Goal: Task Accomplishment & Management: Manage account settings

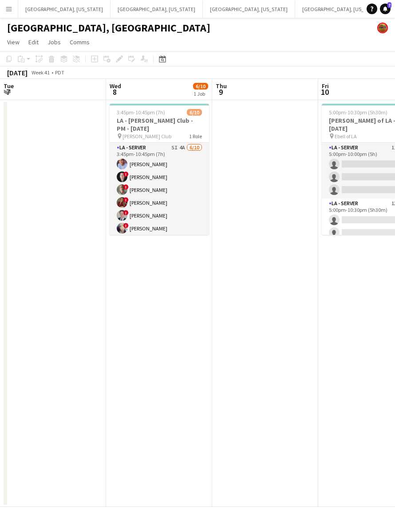
scroll to position [0, 288]
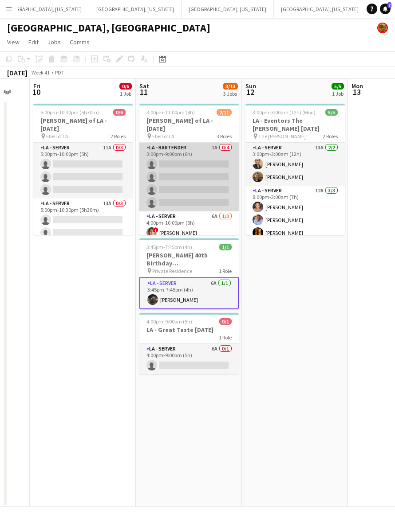
click at [204, 171] on app-card-role "LA - Bartender 1A 0/4 3:00pm-9:00pm (6h) single-neutral-actions single-neutral-…" at bounding box center [188, 177] width 99 height 69
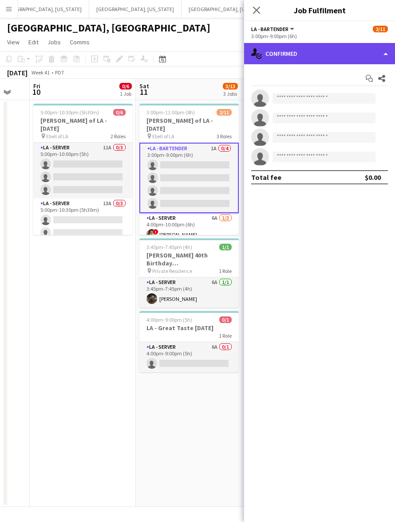
click at [282, 54] on div "single-neutral-actions-check-2 Confirmed" at bounding box center [319, 53] width 151 height 21
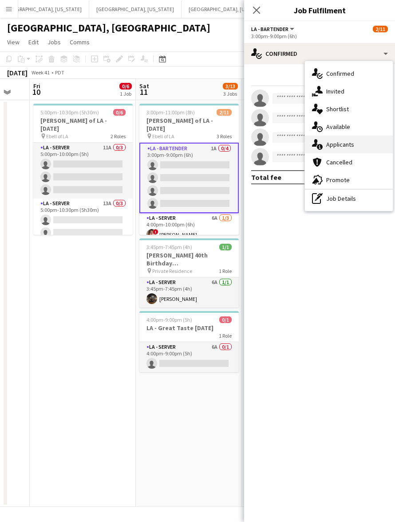
click at [333, 146] on span "Applicants" at bounding box center [340, 145] width 28 height 8
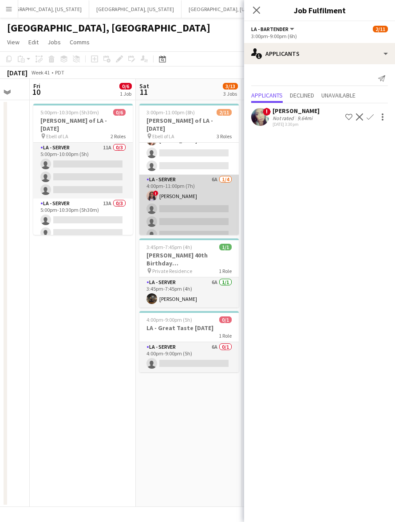
scroll to position [0, 0]
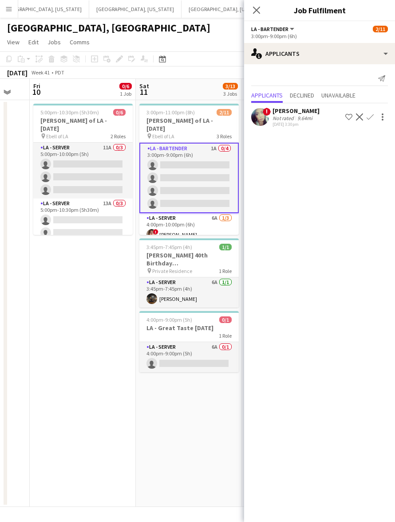
click at [371, 114] on app-icon "Confirm" at bounding box center [369, 117] width 7 height 7
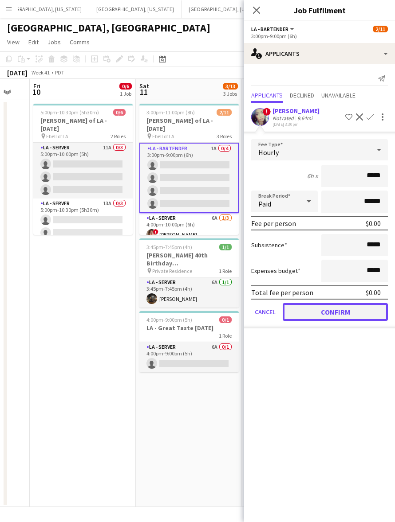
click at [326, 311] on button "Confirm" at bounding box center [334, 312] width 105 height 18
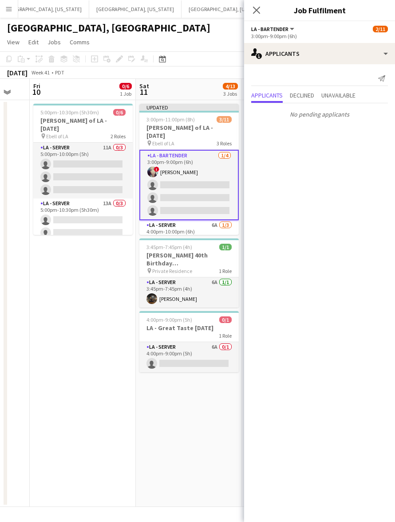
click at [134, 348] on app-date-cell "5:00pm-10:30pm (5h30m) 0/6 [PERSON_NAME] of LA - [DATE] pin Ebell of LA 2 Roles…" at bounding box center [83, 303] width 106 height 407
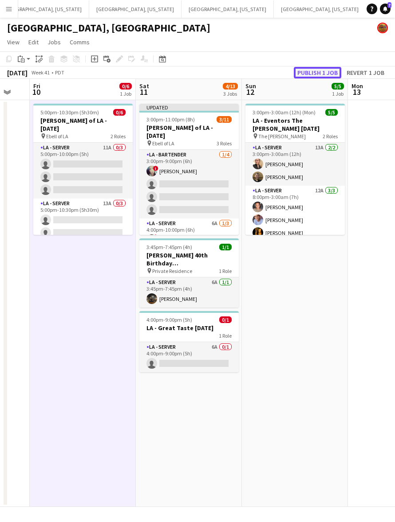
click at [310, 72] on button "Publish 1 job" at bounding box center [317, 73] width 47 height 12
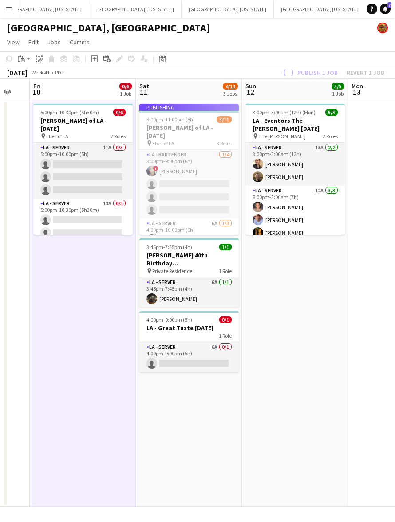
scroll to position [0, 276]
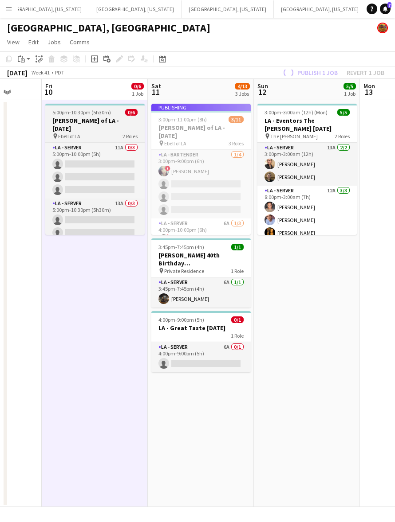
drag, startPoint x: 196, startPoint y: 280, endPoint x: 353, endPoint y: 224, distance: 167.5
click at [394, 222] on html "Menu Boards Boards Boards All jobs Status Workforce Workforce My Workforce Recr…" at bounding box center [197, 261] width 395 height 522
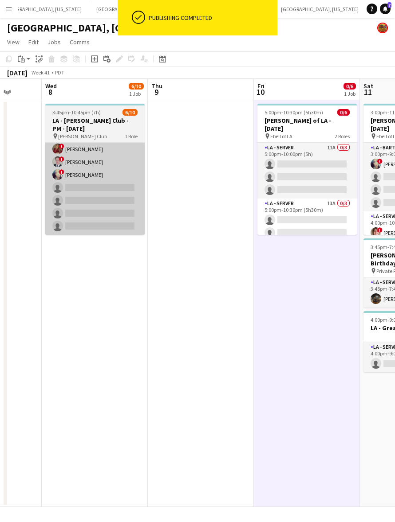
click at [108, 200] on app-card-role "LA - Server 5I 4A [DATE] 3:45pm-10:45pm (7h) [PERSON_NAME] ! [PERSON_NAME] ! [P…" at bounding box center [94, 162] width 99 height 146
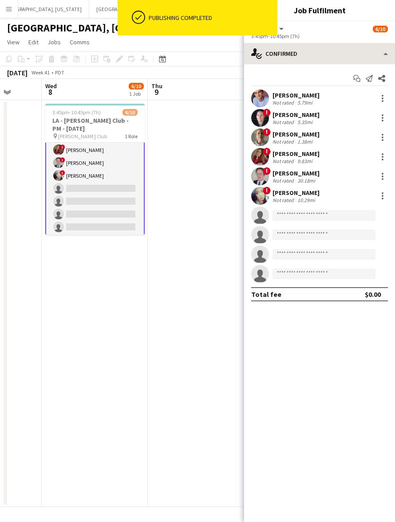
scroll to position [54, 0]
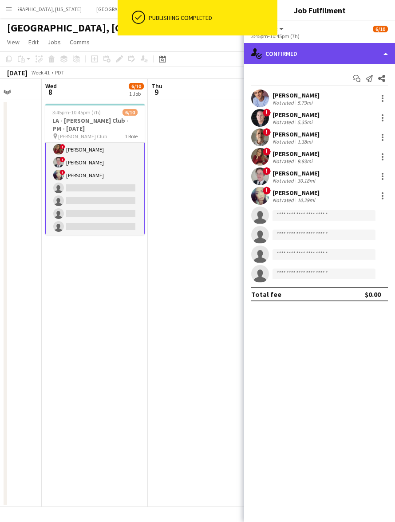
click at [302, 44] on div "single-neutral-actions-check-2 Confirmed" at bounding box center [319, 53] width 151 height 21
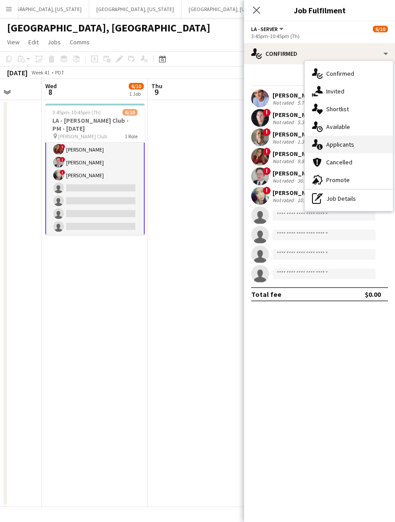
click at [369, 141] on div "single-neutral-actions-information Applicants" at bounding box center [349, 145] width 88 height 18
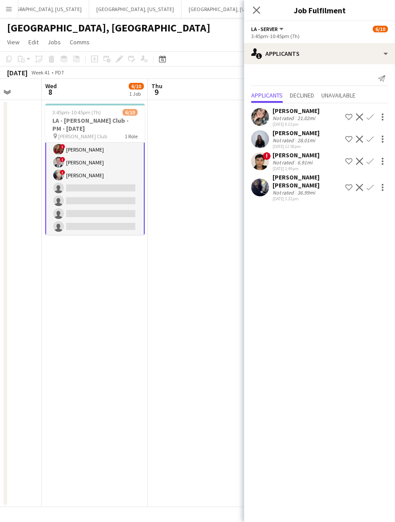
click at [262, 188] on app-user-avatar at bounding box center [260, 188] width 18 height 18
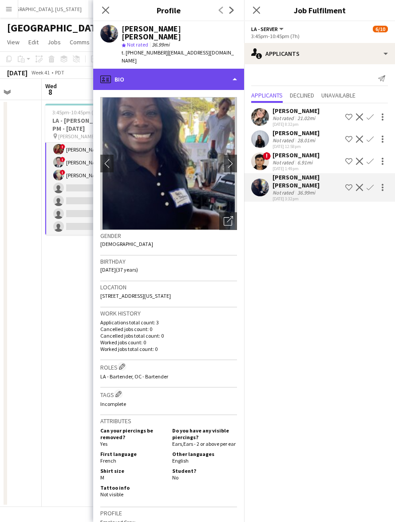
click at [200, 69] on div "profile Bio" at bounding box center [168, 79] width 151 height 21
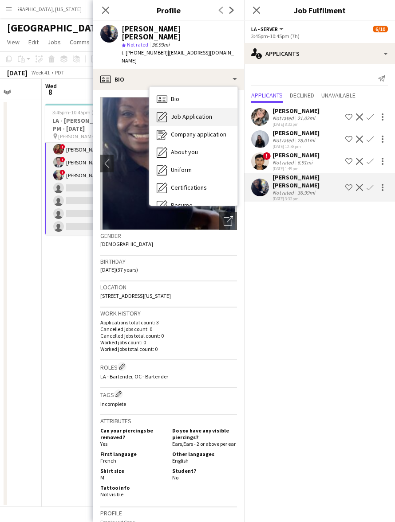
click at [201, 113] on span "Job Application" at bounding box center [191, 117] width 41 height 8
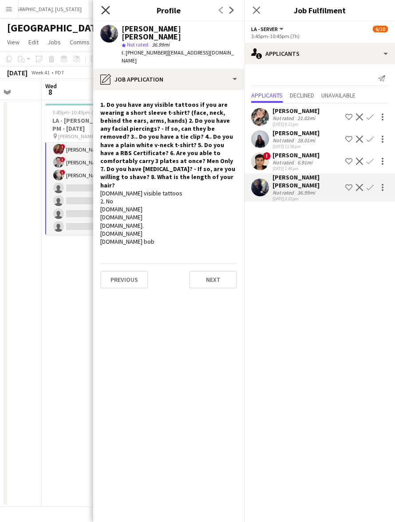
click at [103, 8] on icon at bounding box center [105, 10] width 8 height 8
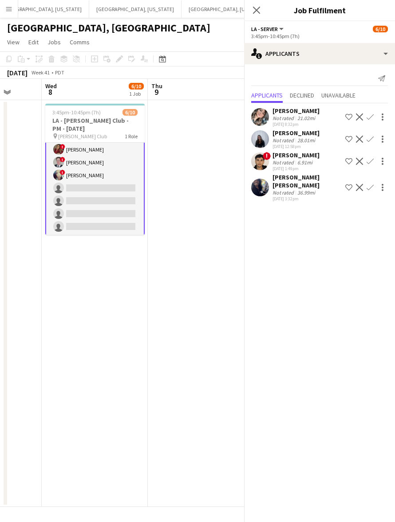
click at [126, 286] on app-date-cell "3:45pm-10:45pm (7h) 6/10 LA - [PERSON_NAME] Club - PM - [DATE] pin [PERSON_NAME…" at bounding box center [95, 303] width 106 height 407
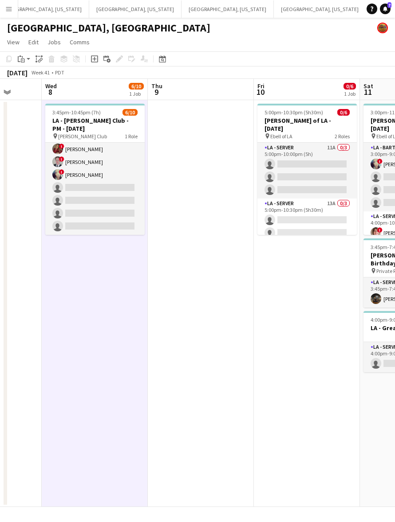
scroll to position [0, 253]
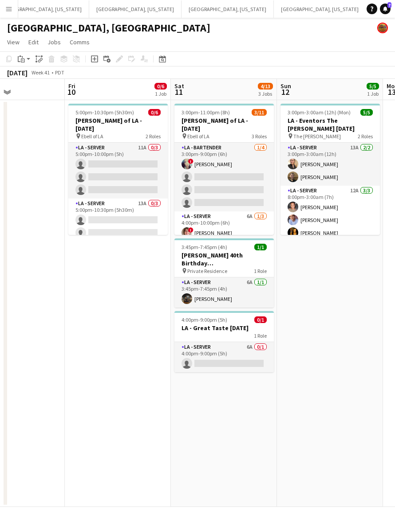
drag, startPoint x: 227, startPoint y: 231, endPoint x: 103, endPoint y: 256, distance: 126.8
click at [103, 256] on app-calendar-viewport "Tue 7 Wed 8 6/10 1 Job Thu 9 Fri 10 0/6 1 Job Sat 11 4/13 3 Jobs Sun 12 5/5 1 J…" at bounding box center [197, 293] width 395 height 428
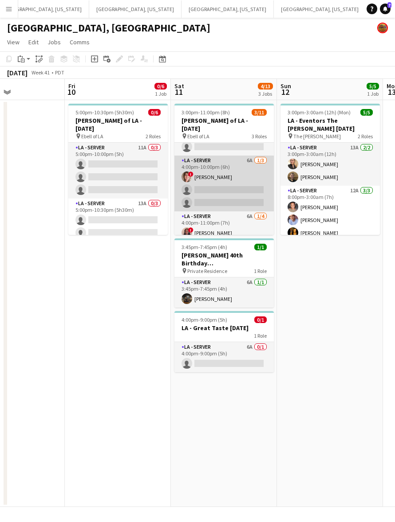
scroll to position [94, 0]
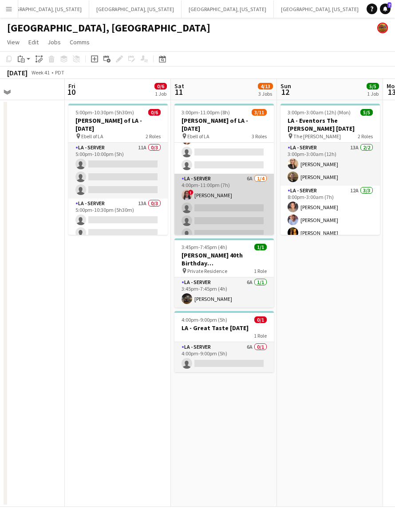
click at [240, 218] on app-card-role "LA - Server 6A [DATE] 4:00pm-11:00pm (7h) ! [PERSON_NAME] single-neutral-action…" at bounding box center [223, 208] width 99 height 69
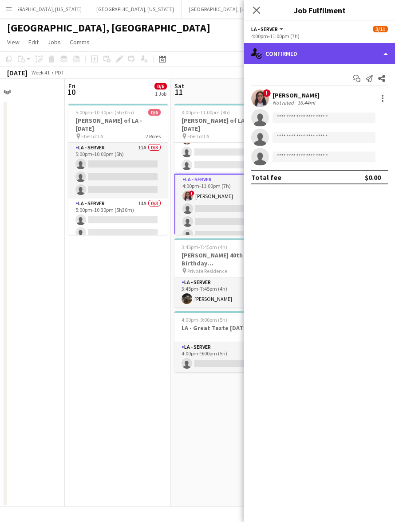
click at [294, 48] on div "single-neutral-actions-check-2 Confirmed" at bounding box center [319, 53] width 151 height 21
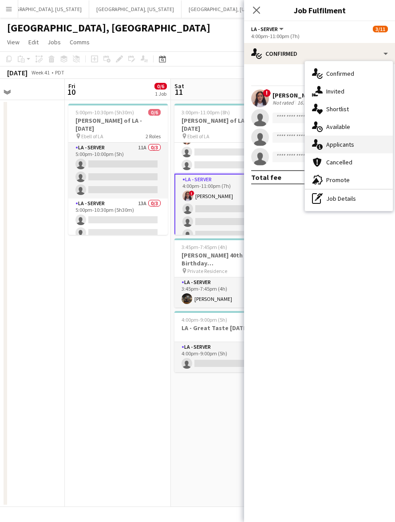
click at [354, 142] on div "single-neutral-actions-information Applicants" at bounding box center [349, 145] width 88 height 18
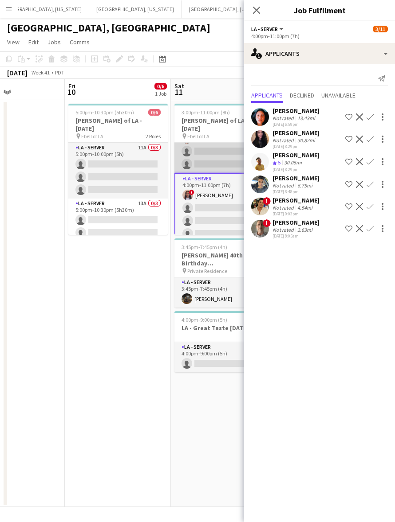
scroll to position [0, 0]
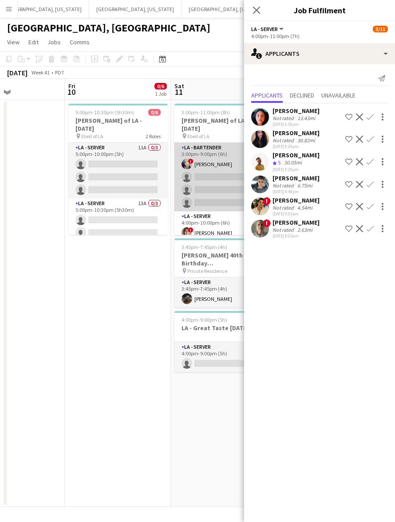
click at [209, 165] on app-card-role "LA - Bartender [DATE] 3:00pm-9:00pm (6h) ! [PERSON_NAME] single-neutral-actions…" at bounding box center [223, 177] width 99 height 69
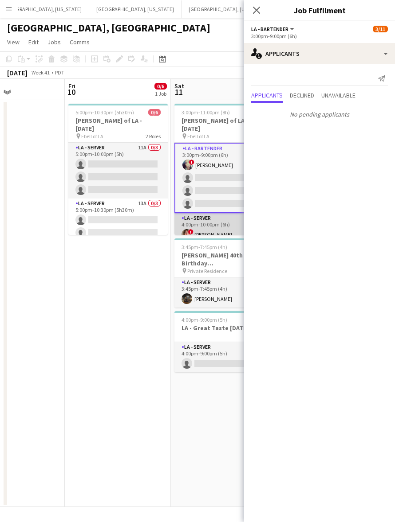
click at [220, 213] on app-card-role "LA - Server 6A [DATE] 4:00pm-10:00pm (6h) ! [PERSON_NAME] single-neutral-action…" at bounding box center [223, 241] width 99 height 56
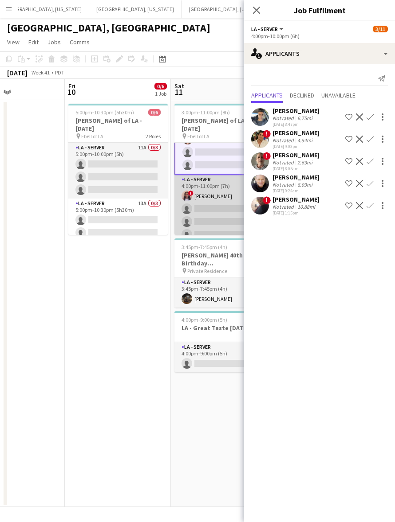
click at [220, 190] on app-card-role "LA - Server 6A [DATE] 4:00pm-11:00pm (7h) ! [PERSON_NAME] single-neutral-action…" at bounding box center [223, 209] width 99 height 69
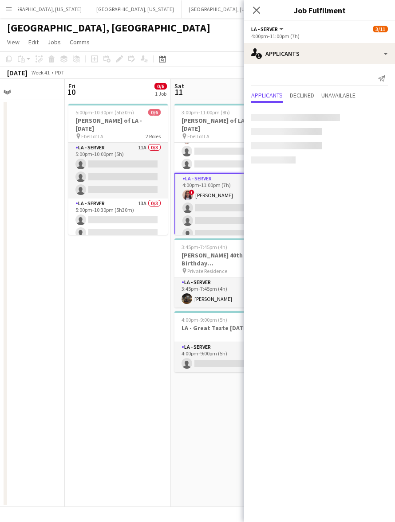
scroll to position [94, 0]
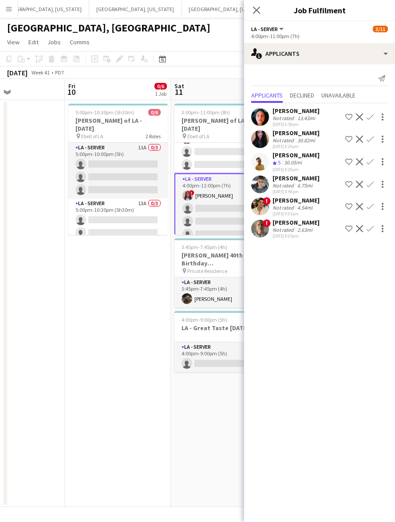
click at [371, 137] on app-icon "Confirm" at bounding box center [369, 139] width 7 height 7
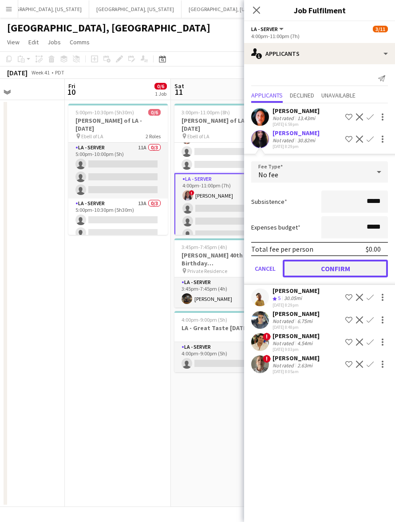
click at [338, 262] on button "Confirm" at bounding box center [334, 269] width 105 height 18
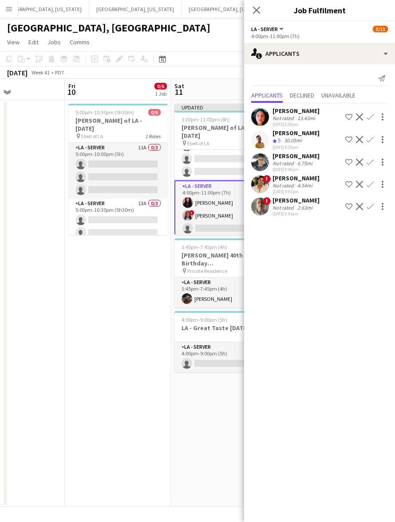
click at [372, 133] on div "[PERSON_NAME] Do Crew rating 5 30.05mi [DATE] 8:29pm Shortlist crew Decline Con…" at bounding box center [319, 139] width 151 height 21
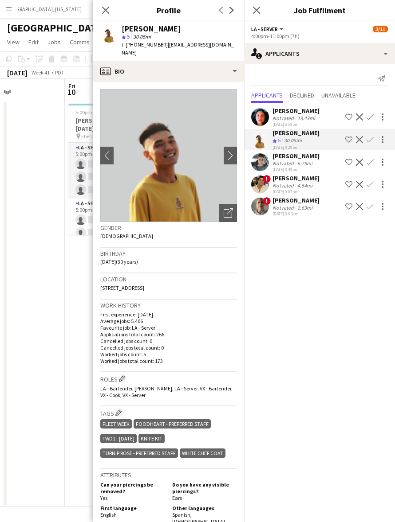
click at [371, 138] on app-icon "Confirm" at bounding box center [369, 139] width 7 height 7
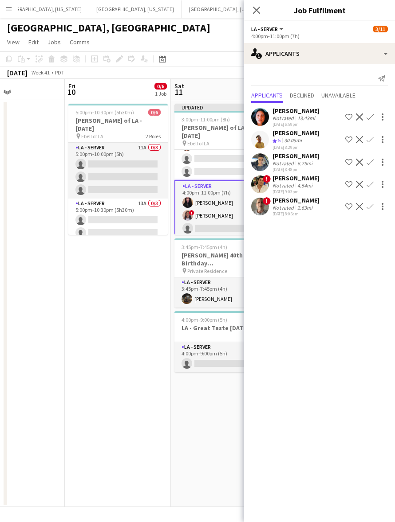
click at [371, 140] on app-icon "Confirm" at bounding box center [369, 139] width 7 height 7
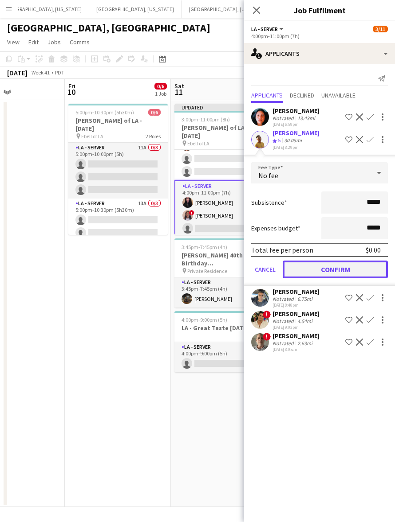
click at [323, 271] on button "Confirm" at bounding box center [334, 270] width 105 height 18
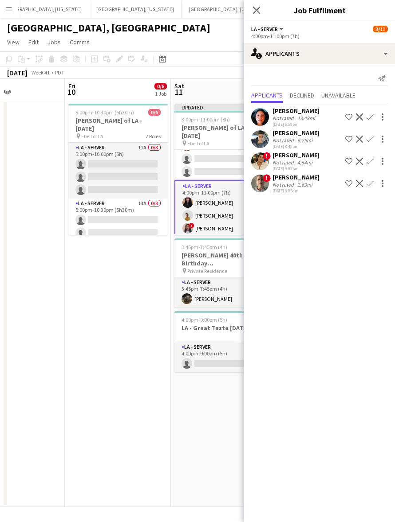
scroll to position [102, 0]
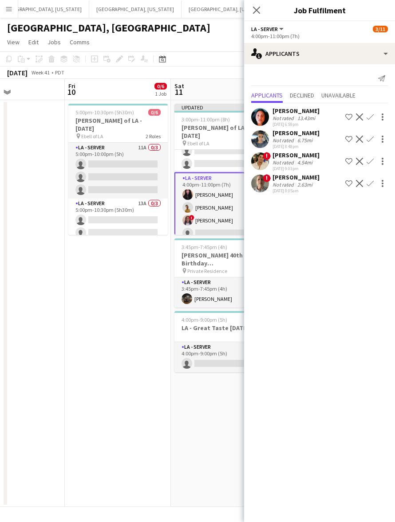
click at [369, 137] on app-icon "Confirm" at bounding box center [369, 139] width 7 height 7
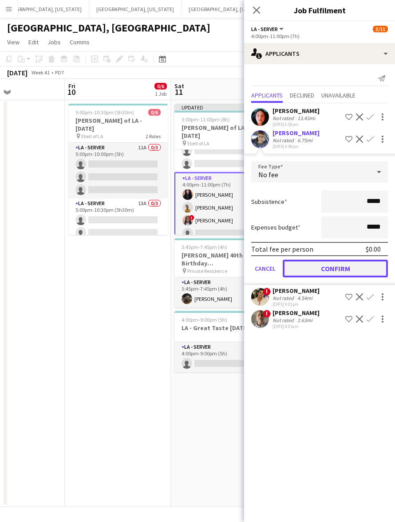
click at [333, 265] on button "Confirm" at bounding box center [334, 269] width 105 height 18
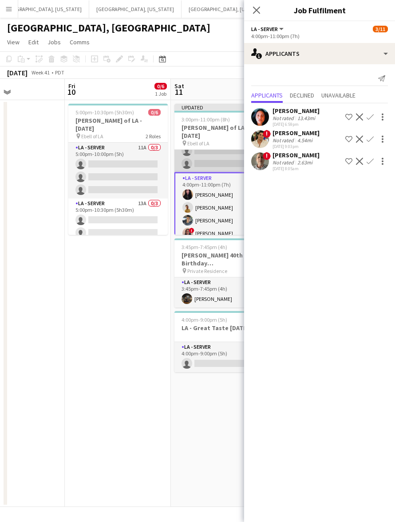
click at [213, 149] on app-card-role "LA - Server 6A [DATE] 4:00pm-10:00pm (6h) ! [PERSON_NAME] single-neutral-action…" at bounding box center [223, 145] width 99 height 56
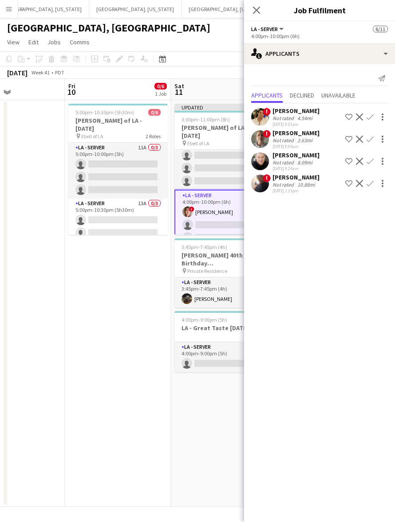
scroll to position [0, 0]
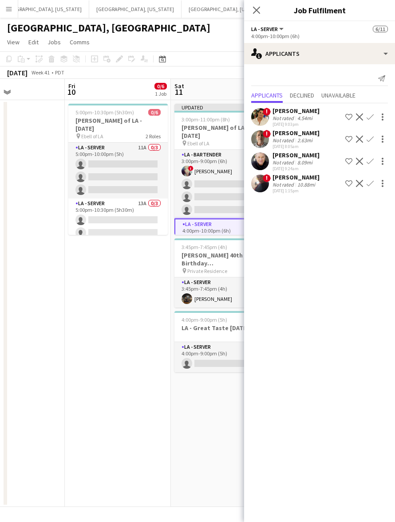
click at [372, 116] on app-icon "Confirm" at bounding box center [369, 117] width 7 height 7
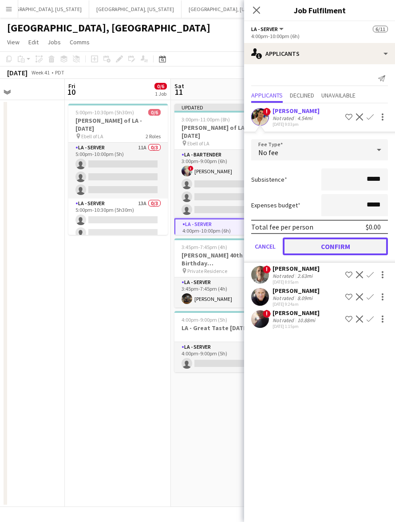
click at [338, 245] on button "Confirm" at bounding box center [334, 247] width 105 height 18
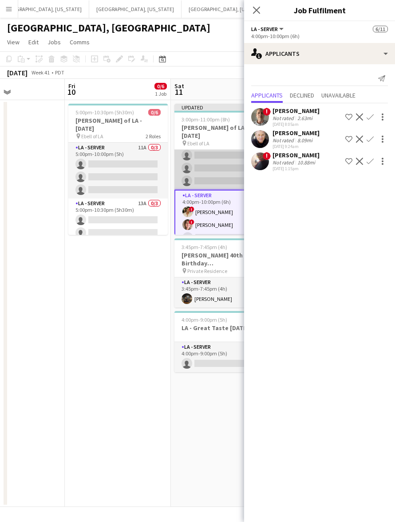
scroll to position [55, 0]
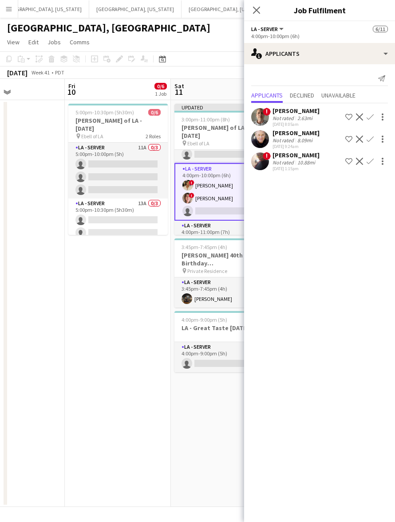
click at [369, 139] on app-icon "Confirm" at bounding box center [369, 139] width 7 height 7
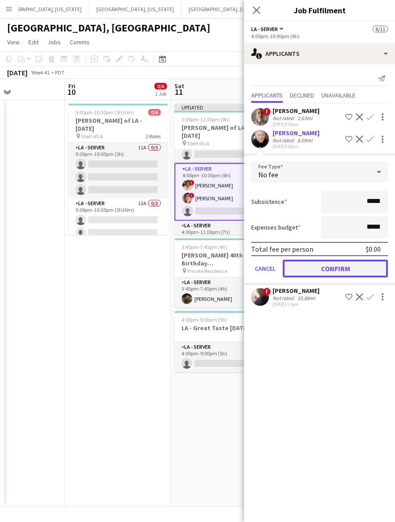
click at [310, 266] on button "Confirm" at bounding box center [334, 269] width 105 height 18
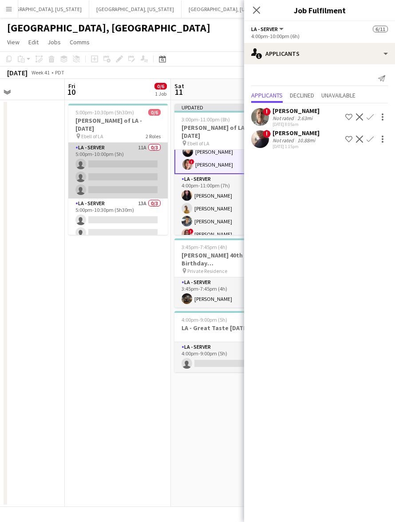
click at [117, 161] on app-card-role "LA - Server 11A 0/3 5:00pm-10:00pm (5h) single-neutral-actions single-neutral-a…" at bounding box center [117, 171] width 99 height 56
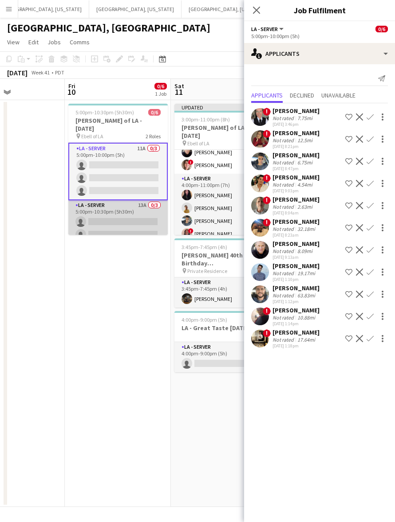
click at [126, 216] on app-card-role "LA - Server 13A 0/3 5:00pm-10:30pm (5h30m) single-neutral-actions single-neutra…" at bounding box center [117, 228] width 99 height 56
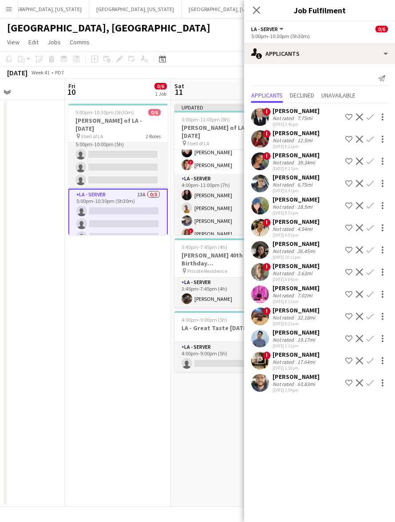
scroll to position [12, 0]
click at [371, 360] on app-icon "Confirm" at bounding box center [369, 360] width 7 height 7
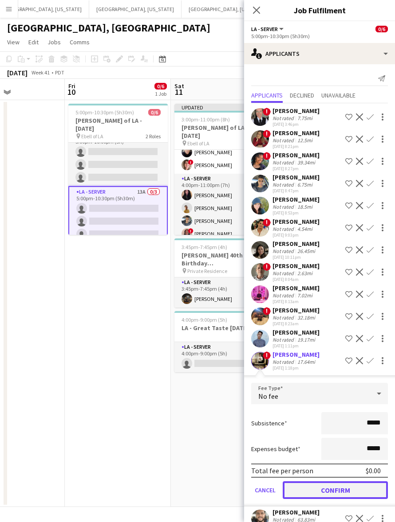
drag, startPoint x: 336, startPoint y: 486, endPoint x: 338, endPoint y: 479, distance: 7.0
click at [336, 486] on button "Confirm" at bounding box center [334, 491] width 105 height 18
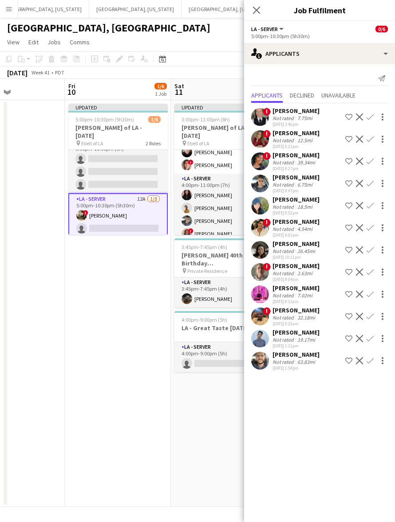
click at [371, 336] on app-icon "Confirm" at bounding box center [369, 338] width 7 height 7
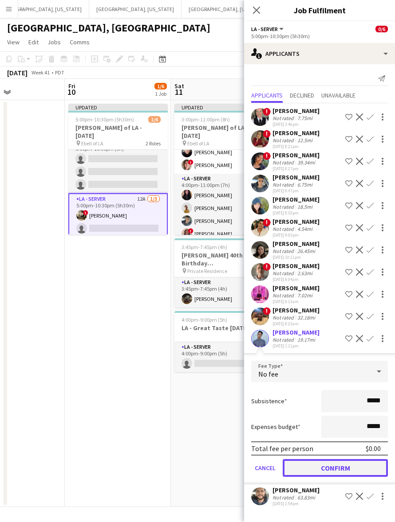
click at [318, 468] on button "Confirm" at bounding box center [334, 468] width 105 height 18
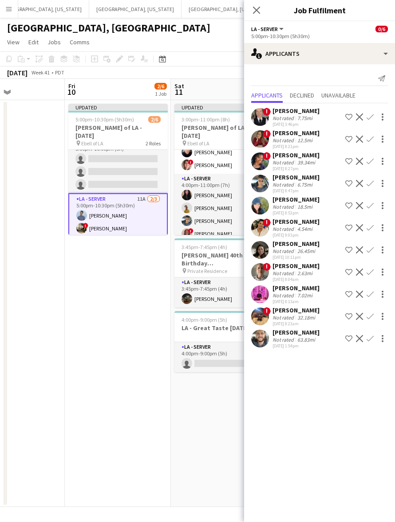
click at [371, 248] on app-icon "Confirm" at bounding box center [369, 250] width 7 height 7
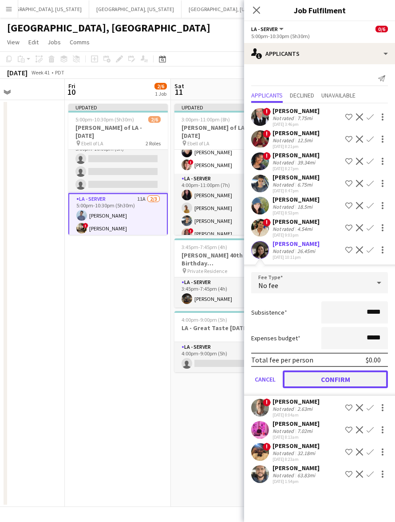
click at [350, 377] on button "Confirm" at bounding box center [334, 380] width 105 height 18
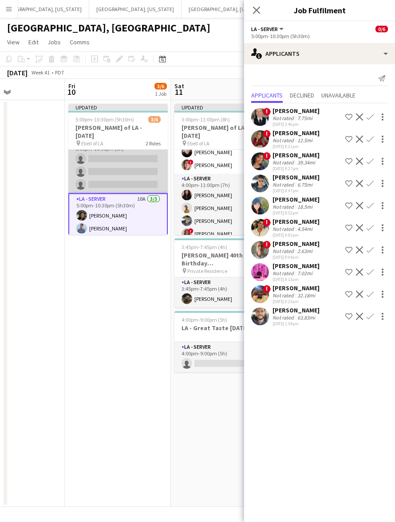
click at [135, 165] on app-card-role "LA - Server 11A 0/3 5:00pm-10:00pm (5h) single-neutral-actions single-neutral-a…" at bounding box center [117, 165] width 99 height 56
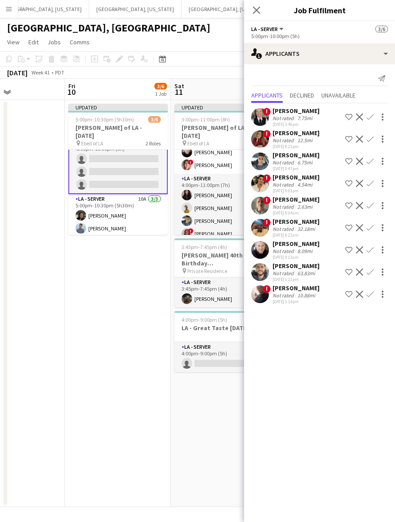
click at [369, 160] on app-icon "Confirm" at bounding box center [369, 161] width 7 height 7
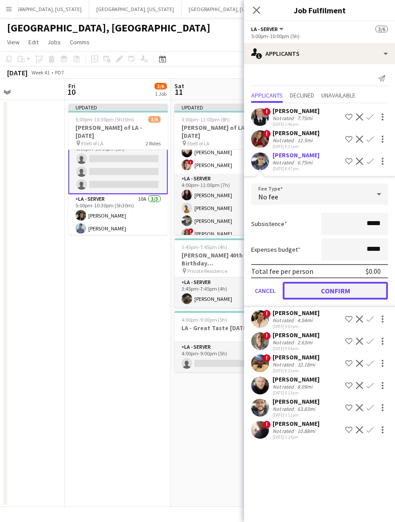
click at [345, 285] on button "Confirm" at bounding box center [334, 291] width 105 height 18
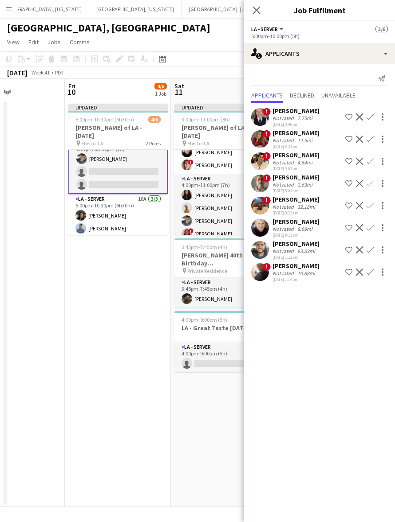
click at [371, 183] on app-icon "Confirm" at bounding box center [369, 183] width 7 height 7
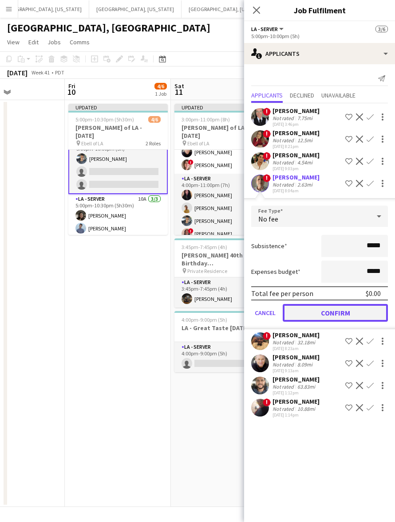
click at [318, 312] on button "Confirm" at bounding box center [334, 313] width 105 height 18
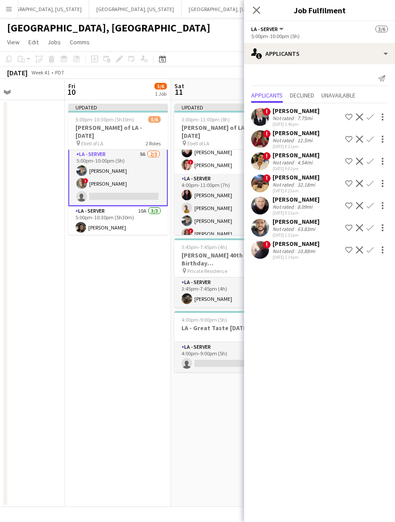
scroll to position [0, 0]
click at [371, 138] on app-icon "Confirm" at bounding box center [369, 139] width 7 height 7
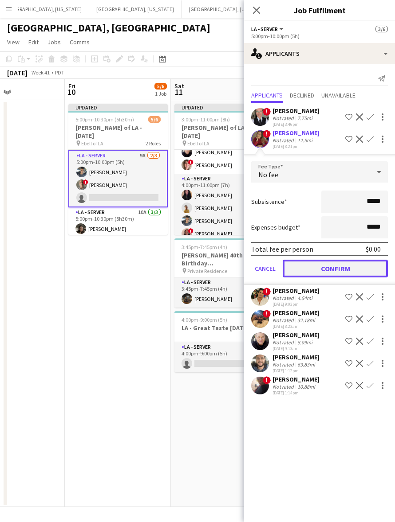
click at [338, 266] on button "Confirm" at bounding box center [334, 269] width 105 height 18
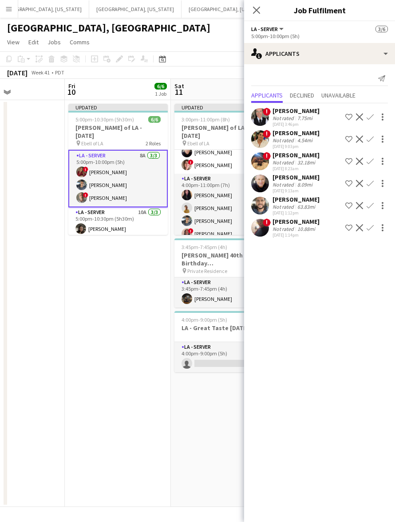
click at [212, 37] on app-page-menu "View Day view expanded Day view collapsed Month view Date picker Jump to [DATE]…" at bounding box center [197, 43] width 395 height 17
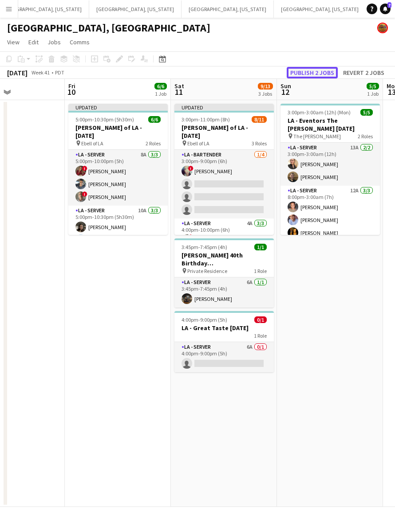
click at [316, 74] on button "Publish 2 jobs" at bounding box center [311, 73] width 51 height 12
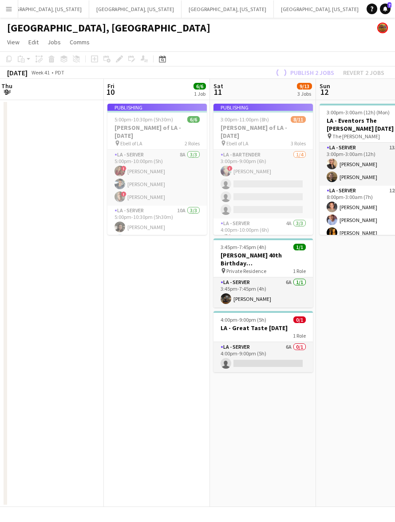
drag, startPoint x: 127, startPoint y: 327, endPoint x: 262, endPoint y: 271, distance: 145.3
click at [274, 298] on app-calendar-viewport "Tue 7 Wed 8 6/10 1 Job Thu 9 Fri 10 6/6 1 Job Sat 11 9/13 3 Jobs Sun 12 5/5 1 J…" at bounding box center [197, 293] width 395 height 428
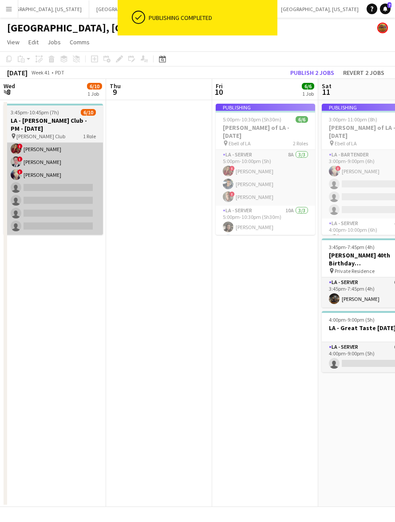
drag, startPoint x: 116, startPoint y: 223, endPoint x: 125, endPoint y: 197, distance: 27.1
click at [163, 209] on app-calendar-viewport "Mon 6 Tue 7 Wed 8 6/10 1 Job Thu 9 Fri 10 6/6 1 Job Sat 11 9/13 3 Jobs Sun 12 5…" at bounding box center [197, 293] width 395 height 428
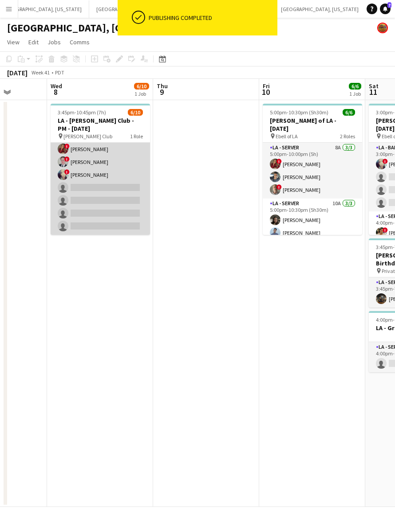
click at [94, 196] on app-card-role "LA - Server 5I 4A [DATE] 3:45pm-10:45pm (7h) [PERSON_NAME] ! [PERSON_NAME] ! [P…" at bounding box center [100, 162] width 99 height 146
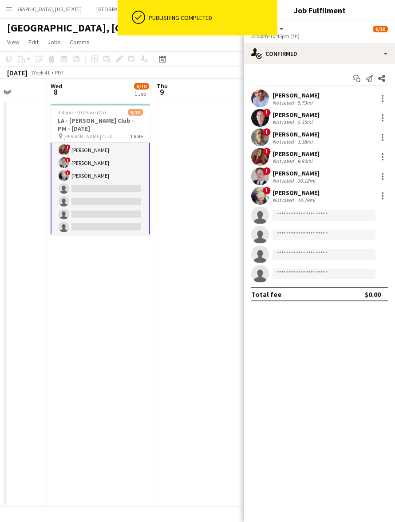
scroll to position [54, 0]
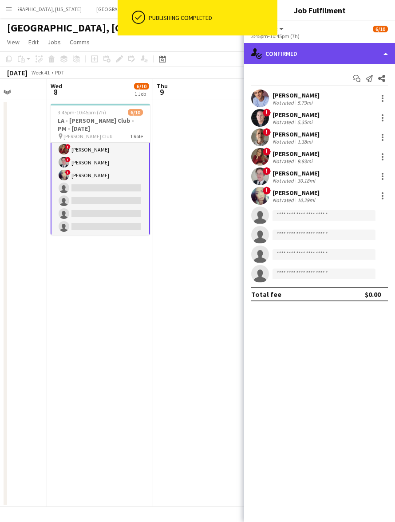
click at [274, 60] on div "single-neutral-actions-check-2 Confirmed" at bounding box center [319, 53] width 151 height 21
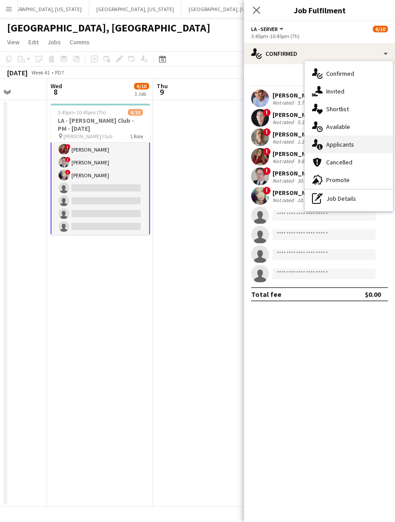
click at [329, 146] on span "Applicants" at bounding box center [340, 145] width 28 height 8
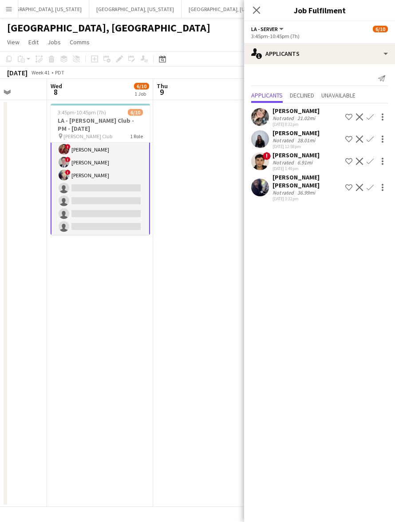
click at [314, 113] on div "[PERSON_NAME]" at bounding box center [295, 111] width 47 height 8
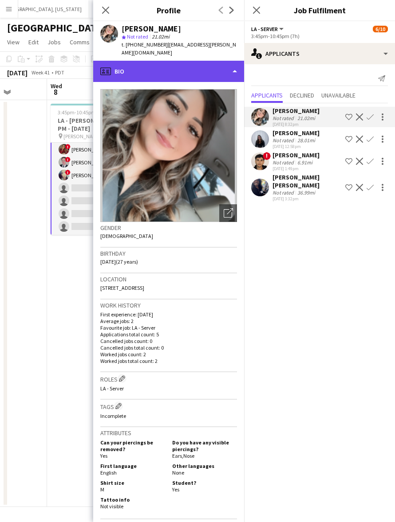
click at [207, 63] on div "profile Bio" at bounding box center [168, 71] width 151 height 21
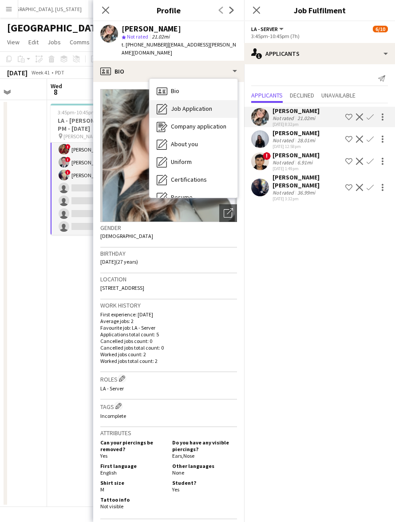
click at [225, 101] on div "Job Application Job Application" at bounding box center [193, 109] width 88 height 18
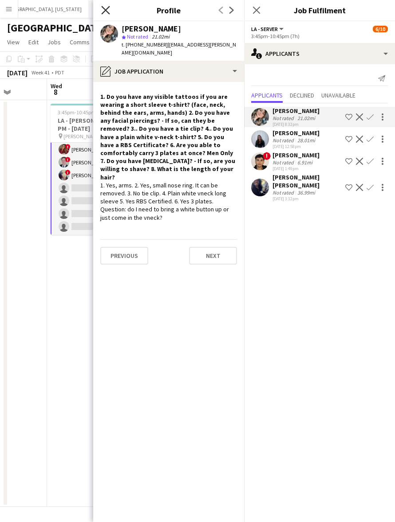
click at [104, 8] on icon at bounding box center [105, 10] width 8 height 8
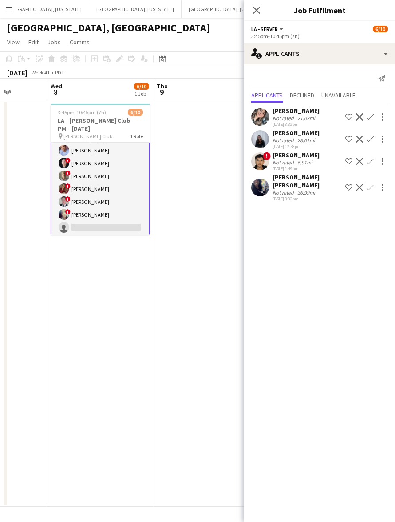
scroll to position [0, 0]
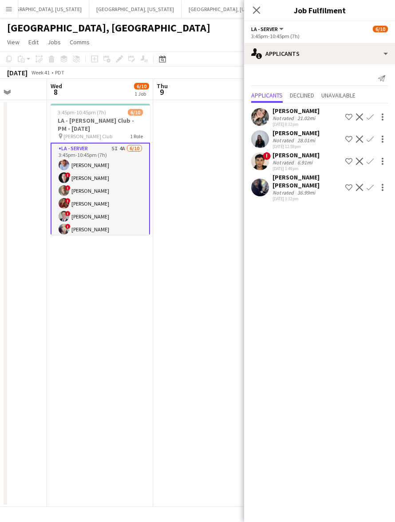
drag, startPoint x: 196, startPoint y: 188, endPoint x: 200, endPoint y: 172, distance: 17.5
click at [196, 188] on app-date-cell at bounding box center [206, 303] width 106 height 407
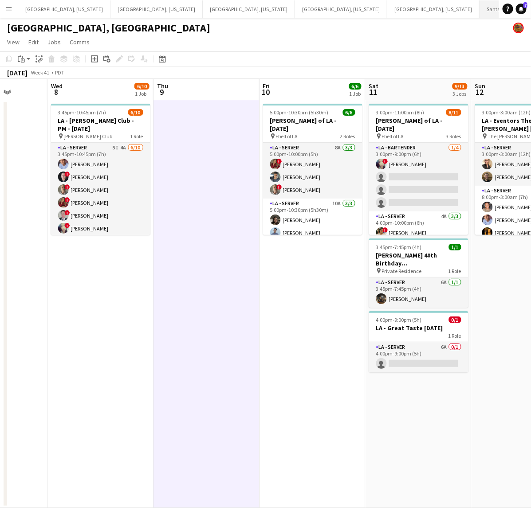
click at [394, 10] on button "Santa [PERSON_NAME] Close" at bounding box center [512, 8] width 67 height 17
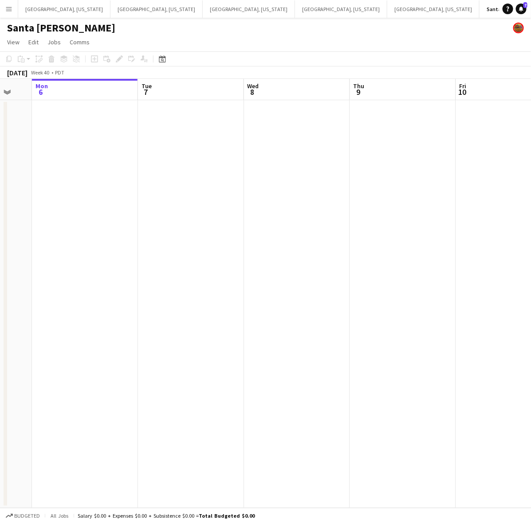
drag, startPoint x: 320, startPoint y: 247, endPoint x: 275, endPoint y: 256, distance: 45.4
click at [278, 257] on app-calendar-viewport "Fri 3 Sat 4 Sun 5 Mon 6 Tue 7 Wed 8 Thu 9 Fri 10 Sat 11 5/14 1 Job Sun 12 11:30…" at bounding box center [265, 293] width 531 height 429
drag, startPoint x: 301, startPoint y: 254, endPoint x: 153, endPoint y: 282, distance: 149.8
click at [169, 280] on app-calendar-viewport "Fri 3 Sat 4 Sun 5 Mon 6 Tue 7 Wed 8 Thu 9 Fri 10 Sat 11 5/14 1 Job Sun 12 11:30…" at bounding box center [265, 293] width 531 height 429
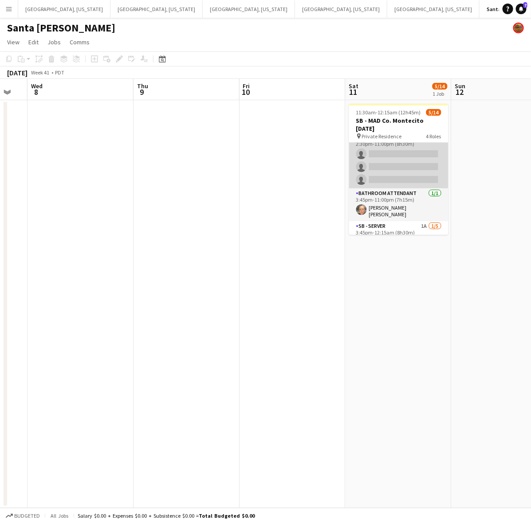
scroll to position [111, 0]
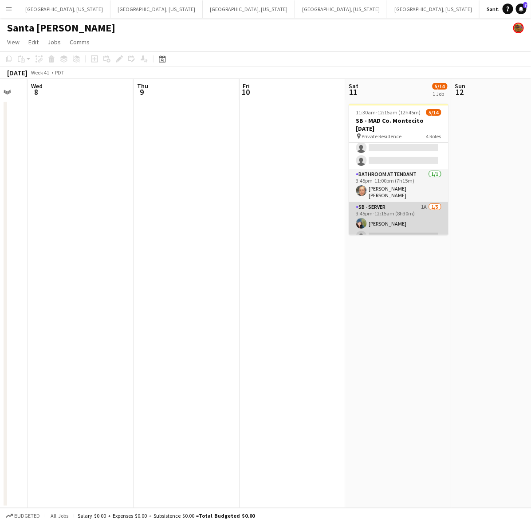
click at [394, 218] on app-card-role "SB - Server 1A [DATE] 3:45pm-12:15am (8h30m) [PERSON_NAME] single-neutral-actio…" at bounding box center [398, 243] width 99 height 82
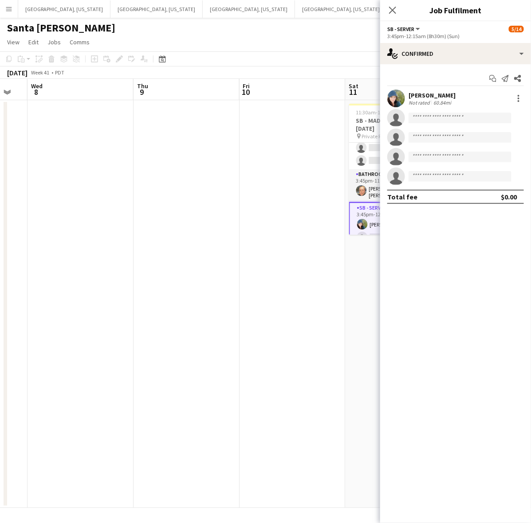
click at [287, 196] on app-date-cell at bounding box center [292, 304] width 106 height 408
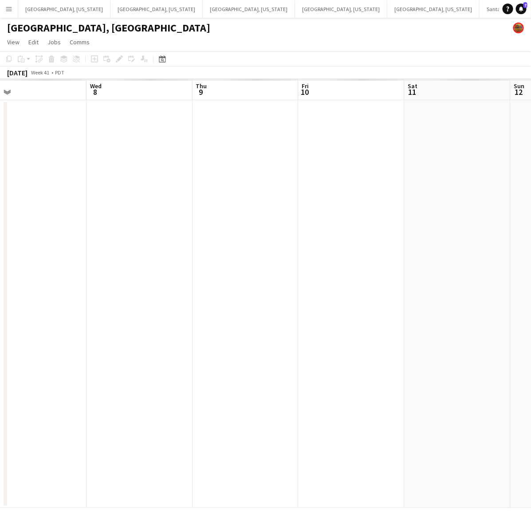
scroll to position [0, 353]
drag, startPoint x: 222, startPoint y: 263, endPoint x: 171, endPoint y: 276, distance: 52.7
click at [171, 276] on app-calendar-viewport "Sat 4 Sun 5 Mon 6 Tue 7 Wed 8 Thu 9 Fri 10 Sat 11 Sun 12 Mon 13" at bounding box center [265, 293] width 531 height 429
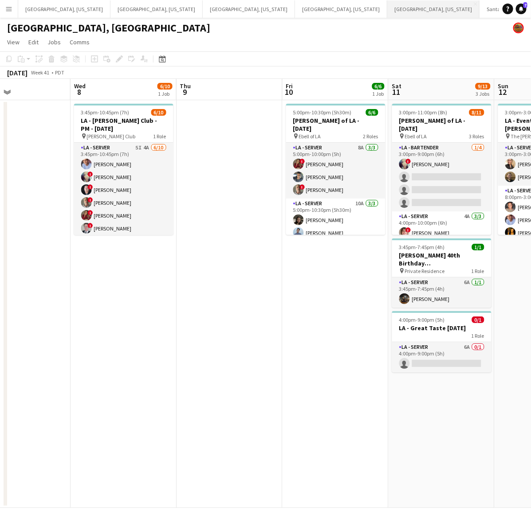
click at [387, 10] on button "[GEOGRAPHIC_DATA], [US_STATE] Close" at bounding box center [433, 8] width 92 height 17
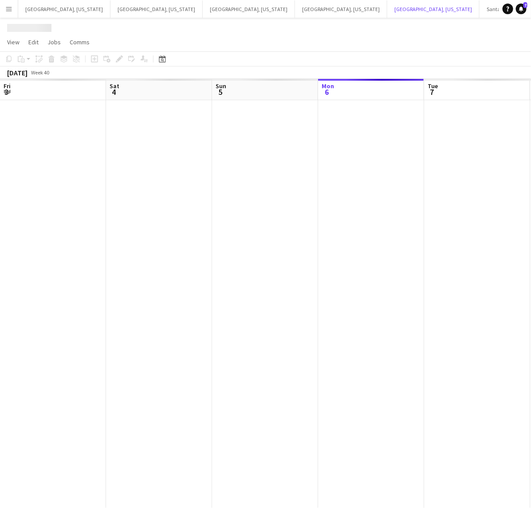
scroll to position [0, 212]
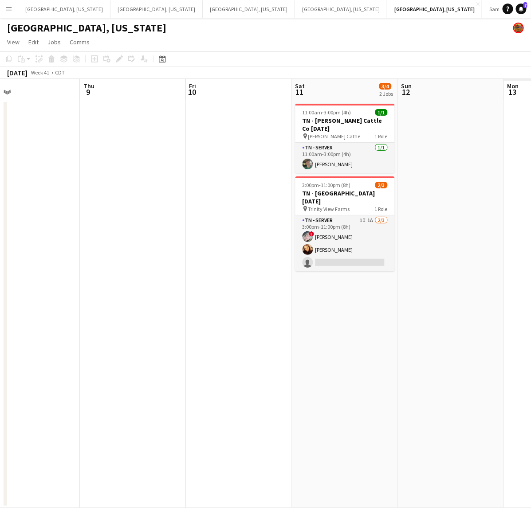
drag, startPoint x: 395, startPoint y: 203, endPoint x: -123, endPoint y: 355, distance: 540.4
click at [0, 355] on html "Menu Boards Boards Boards All jobs Status Workforce Workforce My Workforce Recr…" at bounding box center [265, 261] width 531 height 523
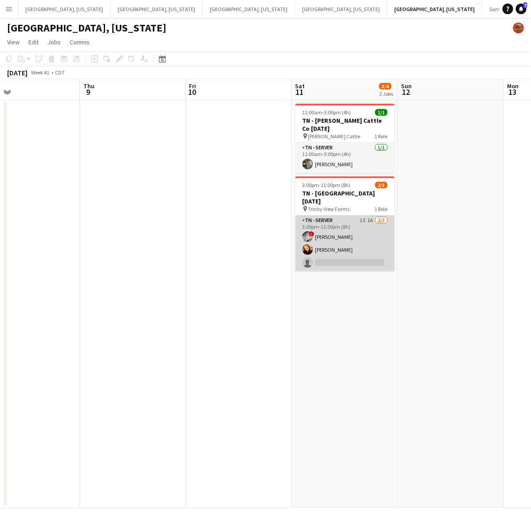
click at [349, 227] on app-card-role "TN - Server 1I 1A [DATE] 3:00pm-11:00pm (8h) ! [PERSON_NAME] [PERSON_NAME] sing…" at bounding box center [344, 244] width 99 height 56
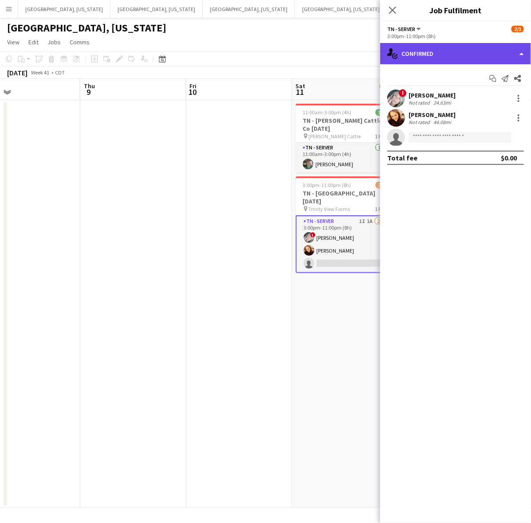
click at [394, 54] on div "single-neutral-actions-check-2 Confirmed" at bounding box center [455, 53] width 151 height 21
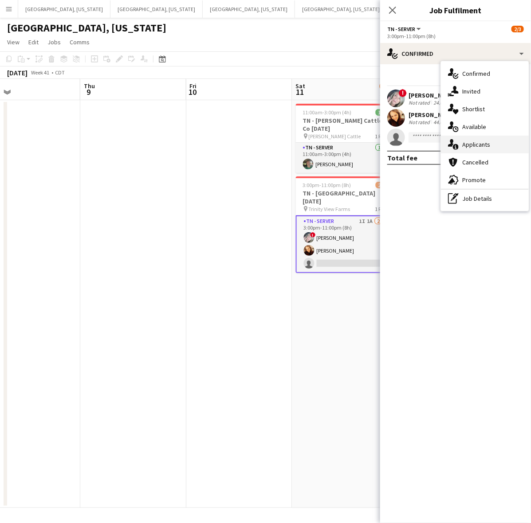
click at [394, 147] on span "Applicants" at bounding box center [476, 145] width 28 height 8
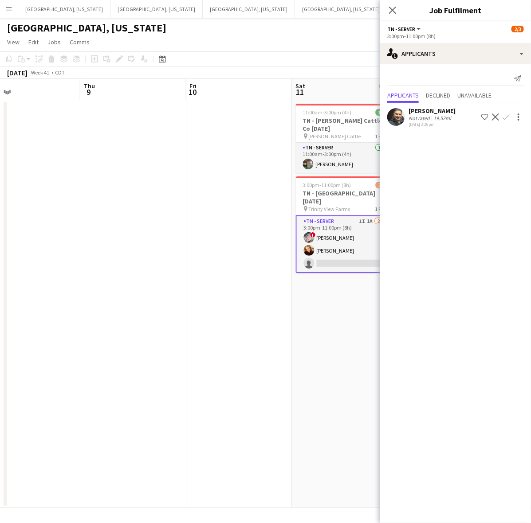
click at [191, 248] on app-date-cell at bounding box center [239, 304] width 106 height 408
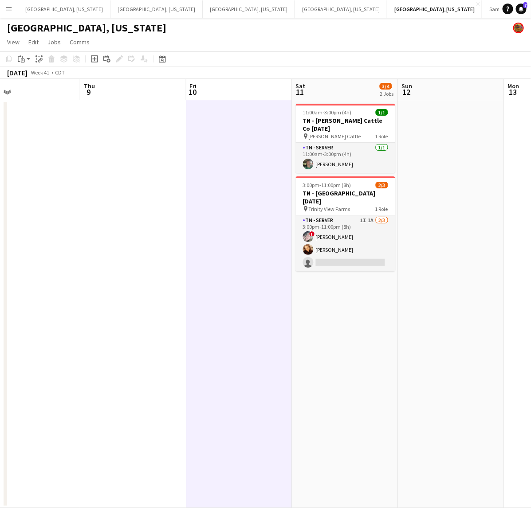
click at [367, 216] on app-card-role "TN - Server 1I 1A [DATE] 3:00pm-11:00pm (8h) ! [PERSON_NAME] [PERSON_NAME] sing…" at bounding box center [345, 244] width 99 height 56
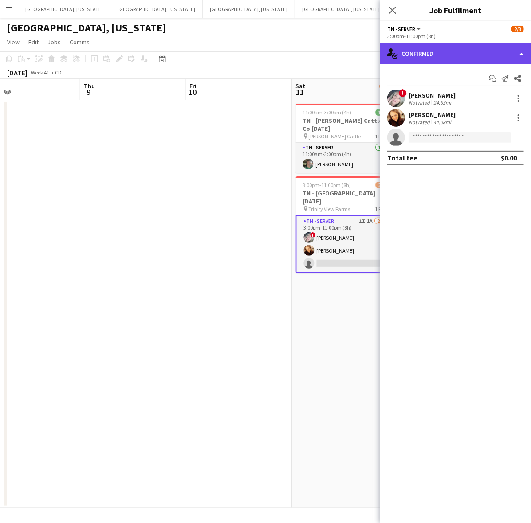
click at [394, 52] on div "single-neutral-actions-check-2 Confirmed" at bounding box center [455, 53] width 151 height 21
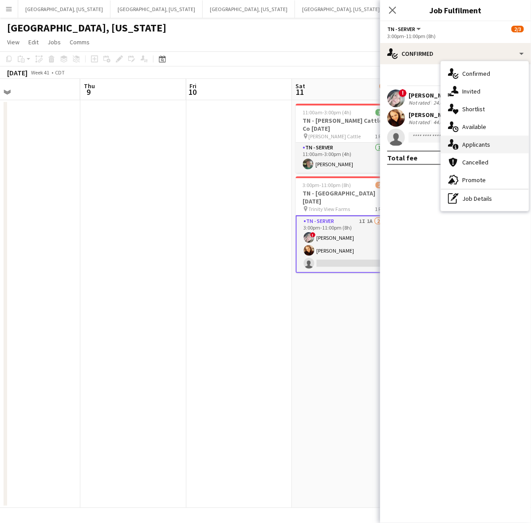
click at [394, 141] on span "Applicants" at bounding box center [476, 145] width 28 height 8
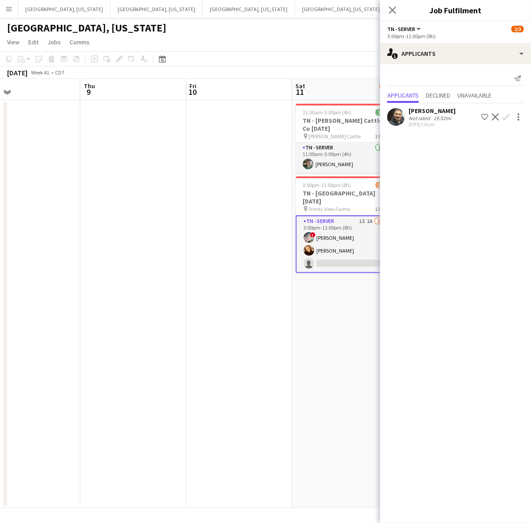
click at [394, 123] on div "[DATE] 3:26pm" at bounding box center [431, 125] width 47 height 6
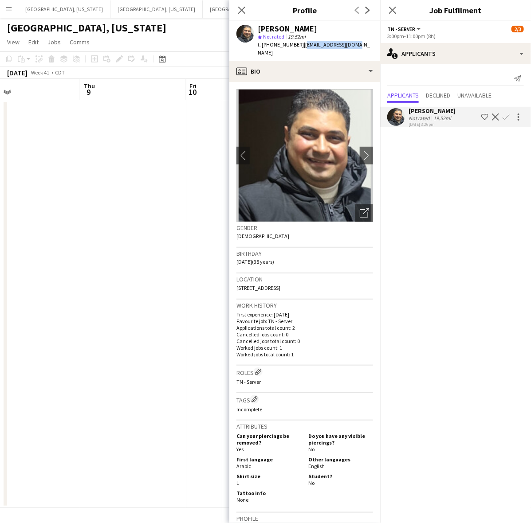
drag, startPoint x: 344, startPoint y: 46, endPoint x: 298, endPoint y: 49, distance: 45.8
click at [298, 49] on div "[PERSON_NAME] star Not rated 19.52mi t. [PHONE_NUMBER] | [EMAIL_ADDRESS][DOMAIN…" at bounding box center [304, 40] width 151 height 39
copy span "[EMAIL_ADDRESS][DOMAIN_NAME]"
drag, startPoint x: 173, startPoint y: 189, endPoint x: 151, endPoint y: 193, distance: 22.1
click at [173, 189] on app-date-cell at bounding box center [133, 304] width 106 height 408
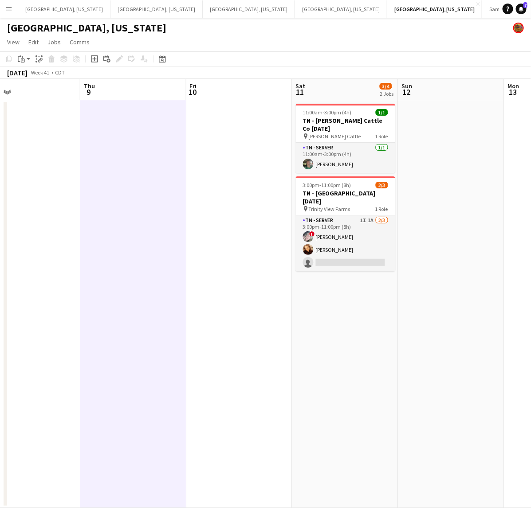
click at [10, 8] on app-icon "Menu" at bounding box center [8, 8] width 7 height 7
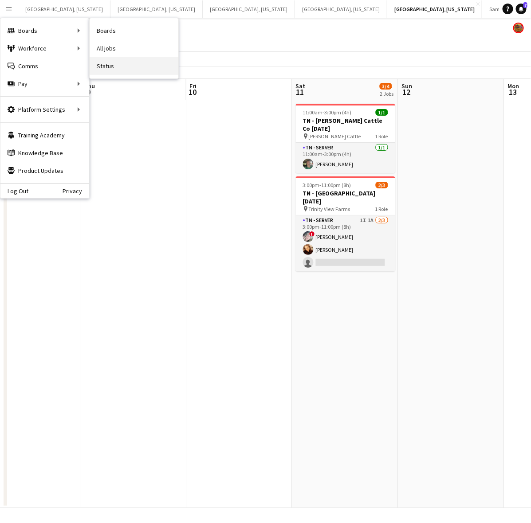
click at [111, 58] on link "Status" at bounding box center [134, 66] width 89 height 18
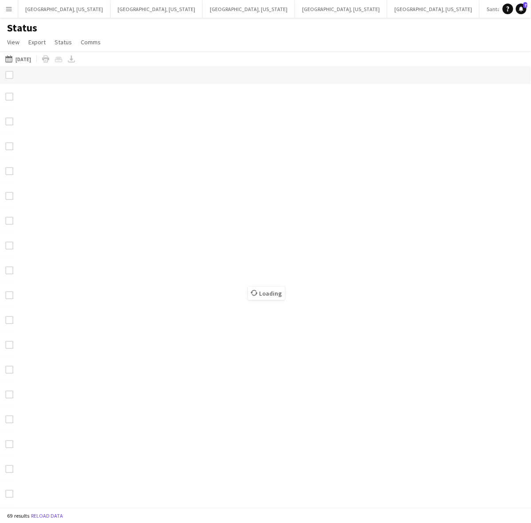
click at [9, 2] on button "Menu" at bounding box center [9, 9] width 18 height 18
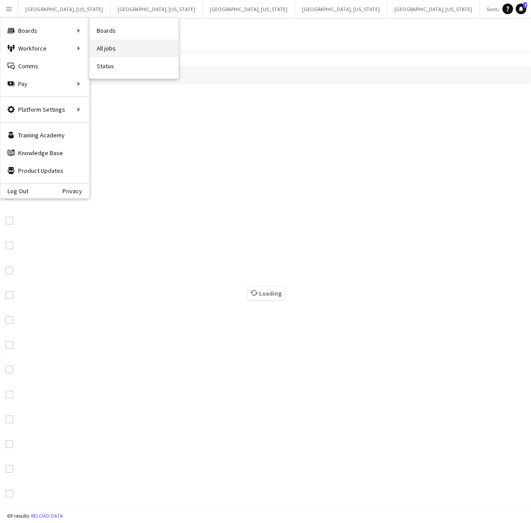
click at [116, 47] on link "All jobs" at bounding box center [134, 48] width 89 height 18
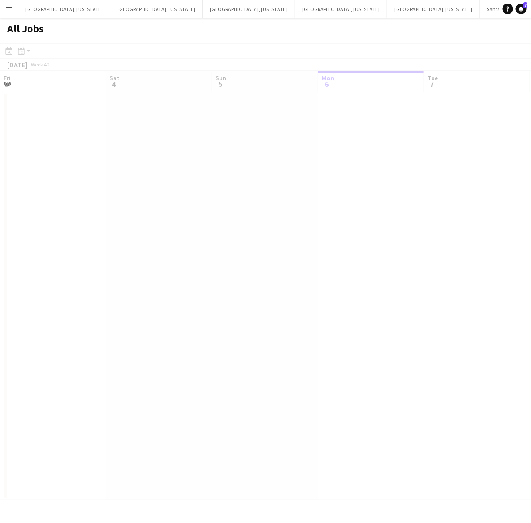
scroll to position [0, 212]
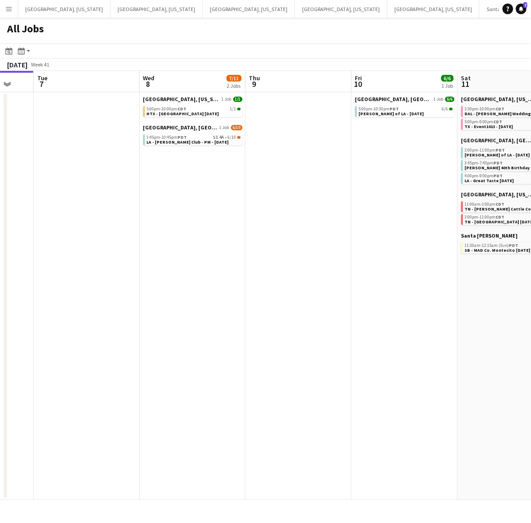
drag, startPoint x: 349, startPoint y: 326, endPoint x: 169, endPoint y: 361, distance: 183.5
click at [169, 361] on app-calendar-viewport "Fri 3 8/8 1 Job Sat 4 9/9 4 Jobs Sun 5 Mon 6 Tue 7 Wed 8 7/11 2 Jobs Thu 9 Fri …" at bounding box center [265, 285] width 531 height 429
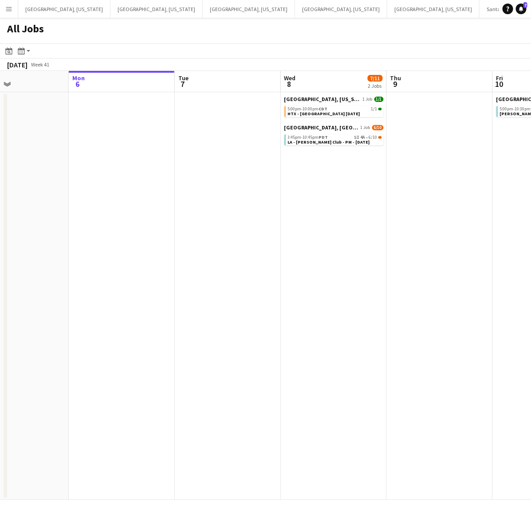
drag, startPoint x: 204, startPoint y: 231, endPoint x: 153, endPoint y: 244, distance: 52.1
click at [153, 243] on app-calendar-viewport "Fri 3 8/8 1 Job Sat 4 9/9 4 Jobs Sun 5 Mon 6 Tue 7 Wed 8 7/11 2 Jobs Thu 9 Fri …" at bounding box center [265, 285] width 531 height 429
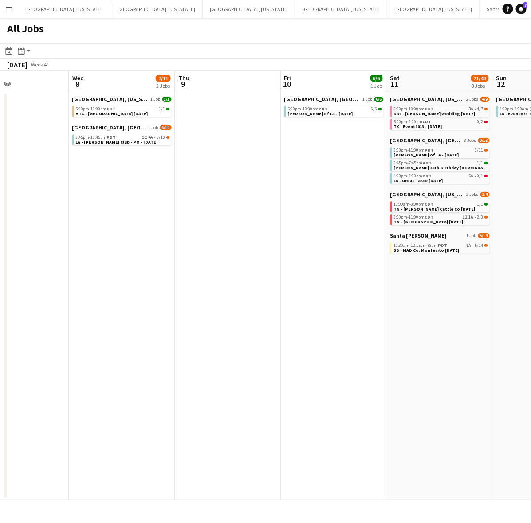
scroll to position [0, 251]
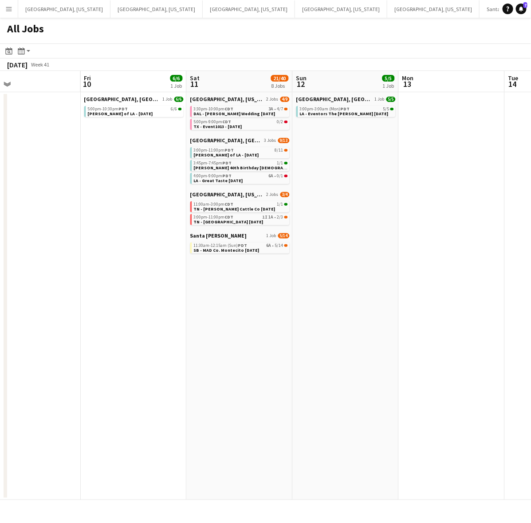
click at [165, 216] on app-all-jobs "All Jobs Date picker [DATE] [DATE] [DATE] M [DATE] T [DATE] W [DATE] T [DATE] F…" at bounding box center [265, 259] width 531 height 482
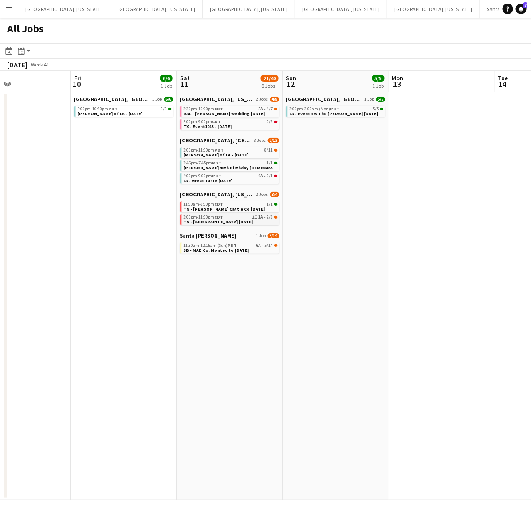
click at [241, 216] on div "3:00pm-11:00pm CDT 1I 1A • 2/3" at bounding box center [231, 217] width 94 height 4
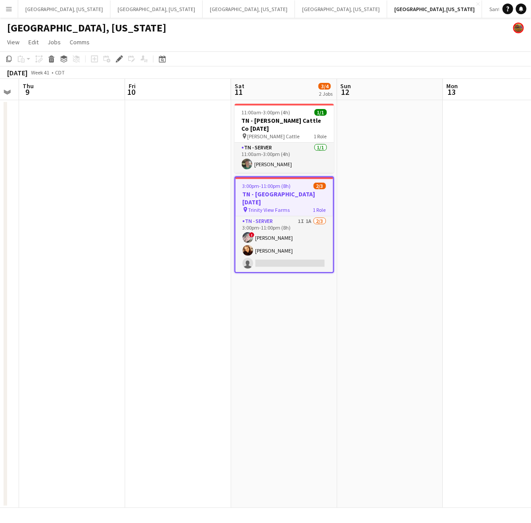
drag, startPoint x: 169, startPoint y: 295, endPoint x: 278, endPoint y: 290, distance: 108.8
click at [278, 290] on app-calendar-viewport "Tue 7 Wed 8 Thu 9 Fri 10 Sat 11 3/4 2 Jobs Sun 12 Mon 13 Tue 14 Wed 15 Thu 16 F…" at bounding box center [265, 293] width 531 height 429
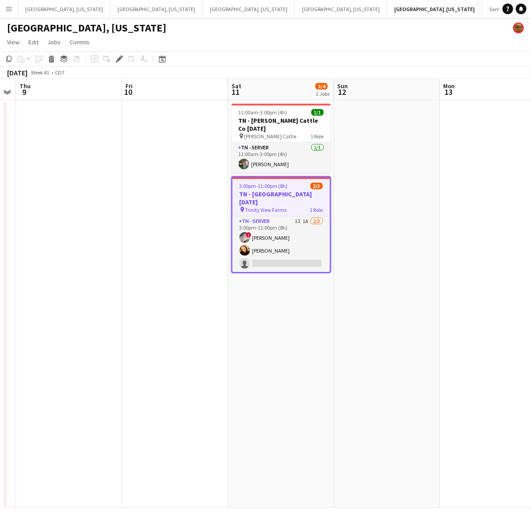
click at [301, 230] on app-card-role "TN - Server 1I 1A [DATE] 3:00pm-11:00pm (8h) ! [PERSON_NAME] [PERSON_NAME] sing…" at bounding box center [281, 244] width 98 height 56
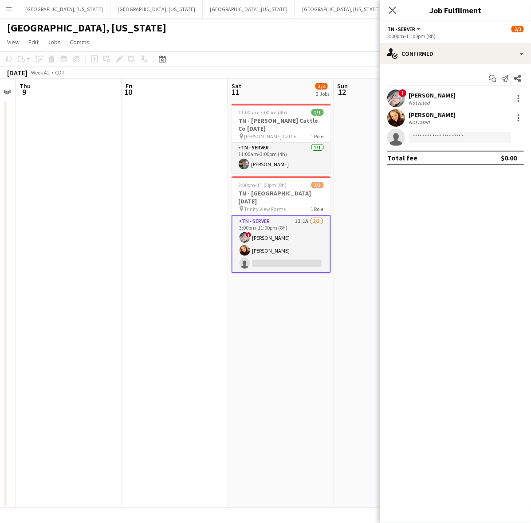
scroll to position [0, 195]
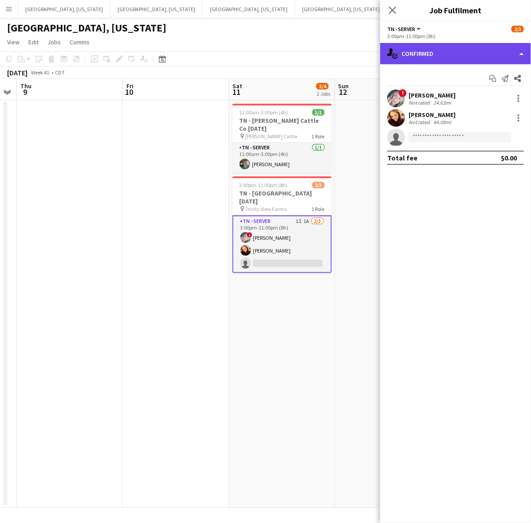
click at [426, 52] on div "single-neutral-actions-check-2 Confirmed" at bounding box center [455, 53] width 151 height 21
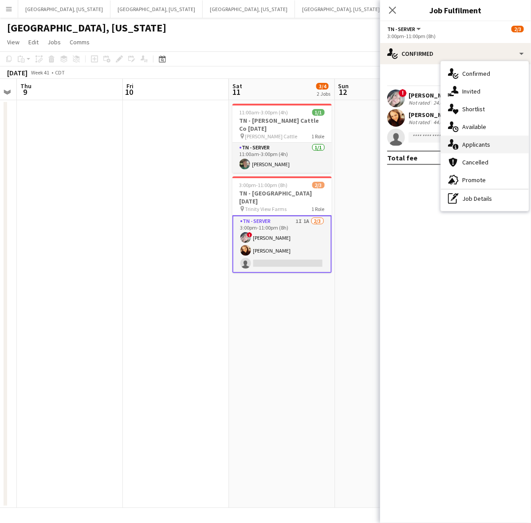
click at [496, 145] on div "single-neutral-actions-information Applicants" at bounding box center [485, 145] width 88 height 18
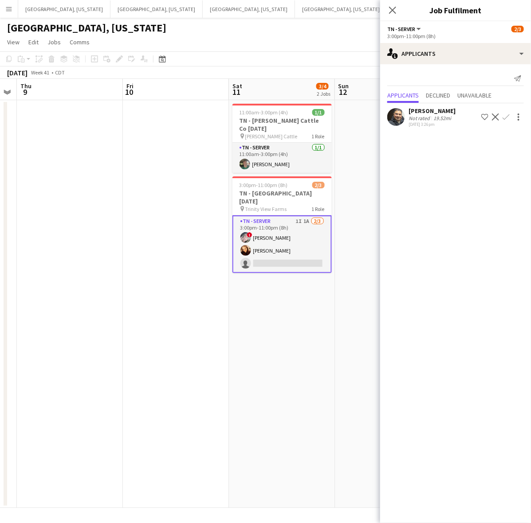
click at [509, 116] on app-icon "Confirm" at bounding box center [505, 117] width 7 height 7
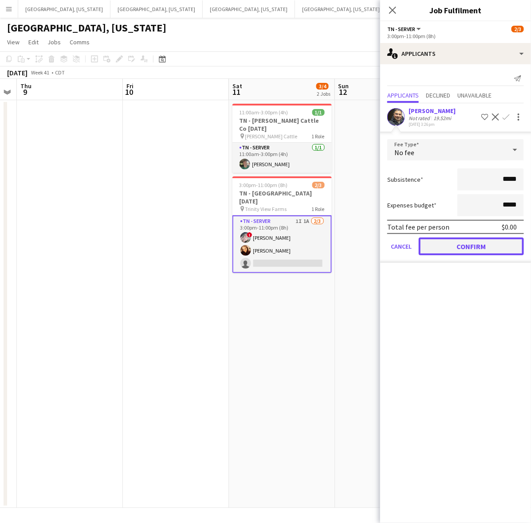
click at [455, 251] on button "Confirm" at bounding box center [471, 247] width 105 height 18
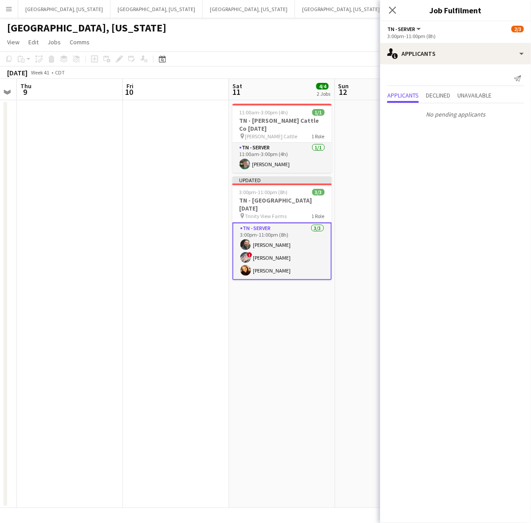
click at [285, 333] on app-date-cell "11:00am-3:00pm (4h) 1/1 TN - Semler Cattle Co 10.11.25 pin Semler Cattle 1 Role…" at bounding box center [282, 304] width 106 height 408
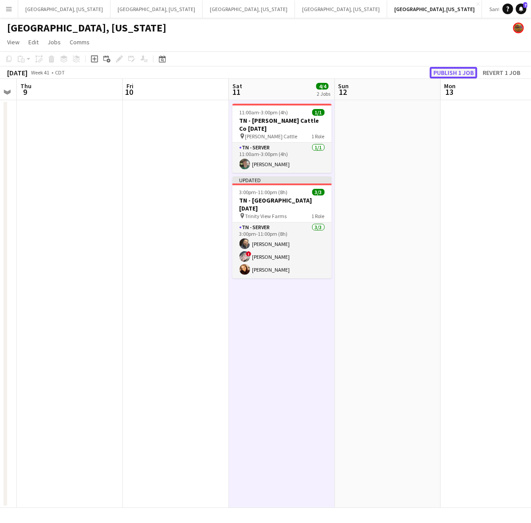
click at [453, 70] on button "Publish 1 job" at bounding box center [453, 73] width 47 height 12
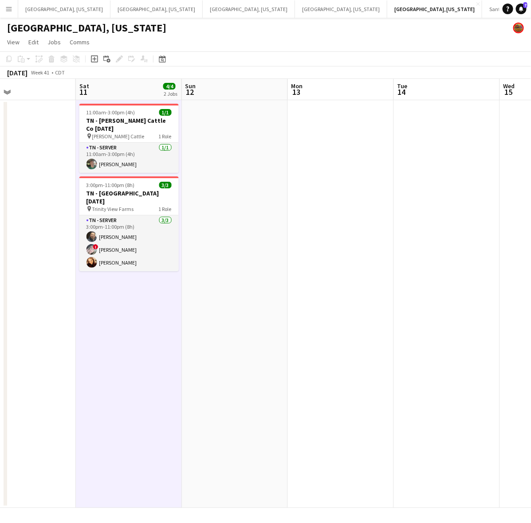
drag, startPoint x: 189, startPoint y: 309, endPoint x: 169, endPoint y: 318, distance: 22.1
click at [172, 316] on app-calendar-viewport "Tue 7 Wed 8 Thu 9 Fri 10 Sat 11 4/4 2 Jobs Sun 12 Mon 13 Tue 14 Wed 15 Thu 16 F…" at bounding box center [265, 293] width 531 height 429
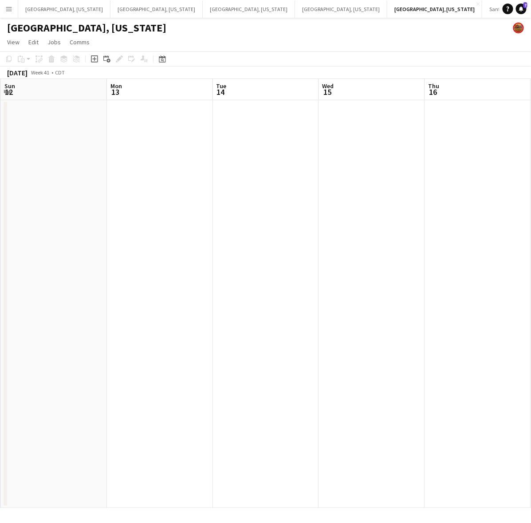
drag, startPoint x: 351, startPoint y: 264, endPoint x: 239, endPoint y: 299, distance: 117.5
click at [281, 284] on app-calendar-viewport "Thu 9 Fri 10 Sat 11 4/4 2 Jobs Sun 12 Mon 13 Tue 14 Wed 15 Thu 16 Fri 17 Sat 18…" at bounding box center [265, 293] width 531 height 429
click at [385, 169] on app-calendar-viewport "Thu 9 Fri 10 Sat 11 4/4 2 Jobs Sun 12 Mon 13 Tue 14 Wed 15 Thu 16 Fri 17 Sat 18…" at bounding box center [265, 293] width 531 height 429
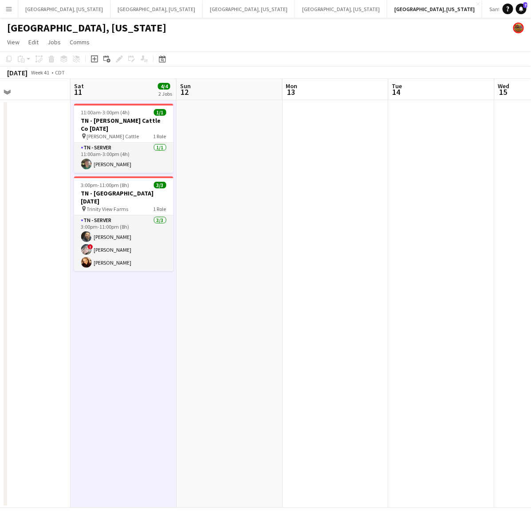
scroll to position [0, 243]
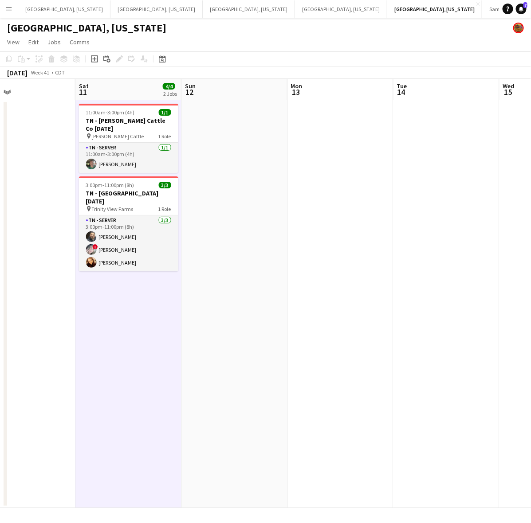
drag, startPoint x: 146, startPoint y: 275, endPoint x: 154, endPoint y: 274, distance: 7.6
click at [154, 274] on app-calendar-viewport "Wed 8 Thu 9 Fri 10 Sat 11 4/4 2 Jobs Sun 12 Mon 13 Tue 14 Wed 15 Thu 16 Fri 17 …" at bounding box center [265, 293] width 531 height 429
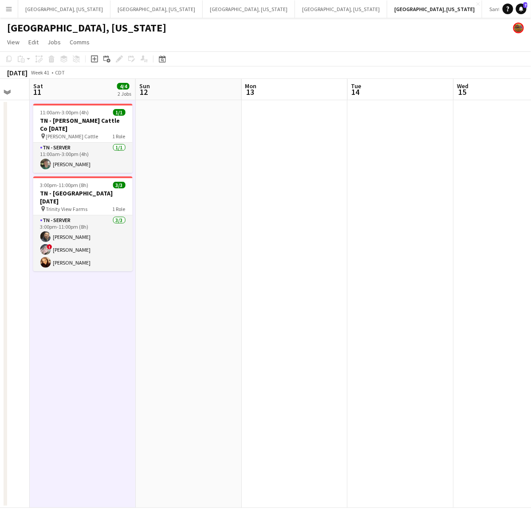
drag, startPoint x: 422, startPoint y: 258, endPoint x: 118, endPoint y: 278, distance: 304.4
click at [124, 278] on app-calendar-viewport "Wed 8 Thu 9 Fri 10 Sat 11 4/4 2 Jobs Sun 12 Mon 13 Tue 14 Wed 15 Thu 16 Fri 17 …" at bounding box center [265, 293] width 531 height 429
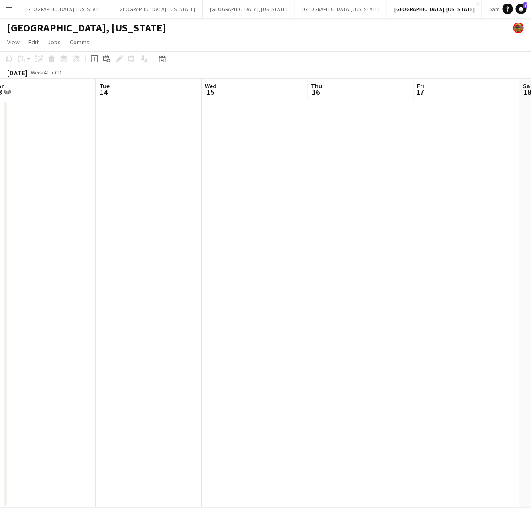
drag, startPoint x: 388, startPoint y: 222, endPoint x: 299, endPoint y: 224, distance: 88.7
click at [325, 218] on app-calendar-viewport "Fri 10 Sat 11 4/4 2 Jobs Sun 12 Mon 13 Tue 14 Wed 15 Thu 16 Fri 17 Sat 18 Sun 1…" at bounding box center [265, 293] width 531 height 429
drag, startPoint x: 518, startPoint y: 234, endPoint x: 249, endPoint y: 228, distance: 269.2
click at [242, 229] on app-calendar-viewport "Fri 10 Sat 11 4/4 2 Jobs Sun 12 Mon 13 Tue 14 Wed 15 Thu 16 Fri 17 Sat 18 Sun 1…" at bounding box center [265, 293] width 531 height 429
drag, startPoint x: 456, startPoint y: 209, endPoint x: 224, endPoint y: 235, distance: 232.9
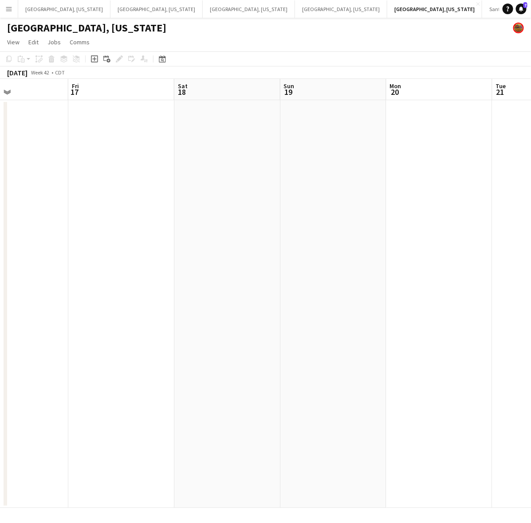
click at [224, 235] on app-calendar-viewport "Tue 14 Wed 15 Thu 16 Fri 17 Sat 18 Sun 19 Mon 20 Tue 21 Wed 22 Thu 23 Fri 24" at bounding box center [265, 293] width 531 height 429
drag, startPoint x: 329, startPoint y: 182, endPoint x: 225, endPoint y: 196, distance: 104.7
click at [260, 191] on app-calendar-viewport "Thu 16 Fri 17 Sat 18 Sun 19 Mon 20 Tue 21 Wed 22 Thu 23 Fri 24 Sat 25 8/17 1 Jo…" at bounding box center [265, 293] width 531 height 429
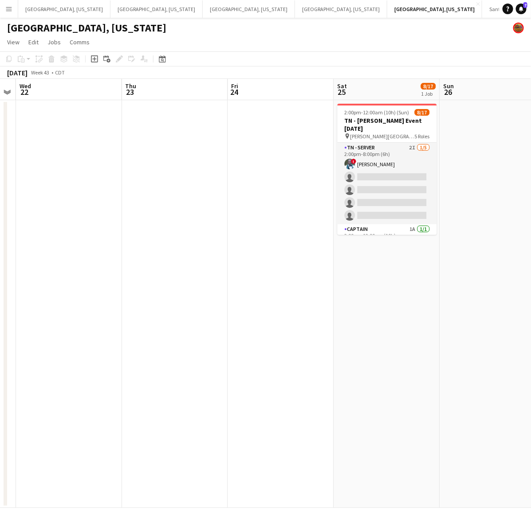
drag, startPoint x: 428, startPoint y: 165, endPoint x: 174, endPoint y: 211, distance: 258.2
click at [179, 211] on app-calendar-viewport "Sat 18 Sun 19 Mon 20 Tue 21 Wed 22 Thu 23 Fri 24 Sat 25 8/17 1 Job Sun 26 Mon 2…" at bounding box center [265, 293] width 531 height 429
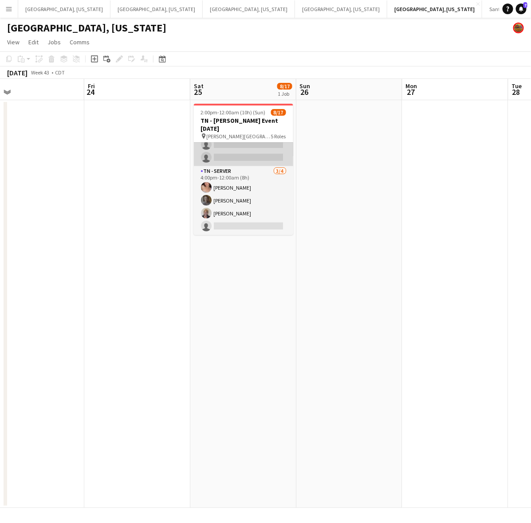
scroll to position [0, 0]
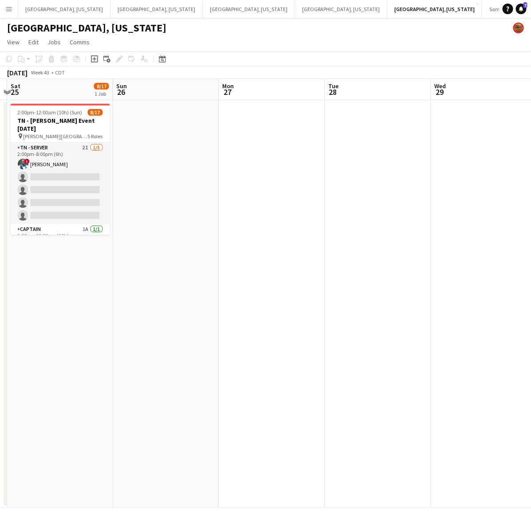
drag, startPoint x: 365, startPoint y: 187, endPoint x: 171, endPoint y: 216, distance: 195.5
click at [188, 211] on app-calendar-viewport "Tue 21 Wed 22 Thu 23 Fri 24 Sat 25 8/17 1 Job Sun 26 Mon 27 Tue 28 Wed 29 Thu 3…" at bounding box center [265, 293] width 531 height 429
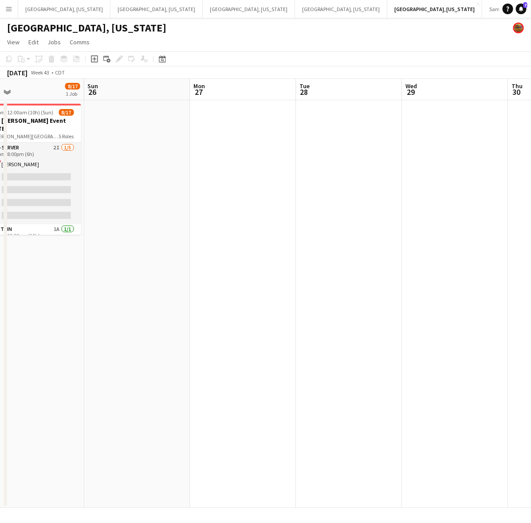
click at [218, 231] on app-calendar-viewport "Tue 21 Wed 22 Thu 23 Fri 24 Sat 25 8/17 1 Job Sun 26 Mon 27 Tue 28 Wed 29 Thu 3…" at bounding box center [265, 293] width 531 height 429
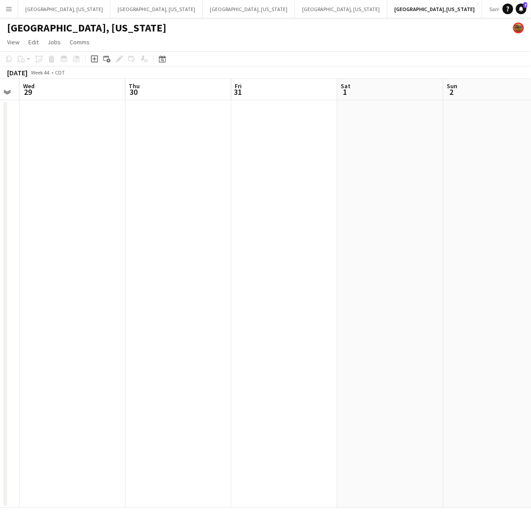
drag, startPoint x: 314, startPoint y: 242, endPoint x: 365, endPoint y: 243, distance: 50.6
click at [191, 253] on app-calendar-viewport "Sat 25 8/17 1 Job Sun 26 Mon 27 Tue 28 Wed 29 Thu 30 Fri 31 Sat 1 Sun 2 Mon 3 T…" at bounding box center [265, 293] width 531 height 429
drag, startPoint x: 243, startPoint y: 251, endPoint x: 284, endPoint y: 231, distance: 46.0
click at [152, 259] on app-calendar-viewport "Sat 25 8/17 1 Job Sun 26 Mon 27 Tue 28 Wed 29 Thu 30 Fri 31 Sat 1 Sun 2 Mon 3 T…" at bounding box center [265, 293] width 531 height 429
drag, startPoint x: 232, startPoint y: 247, endPoint x: 116, endPoint y: 271, distance: 118.6
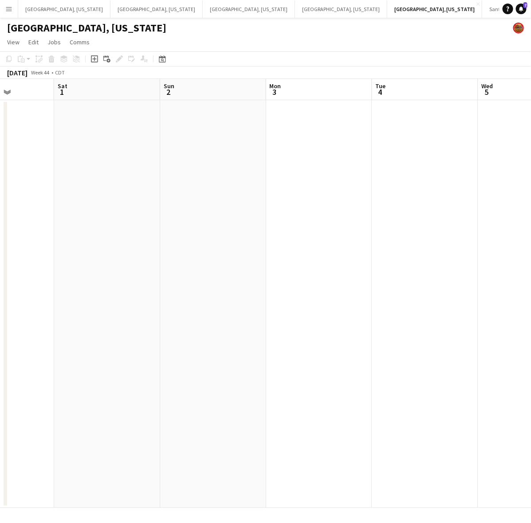
click at [127, 267] on app-calendar-viewport "Wed 29 Thu 30 Fri 31 Sat 1 Sun 2 Mon 3 Tue 4 Wed 5 Thu 6 Fri 7 Sat 8" at bounding box center [265, 293] width 531 height 429
drag, startPoint x: 502, startPoint y: 169, endPoint x: 517, endPoint y: 180, distance: 19.0
click at [530, 182] on html "Menu Boards Boards Boards All jobs Status Workforce Workforce My Workforce Recr…" at bounding box center [265, 261] width 531 height 523
drag, startPoint x: 384, startPoint y: 208, endPoint x: 517, endPoint y: 167, distance: 138.7
click at [524, 171] on app-calendar-viewport "Fri 31 Sat 1 Sun 2 Mon 3 Tue 4 Wed 5 Thu 6 Fri 7 Sat 8 Sun 9 Mon 10" at bounding box center [265, 293] width 531 height 429
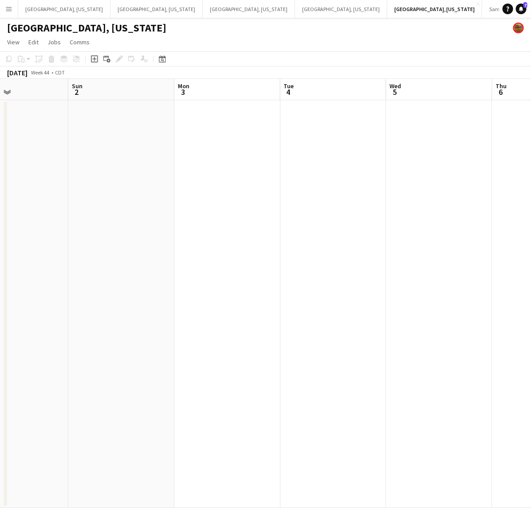
click at [298, 227] on app-calendar-viewport "Thu 30 Fri 31 Sat 1 Sun 2 Mon 3 Tue 4 Wed 5 Thu 6 Fri 7 Sat 8 Sun 9" at bounding box center [265, 293] width 531 height 429
drag, startPoint x: 153, startPoint y: 237, endPoint x: 181, endPoint y: 226, distance: 29.6
click at [208, 225] on app-calendar-viewport "Wed 29 Thu 30 Fri 31 Sat 1 Sun 2 Mon 3 Tue 4 Wed 5 Thu 6 Fri 7 Sat 8" at bounding box center [265, 293] width 531 height 429
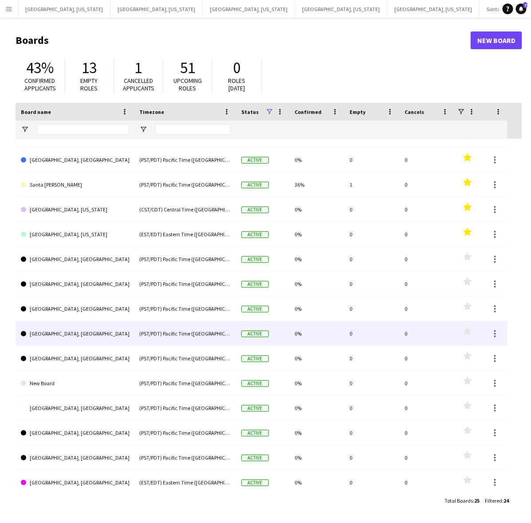
scroll to position [242, 0]
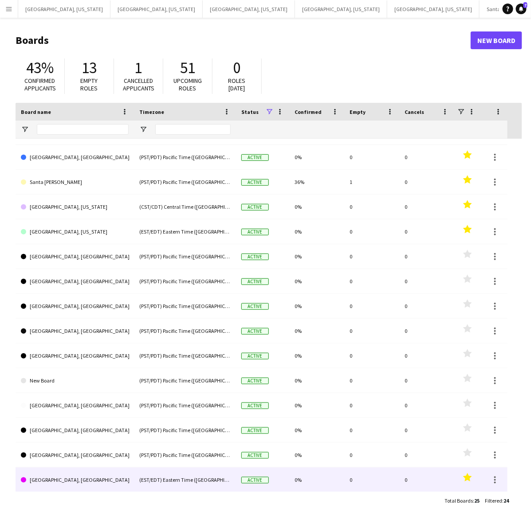
click at [468, 477] on polygon at bounding box center [467, 477] width 9 height 8
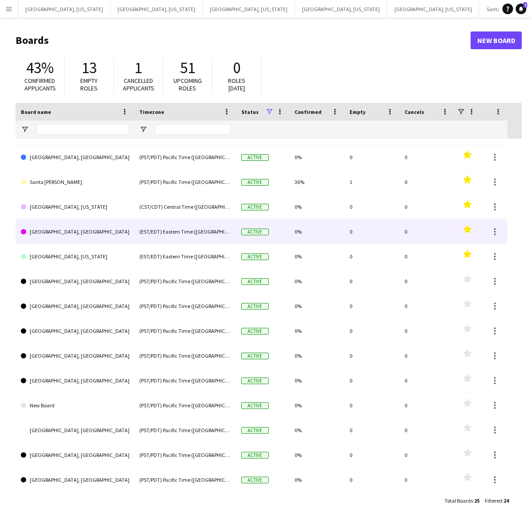
click at [125, 227] on link "Tampa, FL" at bounding box center [75, 232] width 108 height 25
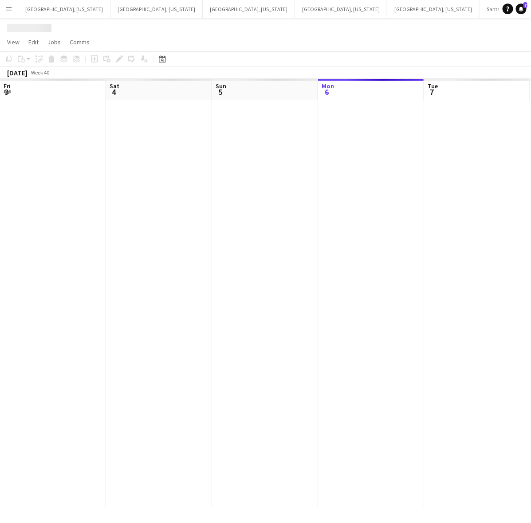
scroll to position [0, 212]
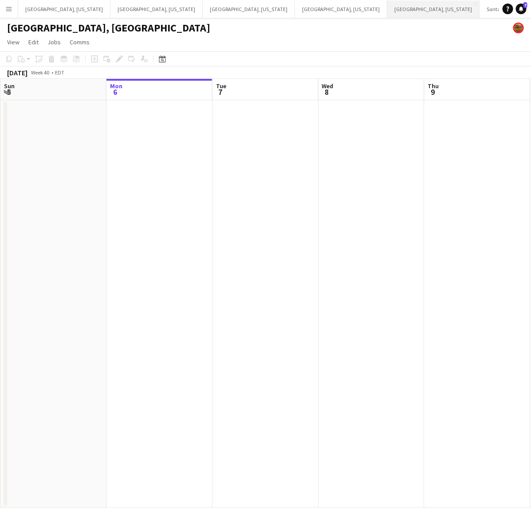
click at [387, 13] on button "[GEOGRAPHIC_DATA], [US_STATE] Close" at bounding box center [433, 8] width 92 height 17
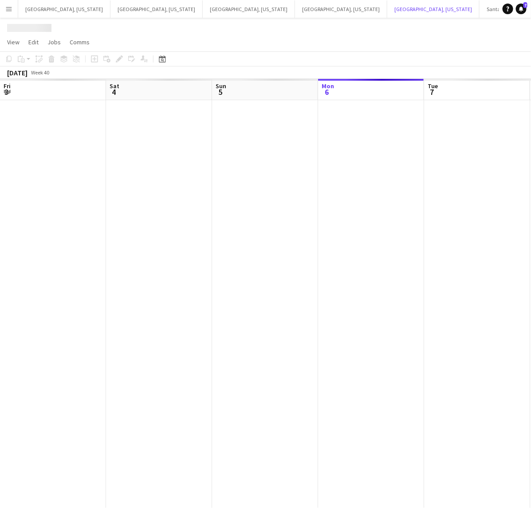
scroll to position [0, 212]
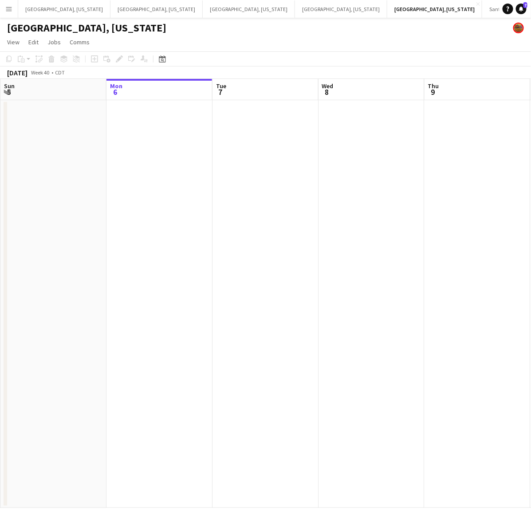
drag, startPoint x: 137, startPoint y: 231, endPoint x: 351, endPoint y: 234, distance: 213.8
click at [344, 235] on app-calendar-viewport "Fri 3 Sat 4 1/1 1 Job Sun 5 Mon 6 Tue 7 Wed 8 Thu 9 Fri 10 Sat 11 4/4 2 Jobs Su…" at bounding box center [265, 293] width 531 height 429
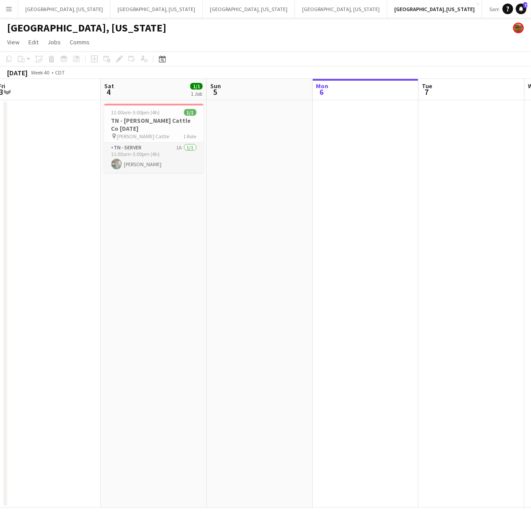
drag, startPoint x: 165, startPoint y: 263, endPoint x: 358, endPoint y: 222, distance: 197.6
click at [345, 228] on app-calendar-viewport "Wed 1 Thu 2 Fri 3 Sat 4 1/1 1 Job Sun 5 Mon 6 Tue 7 Wed 8 Thu 9 Fri 10 11:00am-…" at bounding box center [265, 293] width 531 height 429
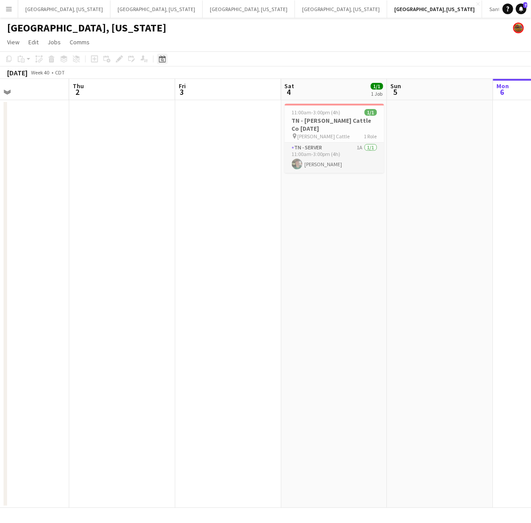
click at [161, 58] on icon at bounding box center [162, 58] width 7 height 7
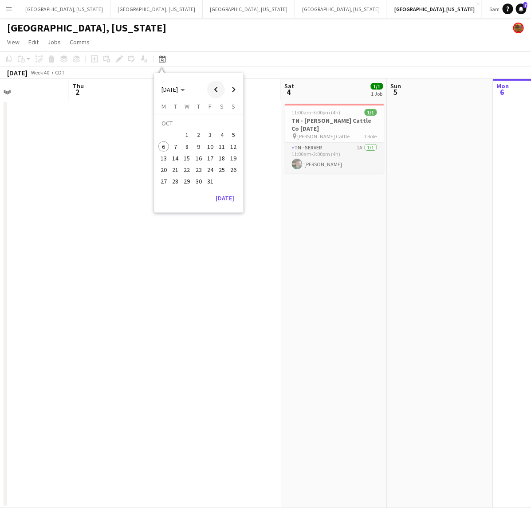
click at [212, 89] on span "Previous month" at bounding box center [216, 90] width 18 height 18
click at [213, 87] on span "Previous month" at bounding box center [216, 90] width 18 height 18
click at [220, 148] on span "16" at bounding box center [222, 149] width 11 height 11
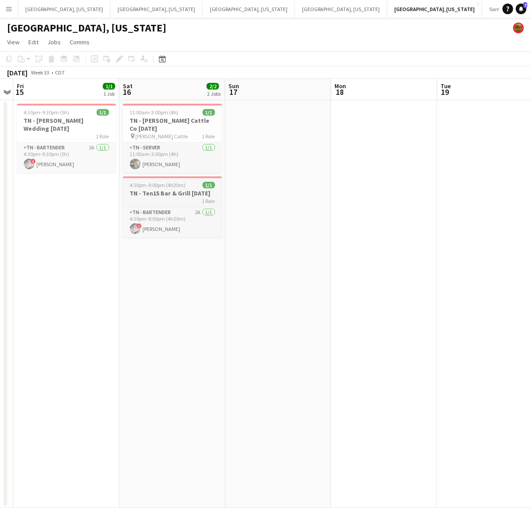
click at [194, 189] on h3 "TN - Ten15 Bar & Grill 8.16.25" at bounding box center [172, 193] width 99 height 8
click at [117, 58] on icon "Edit" at bounding box center [119, 58] width 7 height 7
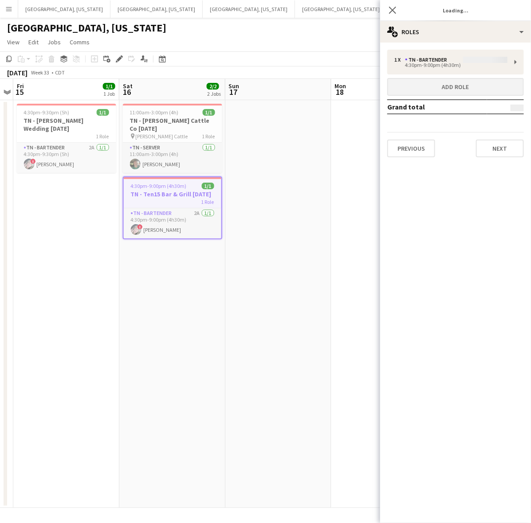
type input "**********"
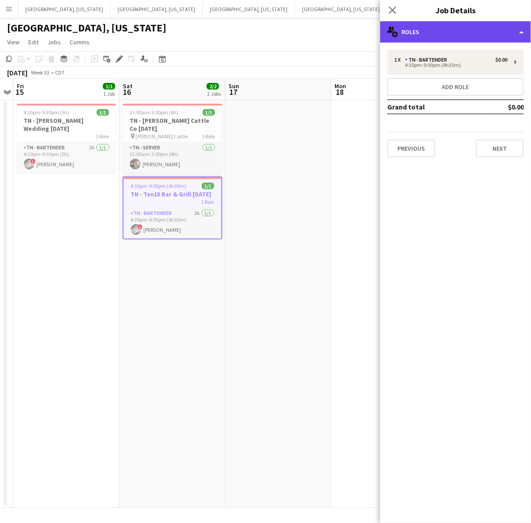
click at [409, 32] on div "multiple-users-add Roles" at bounding box center [455, 31] width 151 height 21
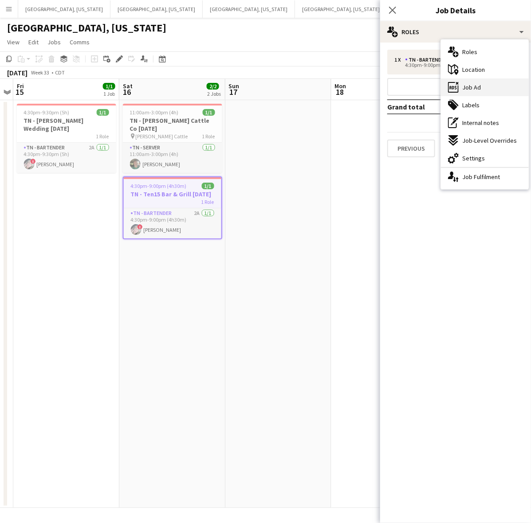
click at [455, 90] on icon "ads-window" at bounding box center [453, 87] width 11 height 11
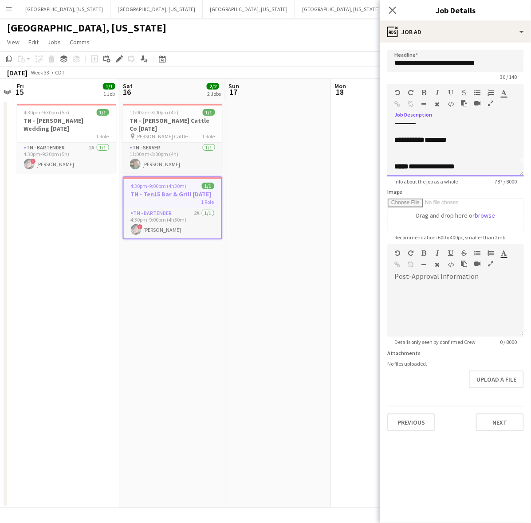
scroll to position [22, 0]
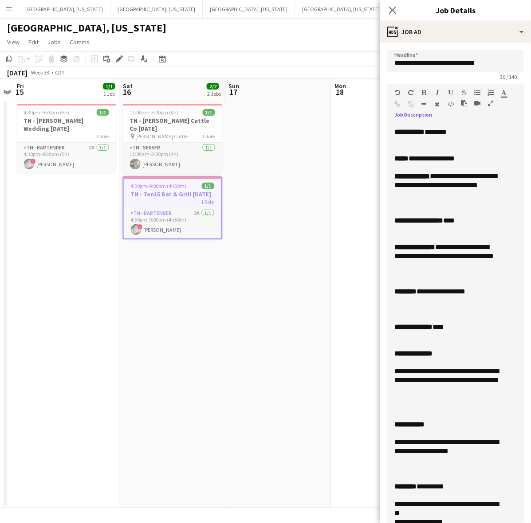
drag, startPoint x: 521, startPoint y: 172, endPoint x: 495, endPoint y: 550, distance: 378.7
click at [495, 523] on html "Menu Boards Boards Boards All jobs Status Workforce Workforce My Workforce Recr…" at bounding box center [265, 261] width 531 height 523
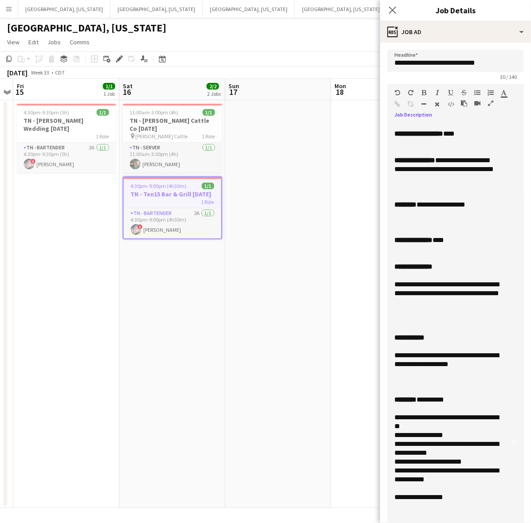
scroll to position [222, 0]
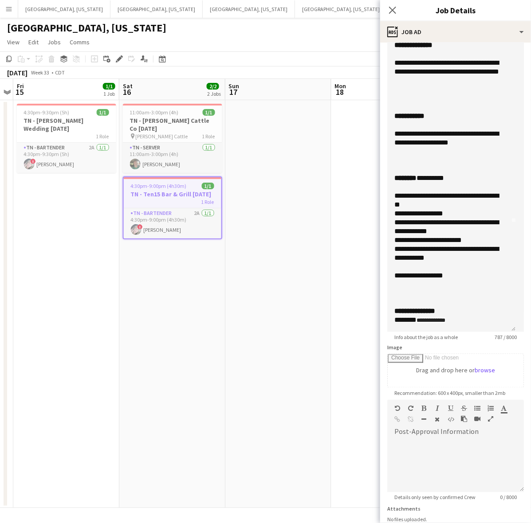
drag, startPoint x: 207, startPoint y: 262, endPoint x: 188, endPoint y: 245, distance: 24.8
click at [206, 261] on app-date-cell "11:00am-3:00pm (4h) 1/1 TN - Semler Cattle Co 8.16.25 pin Semler Cattle 1 Role …" at bounding box center [172, 304] width 106 height 408
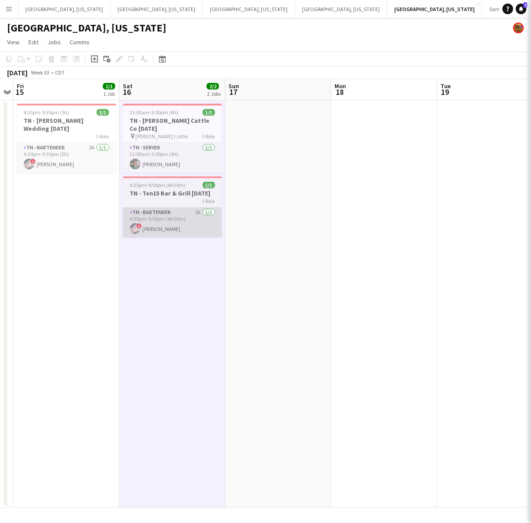
scroll to position [0, 305]
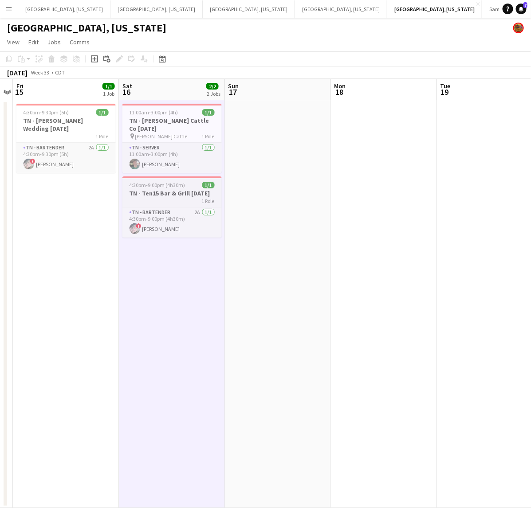
click at [158, 189] on h3 "TN - Ten15 Bar & Grill 8.16.25" at bounding box center [171, 193] width 99 height 8
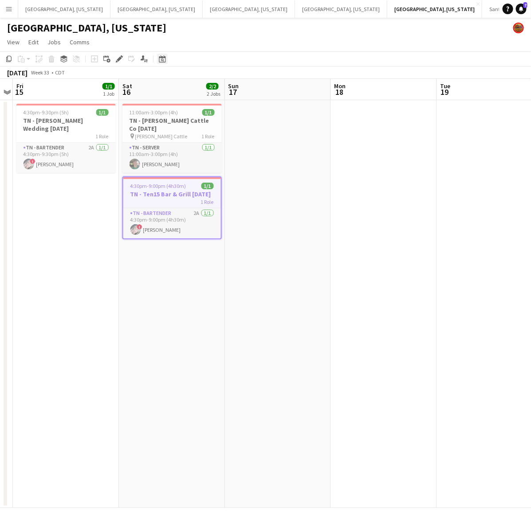
click at [160, 56] on icon at bounding box center [162, 58] width 7 height 7
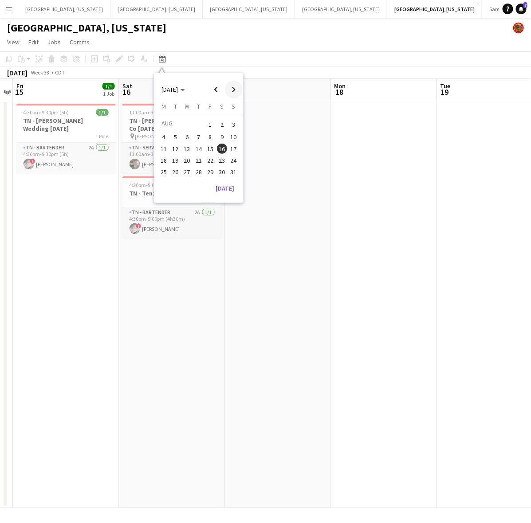
click at [232, 87] on span "Next month" at bounding box center [234, 90] width 18 height 18
click at [208, 183] on span "31" at bounding box center [210, 181] width 11 height 11
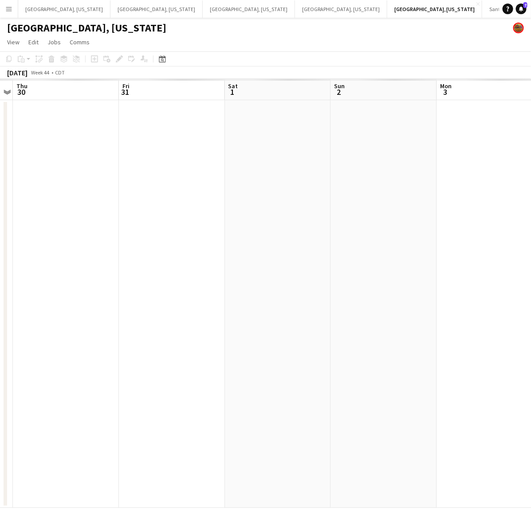
scroll to position [0, 305]
click at [145, 129] on app-date-cell at bounding box center [172, 304] width 106 height 408
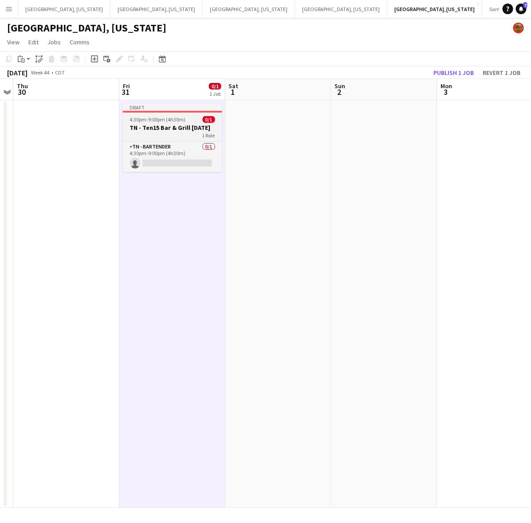
drag, startPoint x: 189, startPoint y: 120, endPoint x: 174, endPoint y: 116, distance: 16.0
click at [189, 120] on div "4:30pm-9:00pm (4h30m) 0/1" at bounding box center [172, 119] width 99 height 7
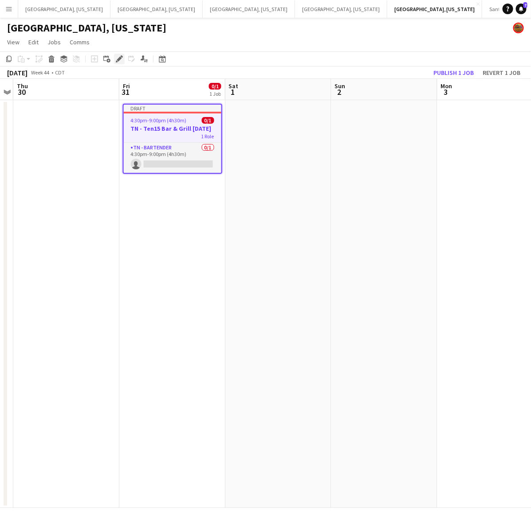
click at [120, 57] on icon at bounding box center [119, 59] width 5 height 5
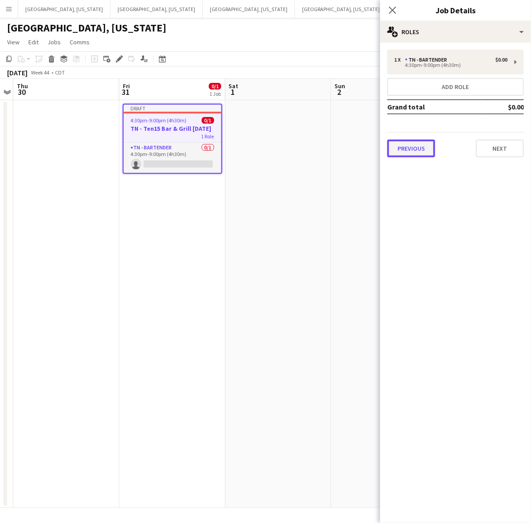
click at [407, 153] on button "Previous" at bounding box center [411, 149] width 48 height 18
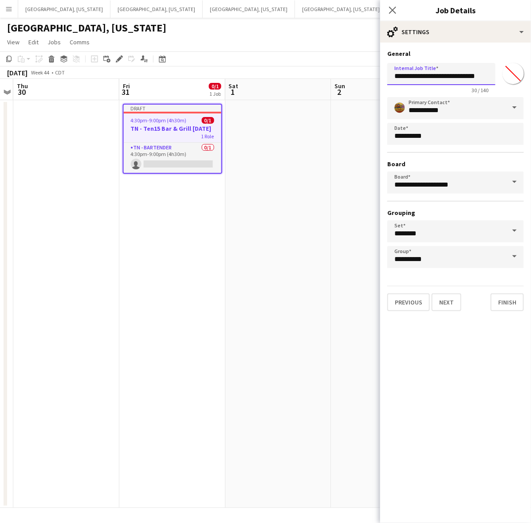
drag, startPoint x: 459, startPoint y: 75, endPoint x: 498, endPoint y: 80, distance: 38.9
click at [497, 81] on div "**********" at bounding box center [455, 76] width 137 height 34
type input "**********"
click at [443, 299] on button "Next" at bounding box center [446, 303] width 30 height 18
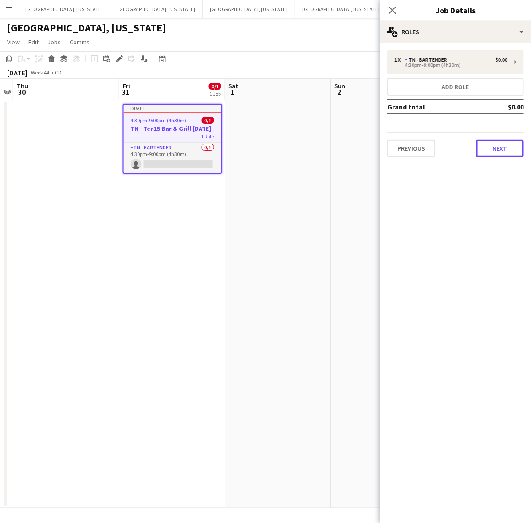
click at [506, 145] on button "Next" at bounding box center [500, 149] width 48 height 18
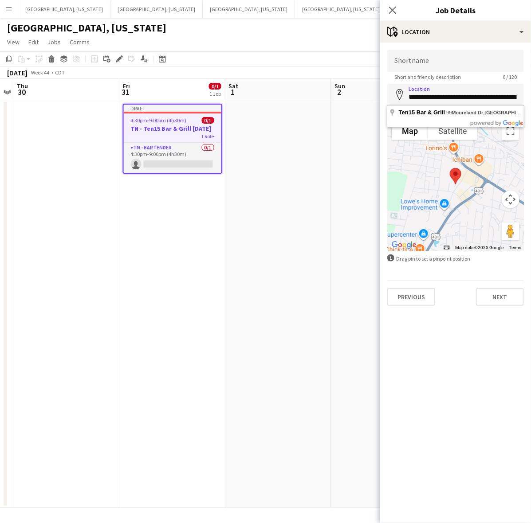
drag, startPoint x: 457, startPoint y: 98, endPoint x: 386, endPoint y: 105, distance: 71.3
click at [386, 105] on form "**********" at bounding box center [455, 178] width 151 height 256
click at [417, 61] on input "Shortname" at bounding box center [455, 61] width 137 height 22
paste input "**********"
type input "**********"
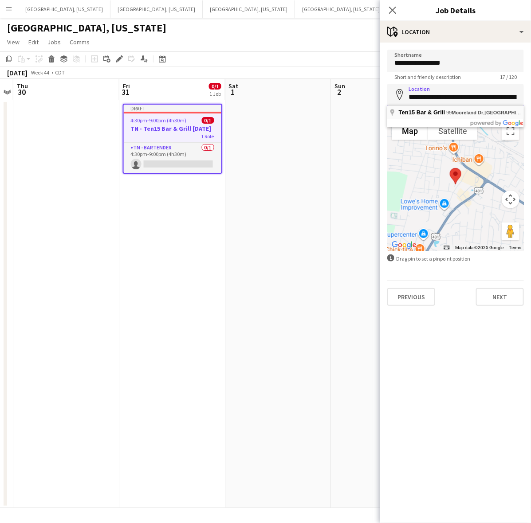
drag, startPoint x: 462, startPoint y: 98, endPoint x: 391, endPoint y: 106, distance: 71.3
click at [391, 106] on body "Menu Boards Boards Boards All jobs Status Workforce Workforce My Workforce Recr…" at bounding box center [265, 261] width 531 height 523
type input "**********"
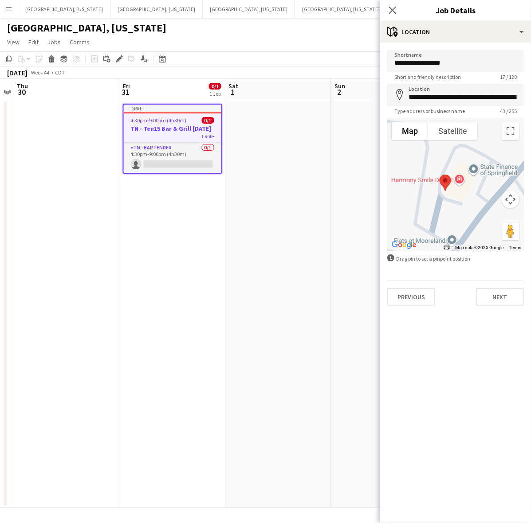
drag, startPoint x: 423, startPoint y: 165, endPoint x: 466, endPoint y: 247, distance: 92.1
click at [473, 258] on form "**********" at bounding box center [455, 178] width 151 height 256
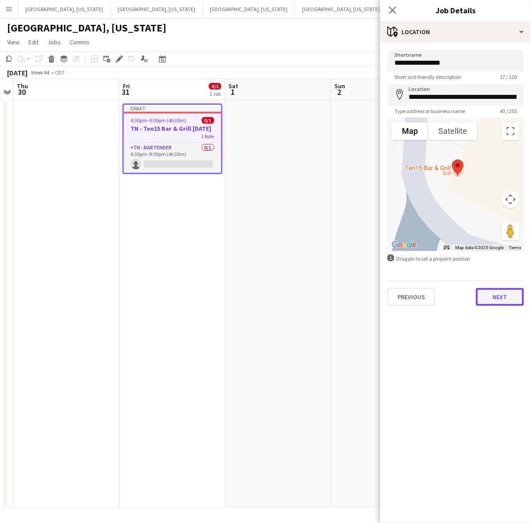
click at [508, 298] on button "Next" at bounding box center [500, 297] width 48 height 18
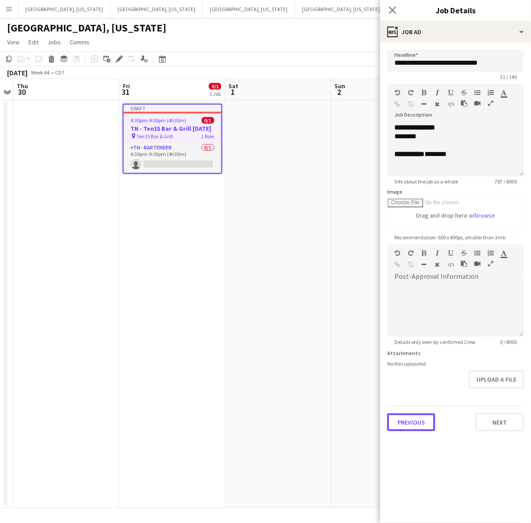
click at [404, 427] on button "Previous" at bounding box center [411, 423] width 48 height 18
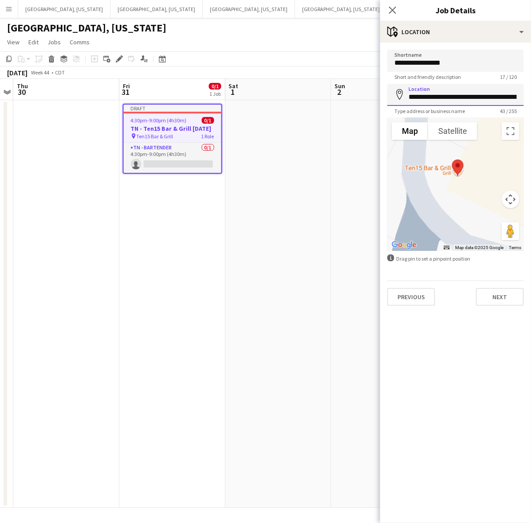
click at [464, 97] on input "**********" at bounding box center [455, 95] width 137 height 22
click at [510, 296] on button "Next" at bounding box center [500, 297] width 48 height 18
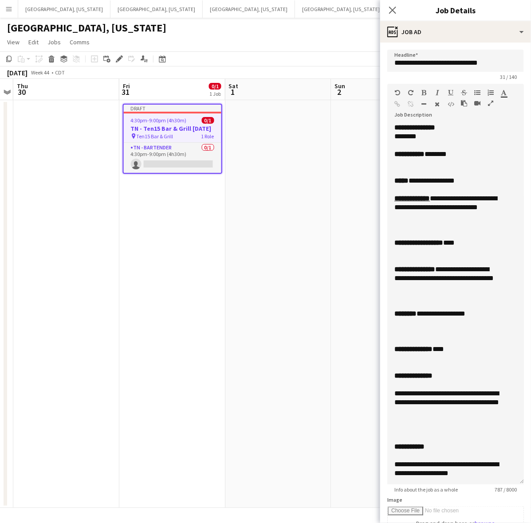
drag, startPoint x: 522, startPoint y: 169, endPoint x: 447, endPoint y: 390, distance: 233.6
click at [477, 485] on div "**********" at bounding box center [455, 303] width 137 height 361
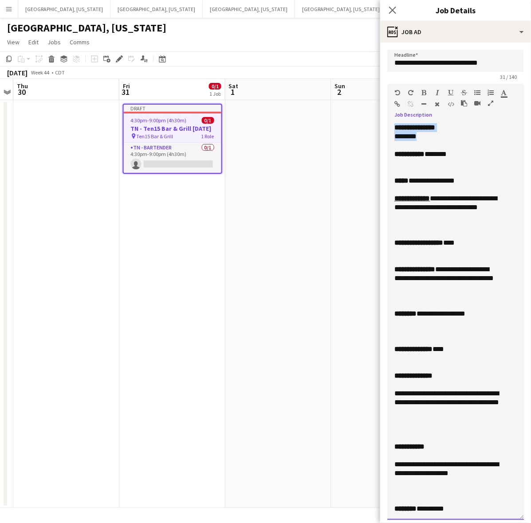
drag, startPoint x: 413, startPoint y: 134, endPoint x: 369, endPoint y: 129, distance: 44.3
click at [369, 129] on body "Menu Boards Boards Boards All jobs Status Workforce Workforce My Workforce Recr…" at bounding box center [265, 261] width 531 height 523
drag, startPoint x: 453, startPoint y: 155, endPoint x: 383, endPoint y: 156, distance: 70.1
click at [384, 156] on form "**********" at bounding box center [455, 412] width 151 height 725
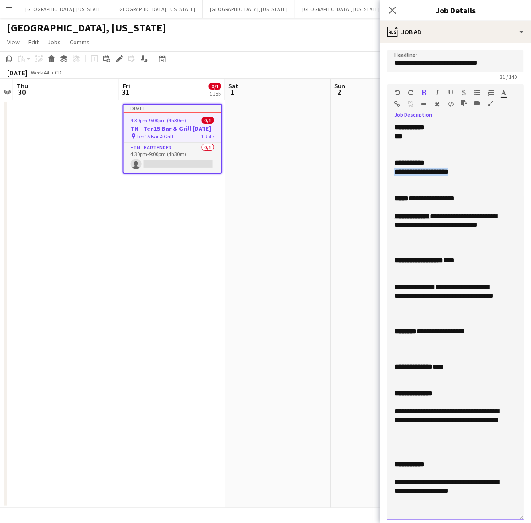
drag, startPoint x: 466, startPoint y: 171, endPoint x: 382, endPoint y: 172, distance: 84.7
click at [382, 172] on form "**********" at bounding box center [455, 412] width 151 height 725
click at [440, 183] on div at bounding box center [455, 180] width 122 height 9
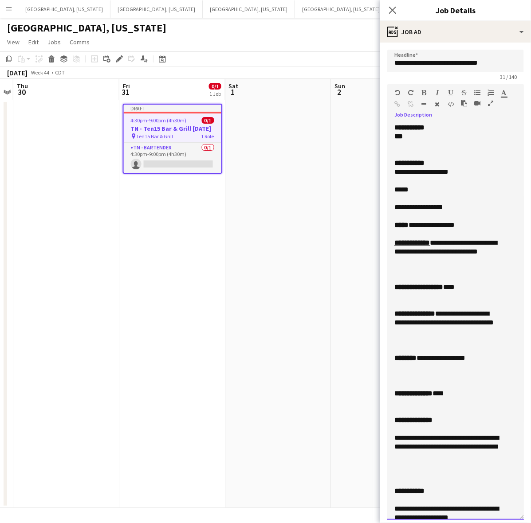
click at [418, 196] on div at bounding box center [455, 198] width 122 height 9
drag, startPoint x: 453, startPoint y: 227, endPoint x: 412, endPoint y: 226, distance: 40.4
click at [412, 226] on div "**********" at bounding box center [447, 225] width 106 height 9
copy div
click at [401, 196] on div at bounding box center [455, 198] width 122 height 9
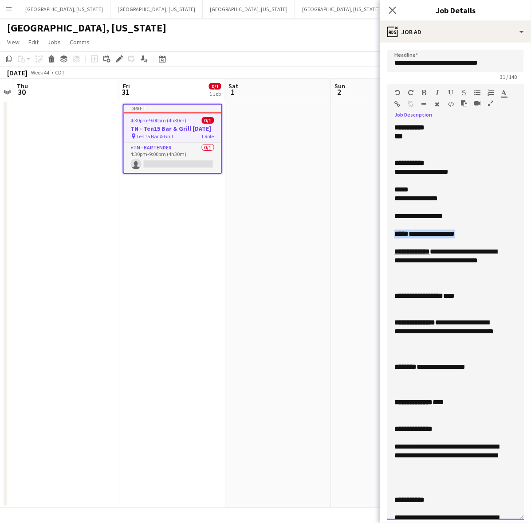
drag, startPoint x: 462, startPoint y: 232, endPoint x: 387, endPoint y: 231, distance: 74.5
click at [387, 231] on div "**********" at bounding box center [455, 321] width 137 height 397
click at [428, 222] on div at bounding box center [455, 225] width 122 height 9
drag, startPoint x: 409, startPoint y: 189, endPoint x: 387, endPoint y: 193, distance: 22.5
click at [387, 193] on div "**********" at bounding box center [455, 321] width 137 height 397
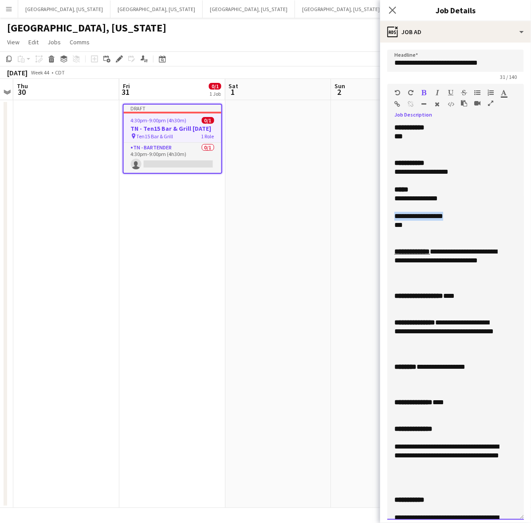
drag, startPoint x: 447, startPoint y: 216, endPoint x: 377, endPoint y: 219, distance: 69.7
click at [377, 219] on body "Menu Boards Boards Boards All jobs Status Workforce Workforce My Workforce Recr…" at bounding box center [265, 261] width 531 height 523
drag, startPoint x: 489, startPoint y: 295, endPoint x: 391, endPoint y: 291, distance: 97.6
click at [397, 296] on div "**********" at bounding box center [447, 296] width 106 height 9
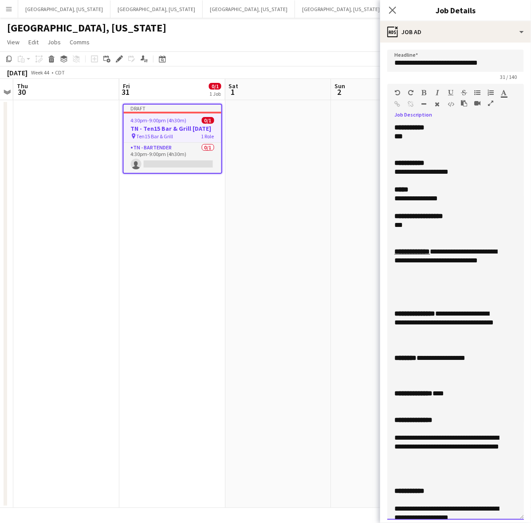
click at [416, 232] on div at bounding box center [447, 234] width 106 height 9
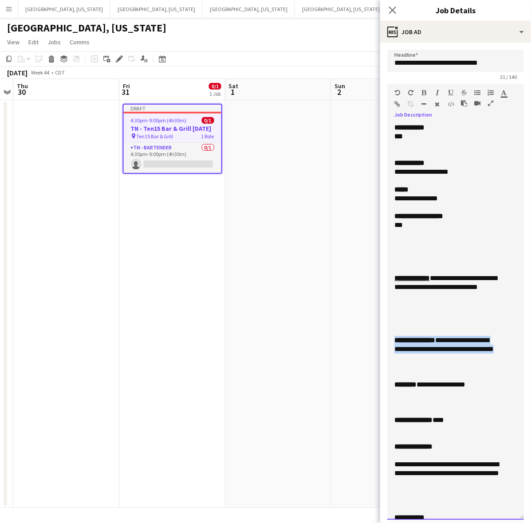
drag, startPoint x: 419, startPoint y: 360, endPoint x: 393, endPoint y: 341, distance: 32.1
click at [393, 341] on div "**********" at bounding box center [455, 321] width 137 height 397
click at [400, 247] on div at bounding box center [455, 251] width 122 height 9
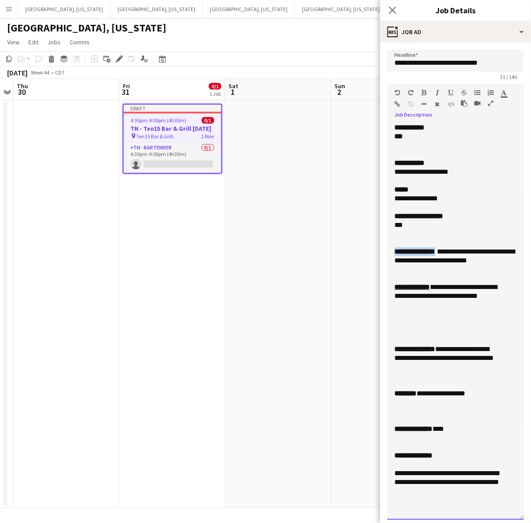
drag, startPoint x: 443, startPoint y: 251, endPoint x: 388, endPoint y: 251, distance: 54.1
click at [388, 251] on div "**********" at bounding box center [455, 321] width 137 height 397
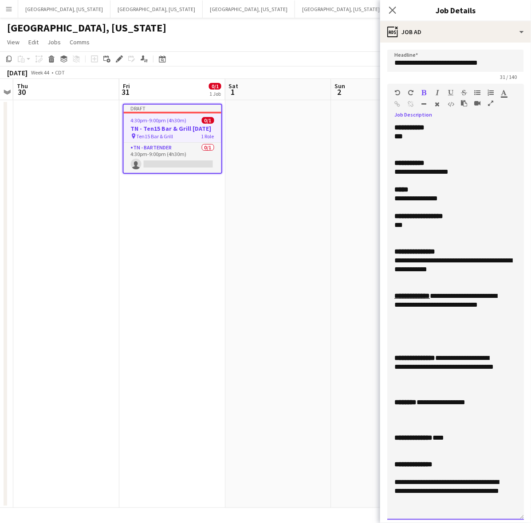
click at [447, 260] on span "**********" at bounding box center [453, 265] width 118 height 16
click at [448, 260] on div "**********" at bounding box center [455, 260] width 122 height 9
click at [435, 243] on div at bounding box center [455, 243] width 122 height 9
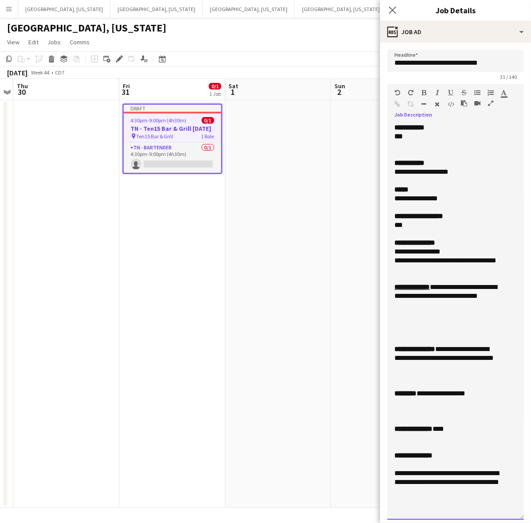
click at [417, 283] on div at bounding box center [455, 278] width 122 height 9
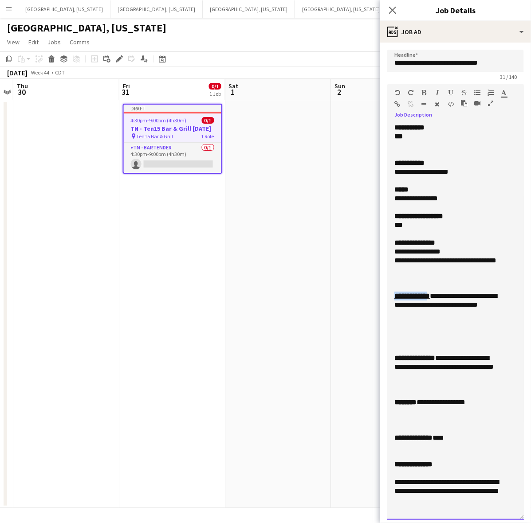
drag, startPoint x: 432, startPoint y: 305, endPoint x: 388, endPoint y: 304, distance: 44.3
click at [388, 304] on div "**********" at bounding box center [455, 321] width 137 height 397
drag, startPoint x: 420, startPoint y: 391, endPoint x: 386, endPoint y: 367, distance: 41.3
click at [386, 367] on form "**********" at bounding box center [455, 412] width 151 height 725
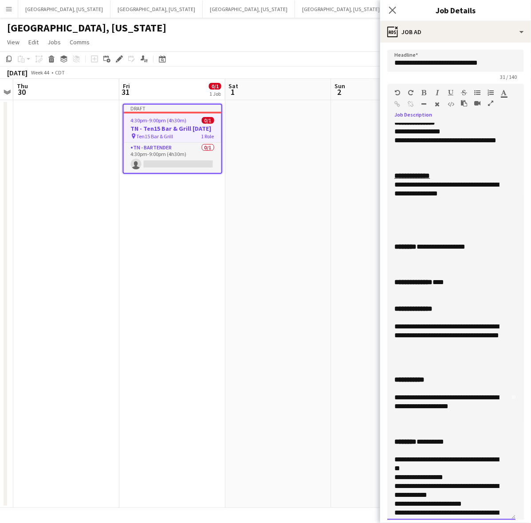
scroll to position [94, 0]
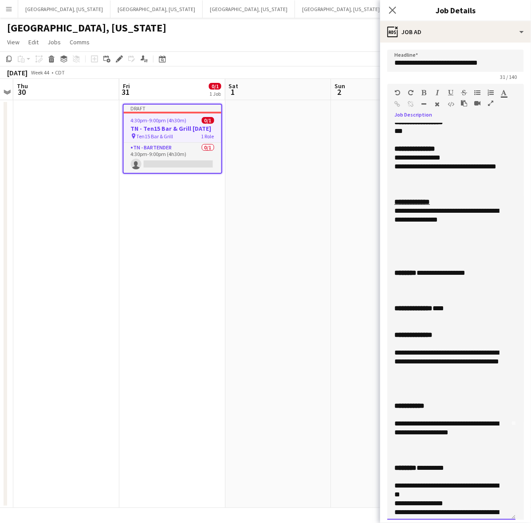
click at [406, 251] on div at bounding box center [451, 246] width 114 height 9
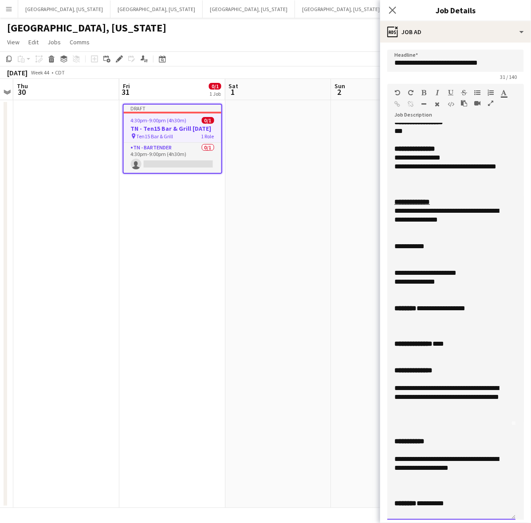
click at [398, 260] on div at bounding box center [451, 255] width 114 height 9
click at [448, 286] on div "**********" at bounding box center [447, 282] width 106 height 9
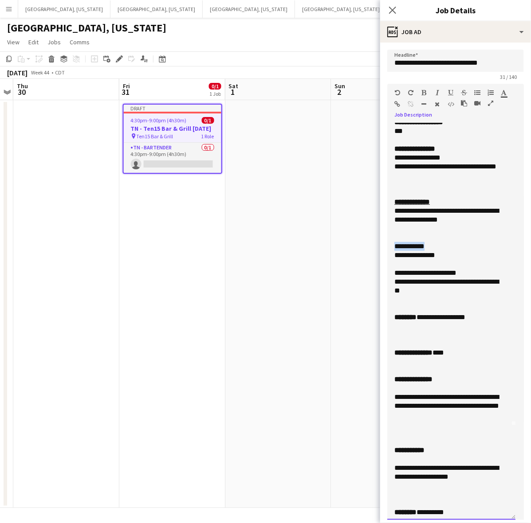
drag, startPoint x: 440, startPoint y: 255, endPoint x: 388, endPoint y: 253, distance: 52.4
click at [388, 253] on div "**********" at bounding box center [451, 321] width 128 height 397
drag, startPoint x: 471, startPoint y: 282, endPoint x: 377, endPoint y: 281, distance: 94.0
click at [377, 281] on body "Menu Boards Boards Boards All jobs Status Workforce Workforce My Workforce Recr…" at bounding box center [265, 261] width 531 height 523
click at [442, 313] on div at bounding box center [451, 308] width 114 height 9
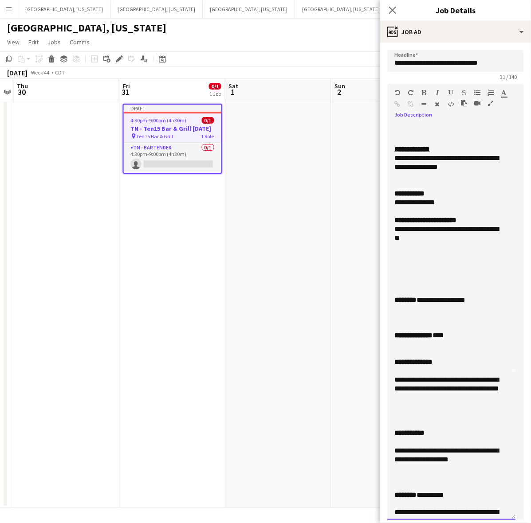
scroll to position [205, 0]
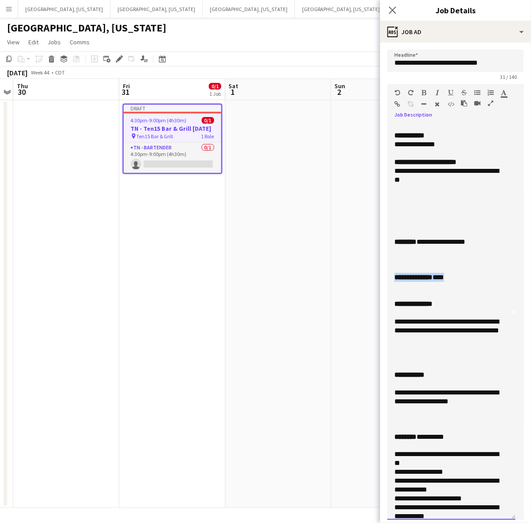
drag, startPoint x: 459, startPoint y: 290, endPoint x: 387, endPoint y: 284, distance: 72.1
click at [387, 284] on div "**********" at bounding box center [451, 321] width 128 height 397
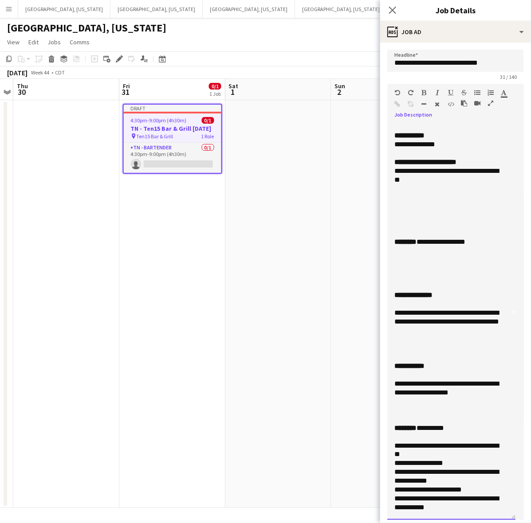
click at [412, 220] on div at bounding box center [451, 215] width 114 height 9
click at [409, 211] on div at bounding box center [451, 206] width 114 height 9
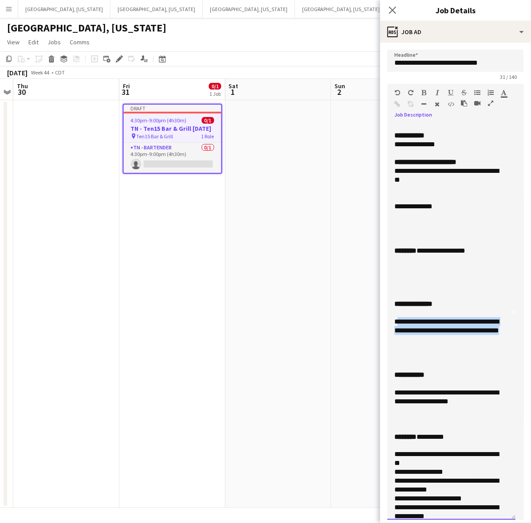
drag, startPoint x: 426, startPoint y: 346, endPoint x: 397, endPoint y: 332, distance: 32.1
click at [397, 332] on div "**********" at bounding box center [447, 331] width 106 height 27
click at [400, 220] on div at bounding box center [451, 215] width 114 height 9
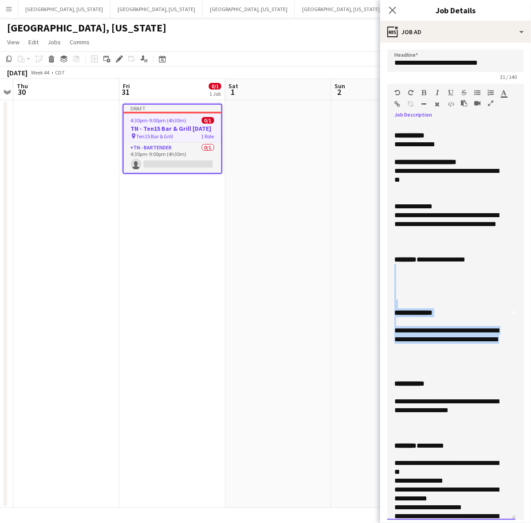
drag, startPoint x: 431, startPoint y: 368, endPoint x: 391, endPoint y: 289, distance: 88.6
click at [391, 289] on div "**********" at bounding box center [451, 321] width 128 height 397
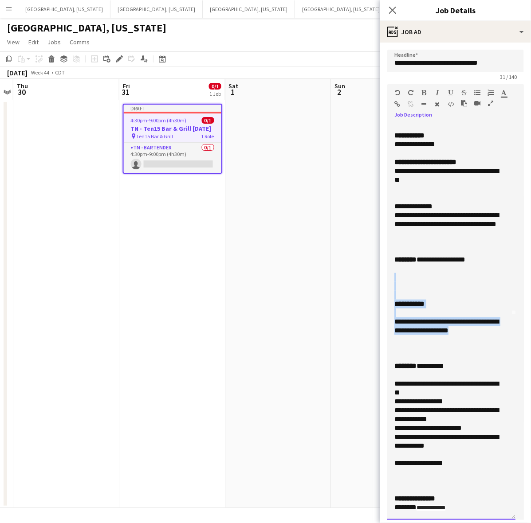
drag, startPoint x: 493, startPoint y: 351, endPoint x: 388, endPoint y: 298, distance: 116.6
click at [388, 298] on div "**********" at bounding box center [451, 321] width 128 height 397
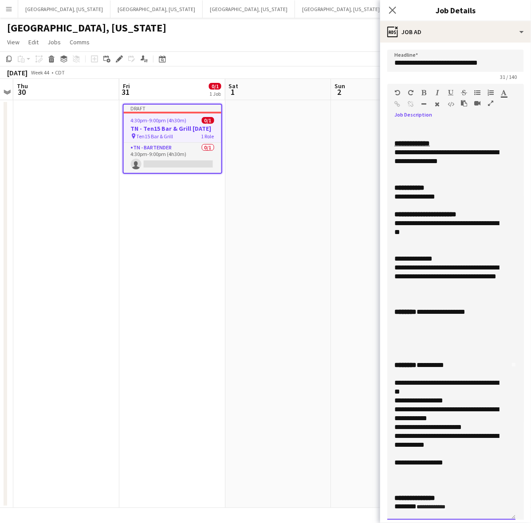
scroll to position [55, 0]
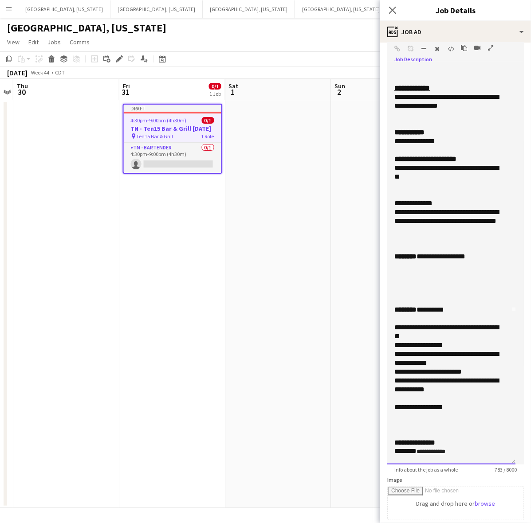
click at [425, 307] on div "******** *********" at bounding box center [447, 310] width 106 height 9
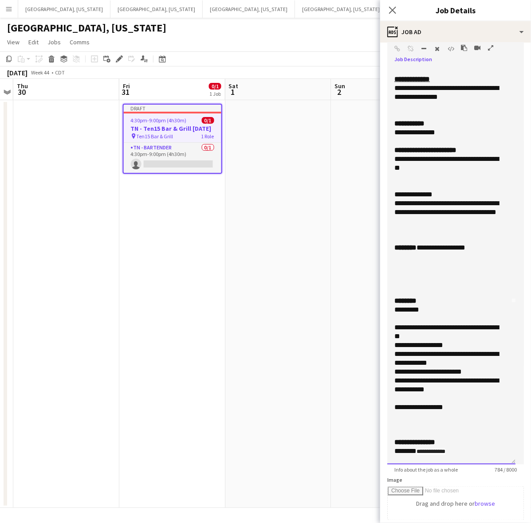
click at [425, 318] on div at bounding box center [451, 318] width 114 height 9
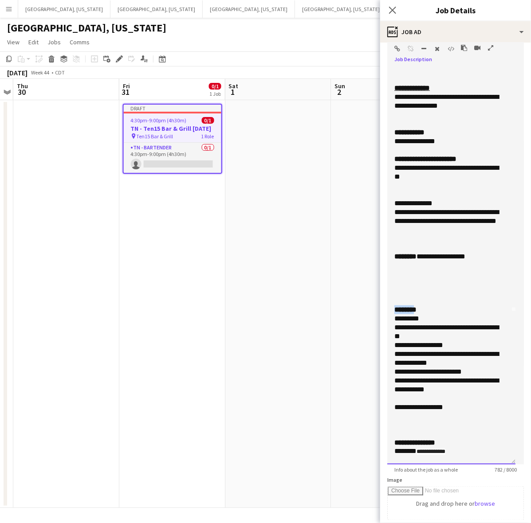
drag, startPoint x: 421, startPoint y: 308, endPoint x: 384, endPoint y: 307, distance: 36.8
click at [384, 307] on form "**********" at bounding box center [455, 356] width 151 height 725
click at [462, 408] on div "**********" at bounding box center [447, 407] width 106 height 9
click at [391, 408] on div "**********" at bounding box center [451, 266] width 128 height 397
click at [462, 407] on div "**********" at bounding box center [447, 407] width 106 height 9
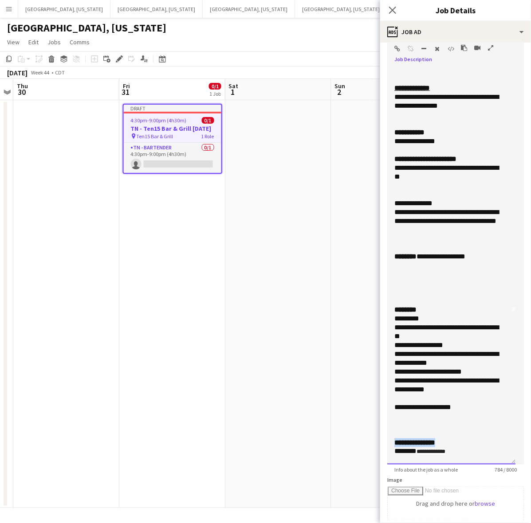
drag, startPoint x: 433, startPoint y: 444, endPoint x: 387, endPoint y: 446, distance: 46.2
click at [387, 446] on div "**********" at bounding box center [451, 266] width 128 height 397
click at [402, 429] on div at bounding box center [451, 425] width 114 height 9
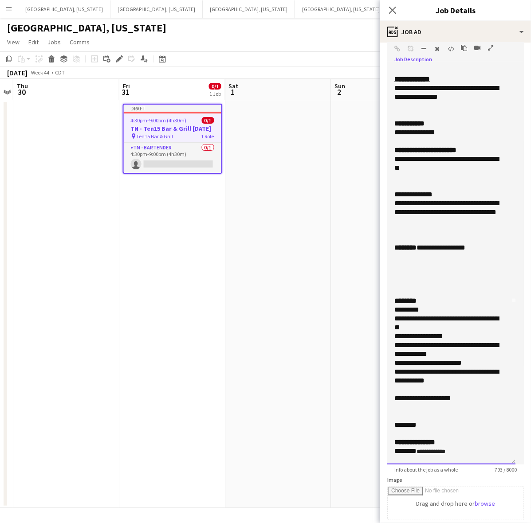
scroll to position [187, 0]
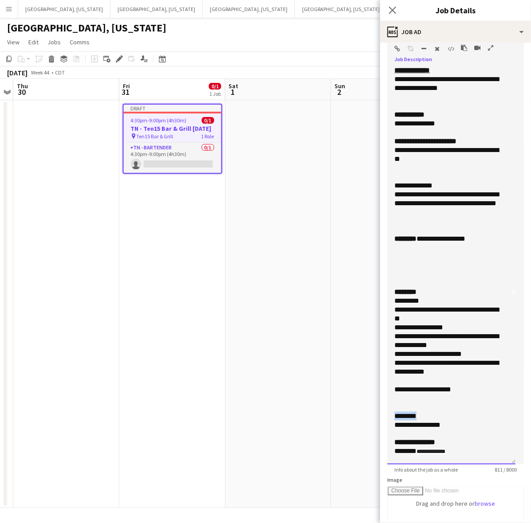
drag, startPoint x: 410, startPoint y: 416, endPoint x: 377, endPoint y: 420, distance: 33.1
click at [377, 420] on body "Menu Boards Boards Boards All jobs Status Workforce Workforce My Workforce Recr…" at bounding box center [265, 261] width 531 height 523
drag, startPoint x: 412, startPoint y: 269, endPoint x: 393, endPoint y: 225, distance: 47.9
click at [393, 225] on div "**********" at bounding box center [451, 266] width 128 height 397
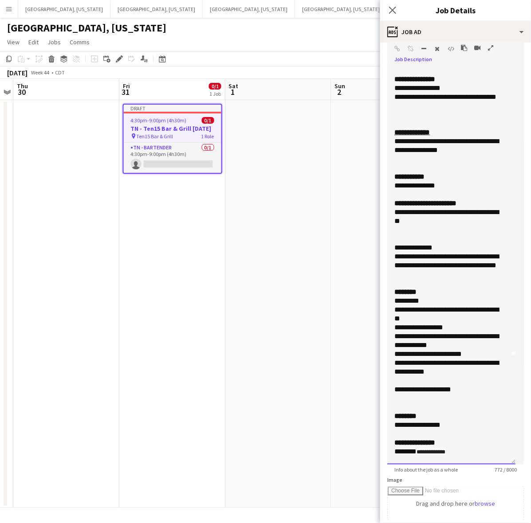
scroll to position [125, 0]
drag, startPoint x: 446, startPoint y: 239, endPoint x: 388, endPoint y: 240, distance: 57.7
click at [388, 240] on div "**********" at bounding box center [451, 266] width 128 height 397
click at [416, 294] on b "********" at bounding box center [405, 292] width 22 height 7
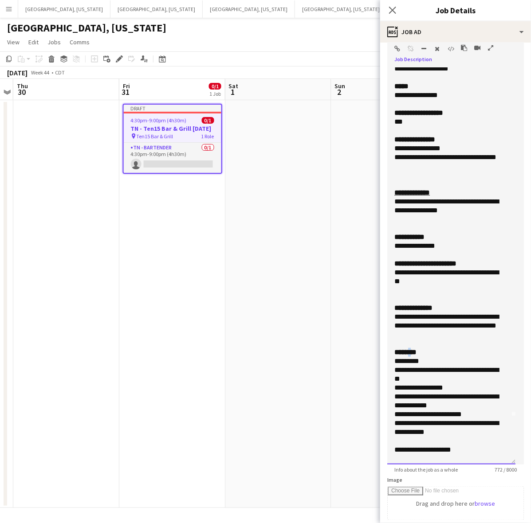
scroll to position [0, 0]
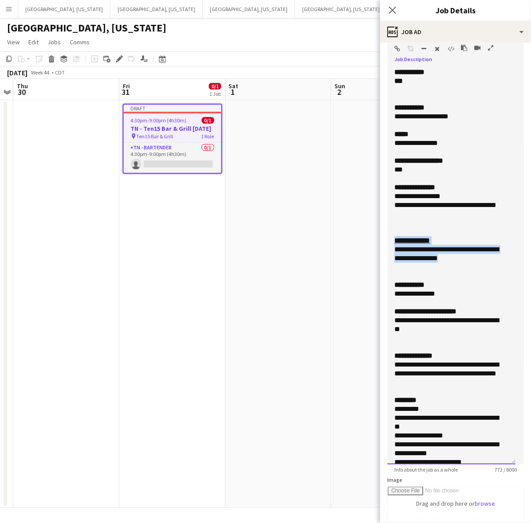
drag, startPoint x: 470, startPoint y: 270, endPoint x: 387, endPoint y: 253, distance: 85.1
click at [387, 253] on div "**********" at bounding box center [451, 266] width 128 height 397
click at [420, 387] on div at bounding box center [451, 382] width 114 height 9
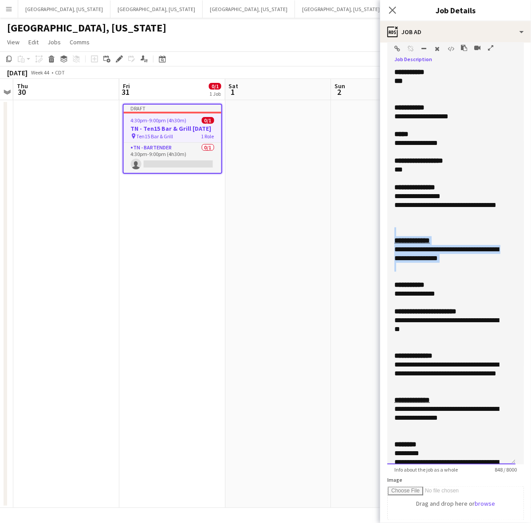
drag, startPoint x: 398, startPoint y: 278, endPoint x: 391, endPoint y: 237, distance: 41.1
click at [391, 237] on div "**********" at bounding box center [451, 266] width 128 height 397
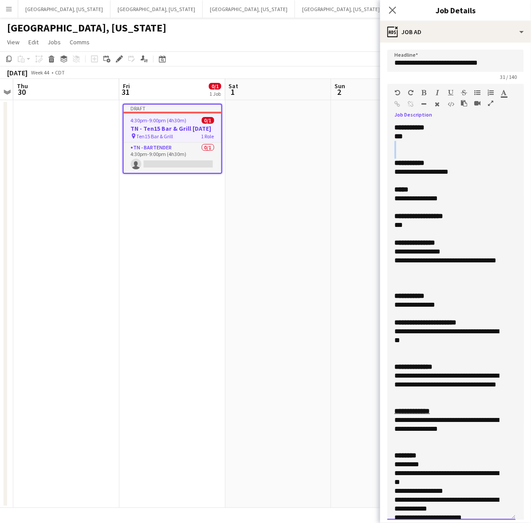
click at [424, 149] on div "**********" at bounding box center [451, 321] width 128 height 397
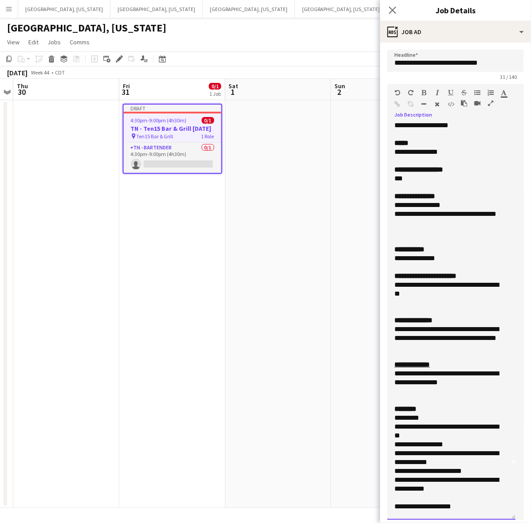
scroll to position [111, 0]
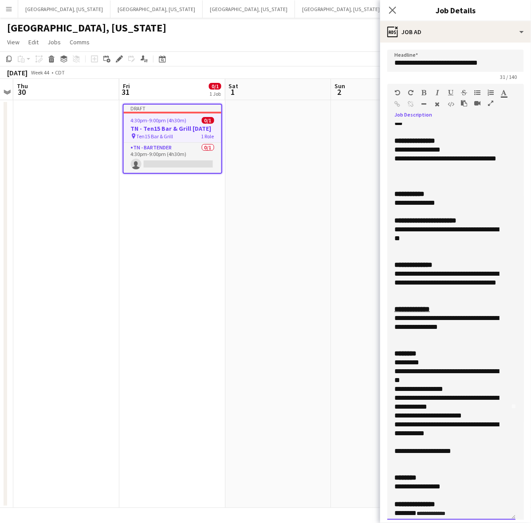
click at [419, 261] on div at bounding box center [451, 256] width 114 height 9
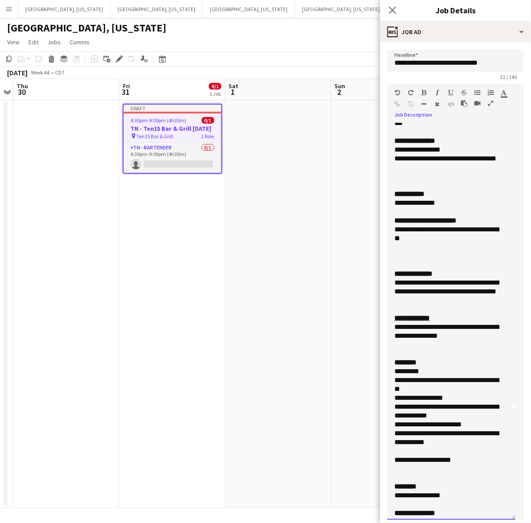
click at [402, 314] on div at bounding box center [451, 309] width 114 height 9
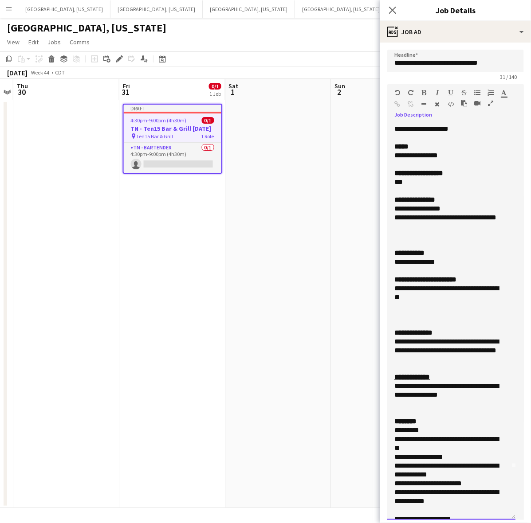
scroll to position [0, 0]
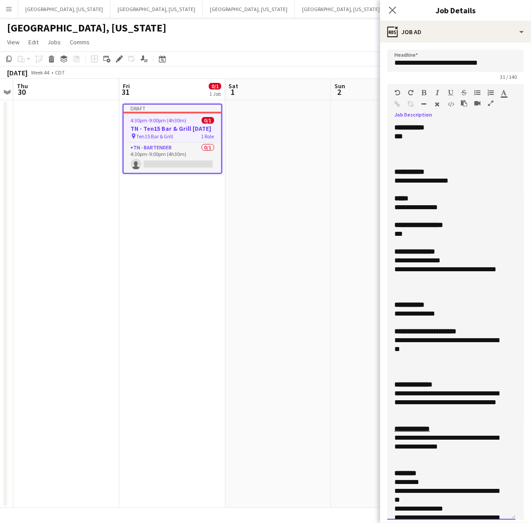
click at [463, 183] on div "**********" at bounding box center [447, 180] width 106 height 9
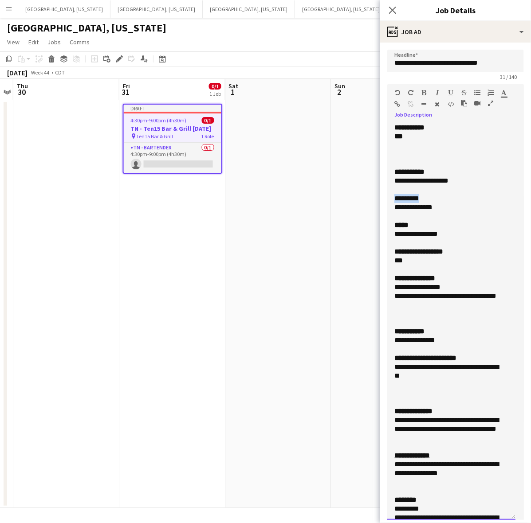
drag, startPoint x: 431, startPoint y: 196, endPoint x: 388, endPoint y: 197, distance: 42.6
click at [389, 197] on div "**********" at bounding box center [451, 321] width 128 height 397
click at [431, 203] on div "**********" at bounding box center [447, 207] width 106 height 9
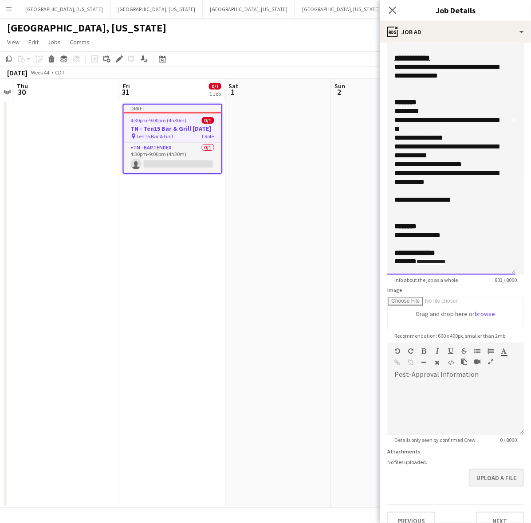
scroll to position [258, 0]
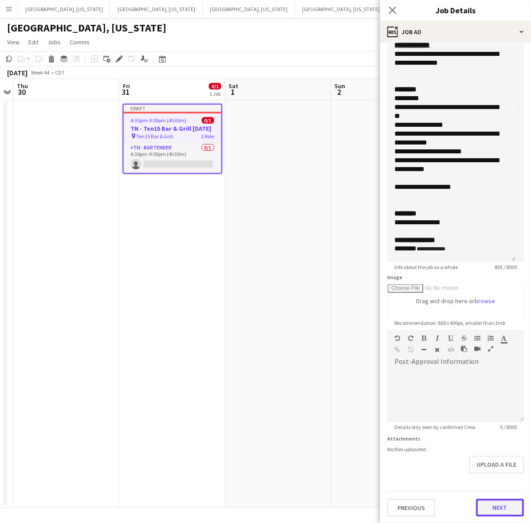
click at [480, 507] on button "Next" at bounding box center [500, 508] width 48 height 18
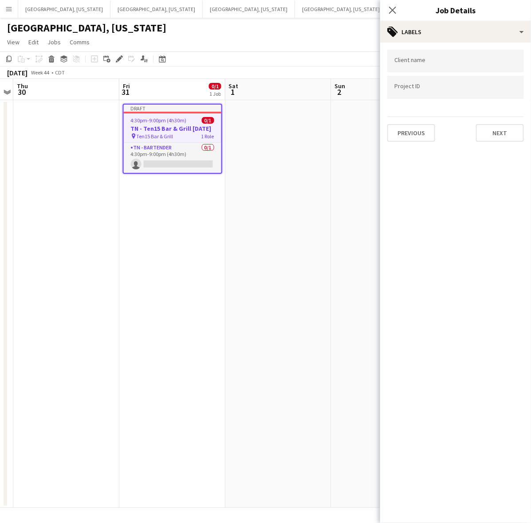
click at [435, 63] on input "Type to search client labels..." at bounding box center [455, 61] width 122 height 8
type input "**********"
click at [495, 131] on button "Next" at bounding box center [500, 133] width 48 height 18
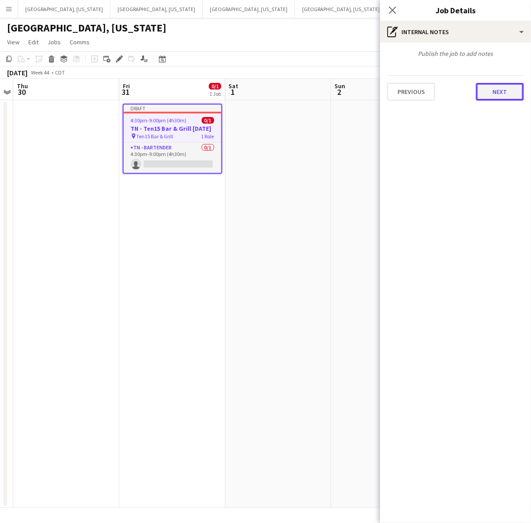
click at [506, 92] on button "Next" at bounding box center [500, 92] width 48 height 18
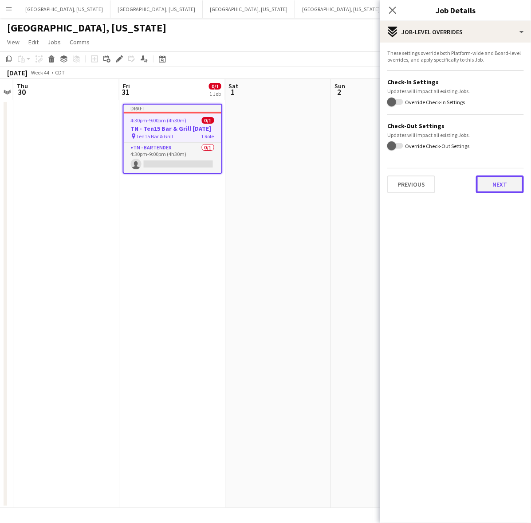
click at [498, 186] on button "Next" at bounding box center [500, 185] width 48 height 18
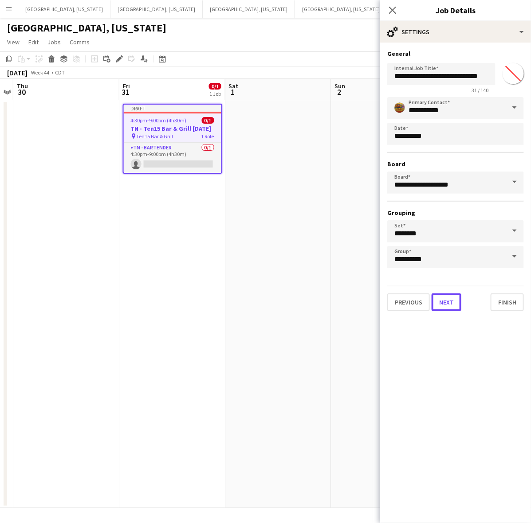
click at [448, 302] on button "Next" at bounding box center [446, 303] width 30 height 18
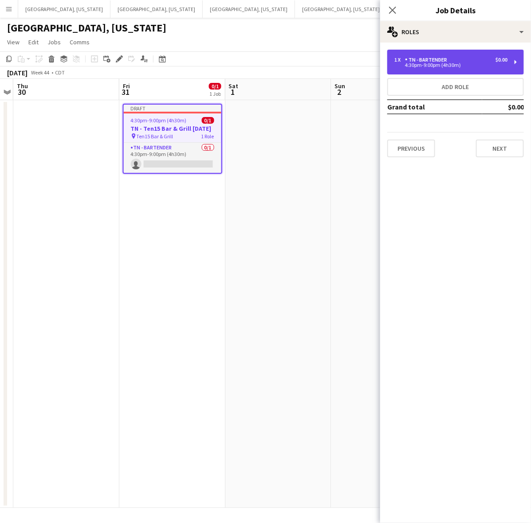
click at [444, 61] on div "TN - Bartender" at bounding box center [428, 60] width 46 height 6
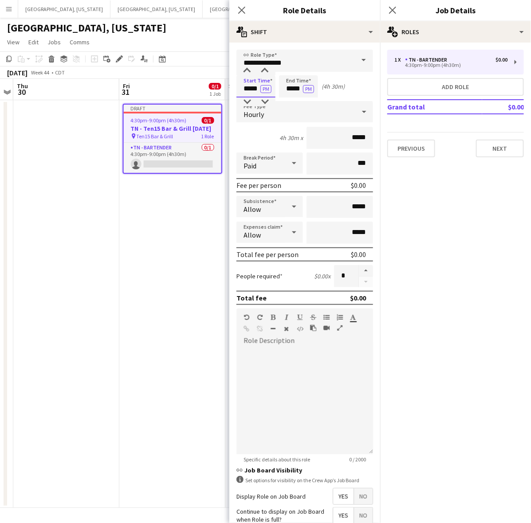
drag, startPoint x: 242, startPoint y: 87, endPoint x: 302, endPoint y: 91, distance: 60.0
click at [302, 91] on div "Start Time ***** PM End Time ***** PM (4h 30m)" at bounding box center [304, 86] width 137 height 22
type input "*****"
click at [311, 89] on button "PM" at bounding box center [308, 89] width 11 height 8
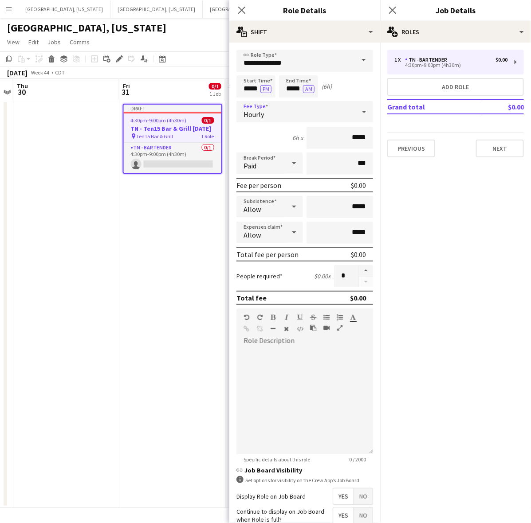
click at [275, 113] on div "Hourly" at bounding box center [295, 111] width 119 height 21
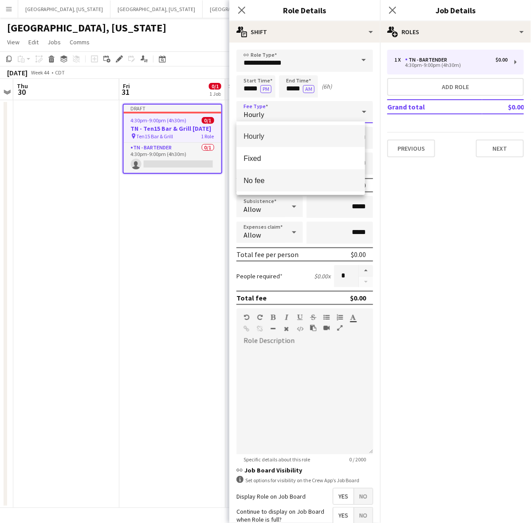
click at [275, 178] on span "No fee" at bounding box center [300, 180] width 114 height 8
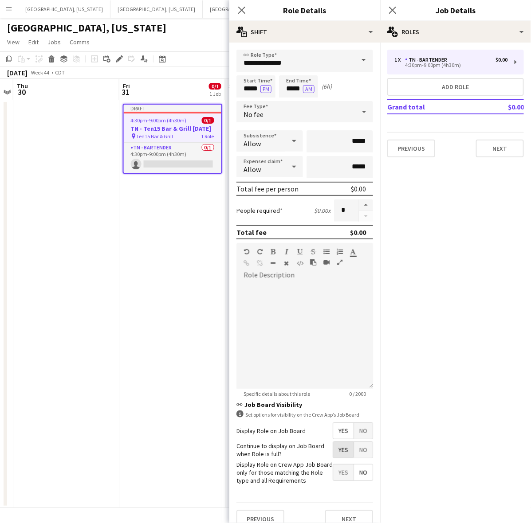
click at [333, 449] on span "Yes" at bounding box center [343, 450] width 20 height 16
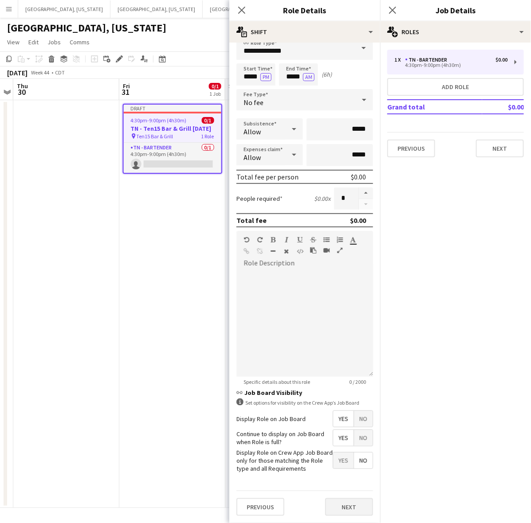
scroll to position [18, 0]
click at [339, 509] on button "Next" at bounding box center [349, 507] width 48 height 18
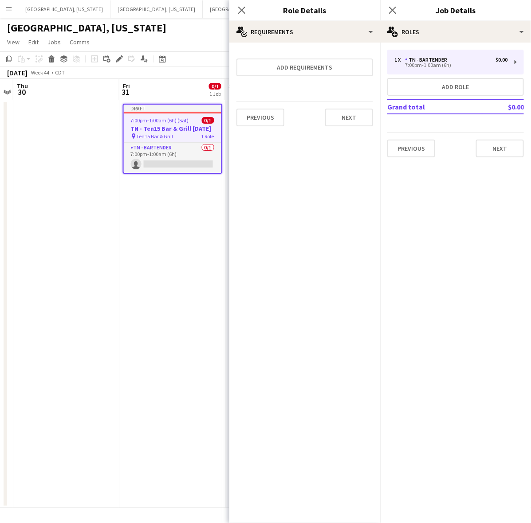
scroll to position [0, 0]
click at [514, 151] on button "Next" at bounding box center [500, 149] width 48 height 18
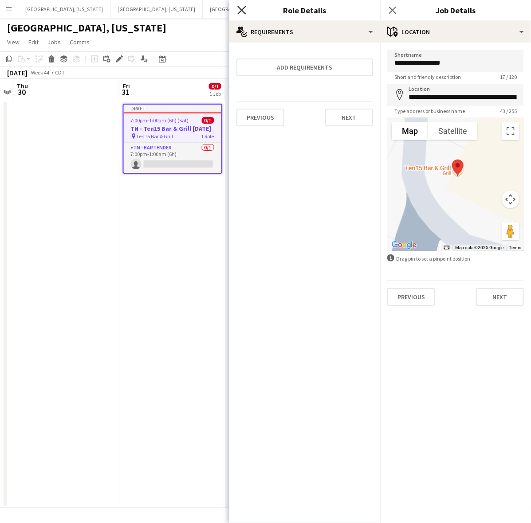
click at [241, 12] on icon "Close pop-in" at bounding box center [241, 10] width 8 height 8
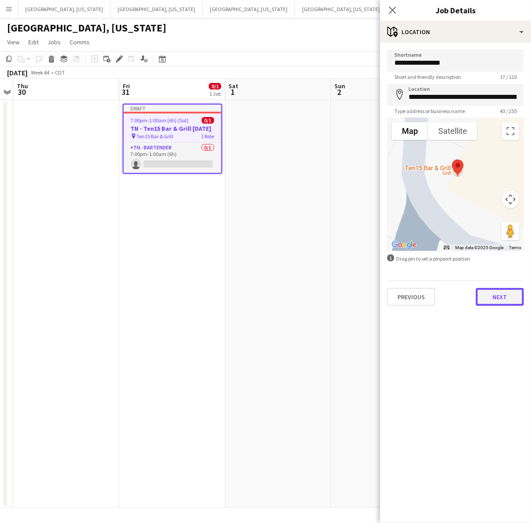
click at [510, 303] on button "Next" at bounding box center [500, 297] width 48 height 18
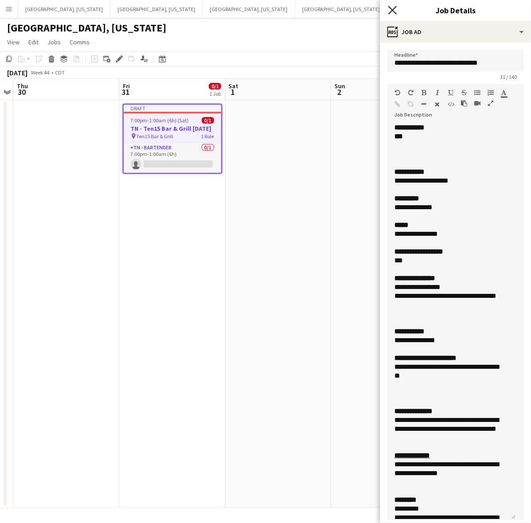
click at [393, 7] on icon "Close pop-in" at bounding box center [392, 10] width 8 height 8
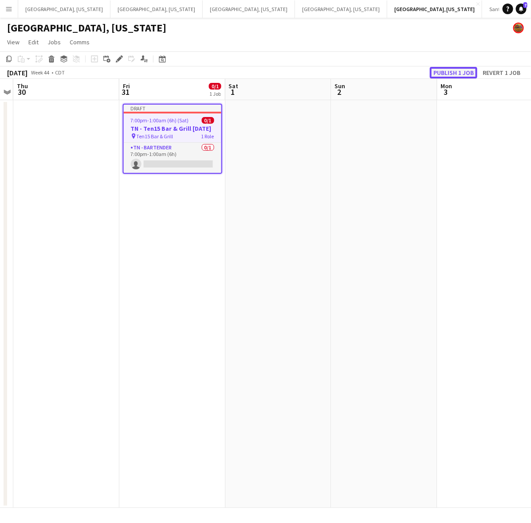
click at [455, 70] on button "Publish 1 job" at bounding box center [453, 73] width 47 height 12
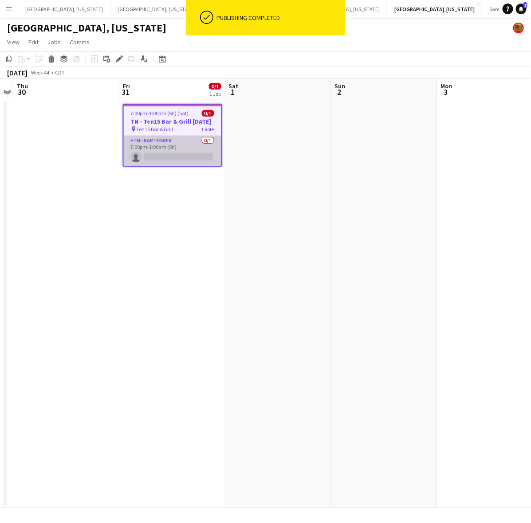
click at [202, 154] on app-card-role "TN - Bartender 0/1 7:00pm-1:00am (6h) single-neutral-actions" at bounding box center [173, 151] width 98 height 30
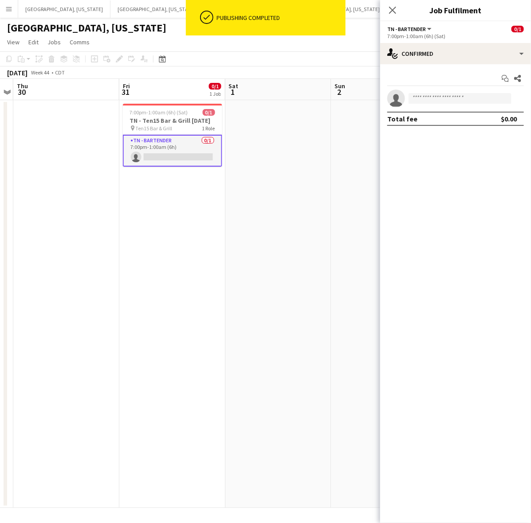
click at [414, 69] on div "Start chat Share single-neutral-actions Total fee $0.00" at bounding box center [455, 98] width 151 height 69
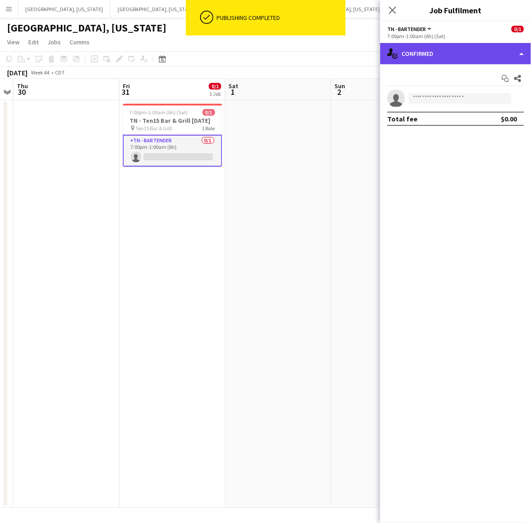
click at [412, 52] on div "single-neutral-actions-check-2 Confirmed" at bounding box center [455, 53] width 151 height 21
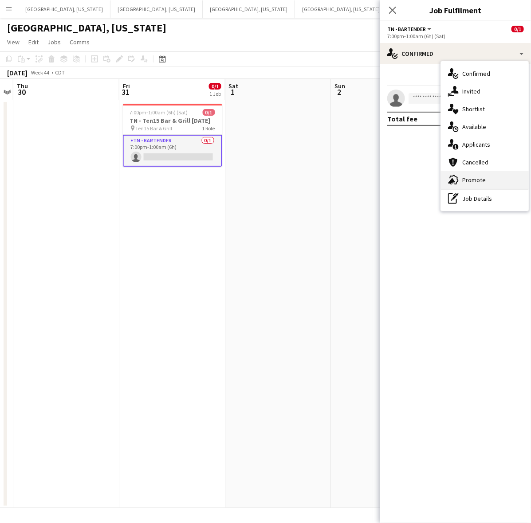
click at [472, 179] on span "Promote" at bounding box center [474, 180] width 24 height 8
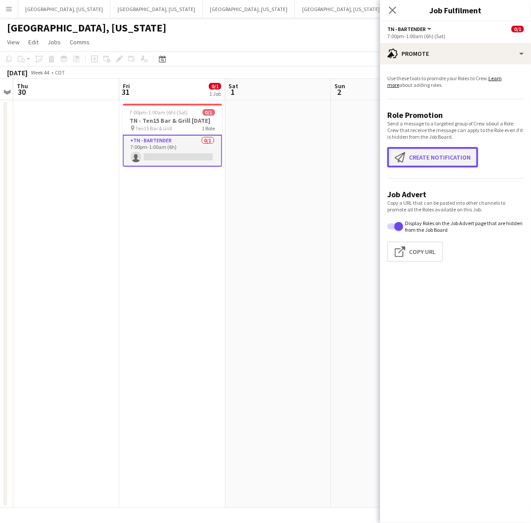
click at [438, 156] on button "Create notification Create notification" at bounding box center [432, 157] width 91 height 20
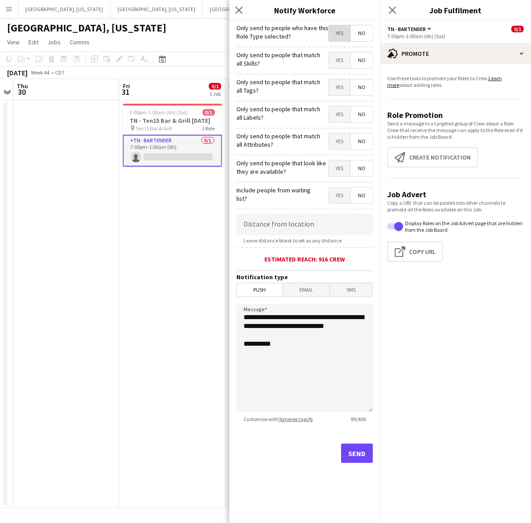
click at [342, 35] on span "Yes" at bounding box center [340, 33] width 22 height 16
click at [357, 451] on button "Send" at bounding box center [357, 454] width 32 height 20
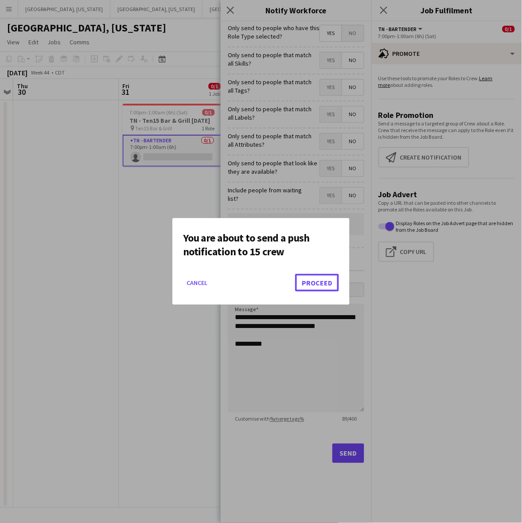
drag, startPoint x: 319, startPoint y: 282, endPoint x: 314, endPoint y: 266, distance: 17.4
click at [320, 281] on button "Proceed" at bounding box center [317, 283] width 44 height 18
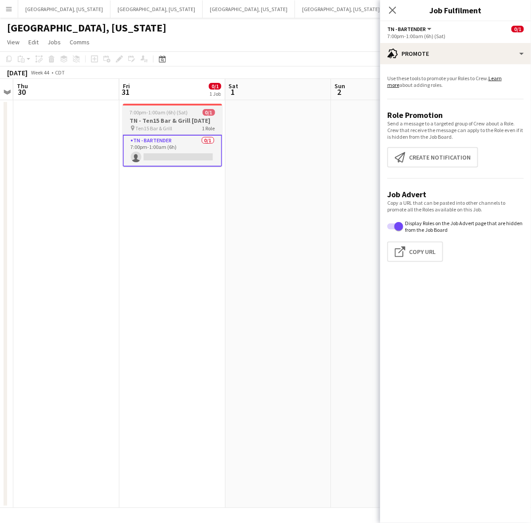
click at [170, 120] on h3 "TN - Ten15 Bar & Grill 10.31.25" at bounding box center [172, 121] width 99 height 8
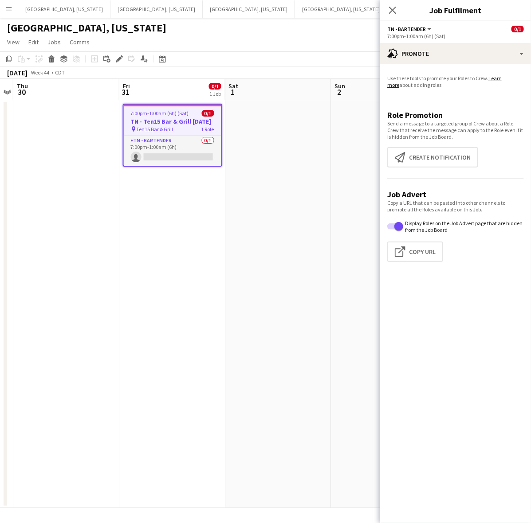
click at [278, 122] on app-date-cell at bounding box center [278, 304] width 106 height 408
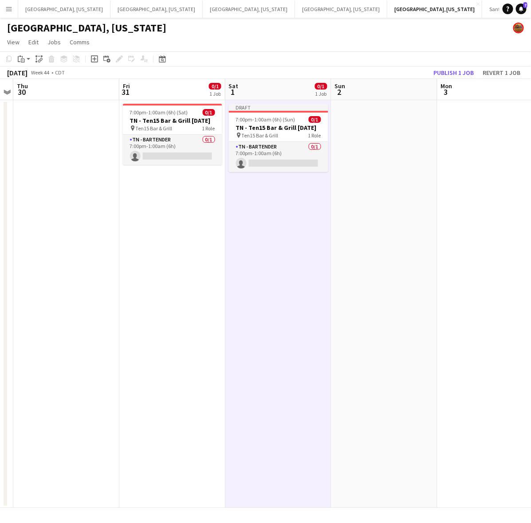
click at [278, 121] on span "7:00pm-1:00am (6h) (Sun)" at bounding box center [265, 119] width 59 height 7
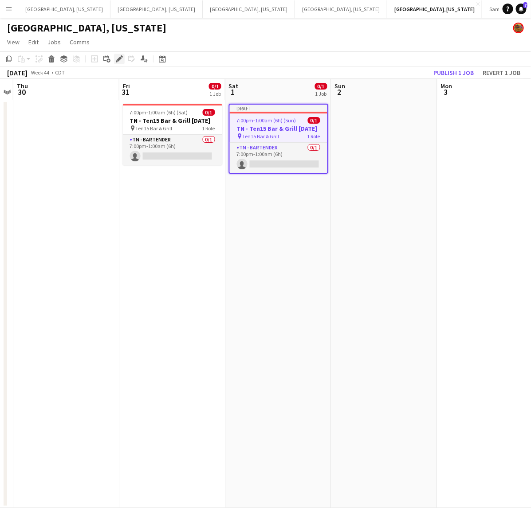
click at [119, 58] on icon at bounding box center [119, 59] width 5 height 5
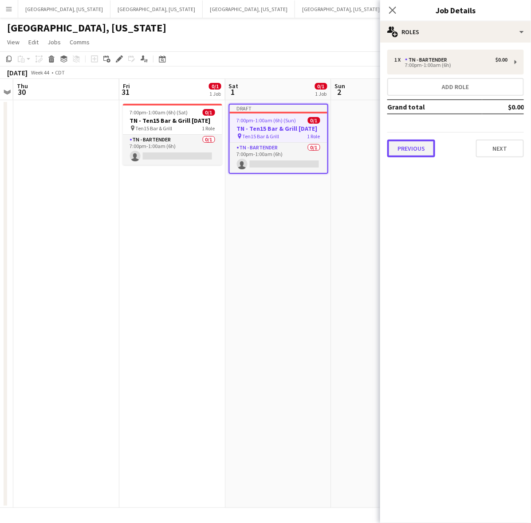
click at [420, 140] on button "Previous" at bounding box center [411, 149] width 48 height 18
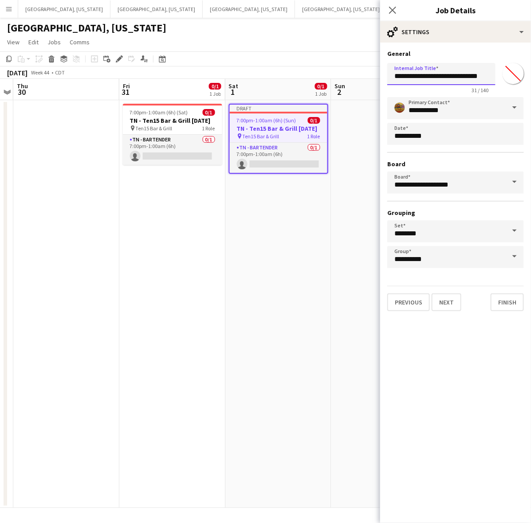
drag, startPoint x: 459, startPoint y: 76, endPoint x: 515, endPoint y: 76, distance: 56.3
click at [515, 76] on div "**********" at bounding box center [455, 76] width 137 height 34
type input "**********"
click at [451, 304] on button "Next" at bounding box center [446, 303] width 30 height 18
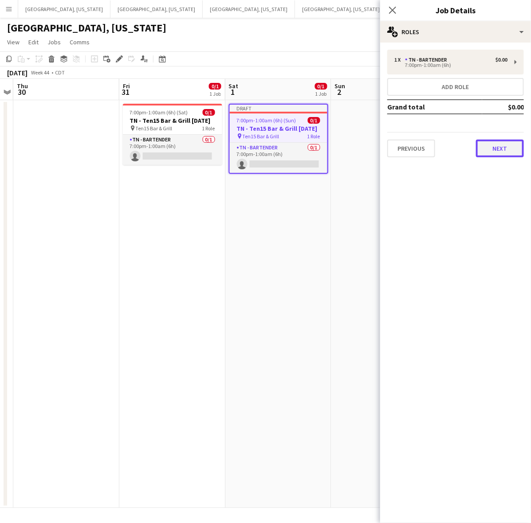
click at [506, 147] on button "Next" at bounding box center [500, 149] width 48 height 18
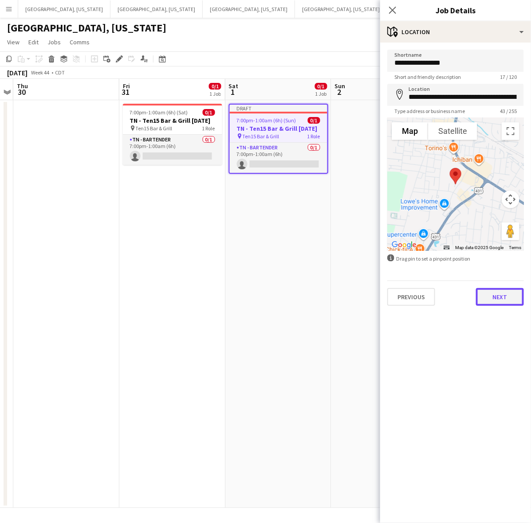
click at [502, 297] on button "Next" at bounding box center [500, 297] width 48 height 18
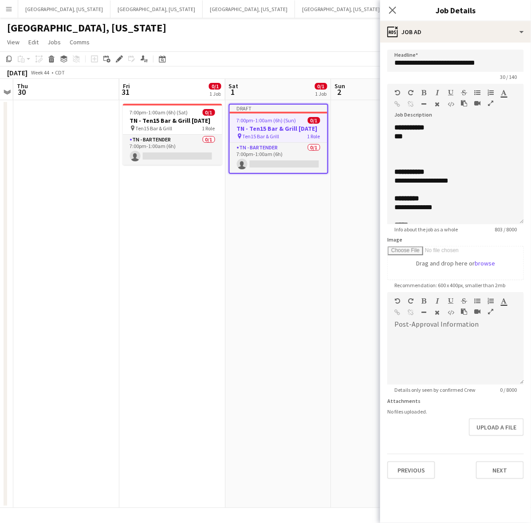
drag, startPoint x: 522, startPoint y: 176, endPoint x: 511, endPoint y: 431, distance: 254.3
click at [525, 461] on mat-expansion-panel "**********" at bounding box center [455, 283] width 151 height 481
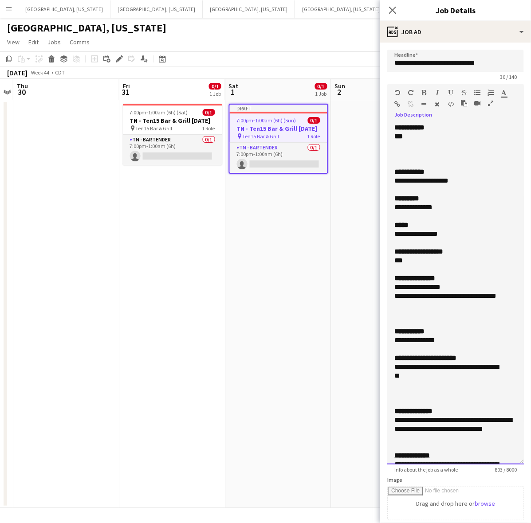
drag, startPoint x: 449, startPoint y: 210, endPoint x: 395, endPoint y: 197, distance: 55.1
click at [395, 197] on div "**********" at bounding box center [455, 293] width 137 height 341
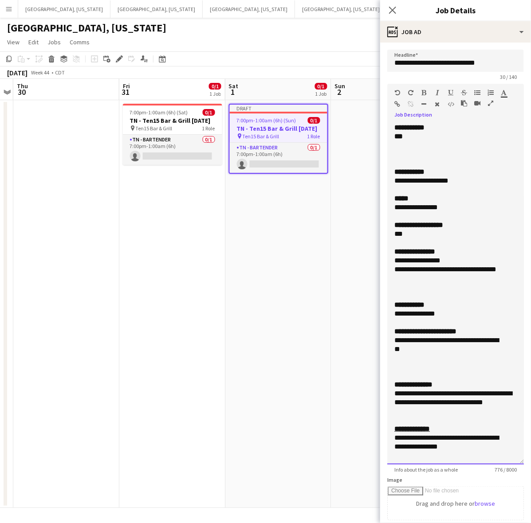
drag, startPoint x: 457, startPoint y: 182, endPoint x: 382, endPoint y: 180, distance: 74.5
click at [383, 180] on form "**********" at bounding box center [455, 385] width 151 height 670
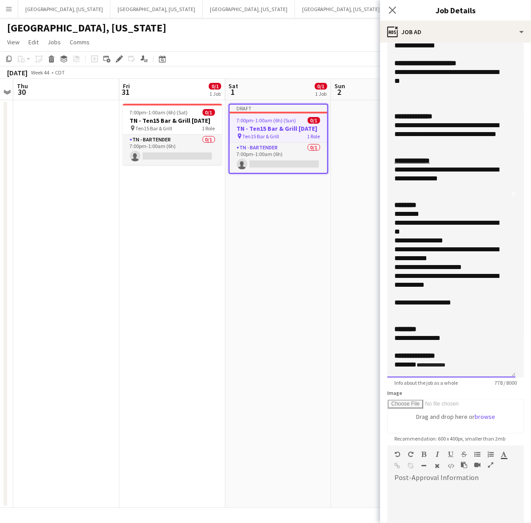
scroll to position [203, 0]
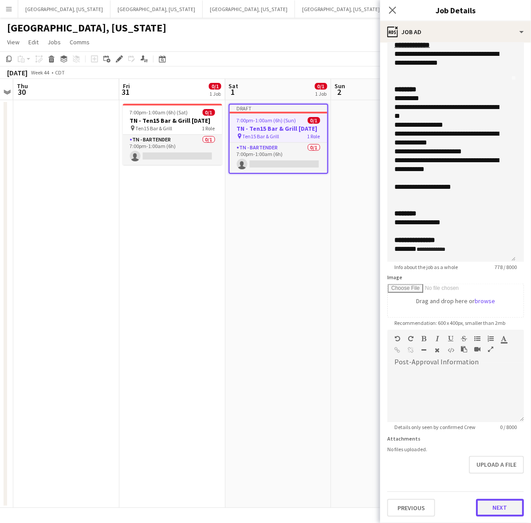
click at [489, 504] on button "Next" at bounding box center [500, 508] width 48 height 18
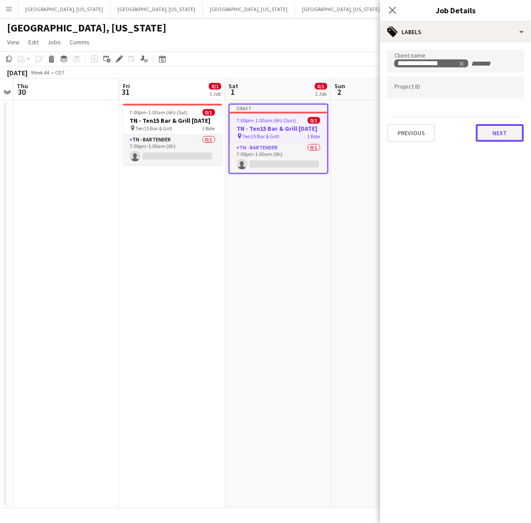
click at [493, 139] on button "Next" at bounding box center [500, 133] width 48 height 18
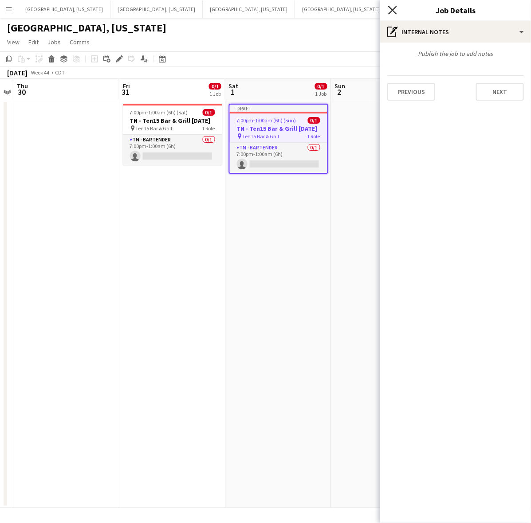
click at [393, 7] on icon "Close pop-in" at bounding box center [392, 10] width 8 height 8
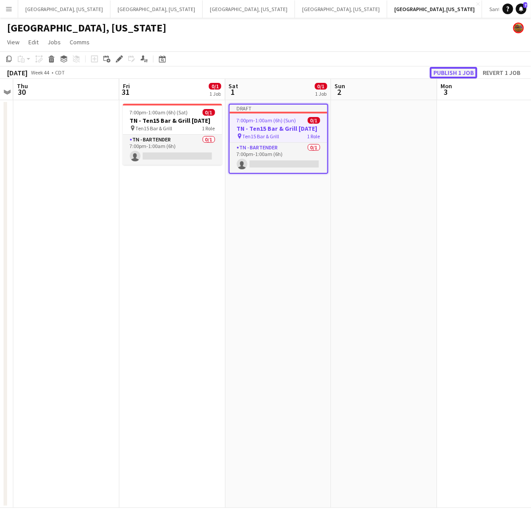
click at [463, 69] on button "Publish 1 job" at bounding box center [453, 73] width 47 height 12
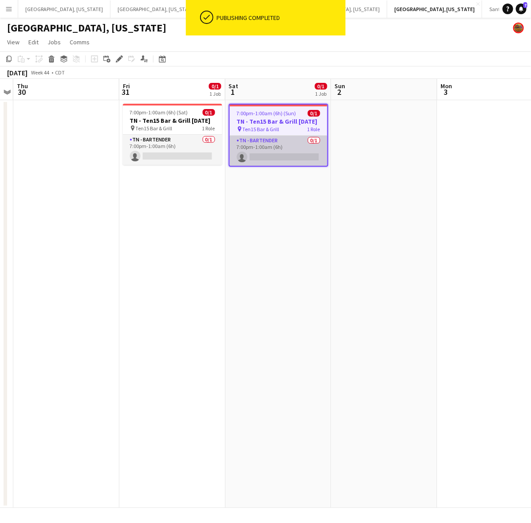
click at [283, 156] on app-card-role "TN - Bartender 0/1 7:00pm-1:00am (6h) single-neutral-actions" at bounding box center [279, 151] width 98 height 30
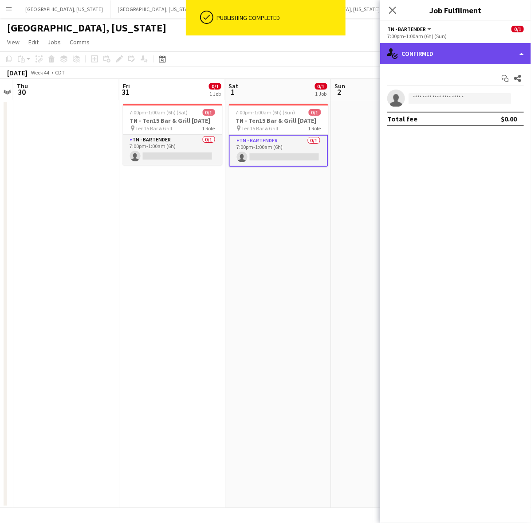
click at [476, 50] on div "single-neutral-actions-check-2 Confirmed" at bounding box center [455, 53] width 151 height 21
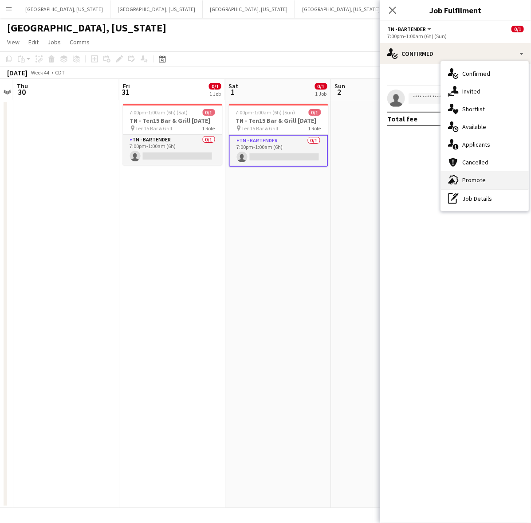
click at [487, 173] on div "advertising-megaphone Promote" at bounding box center [485, 180] width 88 height 18
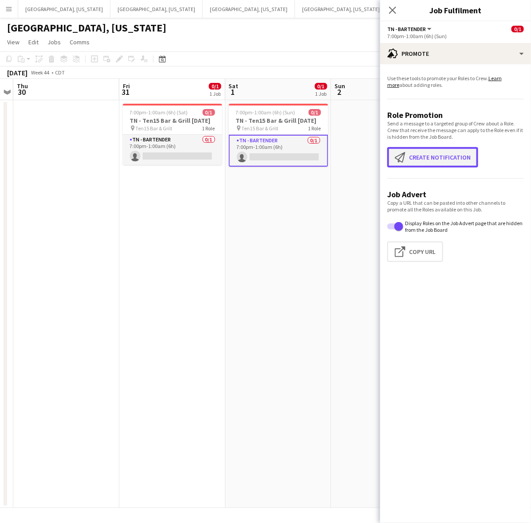
click at [437, 149] on button "Create notification Create notification" at bounding box center [432, 157] width 91 height 20
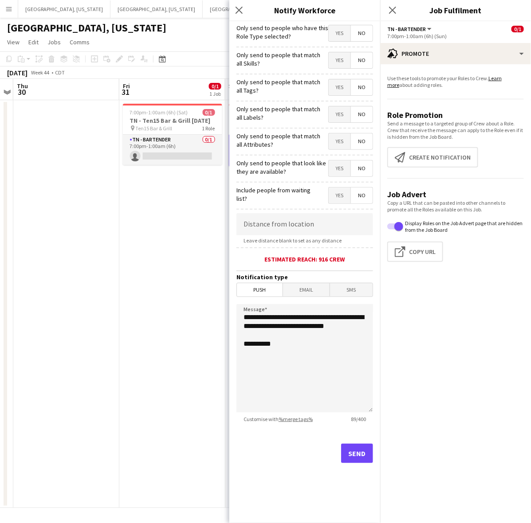
drag, startPoint x: 332, startPoint y: 30, endPoint x: 333, endPoint y: 39, distance: 8.9
click at [333, 31] on span "Yes" at bounding box center [340, 33] width 22 height 16
click at [367, 461] on button "Send" at bounding box center [357, 454] width 32 height 20
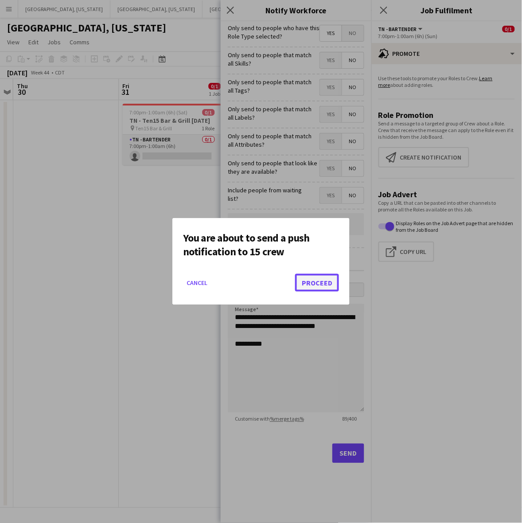
click at [333, 284] on button "Proceed" at bounding box center [317, 283] width 44 height 18
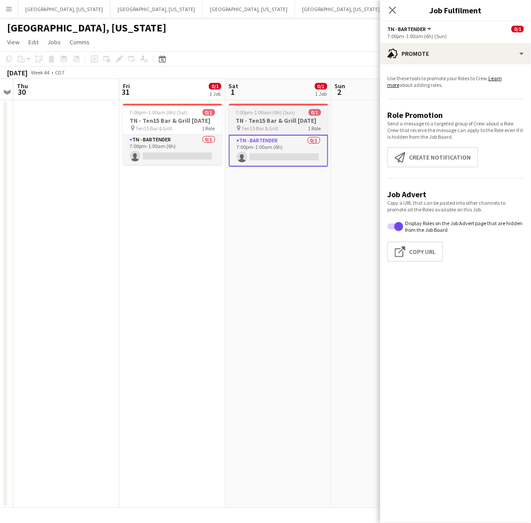
click at [258, 121] on h3 "TN - Ten15 Bar & Grill 11.1.25" at bounding box center [278, 121] width 99 height 8
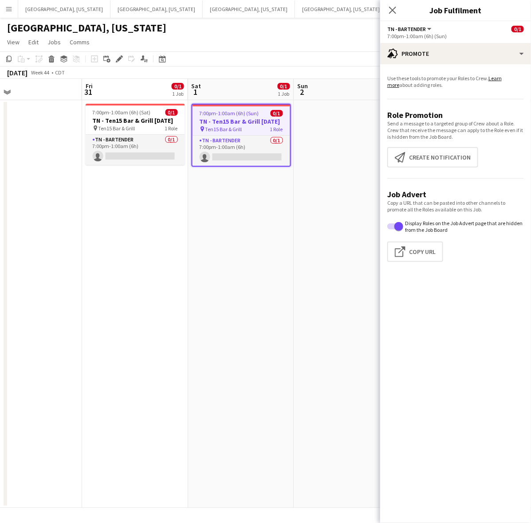
drag, startPoint x: 322, startPoint y: 189, endPoint x: 63, endPoint y: 248, distance: 265.3
click at [58, 249] on app-calendar-viewport "Mon 27 Tue 28 Wed 29 Thu 30 Fri 31 0/1 1 Job Sat 1 0/1 1 Job Sun 2 Mon 3 Tue 4 …" at bounding box center [265, 293] width 531 height 429
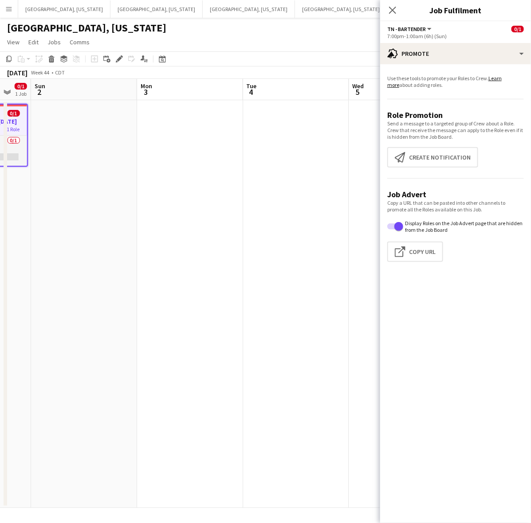
drag, startPoint x: 204, startPoint y: 246, endPoint x: 143, endPoint y: 251, distance: 61.4
click at [152, 249] on app-calendar-viewport "Thu 30 Fri 31 0/1 1 Job Sat 1 0/1 1 Job Sun 2 Mon 3 Tue 4 Wed 5 Thu 6 Fri 7 Sat…" at bounding box center [265, 293] width 531 height 429
drag, startPoint x: 134, startPoint y: 175, endPoint x: 470, endPoint y: 65, distance: 353.8
click at [455, 71] on body "Menu Boards Boards Boards All jobs Status Workforce Workforce My Workforce Recr…" at bounding box center [265, 261] width 531 height 523
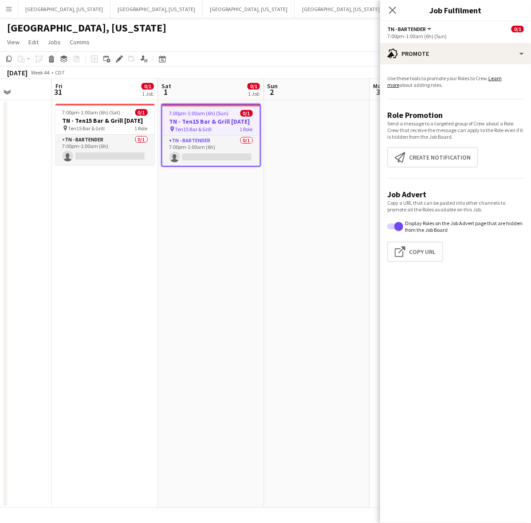
drag, startPoint x: 212, startPoint y: 218, endPoint x: 386, endPoint y: 185, distance: 177.3
click at [376, 189] on app-calendar-viewport "Tue 28 Wed 29 Thu 30 Fri 31 0/1 1 Job Sat 1 0/1 1 Job Sun 2 Mon 3 Tue 4 Wed 5 T…" at bounding box center [265, 293] width 531 height 429
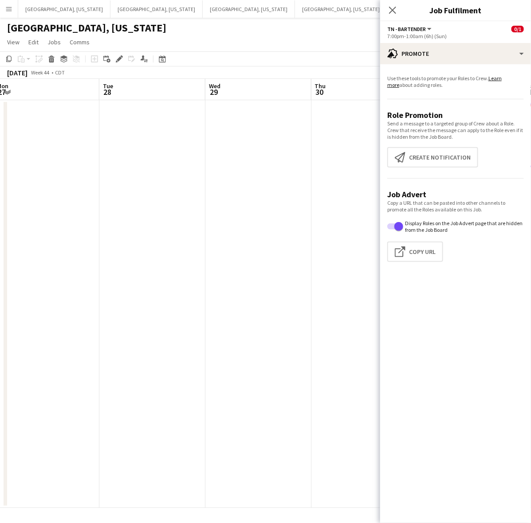
drag, startPoint x: 100, startPoint y: 239, endPoint x: 273, endPoint y: 219, distance: 173.8
click at [276, 220] on app-calendar-viewport "Sat 25 8/17 1 Job Sun 26 Mon 27 Tue 28 Wed 29 Thu 30 Fri 31 0/1 1 Job Sat 1 0/1…" at bounding box center [265, 293] width 531 height 429
drag, startPoint x: 93, startPoint y: 249, endPoint x: 341, endPoint y: 178, distance: 257.3
click at [317, 188] on app-calendar-viewport "Fri 24 Sat 25 8/17 1 Job Sun 26 Mon 27 Tue 28 Wed 29 Thu 30 Fri 31 0/1 1 Job Sa…" at bounding box center [265, 293] width 531 height 429
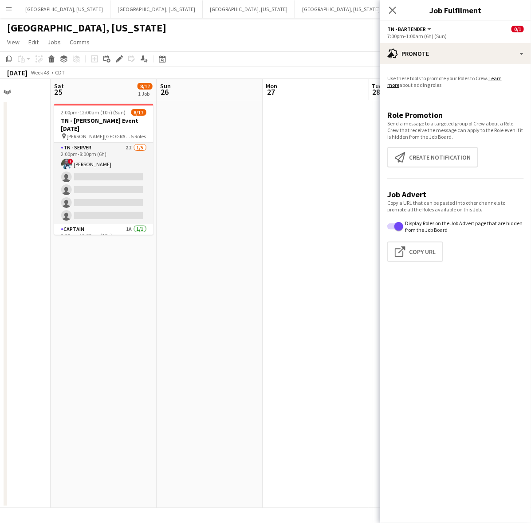
drag, startPoint x: 325, startPoint y: 202, endPoint x: 137, endPoint y: 239, distance: 192.2
click at [129, 240] on app-calendar-viewport "Wed 22 Thu 23 Fri 24 Sat 25 8/17 1 Job Sun 26 Mon 27 Tue 28 Wed 29 Thu 30 Fri 3…" at bounding box center [265, 293] width 531 height 429
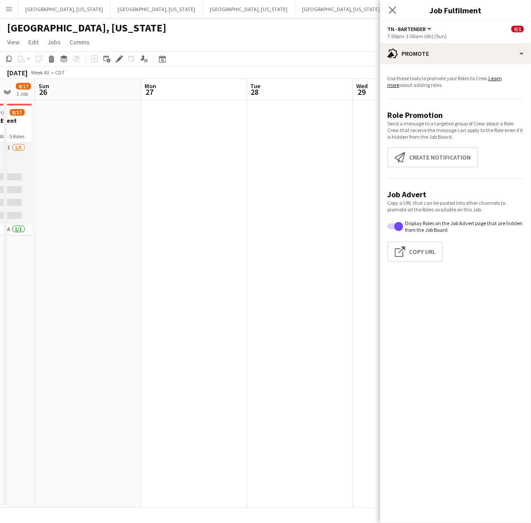
click at [73, 245] on app-calendar-viewport "Thu 23 Fri 24 Sat 25 8/17 1 Job Sun 26 Mon 27 Tue 28 Wed 29 Thu 30 Fri 31 0/1 1…" at bounding box center [265, 293] width 531 height 429
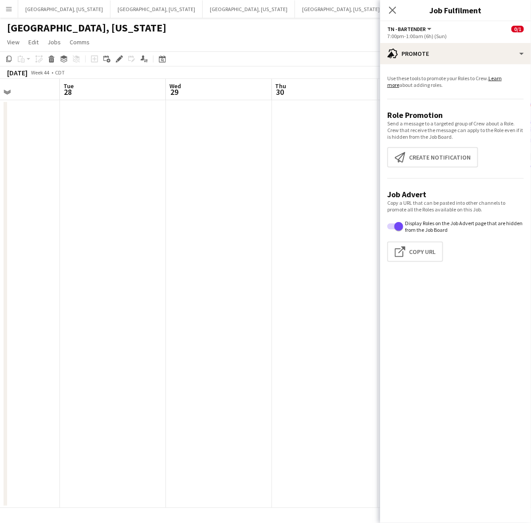
drag, startPoint x: 198, startPoint y: 224, endPoint x: 119, endPoint y: 234, distance: 79.6
click at [132, 234] on app-calendar-viewport "Sat 25 8/17 1 Job Sun 26 Mon 27 Tue 28 Wed 29 Thu 30 Fri 31 0/1 1 Job Sat 1 0/1…" at bounding box center [265, 293] width 531 height 429
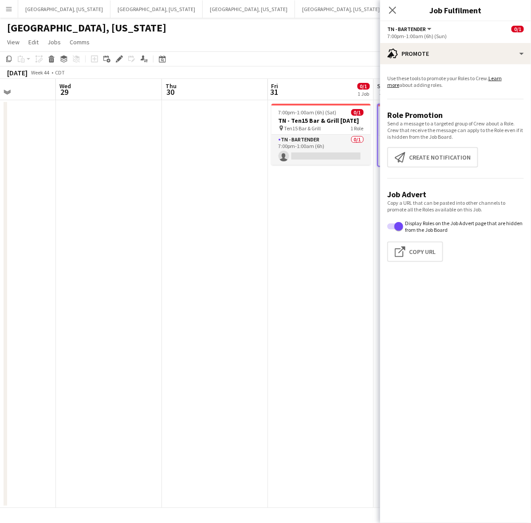
drag, startPoint x: 324, startPoint y: 213, endPoint x: 208, endPoint y: 225, distance: 116.0
click at [225, 223] on app-calendar-viewport "Sun 26 Mon 27 Tue 28 Wed 29 Thu 30 Fri 31 0/1 1 Job Sat 1 0/1 1 Job Sun 2 Mon 3…" at bounding box center [265, 293] width 531 height 429
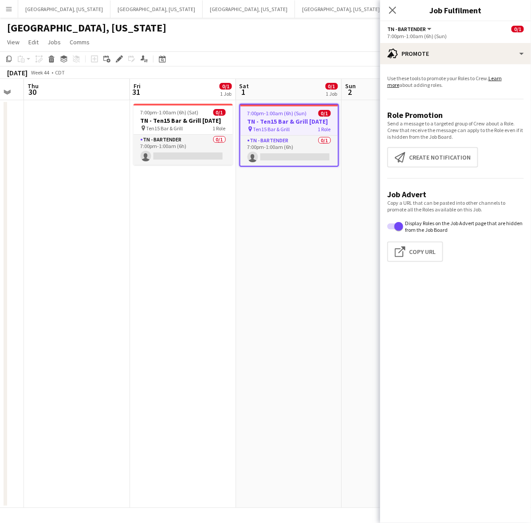
drag, startPoint x: 153, startPoint y: 221, endPoint x: 81, endPoint y: 224, distance: 71.9
click at [90, 224] on app-calendar-viewport "Mon 27 Tue 28 Wed 29 Thu 30 Fri 31 0/1 1 Job Sat 1 0/1 1 Job Sun 2 Mon 3 Tue 4 …" at bounding box center [265, 293] width 531 height 429
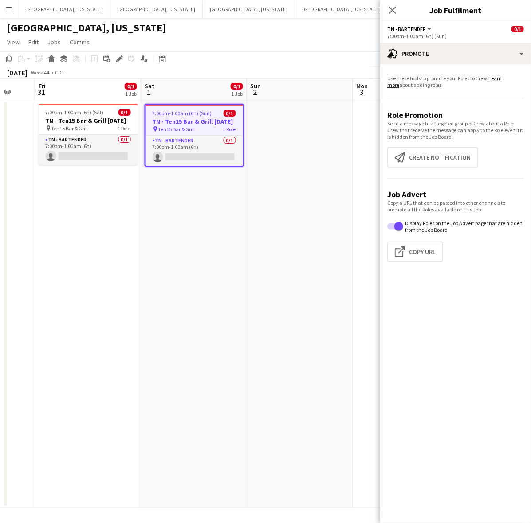
drag, startPoint x: 270, startPoint y: 203, endPoint x: 61, endPoint y: 224, distance: 209.5
click at [61, 224] on app-calendar-viewport "Tue 28 Wed 29 Thu 30 Fri 31 0/1 1 Job Sat 1 0/1 1 Job Sun 2 Mon 3 Tue 4 Wed 5 T…" at bounding box center [265, 293] width 531 height 429
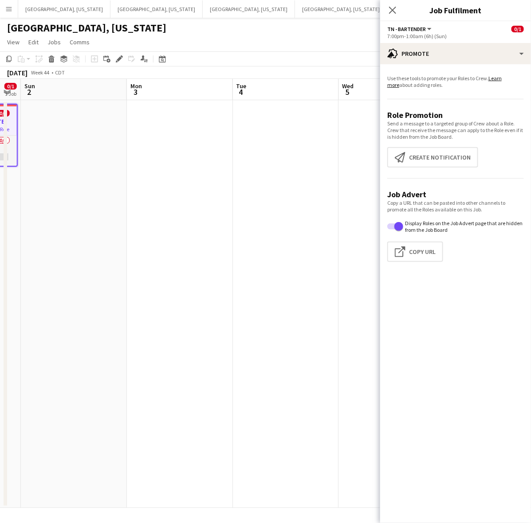
drag, startPoint x: 218, startPoint y: 224, endPoint x: 36, endPoint y: 247, distance: 183.3
click at [56, 243] on app-calendar-viewport "Thu 30 Fri 31 0/1 1 Job Sat 1 0/1 1 Job Sun 2 Mon 3 Tue 4 Wed 5 Thu 6 Fri 7 Sat…" at bounding box center [265, 293] width 531 height 429
drag, startPoint x: 320, startPoint y: 196, endPoint x: 100, endPoint y: 230, distance: 223.0
click at [151, 222] on app-calendar-viewport "Sat 1 0/1 1 Job Sun 2 Mon 3 Tue 4 Wed 5 Thu 6 Fri 7 Sat 8 Sun 9 Mon 10 7:00pm-1…" at bounding box center [265, 293] width 531 height 429
drag, startPoint x: 182, startPoint y: 226, endPoint x: 35, endPoint y: 245, distance: 148.8
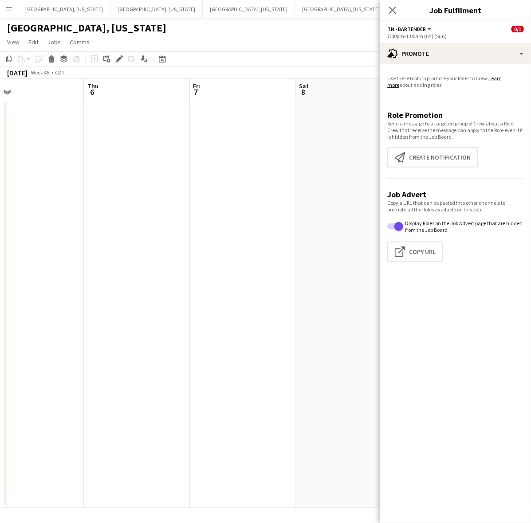
click at [51, 240] on app-calendar-viewport "Sun 2 Mon 3 Tue 4 Wed 5 Thu 6 Fri 7 Sat 8 Sun 9 Mon 10 Tue 11" at bounding box center [265, 293] width 531 height 429
click at [162, 198] on app-calendar-viewport "Tue 4 Wed 5 Thu 6 Fri 7 Sat 8 Sun 9 Mon 10 Tue 11 Wed 12 Thu 13" at bounding box center [265, 293] width 531 height 429
click at [130, 209] on app-calendar-viewport "Wed 5 Thu 6 Fri 7 Sat 8 Sun 9 Mon 10 Tue 11 Wed 12 Thu 13 Fri 14" at bounding box center [265, 293] width 531 height 429
drag, startPoint x: 208, startPoint y: 193, endPoint x: 149, endPoint y: 200, distance: 59.4
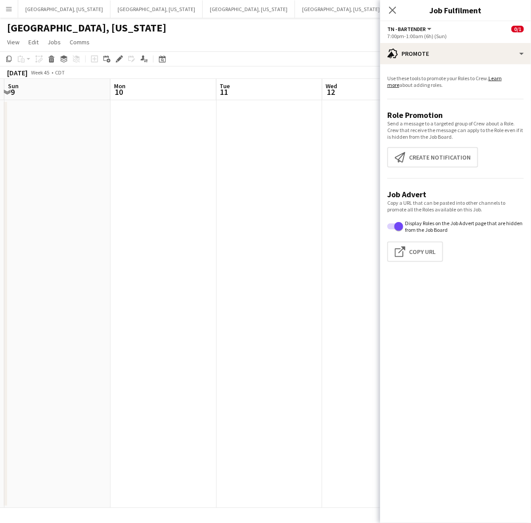
click at [134, 201] on app-calendar-viewport "Thu 6 Fri 7 Sat 8 Sun 9 Mon 10 Tue 11 Wed 12 Thu 13 Fri 14 Sat 15" at bounding box center [265, 293] width 531 height 429
click at [283, 149] on app-date-cell at bounding box center [258, 304] width 106 height 408
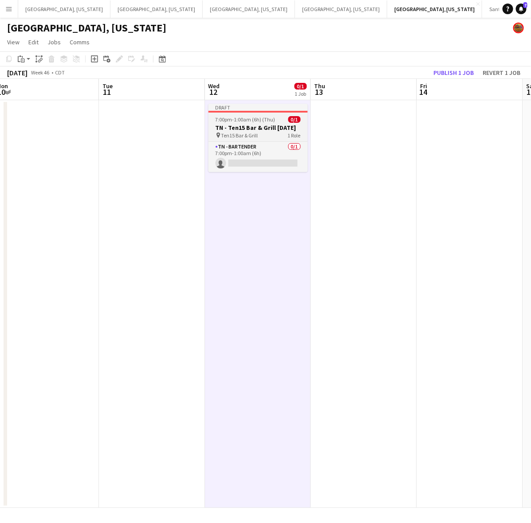
click at [263, 129] on h3 "TN - Ten15 Bar & Grill 11.1.25" at bounding box center [257, 128] width 99 height 8
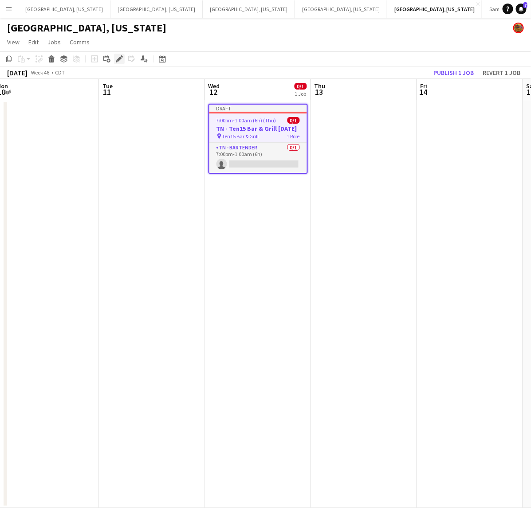
click at [118, 58] on icon "Edit" at bounding box center [119, 58] width 7 height 7
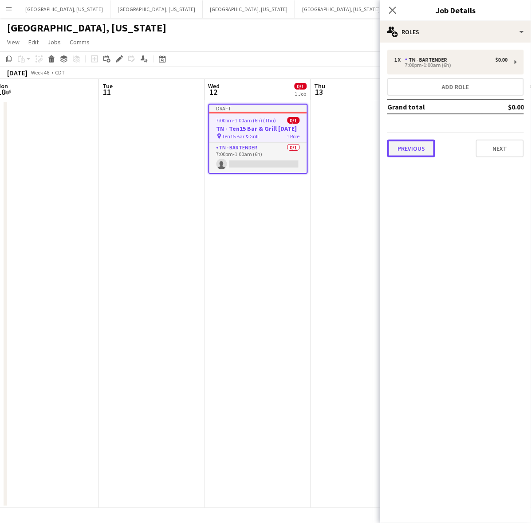
click at [420, 153] on button "Previous" at bounding box center [411, 149] width 48 height 18
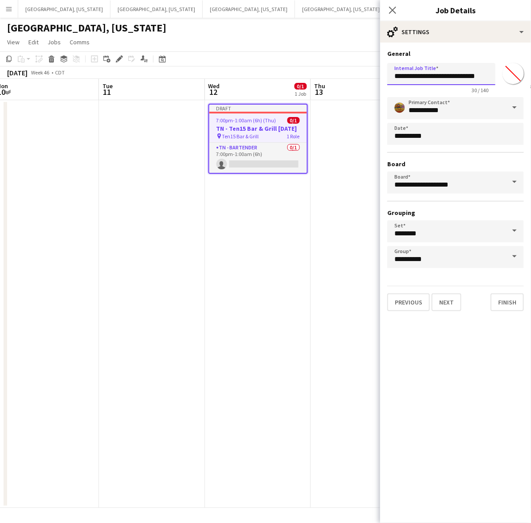
click at [469, 76] on input "**********" at bounding box center [441, 74] width 108 height 22
type input "**********"
click at [442, 308] on div "**********" at bounding box center [455, 181] width 151 height 276
drag, startPoint x: 446, startPoint y: 300, endPoint x: 449, endPoint y: 246, distance: 54.2
click at [447, 300] on button "Next" at bounding box center [446, 303] width 30 height 18
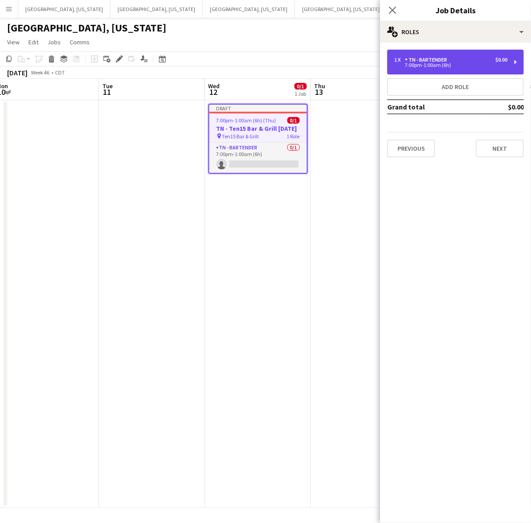
click at [407, 60] on div "TN - Bartender" at bounding box center [428, 60] width 46 height 6
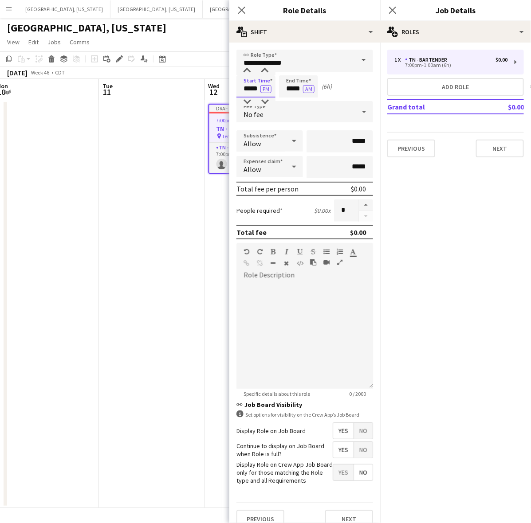
drag, startPoint x: 242, startPoint y: 88, endPoint x: 301, endPoint y: 90, distance: 58.6
click at [297, 90] on div "Start Time ***** PM End Time ***** AM (6h)" at bounding box center [304, 86] width 137 height 22
type input "*****"
click at [310, 91] on button "AM" at bounding box center [309, 89] width 12 height 8
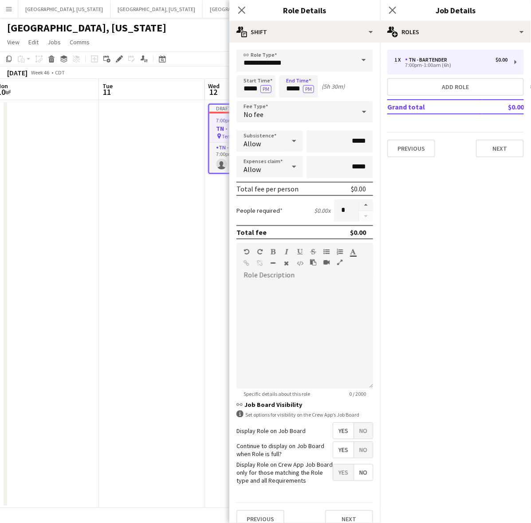
click at [333, 449] on span "Yes" at bounding box center [343, 450] width 20 height 16
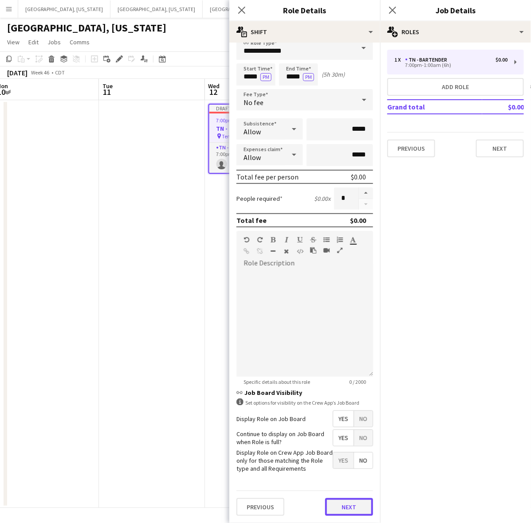
click at [344, 509] on button "Next" at bounding box center [349, 507] width 48 height 18
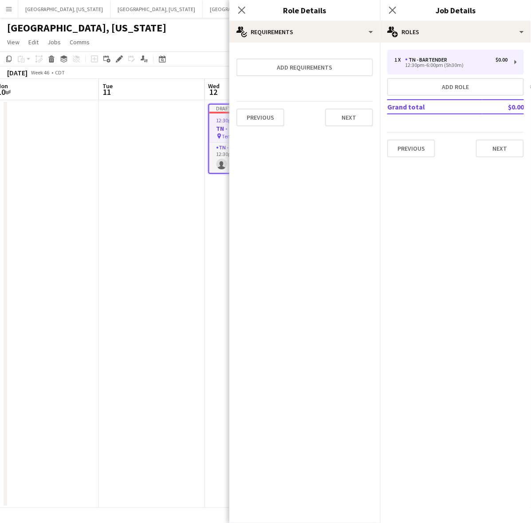
scroll to position [0, 0]
click at [245, 4] on app-icon "Close pop-in" at bounding box center [241, 10] width 13 height 13
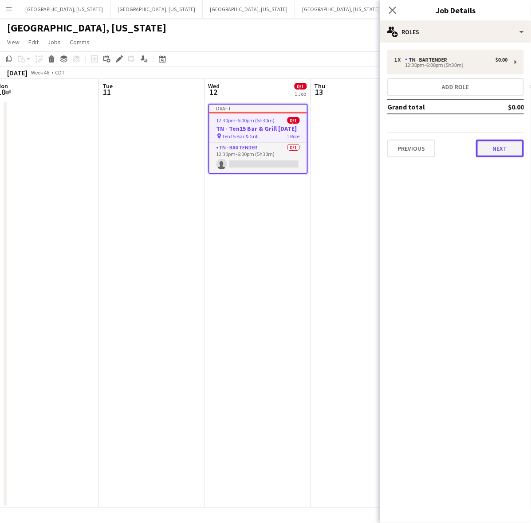
click at [504, 152] on button "Next" at bounding box center [500, 149] width 48 height 18
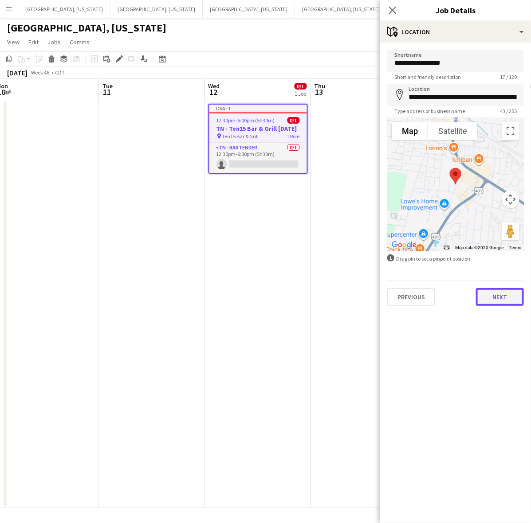
click at [497, 298] on button "Next" at bounding box center [500, 297] width 48 height 18
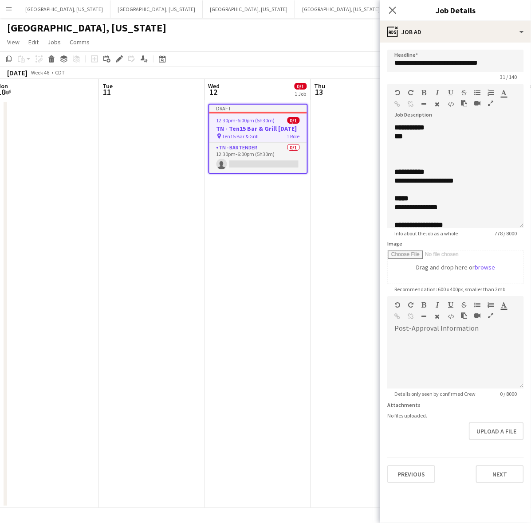
drag, startPoint x: 517, startPoint y: 171, endPoint x: 506, endPoint y: 544, distance: 373.1
click at [506, 523] on html "Menu Boards Boards Boards All jobs Status Workforce Workforce My Workforce Recr…" at bounding box center [265, 261] width 531 height 523
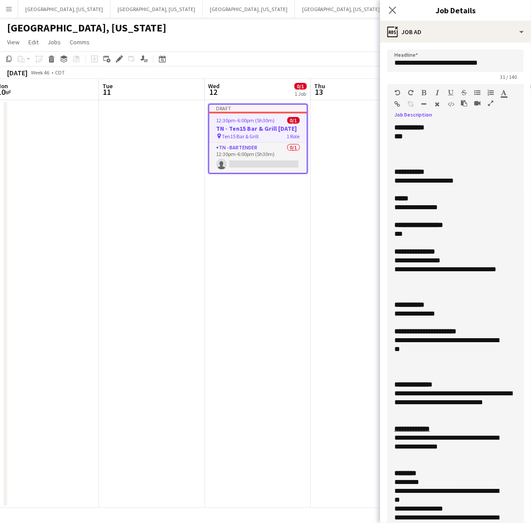
drag, startPoint x: 470, startPoint y: 182, endPoint x: 393, endPoint y: 180, distance: 76.7
click at [393, 180] on div "**********" at bounding box center [455, 336] width 137 height 426
click at [435, 274] on div "**********" at bounding box center [455, 269] width 122 height 9
drag, startPoint x: 442, startPoint y: 352, endPoint x: 491, endPoint y: 352, distance: 49.2
click at [493, 351] on div "**********" at bounding box center [447, 345] width 106 height 18
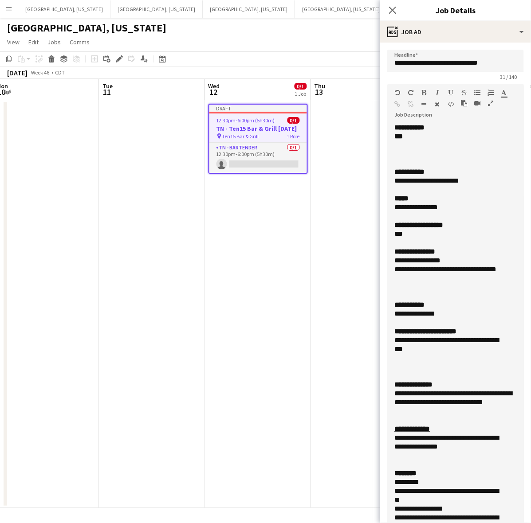
drag, startPoint x: 294, startPoint y: 42, endPoint x: 305, endPoint y: 38, distance: 12.4
click at [294, 42] on app-page-menu "View Day view expanded Day view collapsed Month view Date picker Jump to [DATE]…" at bounding box center [265, 43] width 531 height 17
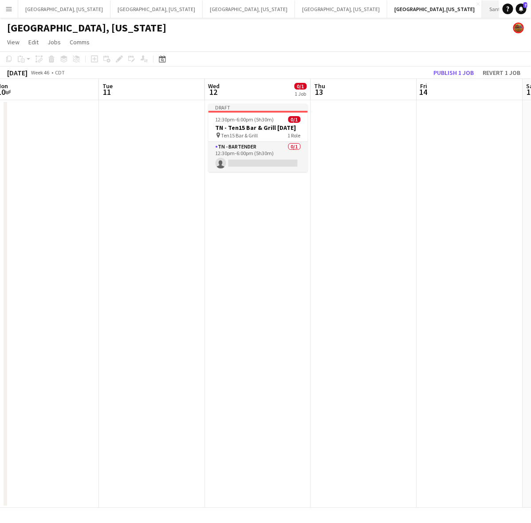
click at [482, 15] on button "Santa [PERSON_NAME] Close" at bounding box center [515, 8] width 67 height 17
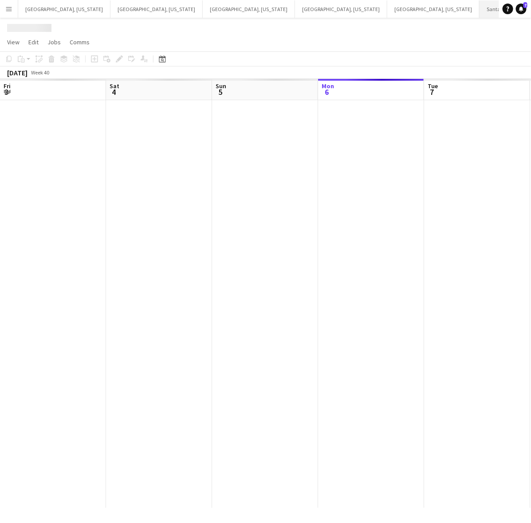
scroll to position [0, 212]
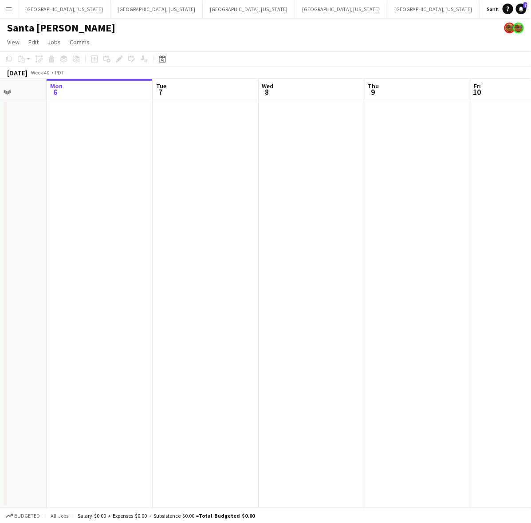
drag, startPoint x: 420, startPoint y: 230, endPoint x: 238, endPoint y: 267, distance: 186.5
click at [239, 267] on app-calendar-viewport "Fri 3 Sat 4 Sun 5 Mon 6 Tue 7 Wed 8 Thu 9 Fri 10 Sat 11 5/14 1 Job Sun 12 11:30…" at bounding box center [265, 293] width 531 height 429
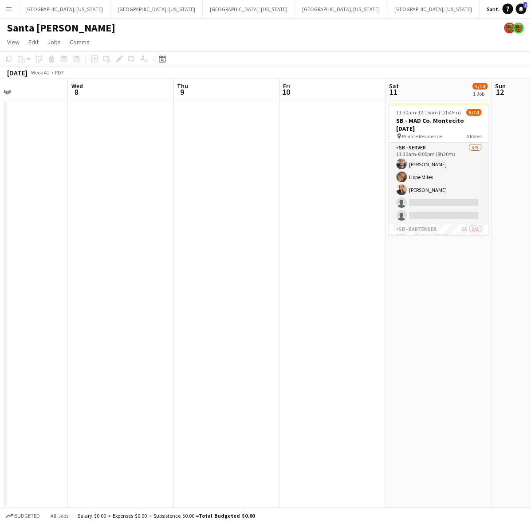
drag, startPoint x: 376, startPoint y: 239, endPoint x: 74, endPoint y: 292, distance: 306.0
click at [74, 292] on app-calendar-viewport "Sat 4 Sun 5 Mon 6 Tue 7 Wed 8 Thu 9 Fri 10 Sat 11 5/14 1 Job Sun 12 Mon 13 11:3…" at bounding box center [265, 293] width 531 height 429
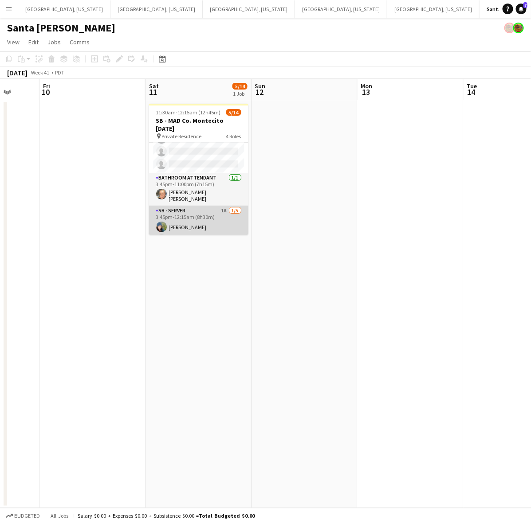
scroll to position [47, 0]
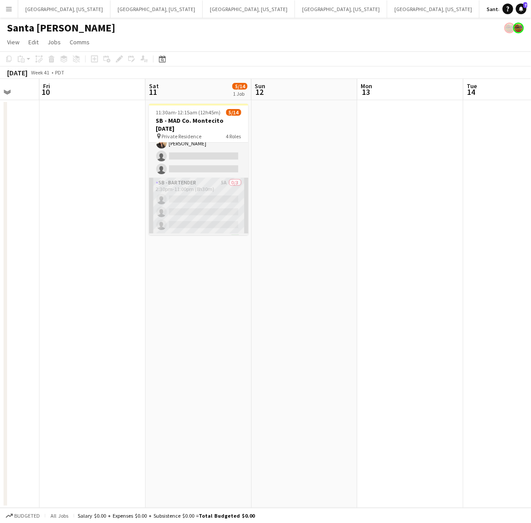
click at [210, 205] on app-card-role "SB - Bartender 5A 0/3 2:30pm-11:00pm (8h30m) single-neutral-actions single-neut…" at bounding box center [198, 206] width 99 height 56
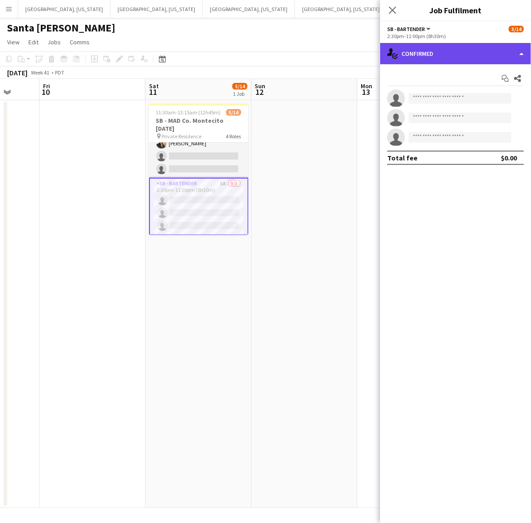
click at [421, 51] on div "single-neutral-actions-check-2 Confirmed" at bounding box center [455, 53] width 151 height 21
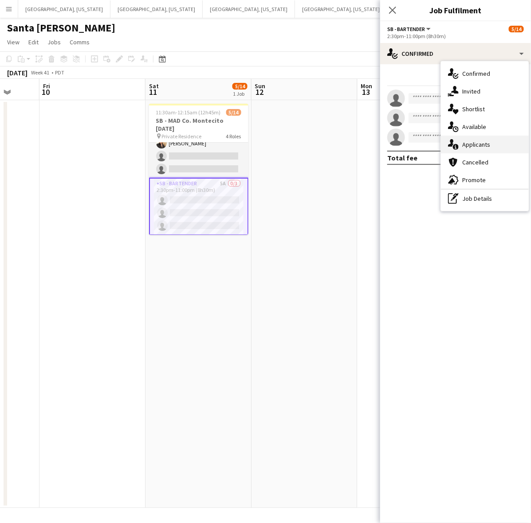
click at [482, 137] on div "single-neutral-actions-information Applicants" at bounding box center [485, 145] width 88 height 18
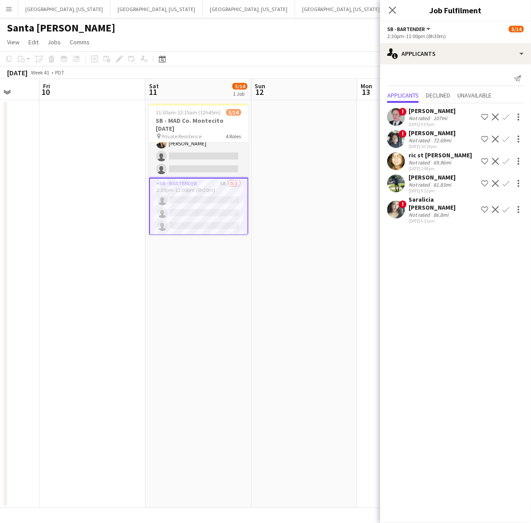
click at [389, 184] on app-user-avatar at bounding box center [396, 184] width 18 height 18
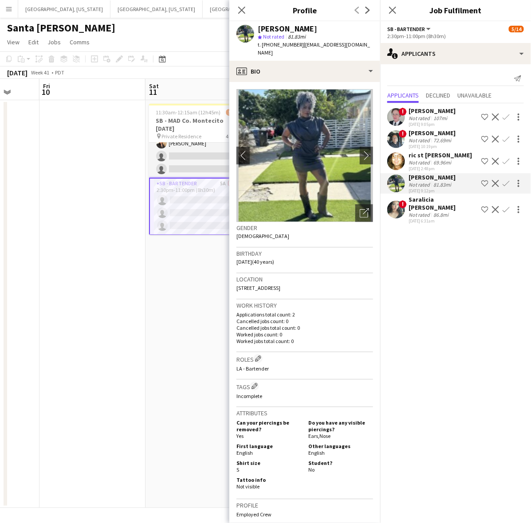
click at [402, 183] on app-user-avatar at bounding box center [396, 184] width 18 height 18
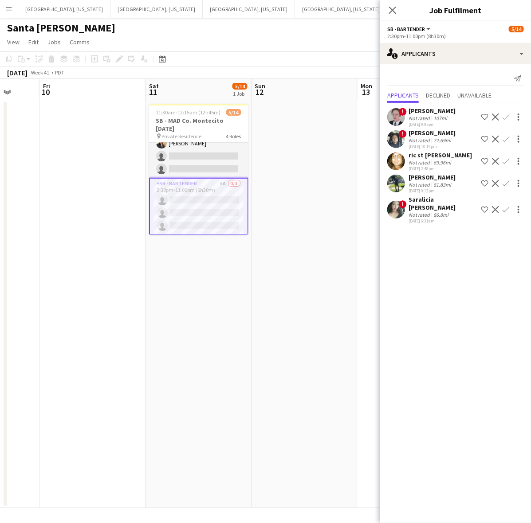
click at [399, 211] on app-user-avatar at bounding box center [396, 210] width 18 height 18
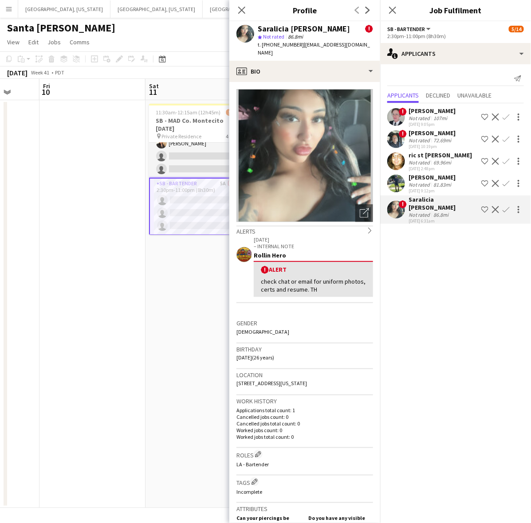
click at [396, 183] on app-user-avatar at bounding box center [396, 184] width 18 height 18
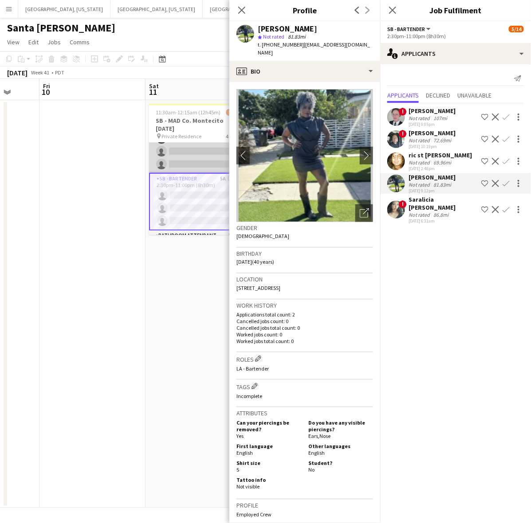
scroll to position [0, 0]
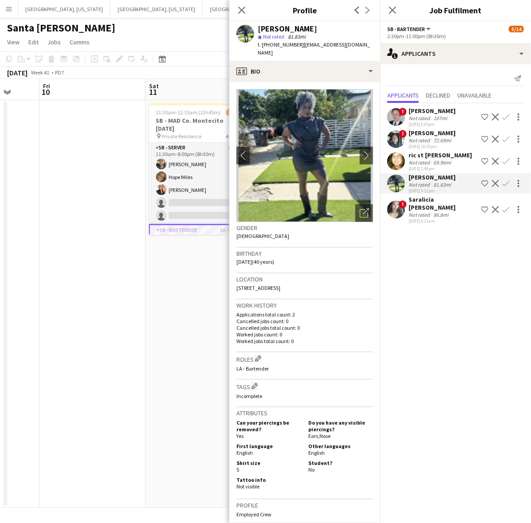
click at [175, 40] on app-page-menu "View Day view expanded Day view collapsed Month view Date picker Jump to [DATE]…" at bounding box center [265, 43] width 531 height 17
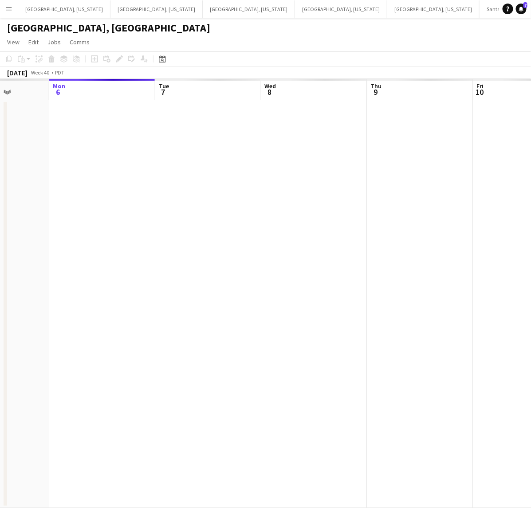
drag, startPoint x: 435, startPoint y: 216, endPoint x: 270, endPoint y: 253, distance: 169.0
click at [271, 253] on app-calendar-viewport "Fri 3 Sat 4 Sun 5 Mon 6 Tue 7 Wed 8 Thu 9 Fri 10 Sat 11 Sun 12" at bounding box center [265, 293] width 531 height 429
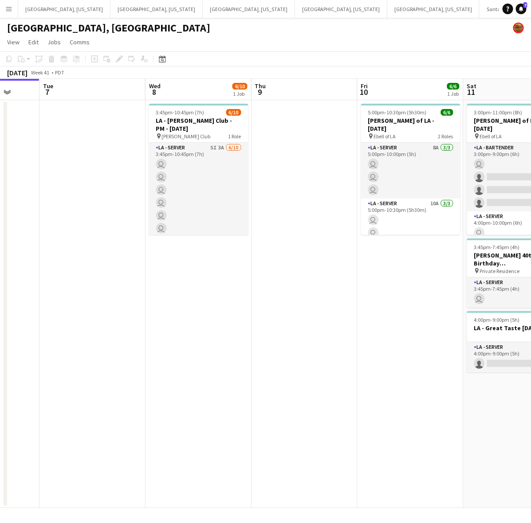
drag, startPoint x: 391, startPoint y: 234, endPoint x: 282, endPoint y: 253, distance: 110.7
click at [282, 253] on app-calendar-viewport "Sat 4 8/8 3 Jobs Sun 5 Mon 6 Tue 7 Wed 8 6/10 1 Job Thu 9 Fri 10 6/6 1 Job Sat …" at bounding box center [265, 293] width 531 height 429
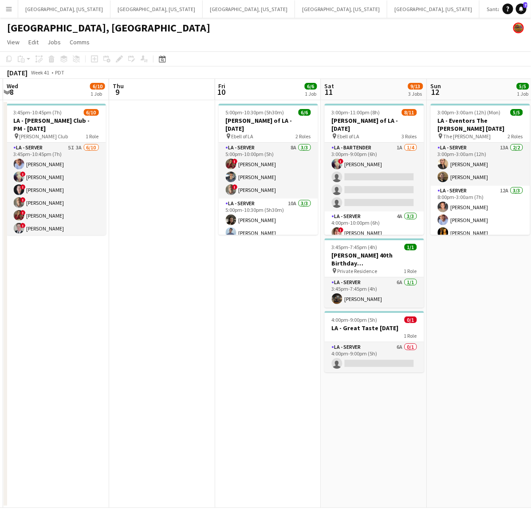
drag, startPoint x: 313, startPoint y: 264, endPoint x: 300, endPoint y: 264, distance: 12.9
click at [302, 264] on app-calendar-viewport "Sun 5 Mon 6 Tue 7 Wed 8 6/10 1 Job Thu 9 Fri 10 6/6 1 Job Sat 11 9/13 3 Jobs Su…" at bounding box center [265, 293] width 531 height 429
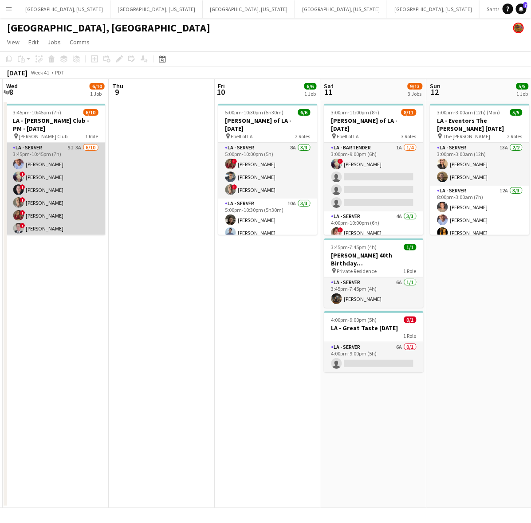
drag, startPoint x: 89, startPoint y: 204, endPoint x: 83, endPoint y: 188, distance: 17.2
click at [89, 203] on app-card-role "LA - Server 5I 3A 6/10 3:45pm-10:45pm (7h) Robert Solomon ! Christina Martinez …" at bounding box center [55, 216] width 99 height 146
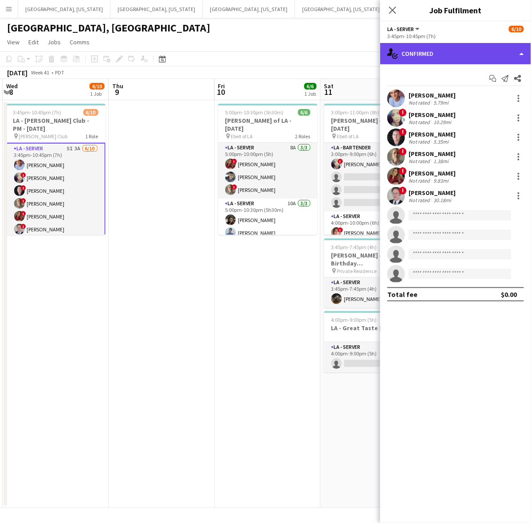
click at [447, 56] on div "single-neutral-actions-check-2 Confirmed" at bounding box center [455, 53] width 151 height 21
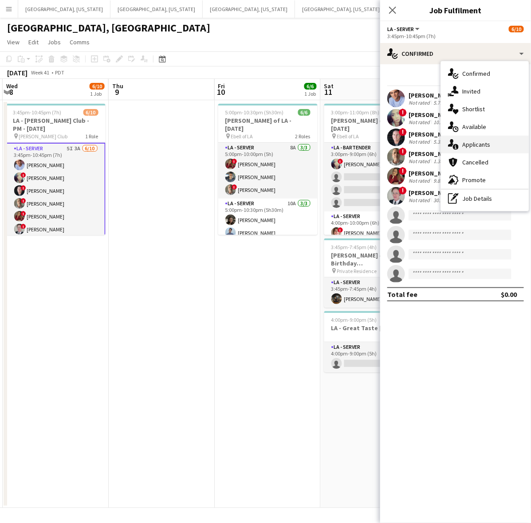
click at [497, 145] on div "single-neutral-actions-information Applicants" at bounding box center [485, 145] width 88 height 18
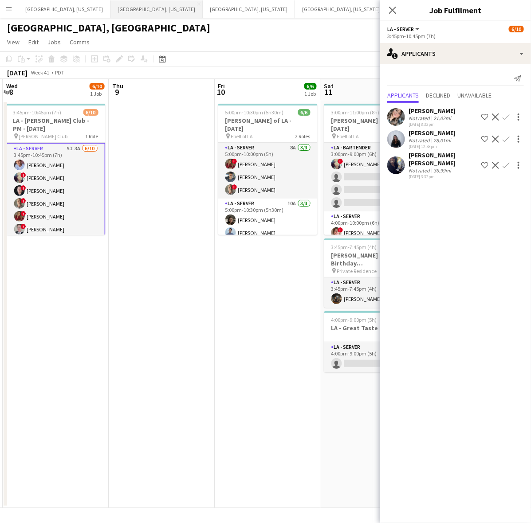
drag, startPoint x: 112, startPoint y: 4, endPoint x: 122, endPoint y: 10, distance: 11.7
click at [112, 4] on button "Dallas, Texas Close" at bounding box center [156, 8] width 92 height 17
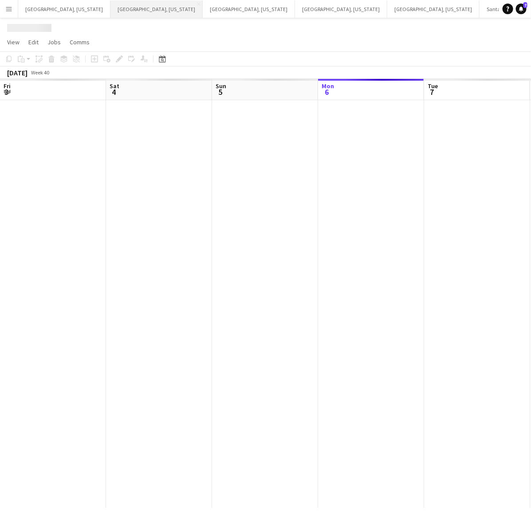
scroll to position [0, 212]
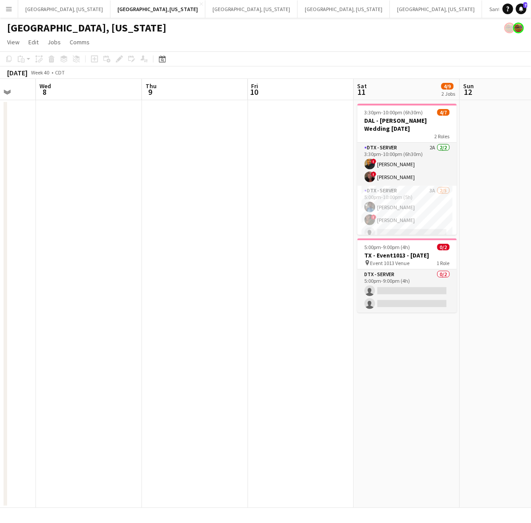
drag, startPoint x: 408, startPoint y: 201, endPoint x: 5, endPoint y: 265, distance: 408.2
click at [30, 259] on app-calendar-viewport "Sun 5 Mon 6 Tue 7 Wed 8 Thu 9 Fri 10 Sat 11 4/9 2 Jobs Sun 12 Mon 13 Tue 14 3:3…" at bounding box center [265, 293] width 531 height 429
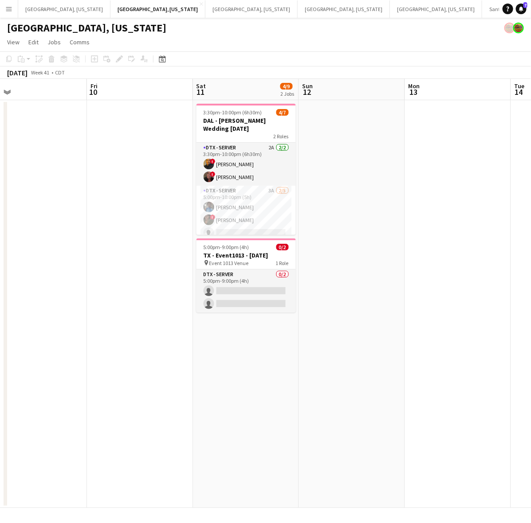
scroll to position [0, 354]
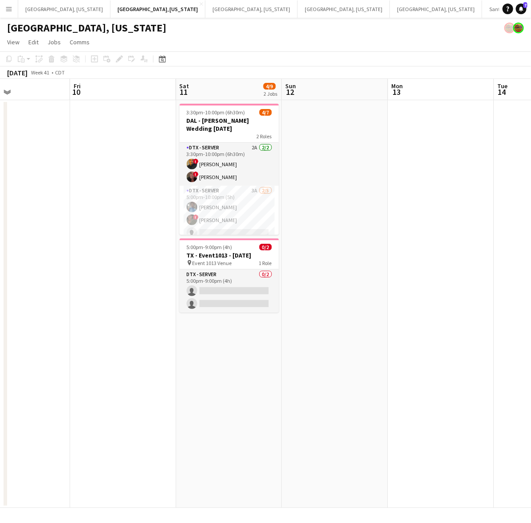
drag, startPoint x: 200, startPoint y: 249, endPoint x: 167, endPoint y: 256, distance: 33.0
click at [167, 256] on app-calendar-viewport "Mon 6 Tue 7 Wed 8 Thu 9 Fri 10 Sat 11 4/9 2 Jobs Sun 12 Mon 13 Tue 14 Wed 15 3:…" at bounding box center [265, 293] width 531 height 429
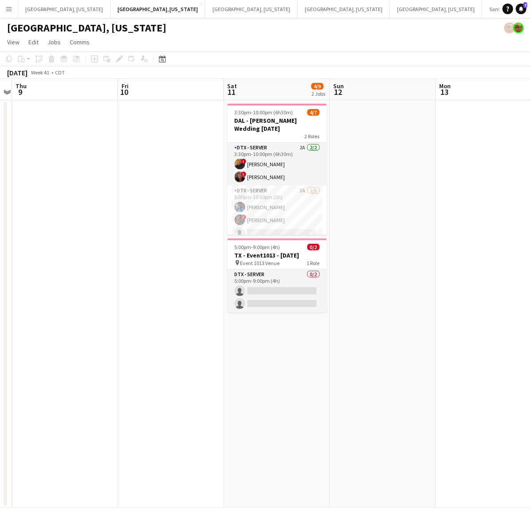
drag, startPoint x: 191, startPoint y: 140, endPoint x: 107, endPoint y: 235, distance: 127.2
click at [108, 235] on app-calendar-viewport "Mon 6 Tue 7 Wed 8 Thu 9 Fri 10 Sat 11 4/9 2 Jobs Sun 12 Mon 13 Tue 14 Wed 15 3:…" at bounding box center [265, 293] width 531 height 429
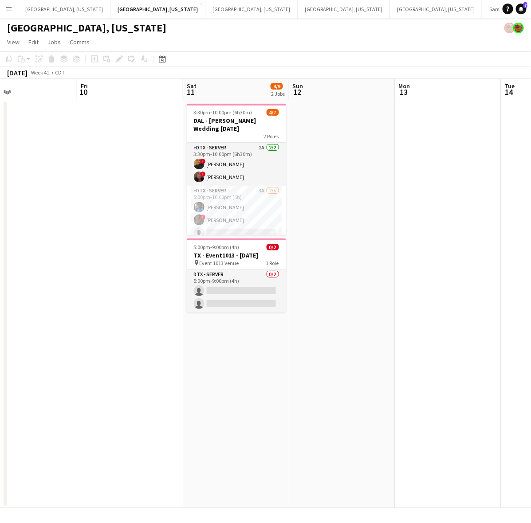
drag, startPoint x: 384, startPoint y: 155, endPoint x: 151, endPoint y: 232, distance: 245.5
click at [151, 232] on app-calendar-viewport "Tue 7 Wed 8 Thu 9 Fri 10 Sat 11 4/9 2 Jobs Sun 12 Mon 13 Tue 14 Wed 15 Thu 16 3…" at bounding box center [265, 293] width 531 height 429
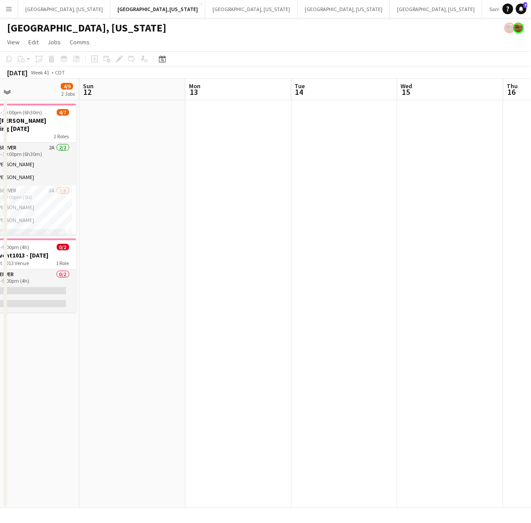
scroll to position [0, 194]
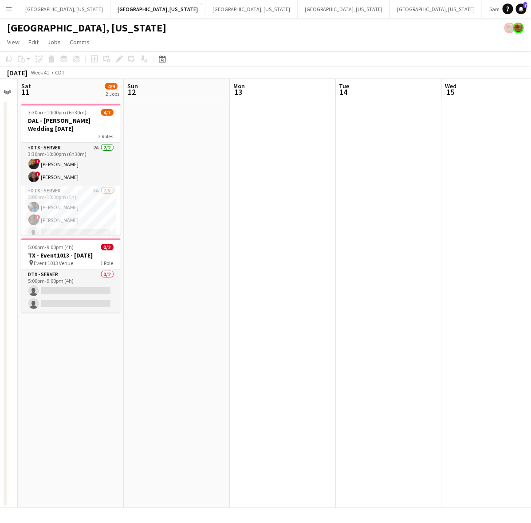
drag, startPoint x: 163, startPoint y: 191, endPoint x: 244, endPoint y: 168, distance: 84.5
click at [244, 168] on app-calendar-viewport "Thu 9 Fri 10 Sat 11 4/9 2 Jobs Sun 12 Mon 13 Tue 14 Wed 15 Thu 16 Fri 17 Sat 18…" at bounding box center [265, 293] width 531 height 429
click at [390, 15] on button "[GEOGRAPHIC_DATA], [US_STATE] Close" at bounding box center [436, 8] width 92 height 17
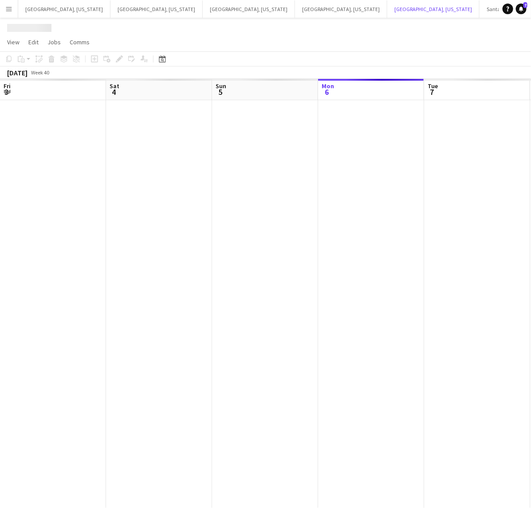
scroll to position [0, 212]
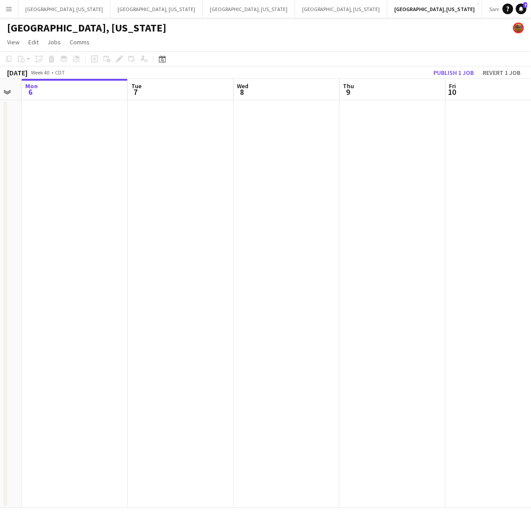
drag, startPoint x: 389, startPoint y: 325, endPoint x: 108, endPoint y: 404, distance: 292.7
click at [161, 397] on app-calendar-viewport "Fri 3 Sat 4 1/1 1 Job Sun 5 Mon 6 Tue 7 Wed 8 Thu 9 Fri 10 Sat 11 4/4 2 Jobs Su…" at bounding box center [265, 293] width 531 height 429
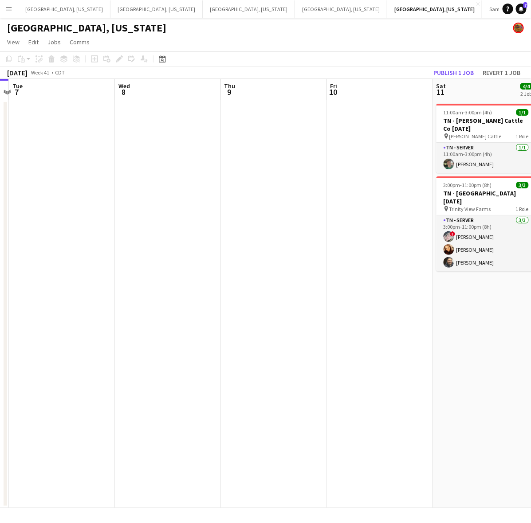
drag, startPoint x: 356, startPoint y: 338, endPoint x: 216, endPoint y: 360, distance: 141.4
click at [220, 360] on app-calendar-viewport "Sat 4 1/1 1 Job Sun 5 Mon 6 Tue 7 Wed 8 Thu 9 Fri 10 Sat 11 4/4 2 Jobs Sun 12 M…" at bounding box center [265, 293] width 531 height 429
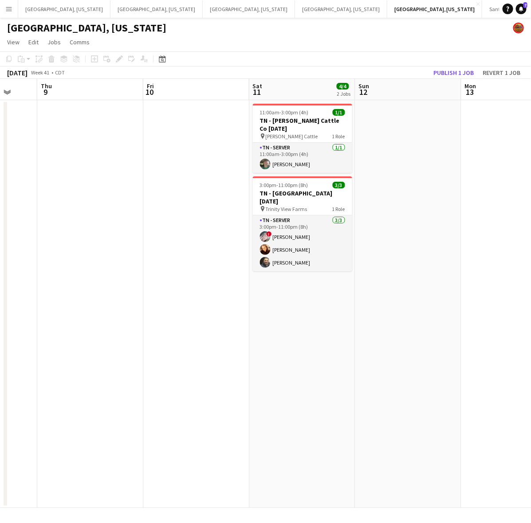
drag, startPoint x: 393, startPoint y: 293, endPoint x: 152, endPoint y: 348, distance: 247.9
click at [171, 345] on app-calendar-viewport "Mon 6 Tue 7 Wed 8 Thu 9 Fri 10 Sat 11 4/4 2 Jobs Sun 12 Mon 13 Tue 14 Wed 15 11…" at bounding box center [265, 293] width 531 height 429
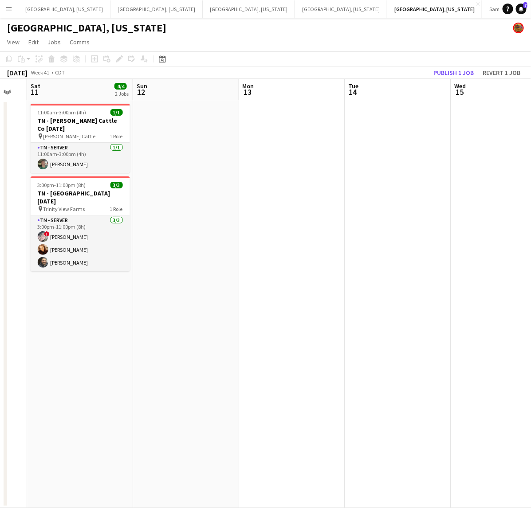
drag, startPoint x: 423, startPoint y: 288, endPoint x: 141, endPoint y: 326, distance: 284.1
click at [204, 312] on app-calendar-viewport "Wed 8 Thu 9 Fri 10 Sat 11 4/4 2 Jobs Sun 12 Mon 13 Tue 14 Wed 15 Thu 16 Fri 17 …" at bounding box center [265, 293] width 531 height 429
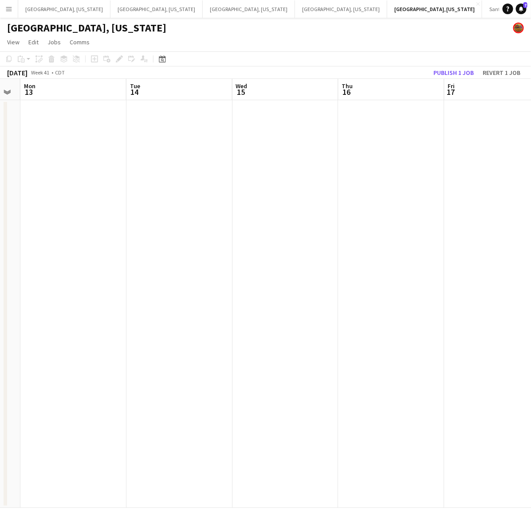
click at [111, 286] on app-calendar-viewport "Fri 10 Sat 11 4/4 2 Jobs Sun 12 Mon 13 Tue 14 Wed 15 Thu 16 Fri 17 Sat 18 Sun 1…" at bounding box center [265, 293] width 531 height 429
drag, startPoint x: 326, startPoint y: 244, endPoint x: 196, endPoint y: 266, distance: 132.2
click at [39, 291] on app-calendar-viewport "Mon 13 Tue 14 Wed 15 Thu 16 Fri 17 Sat 18 Sun 19 Mon 20 Tue 21 Wed 22" at bounding box center [265, 293] width 531 height 429
drag, startPoint x: 321, startPoint y: 243, endPoint x: 51, endPoint y: 286, distance: 273.0
click at [67, 281] on app-calendar-viewport "Thu 16 Fri 17 Sat 18 Sun 19 Mon 20 Tue 21 Wed 22 Thu 23 Fri 24 Sat 25" at bounding box center [265, 293] width 531 height 429
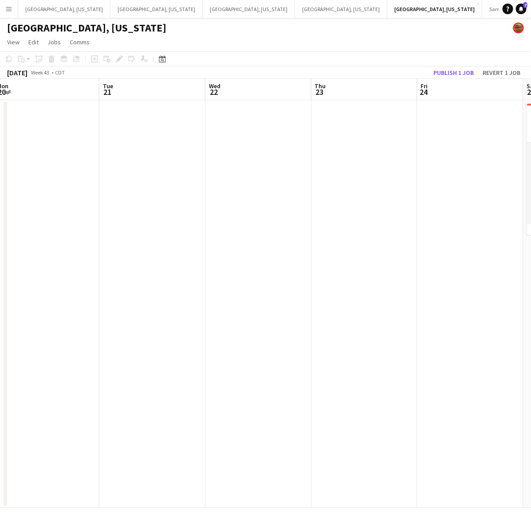
drag, startPoint x: 366, startPoint y: 258, endPoint x: 239, endPoint y: 290, distance: 131.2
click at [154, 292] on app-calendar-viewport "Sat 18 Sun 19 Mon 20 Tue 21 Wed 22 Thu 23 Fri 24 Sat 25 8/17 1 Job Sun 26 Mon 2…" at bounding box center [265, 293] width 531 height 429
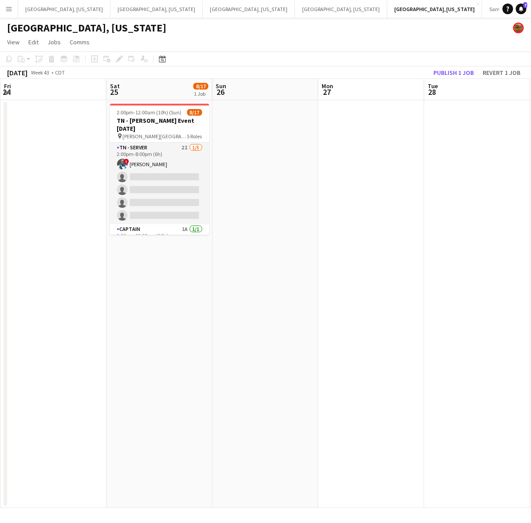
drag, startPoint x: 296, startPoint y: 270, endPoint x: 190, endPoint y: 278, distance: 106.3
click at [190, 278] on app-calendar-viewport "Tue 21 Wed 22 Thu 23 Fri 24 Sat 25 8/17 1 Job Sun 26 Mon 27 Tue 28 Wed 29 Thu 3…" at bounding box center [265, 293] width 531 height 429
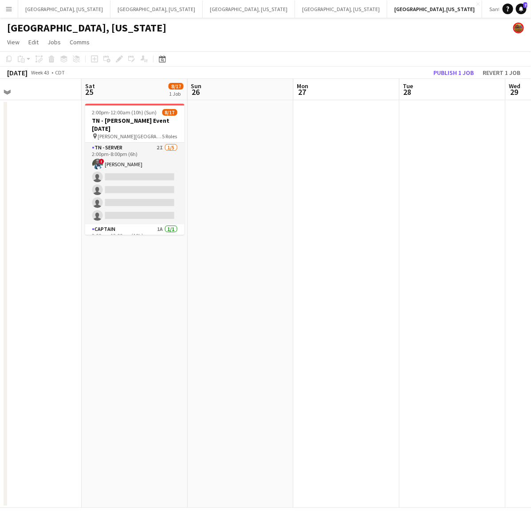
drag, startPoint x: 343, startPoint y: 253, endPoint x: 319, endPoint y: 251, distance: 23.6
click at [321, 253] on app-calendar-viewport "Tue 21 Wed 22 Thu 23 Fri 24 Sat 25 8/17 1 Job Sun 26 Mon 27 Tue 28 Wed 29 Thu 3…" at bounding box center [265, 293] width 531 height 429
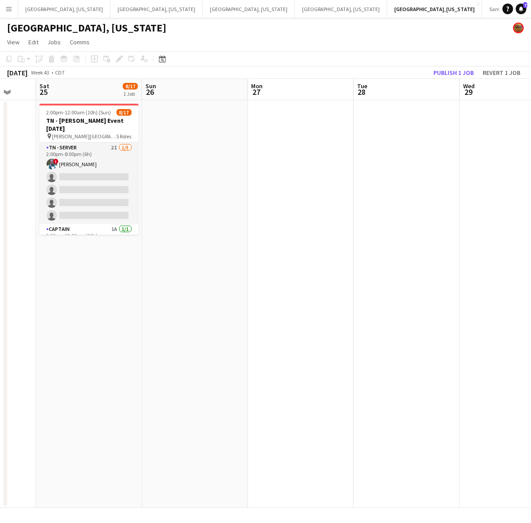
drag, startPoint x: 428, startPoint y: 229, endPoint x: 221, endPoint y: 262, distance: 210.0
click at [221, 261] on app-calendar-viewport "Wed 22 Thu 23 Fri 24 Sat 25 8/17 1 Job Sun 26 Mon 27 Tue 28 Wed 29 Thu 30 Fri 3…" at bounding box center [265, 293] width 531 height 429
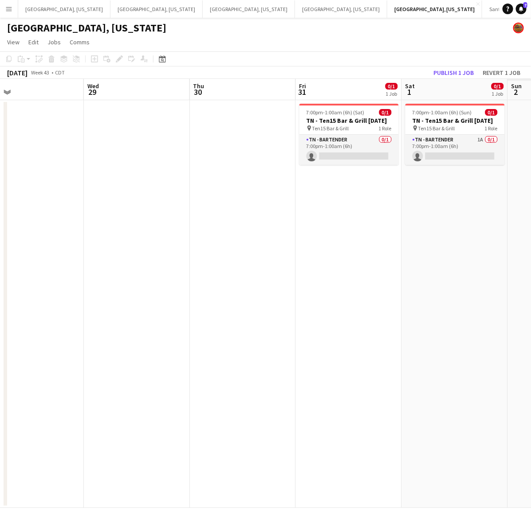
drag, startPoint x: 310, startPoint y: 240, endPoint x: 173, endPoint y: 247, distance: 137.2
click at [173, 247] on app-calendar-viewport "Sat 25 8/17 1 Job Sun 26 Mon 27 Tue 28 Wed 29 Thu 30 Fri 31 0/1 1 Job Sat 1 0/1…" at bounding box center [265, 293] width 531 height 429
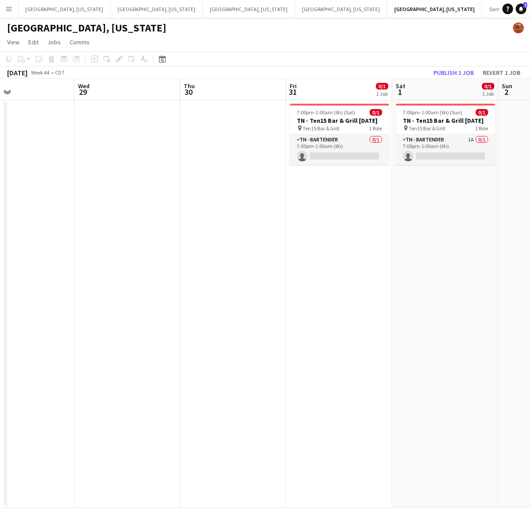
scroll to position [0, 265]
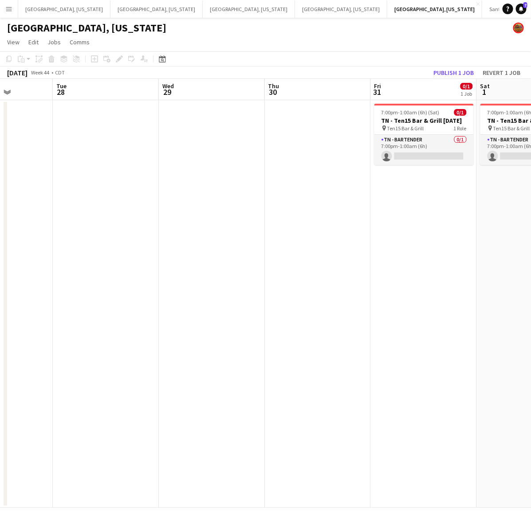
drag, startPoint x: 275, startPoint y: 237, endPoint x: 244, endPoint y: 246, distance: 31.9
click at [245, 246] on app-calendar-viewport "Sat 25 8/17 1 Job Sun 26 Mon 27 Tue 28 Wed 29 Thu 30 Fri 31 0/1 1 Job Sat 1 0/1…" at bounding box center [265, 293] width 531 height 429
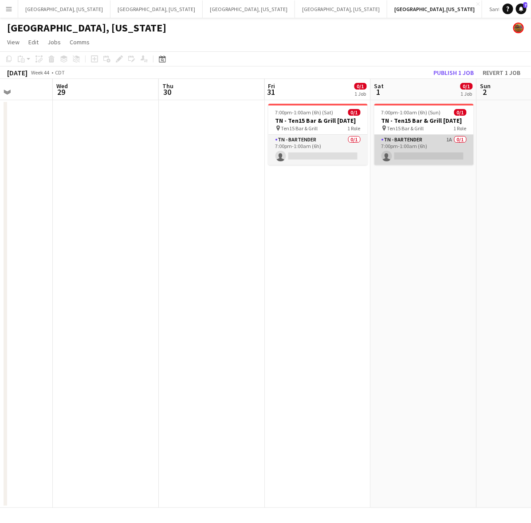
click at [406, 155] on app-card-role "TN - Bartender 1A 0/1 7:00pm-1:00am (6h) single-neutral-actions" at bounding box center [423, 150] width 99 height 30
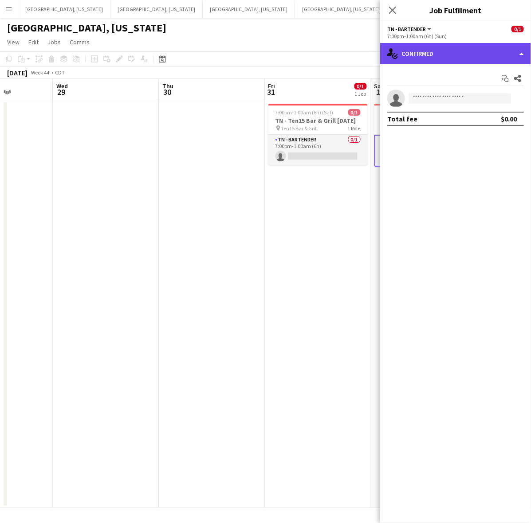
click at [415, 61] on div "single-neutral-actions-check-2 Confirmed" at bounding box center [455, 53] width 151 height 21
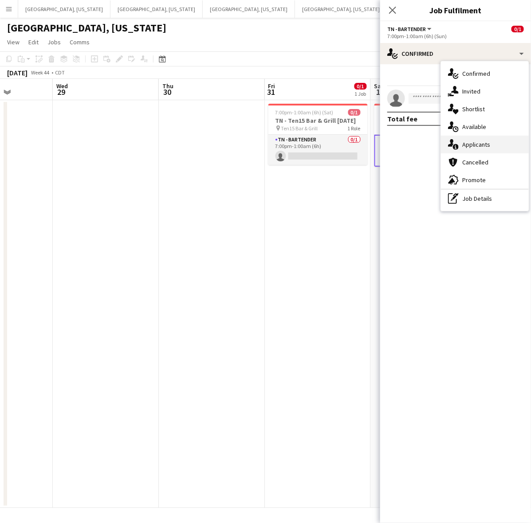
click at [471, 142] on span "Applicants" at bounding box center [476, 145] width 28 height 8
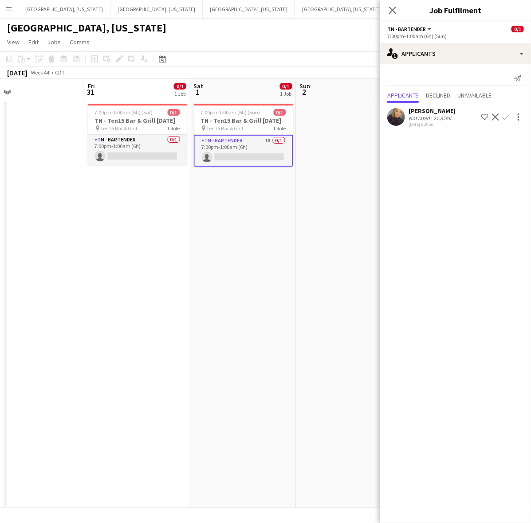
drag, startPoint x: 307, startPoint y: 267, endPoint x: 109, endPoint y: 298, distance: 200.6
click at [109, 298] on app-calendar-viewport "Mon 27 Tue 28 Wed 29 Thu 30 Fri 31 0/1 1 Job Sat 1 0/1 1 Job Sun 2 Mon 3 Tue 4 …" at bounding box center [265, 293] width 531 height 429
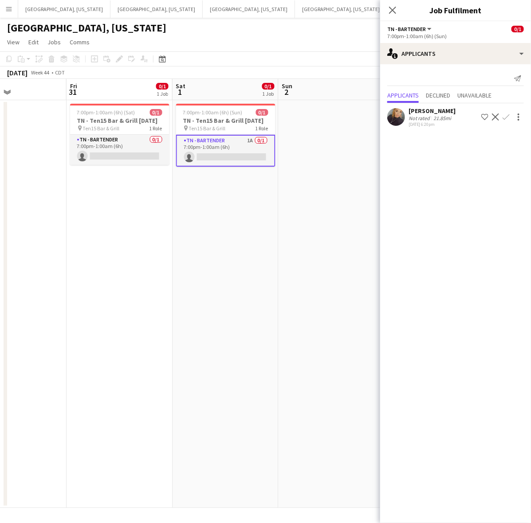
scroll to position [0, 344]
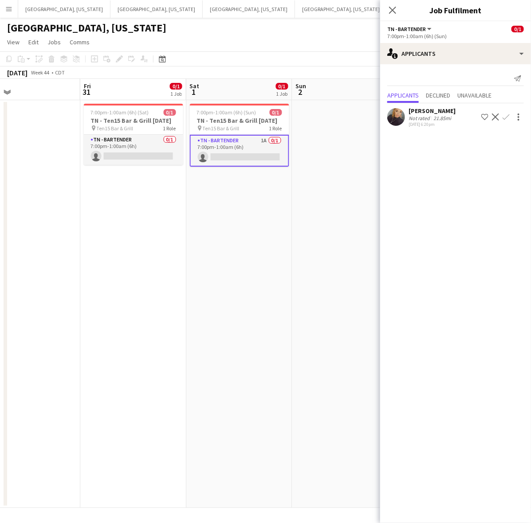
drag, startPoint x: 205, startPoint y: 226, endPoint x: 134, endPoint y: 244, distance: 73.2
click at [113, 251] on app-calendar-viewport "Mon 27 Tue 28 Wed 29 Thu 30 Fri 31 0/1 1 Job Sat 1 0/1 1 Job Sun 2 Mon 3 Tue 4 …" at bounding box center [265, 293] width 531 height 429
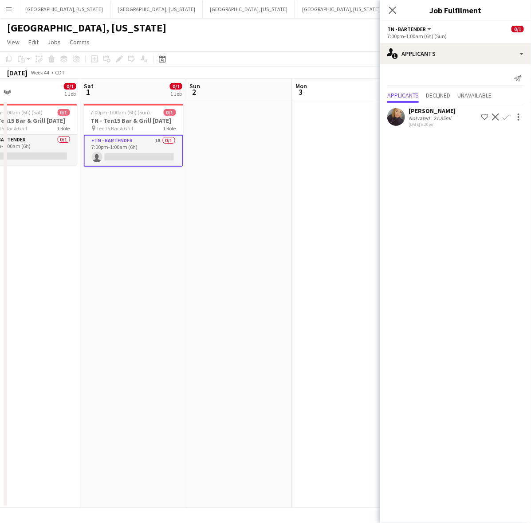
drag, startPoint x: 508, startPoint y: 114, endPoint x: 508, endPoint y: 124, distance: 10.2
click at [508, 114] on app-icon "Confirm" at bounding box center [505, 117] width 7 height 7
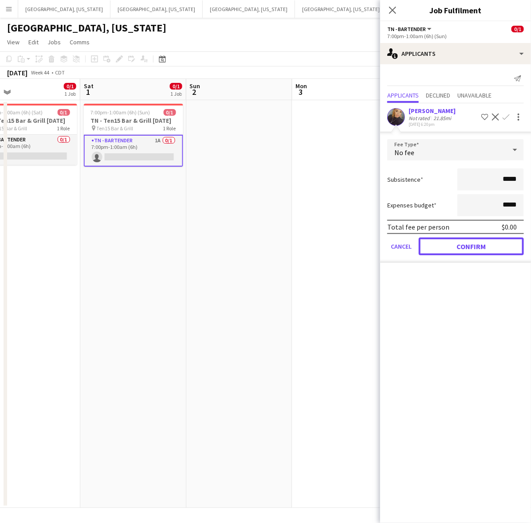
drag, startPoint x: 474, startPoint y: 238, endPoint x: 470, endPoint y: 235, distance: 4.8
click at [475, 238] on button "Confirm" at bounding box center [471, 247] width 105 height 18
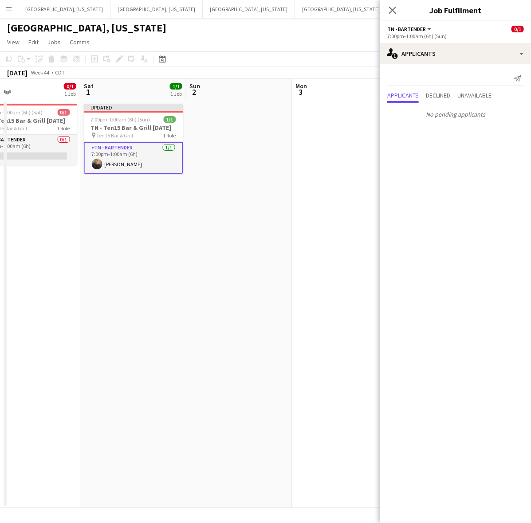
click at [306, 247] on app-date-cell at bounding box center [345, 304] width 106 height 408
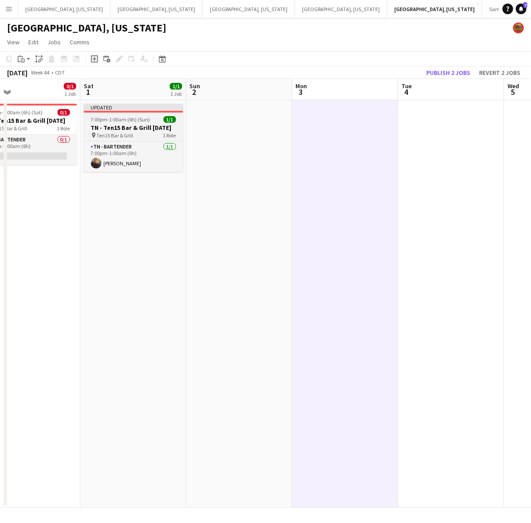
click at [146, 132] on div "pin Ten15 Bar & Grill 1 Role" at bounding box center [133, 135] width 99 height 7
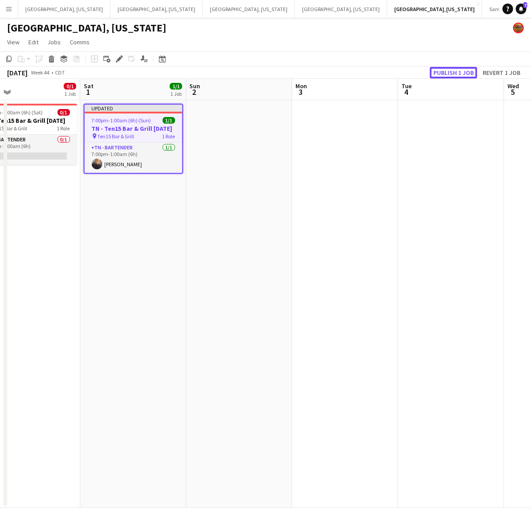
click at [458, 74] on button "Publish 1 job" at bounding box center [453, 73] width 47 height 12
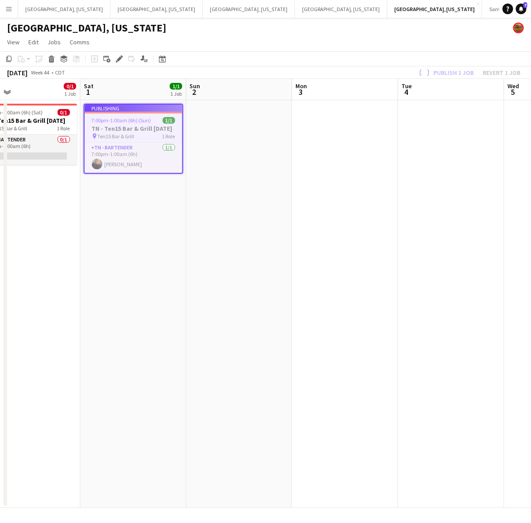
drag, startPoint x: 466, startPoint y: 216, endPoint x: 199, endPoint y: 264, distance: 271.6
click at [222, 262] on app-calendar-viewport "Tue 28 Wed 29 Thu 30 Fri 31 0/1 1 Job Sat 1 1/1 1 Job Sun 2 Mon 3 Tue 4 Wed 5 T…" at bounding box center [265, 293] width 531 height 429
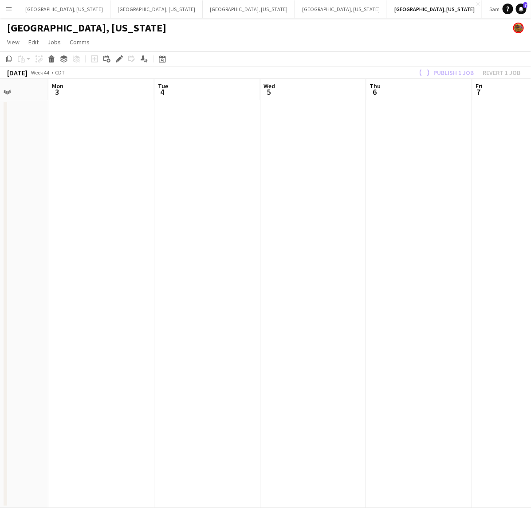
drag, startPoint x: 311, startPoint y: 248, endPoint x: 207, endPoint y: 262, distance: 105.1
click at [238, 254] on app-calendar-viewport "Fri 31 0/1 1 Job Sat 1 1/1 1 Job Sun 2 Mon 3 Tue 4 Wed 5 Thu 6 Fri 7 Sat 8 Sun …" at bounding box center [265, 293] width 531 height 429
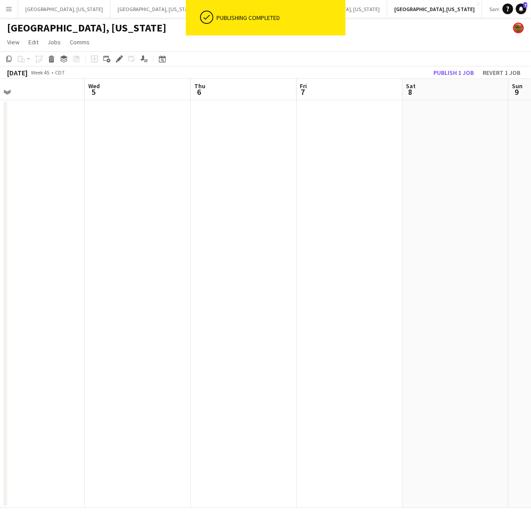
drag, startPoint x: 394, startPoint y: 200, endPoint x: 193, endPoint y: 229, distance: 202.5
click at [104, 206] on app-calendar-viewport "Sun 2 Mon 3 Tue 4 Wed 5 Thu 6 Fri 7 Sat 8 Sun 9 Mon 10 Tue 11 Wed 12 0/1 1 Job …" at bounding box center [265, 293] width 531 height 429
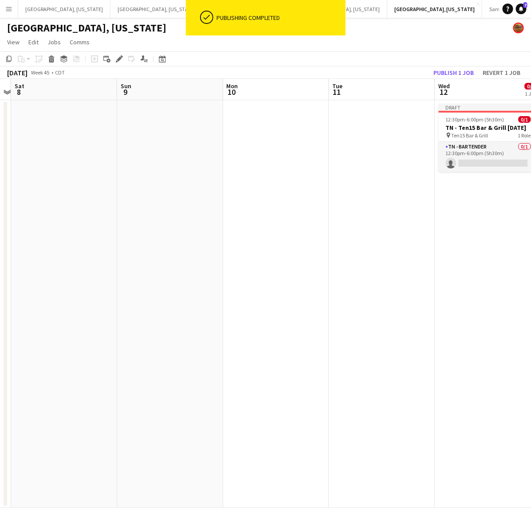
drag, startPoint x: 334, startPoint y: 227, endPoint x: 220, endPoint y: 239, distance: 114.1
click at [212, 233] on app-calendar-viewport "Wed 5 Thu 6 Fri 7 Sat 8 Sun 9 Mon 10 Tue 11 Wed 12 0/1 1 Job Thu 13 Fri 14 Sat …" at bounding box center [265, 293] width 531 height 429
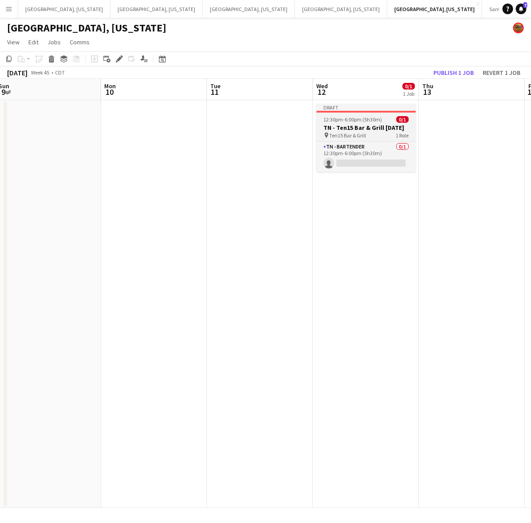
click at [344, 127] on h3 "TN - Ten15 Bar & Grill 11.12.25" at bounding box center [366, 128] width 99 height 8
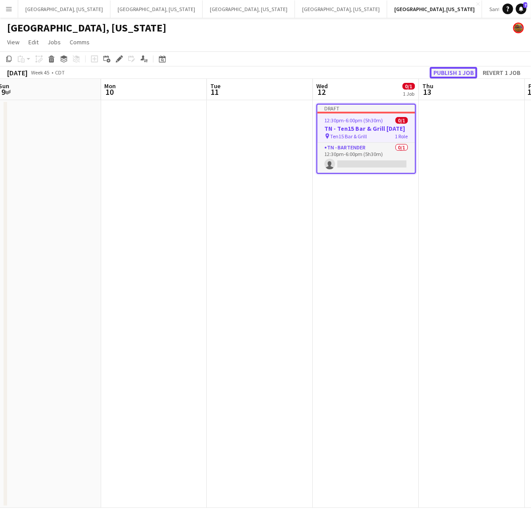
click at [450, 69] on button "Publish 1 job" at bounding box center [453, 73] width 47 height 12
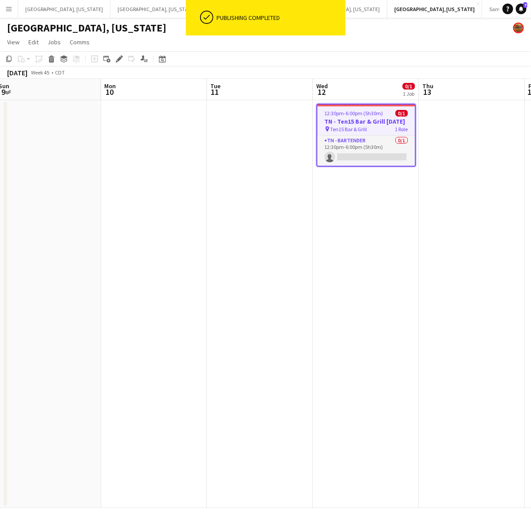
click at [366, 118] on h3 "TN - Ten15 Bar & Grill 11.12.25" at bounding box center [367, 122] width 98 height 8
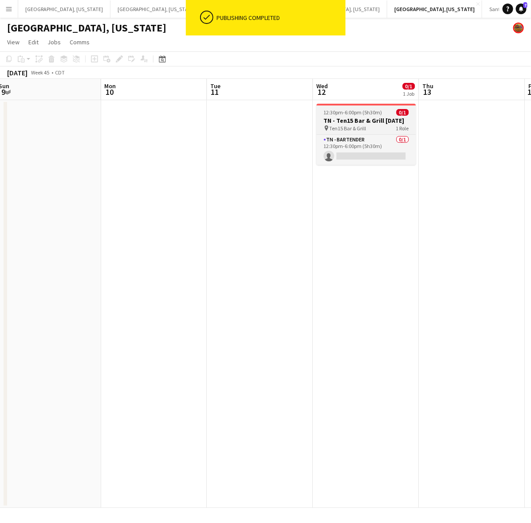
click at [358, 122] on h3 "TN - Ten15 Bar & Grill 11.12.25" at bounding box center [366, 121] width 99 height 8
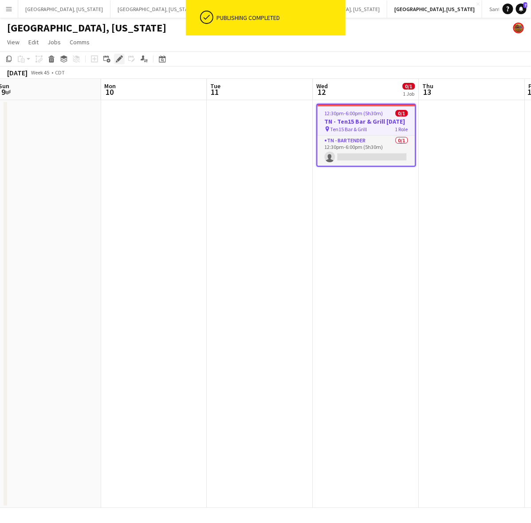
click at [114, 57] on div "Edit" at bounding box center [119, 59] width 11 height 11
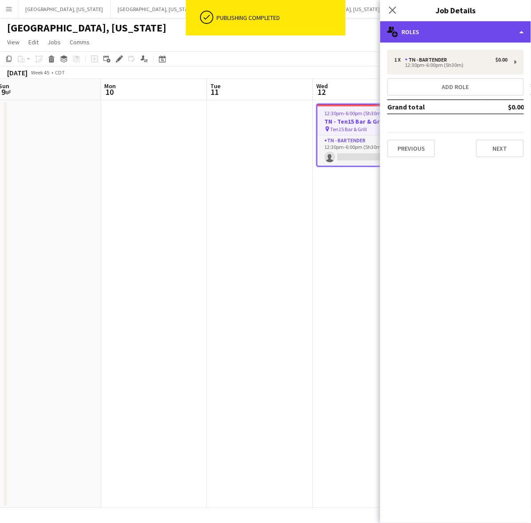
click at [480, 22] on div "multiple-users-add Roles" at bounding box center [455, 31] width 151 height 21
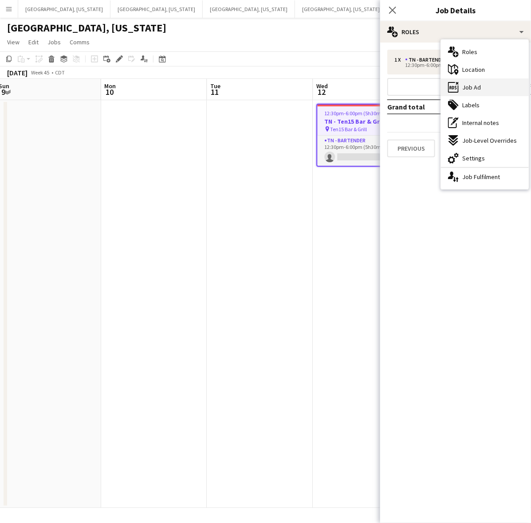
click at [480, 87] on div "ads-window Job Ad" at bounding box center [485, 87] width 88 height 18
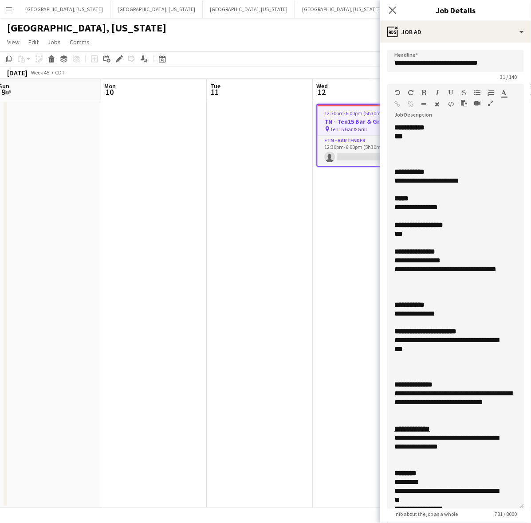
drag, startPoint x: 522, startPoint y: 169, endPoint x: 500, endPoint y: 491, distance: 322.7
click at [502, 494] on div "**********" at bounding box center [455, 316] width 137 height 386
click at [327, 200] on app-date-cell "12:30pm-6:00pm (5h30m) 0/1 TN - Ten15 Bar & Grill 11.12.25 pin Ten15 Bar & Gril…" at bounding box center [366, 304] width 106 height 408
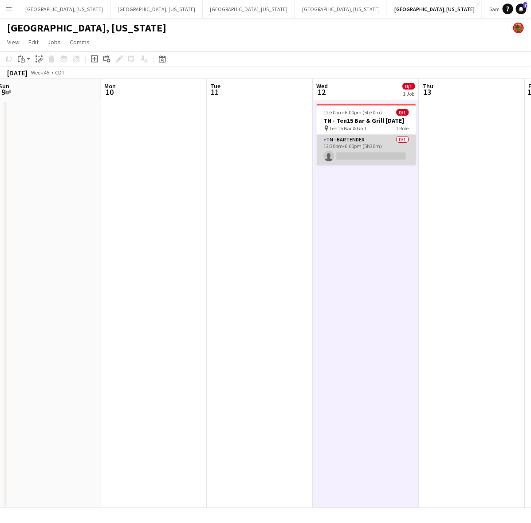
click at [349, 137] on app-card-role "TN - Bartender 0/1 12:30pm-6:00pm (5h30m) single-neutral-actions" at bounding box center [366, 150] width 99 height 30
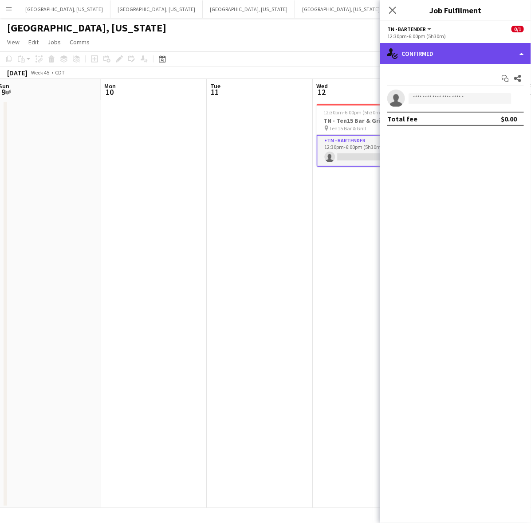
click at [429, 54] on div "single-neutral-actions-check-2 Confirmed" at bounding box center [455, 53] width 151 height 21
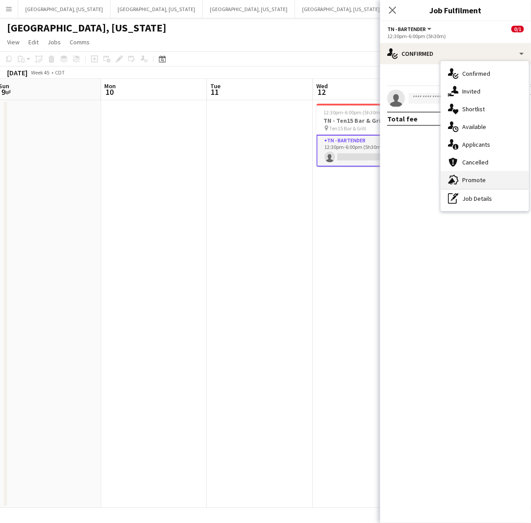
click at [468, 183] on span "Promote" at bounding box center [474, 180] width 24 height 8
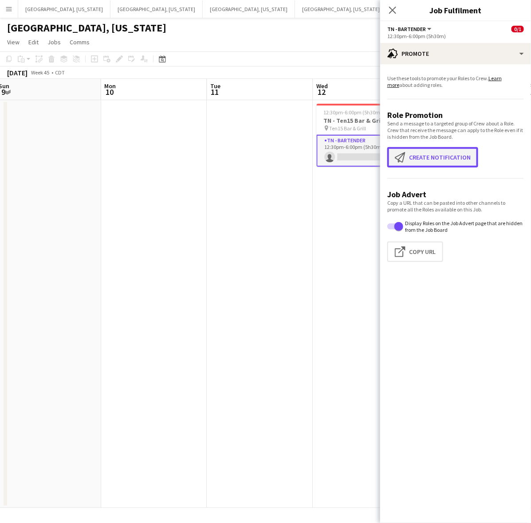
click at [431, 158] on button "Create notification Create notification" at bounding box center [432, 157] width 91 height 20
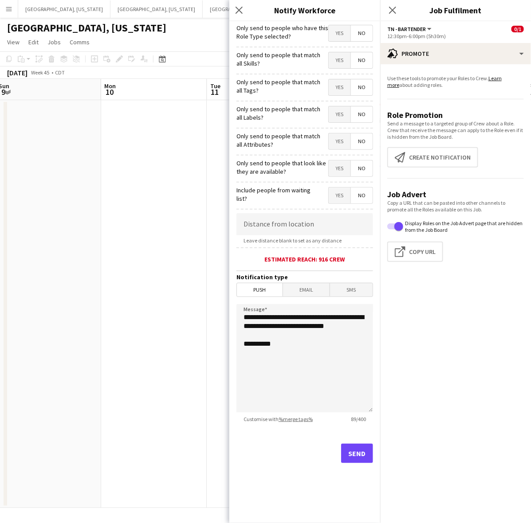
click at [343, 38] on span "Yes" at bounding box center [340, 33] width 22 height 16
click at [356, 458] on button "Send" at bounding box center [357, 454] width 32 height 20
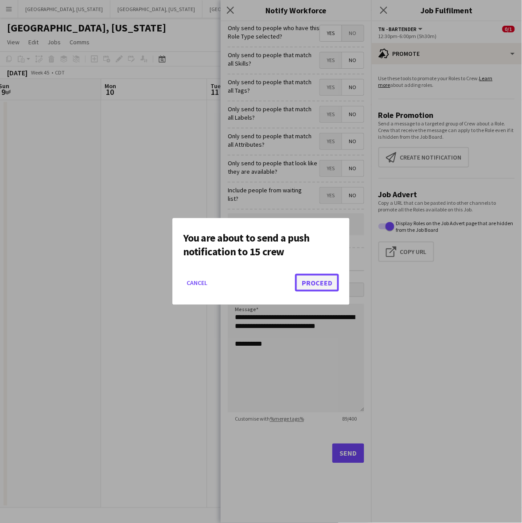
click at [336, 278] on button "Proceed" at bounding box center [317, 283] width 44 height 18
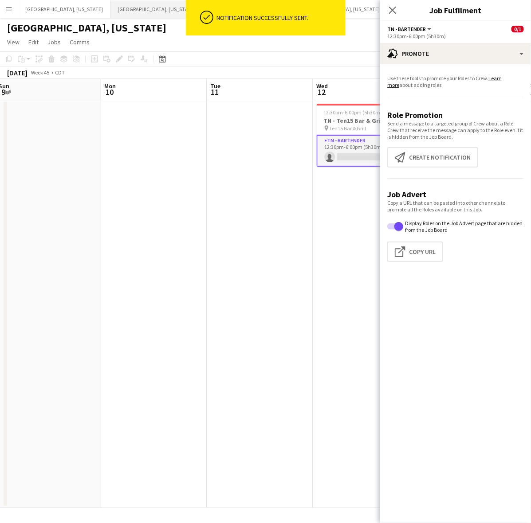
click at [110, 11] on button "Dallas, Texas Close" at bounding box center [156, 8] width 92 height 17
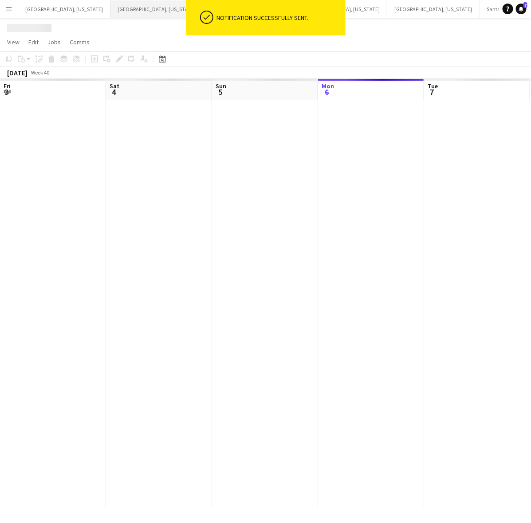
scroll to position [0, 212]
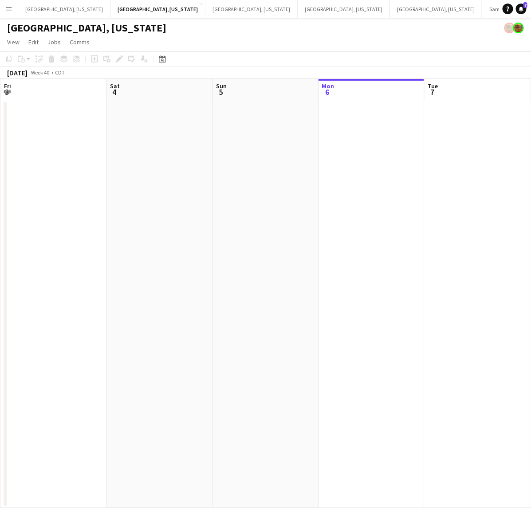
drag, startPoint x: 194, startPoint y: 205, endPoint x: 218, endPoint y: 244, distance: 46.0
click at [406, 214] on app-calendar-viewport "Wed 1 Thu 2 Fri 3 Sat 4 Sun 5 Mon 6 Tue 7 Wed 8 Thu 9 Fri 10" at bounding box center [265, 293] width 531 height 429
drag, startPoint x: 70, startPoint y: 263, endPoint x: 340, endPoint y: 204, distance: 276.4
click at [338, 205] on app-calendar-viewport "Wed 1 Thu 2 Fri 3 Sat 4 Sun 5 Mon 6 Tue 7 Wed 8 Thu 9 Fri 10" at bounding box center [265, 293] width 531 height 429
drag, startPoint x: 41, startPoint y: 187, endPoint x: 1, endPoint y: 188, distance: 39.5
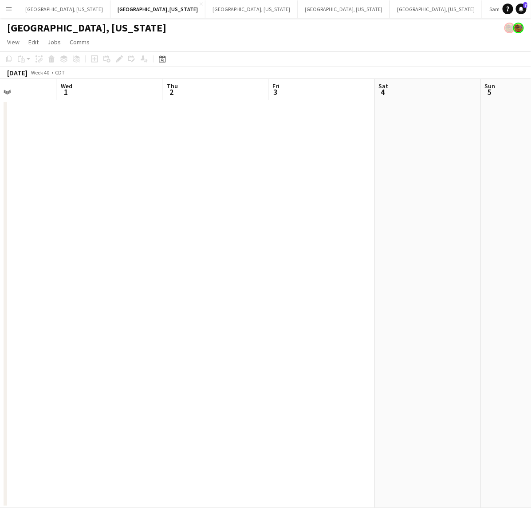
click at [7, 188] on app-calendar-viewport "Sun 28 Mon 29 Tue 30 Wed 1 Thu 2 Fri 3 Sat 4 Sun 5 Mon 6 Tue 7" at bounding box center [265, 293] width 531 height 429
drag, startPoint x: 253, startPoint y: 149, endPoint x: 82, endPoint y: 191, distance: 175.8
click at [105, 178] on app-calendar-viewport "Wed 1 Thu 2 Fri 3 Sat 4 Sun 5 Mon 6 Tue 7 Wed 8 Thu 9 Fri 10" at bounding box center [265, 293] width 531 height 429
drag, startPoint x: 329, startPoint y: 191, endPoint x: 138, endPoint y: 220, distance: 193.7
click at [143, 211] on app-calendar-viewport "Thu 2 Fri 3 Sat 4 Sun 5 Mon 6 Tue 7 Wed 8 Thu 9 Fri 10 Sat 11 4/9 2 Jobs 3:30pm…" at bounding box center [265, 293] width 531 height 429
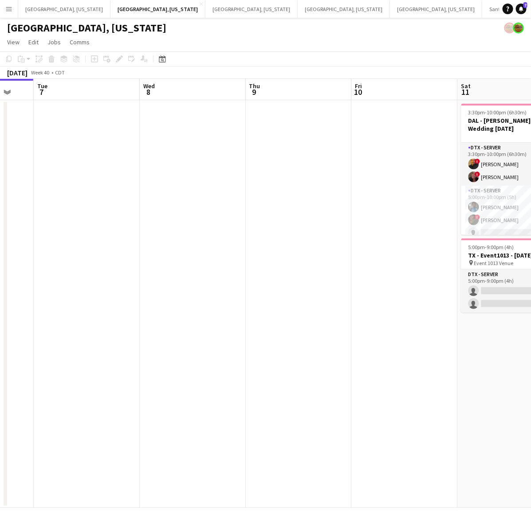
drag, startPoint x: 315, startPoint y: 205, endPoint x: 196, endPoint y: 218, distance: 120.0
click at [195, 216] on app-calendar-viewport "Sat 4 Sun 5 Mon 6 Tue 7 Wed 8 Thu 9 Fri 10 Sat 11 4/9 2 Jobs Sun 12 Mon 13 3:30…" at bounding box center [265, 293] width 531 height 429
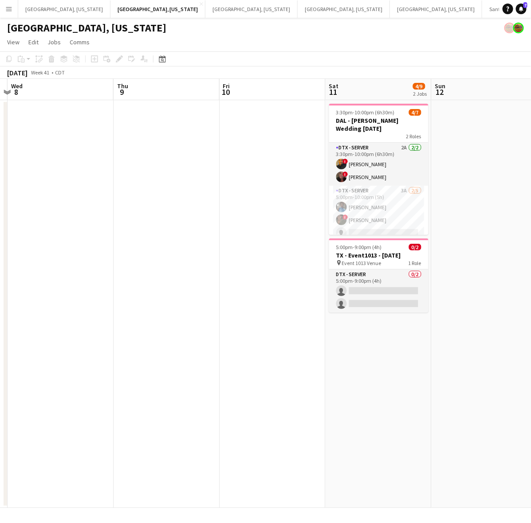
scroll to position [0, 311]
drag, startPoint x: 264, startPoint y: 220, endPoint x: 192, endPoint y: 233, distance: 73.5
click at [192, 233] on app-calendar-viewport "Sun 5 Mon 6 Tue 7 Wed 8 Thu 9 Fri 10 Sat 11 4/9 2 Jobs Sun 12 Mon 13 Tue 14 3:3…" at bounding box center [265, 293] width 531 height 429
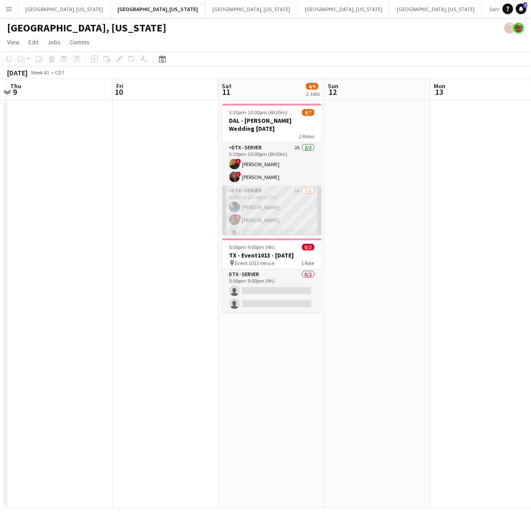
scroll to position [24, 0]
click at [267, 200] on app-card-role "DTX - Server 3A 2/5 5:00pm-10:00pm (5h) Shelley Lynch ! Bwalya Chisanga single-…" at bounding box center [271, 202] width 99 height 82
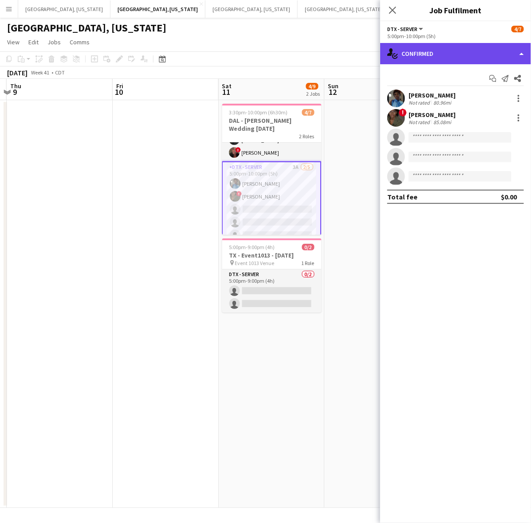
click at [461, 51] on div "single-neutral-actions-check-2 Confirmed" at bounding box center [455, 53] width 151 height 21
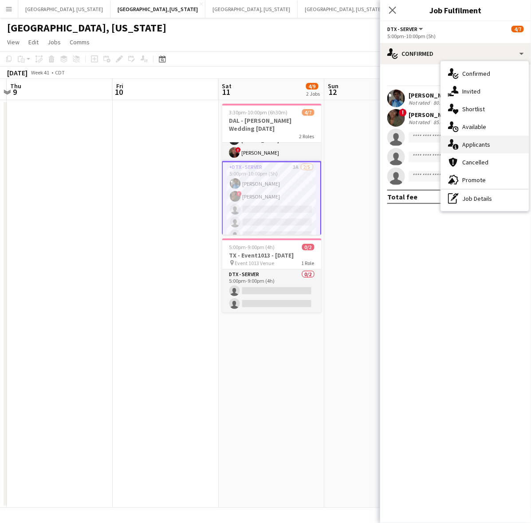
click at [490, 140] on div "single-neutral-actions-information Applicants" at bounding box center [485, 145] width 88 height 18
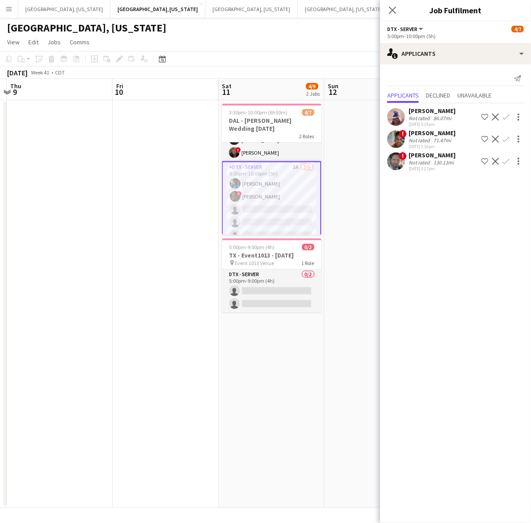
scroll to position [0, 0]
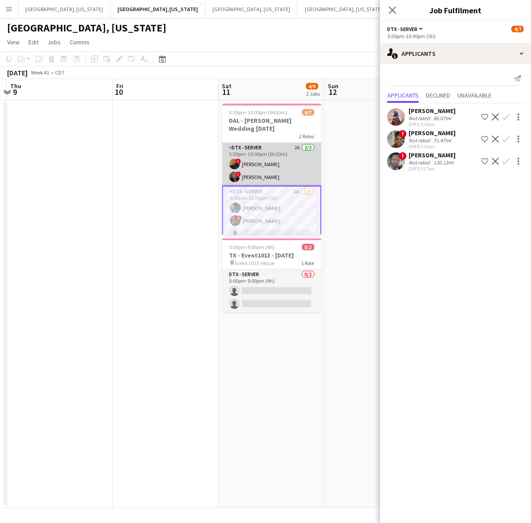
click at [260, 143] on app-card-role "DTX - Server 2A 2/2 3:30pm-10:00pm (6h30m) ! Laura Guerra ! Whitney Guerra" at bounding box center [271, 164] width 99 height 43
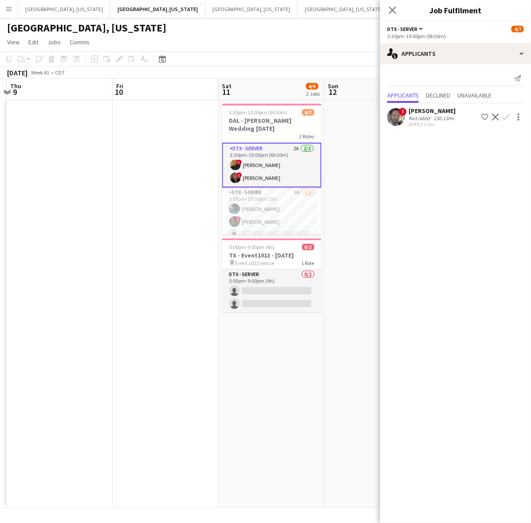
drag, startPoint x: 309, startPoint y: 42, endPoint x: 323, endPoint y: 32, distance: 17.1
click at [309, 41] on app-page-menu "View Day view expanded Day view collapsed Month view Date picker Jump to [DATE]…" at bounding box center [265, 43] width 531 height 17
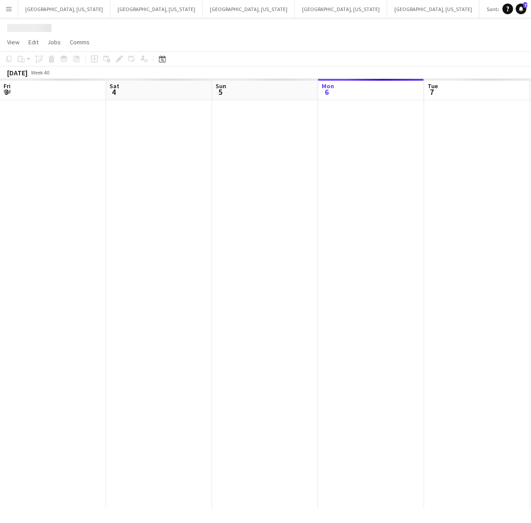
scroll to position [0, 212]
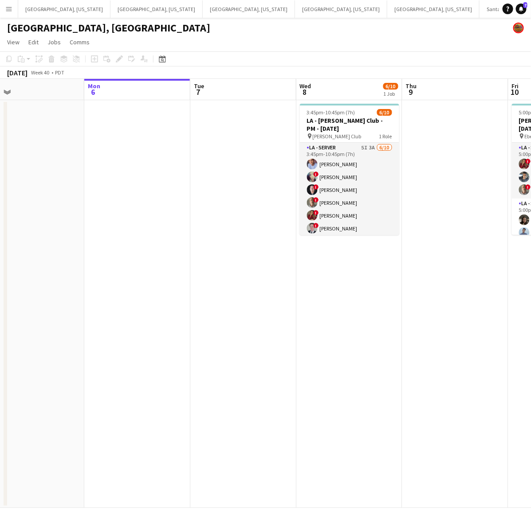
drag, startPoint x: 386, startPoint y: 271, endPoint x: 98, endPoint y: 336, distance: 295.9
click at [98, 336] on app-calendar-viewport "Fri 3 8/8 1 Job Sat 4 8/8 3 Jobs Sun 5 Mon 6 Tue 7 Wed 8 6/10 1 Job Thu 9 Fri 1…" at bounding box center [265, 293] width 531 height 429
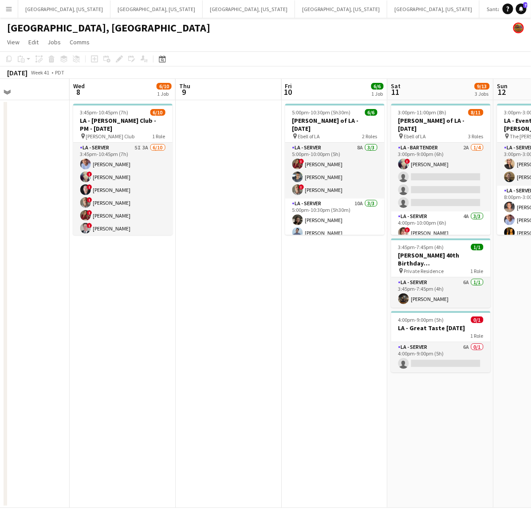
drag, startPoint x: 127, startPoint y: 318, endPoint x: 199, endPoint y: 295, distance: 74.8
click at [195, 297] on app-calendar-viewport "Sun 5 Mon 6 Tue 7 Wed 8 6/10 1 Job Thu 9 Fri 10 6/6 1 Job Sat 11 9/13 3 Jobs Su…" at bounding box center [265, 293] width 531 height 429
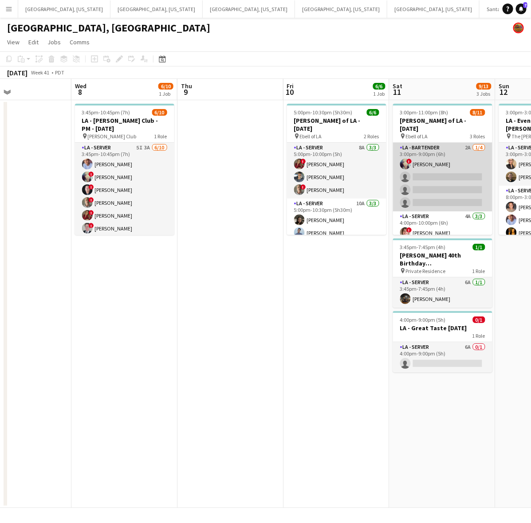
click at [465, 176] on app-card-role "LA - Bartender 2A 1/4 3:00pm-9:00pm (6h) ! Christina Martinez single-neutral-ac…" at bounding box center [442, 177] width 99 height 69
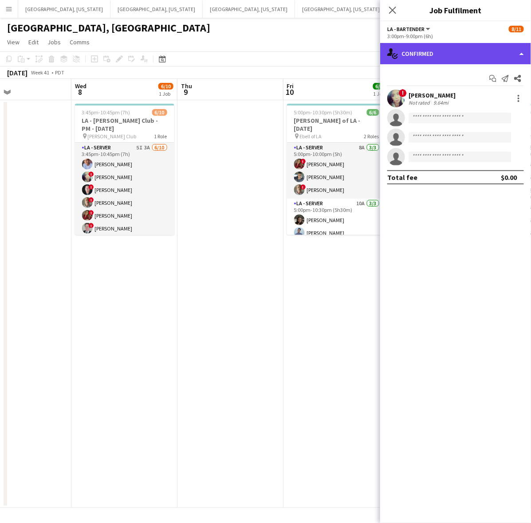
click at [449, 56] on div "single-neutral-actions-check-2 Confirmed" at bounding box center [455, 53] width 151 height 21
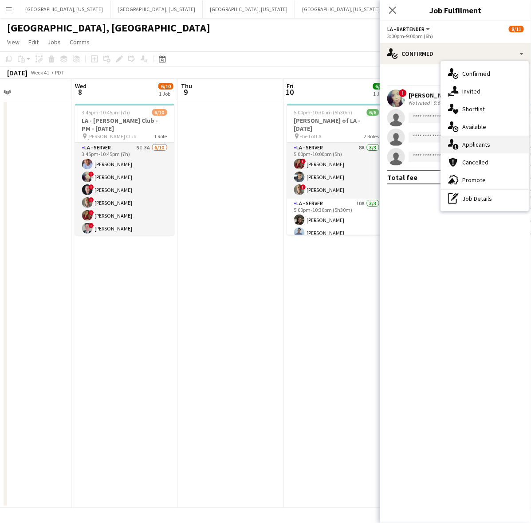
click at [486, 143] on span "Applicants" at bounding box center [476, 145] width 28 height 8
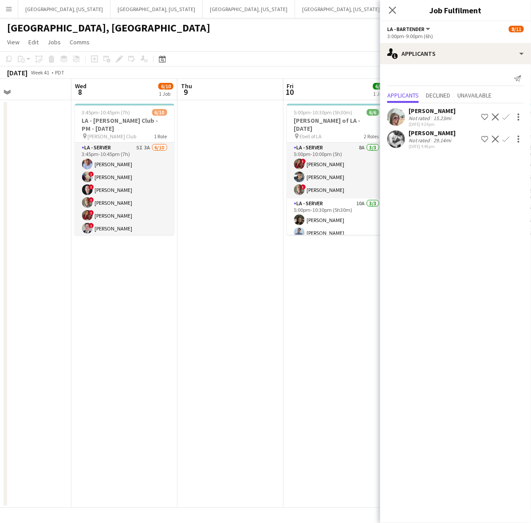
click at [436, 117] on div "15.23mi" at bounding box center [441, 118] width 21 height 7
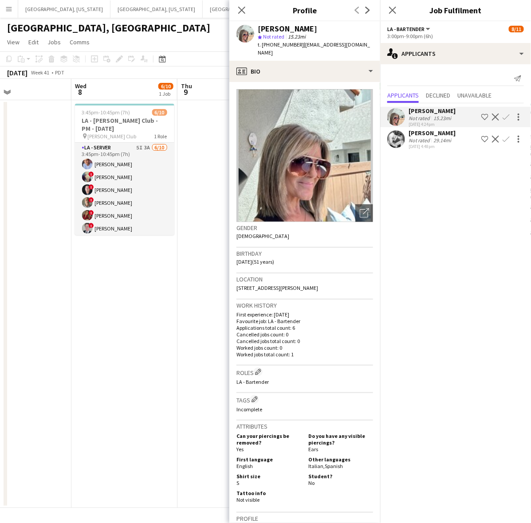
click at [508, 113] on button "Confirm" at bounding box center [506, 117] width 11 height 11
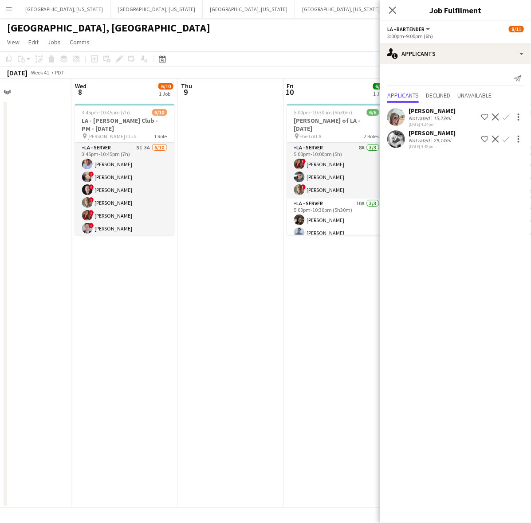
click at [509, 118] on app-icon "Confirm" at bounding box center [505, 117] width 7 height 7
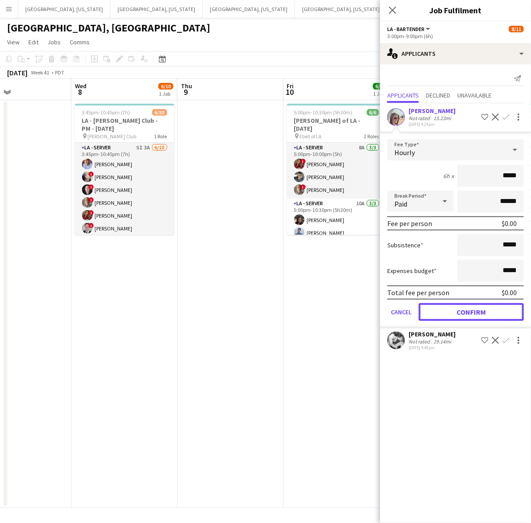
drag, startPoint x: 483, startPoint y: 309, endPoint x: 473, endPoint y: 270, distance: 40.8
click at [482, 309] on button "Confirm" at bounding box center [471, 312] width 105 height 18
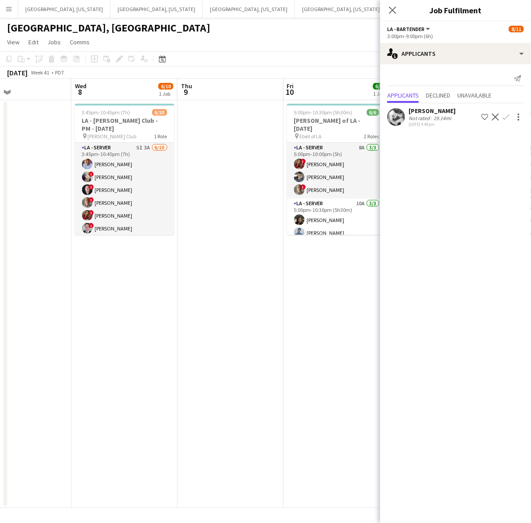
click at [505, 120] on app-icon "Confirm" at bounding box center [505, 117] width 7 height 7
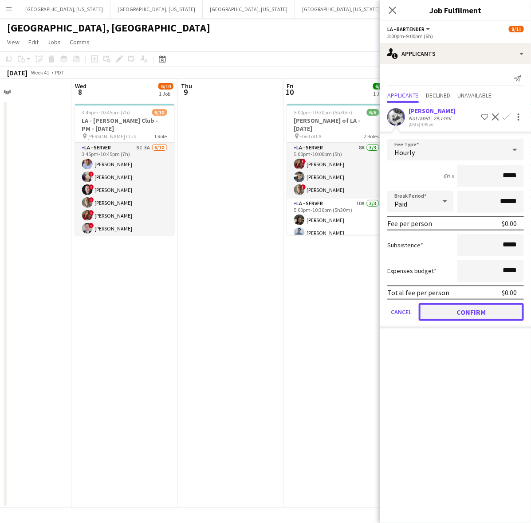
click at [481, 309] on button "Confirm" at bounding box center [471, 312] width 105 height 18
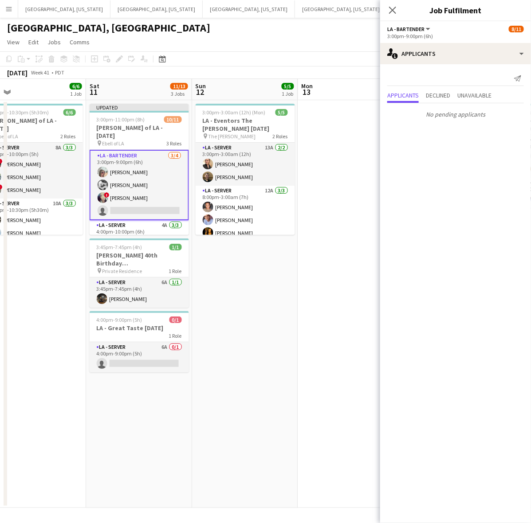
drag, startPoint x: 344, startPoint y: 306, endPoint x: 58, endPoint y: 325, distance: 286.7
click at [58, 326] on app-calendar-viewport "Tue 7 Wed 8 6/10 1 Job Thu 9 Fri 10 6/6 1 Job Sat 11 11/13 3 Jobs Sun 12 5/5 1 …" at bounding box center [265, 293] width 531 height 429
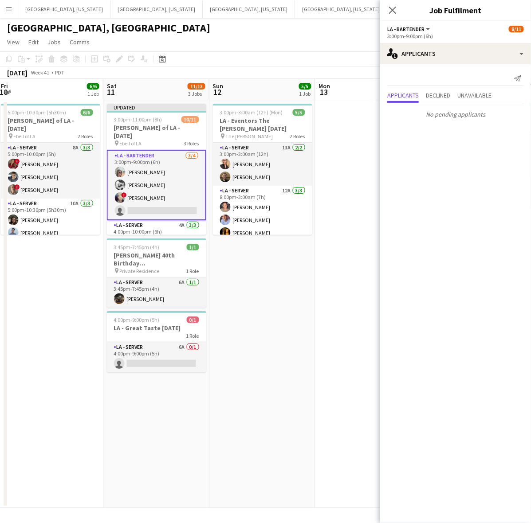
click at [339, 25] on div "[GEOGRAPHIC_DATA], [GEOGRAPHIC_DATA]" at bounding box center [265, 26] width 531 height 17
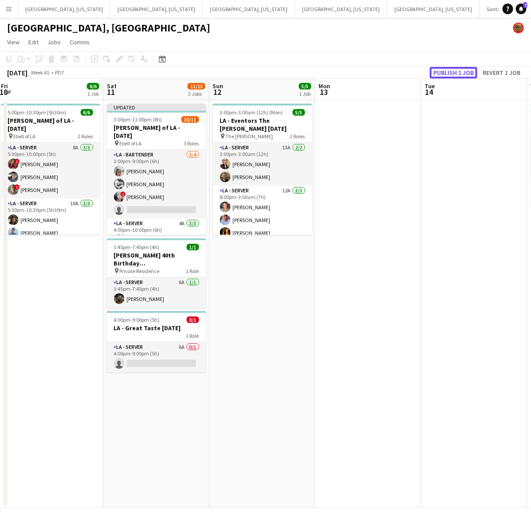
click at [453, 74] on button "Publish 1 job" at bounding box center [453, 73] width 47 height 12
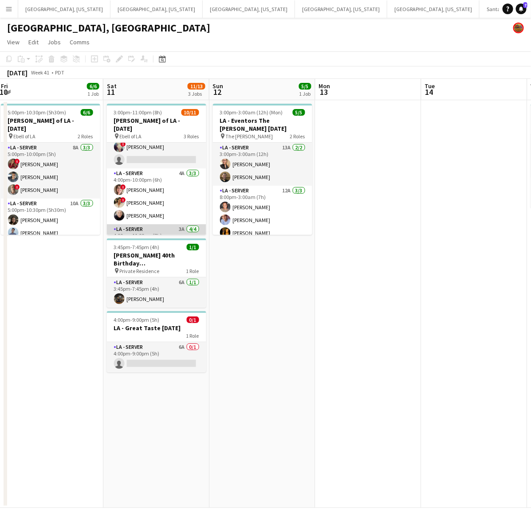
scroll to position [0, 0]
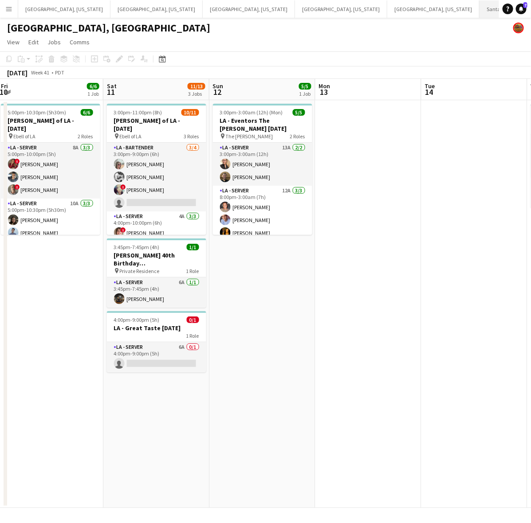
click at [479, 11] on button "Santa [PERSON_NAME] Close" at bounding box center [512, 8] width 67 height 17
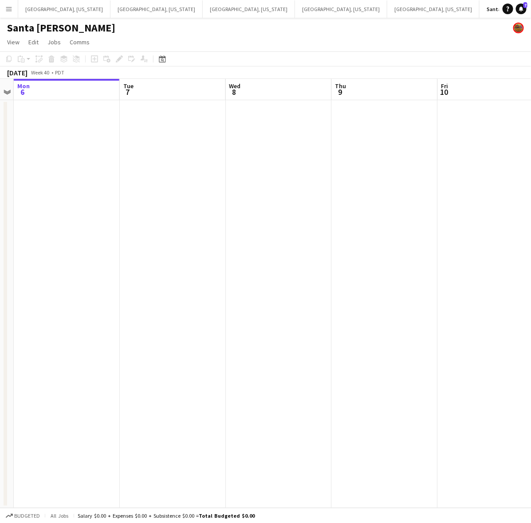
scroll to position [0, 305]
drag, startPoint x: 290, startPoint y: 247, endPoint x: 270, endPoint y: 251, distance: 19.6
click at [270, 251] on app-calendar-viewport "Fri 3 Sat 4 Sun 5 Mon 6 Tue 7 Wed 8 Thu 9 Fri 10 Sat 11 5/14 1 Job Sun 12 11:30…" at bounding box center [265, 293] width 531 height 429
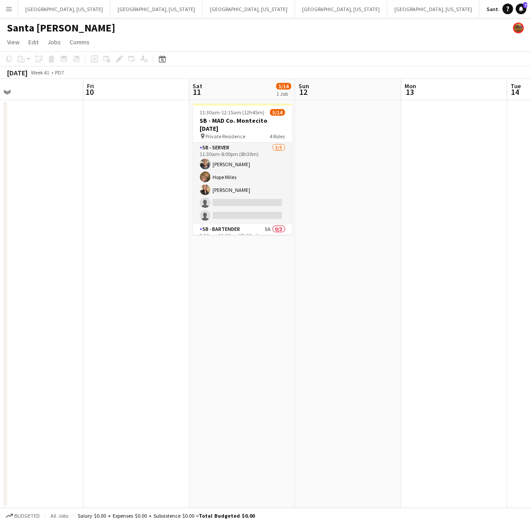
drag, startPoint x: 453, startPoint y: 214, endPoint x: 103, endPoint y: 315, distance: 364.6
click at [105, 316] on app-calendar-viewport "Mon 6 Tue 7 Wed 8 Thu 9 Fri 10 Sat 11 5/14 1 Job Sun 12 Mon 13 Tue 14 Wed 15 11…" at bounding box center [265, 293] width 531 height 429
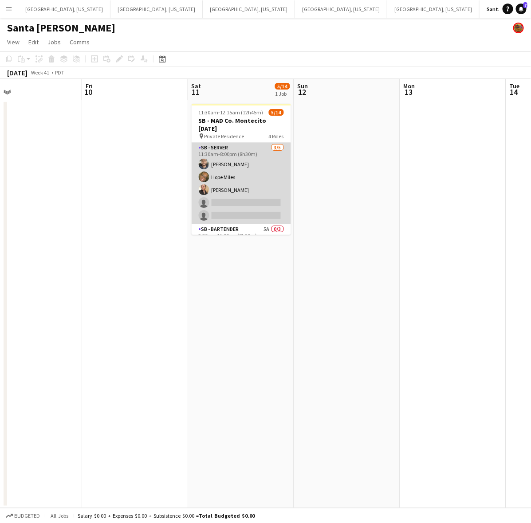
scroll to position [55, 0]
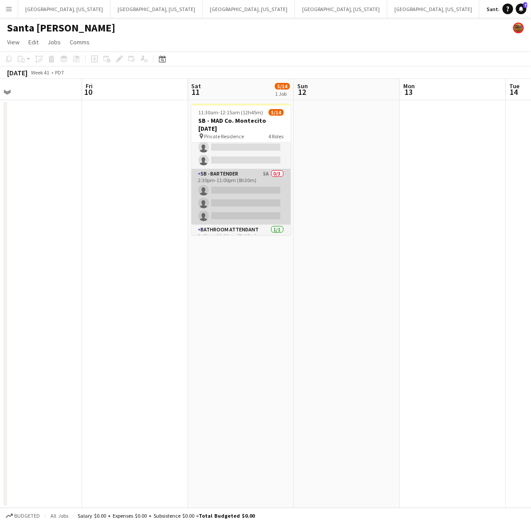
click at [243, 205] on app-card-role "SB - Bartender 5A 0/3 2:30pm-11:00pm (8h30m) single-neutral-actions single-neut…" at bounding box center [241, 197] width 99 height 56
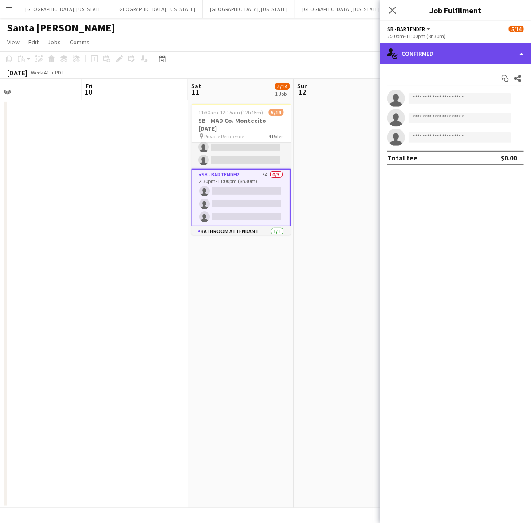
click at [453, 48] on div "single-neutral-actions-check-2 Confirmed" at bounding box center [455, 53] width 151 height 21
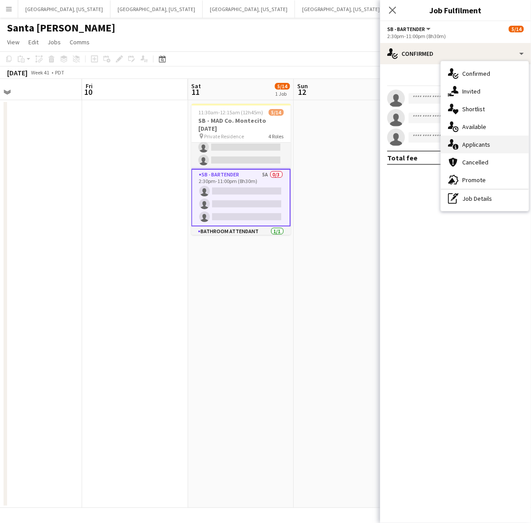
click at [474, 144] on span "Applicants" at bounding box center [476, 145] width 28 height 8
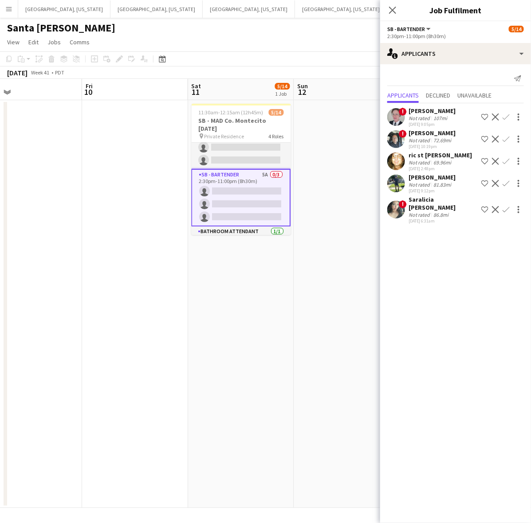
click at [256, 337] on app-date-cell "11:30am-12:15am (12h45m) (Sun) 5/14 SB - MAD Co. Montecito 10.11.25 pin Private…" at bounding box center [241, 304] width 106 height 408
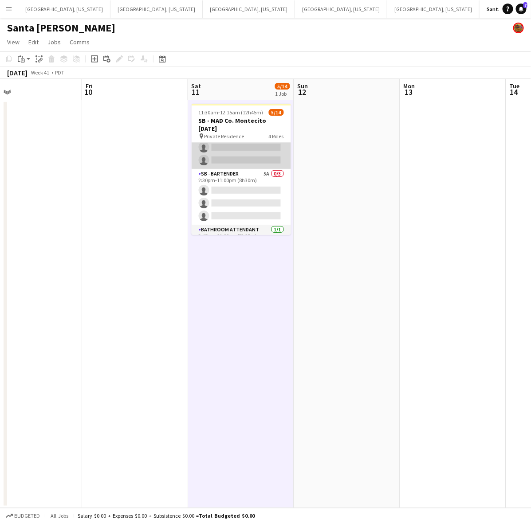
scroll to position [0, 0]
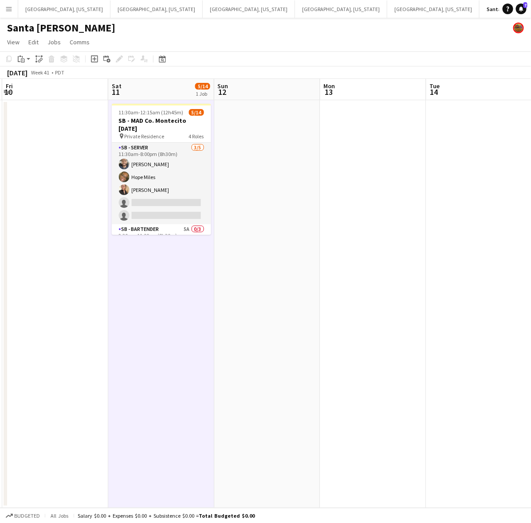
drag, startPoint x: 200, startPoint y: 290, endPoint x: 320, endPoint y: 313, distance: 122.6
click at [320, 313] on app-calendar-viewport "Tue 7 Wed 8 Thu 9 Fri 10 Sat 11 5/14 1 Job Sun 12 Mon 13 Tue 14 Wed 15 Thu 16 1…" at bounding box center [265, 293] width 531 height 429
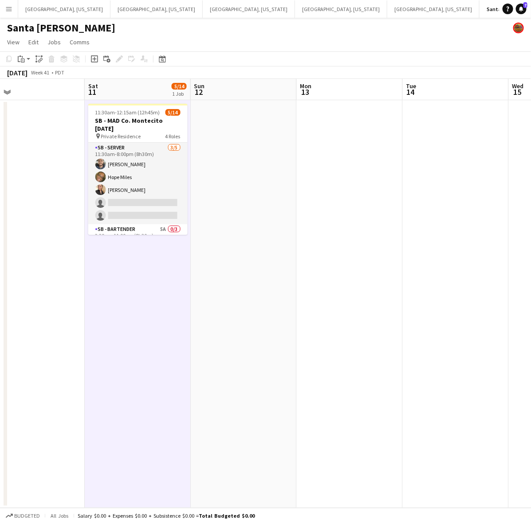
drag, startPoint x: 395, startPoint y: 192, endPoint x: 357, endPoint y: 205, distance: 39.4
click at [361, 205] on app-calendar-viewport "Tue 7 Wed 8 Thu 9 Fri 10 Sat 11 5/14 1 Job Sun 12 Mon 13 Tue 14 Wed 15 Thu 16 1…" at bounding box center [265, 293] width 531 height 429
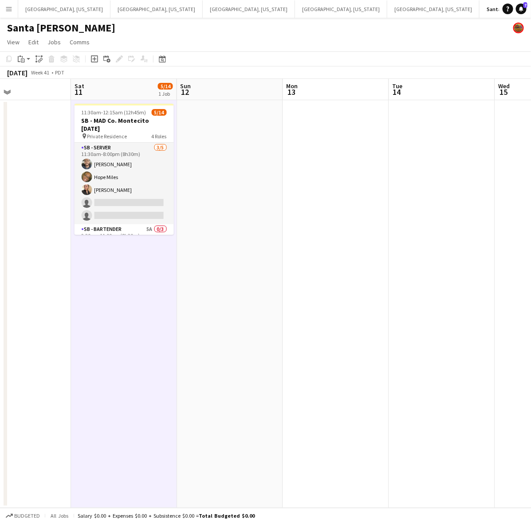
drag, startPoint x: 31, startPoint y: 314, endPoint x: 16, endPoint y: 317, distance: 16.3
click at [18, 316] on app-calendar-viewport "Tue 7 Wed 8 Thu 9 Fri 10 Sat 11 5/14 1 Job Sun 12 Mon 13 Tue 14 Wed 15 Thu 16 1…" at bounding box center [265, 293] width 531 height 429
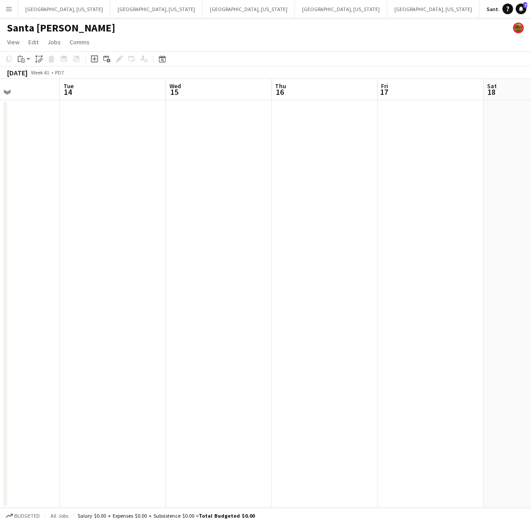
click at [185, 256] on app-calendar-viewport "Sat 11 5/14 1 Job Sun 12 Mon 13 Tue 14 Wed 15 Thu 16 Fri 17 Sat 18 Sun 19 Mon 2…" at bounding box center [265, 293] width 531 height 429
drag, startPoint x: 351, startPoint y: 230, endPoint x: 171, endPoint y: 243, distance: 180.5
click at [170, 242] on app-calendar-viewport "Tue 14 Wed 15 Thu 16 Fri 17 Sat 18 Sun 19 Mon 20 Tue 21 Wed 22 Thu 23" at bounding box center [265, 293] width 531 height 429
drag, startPoint x: 118, startPoint y: 216, endPoint x: 278, endPoint y: 176, distance: 164.6
click at [530, 118] on html "Menu Boards Boards Boards All jobs Status Workforce Workforce My Workforce Recr…" at bounding box center [265, 261] width 531 height 523
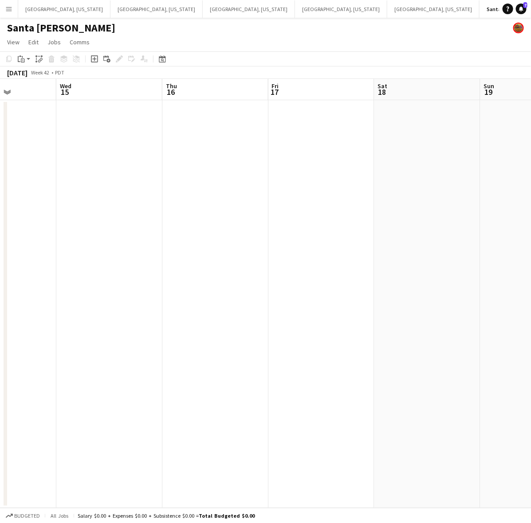
click at [211, 183] on app-calendar-viewport "Sun 12 Mon 13 Tue 14 Wed 15 Thu 16 Fri 17 Sat 18 Sun 19 Mon 20 Tue 21" at bounding box center [265, 293] width 531 height 429
drag, startPoint x: 106, startPoint y: 225, endPoint x: 352, endPoint y: 173, distance: 250.7
click at [324, 183] on app-calendar-viewport "Sat 11 5/14 1 Job Sun 12 Mon 13 Tue 14 Wed 15 Thu 16 Fri 17 Sat 18 Sun 19 Mon 2…" at bounding box center [265, 293] width 531 height 429
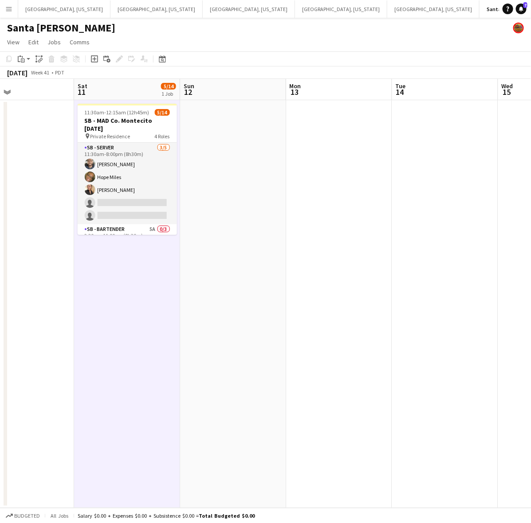
drag, startPoint x: 29, startPoint y: 241, endPoint x: 106, endPoint y: 231, distance: 77.7
click at [106, 231] on app-calendar-viewport "Wed 8 Thu 9 Fri 10 Sat 11 5/14 1 Job Sun 12 Mon 13 Tue 14 Wed 15 Thu 16 Fri 17 …" at bounding box center [265, 293] width 531 height 429
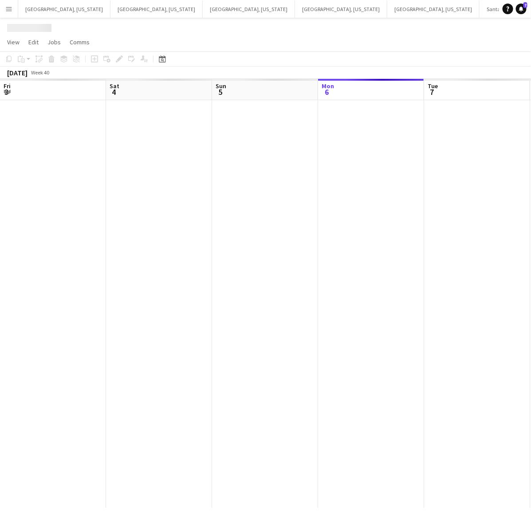
scroll to position [0, 212]
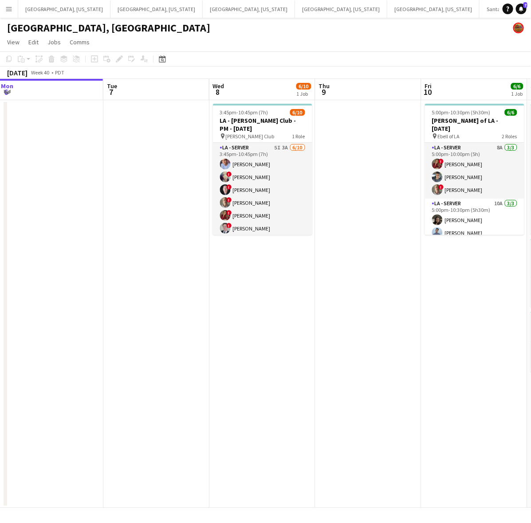
drag, startPoint x: 331, startPoint y: 284, endPoint x: 105, endPoint y: 341, distance: 232.8
click at [110, 341] on app-calendar-viewport "Fri 3 8/8 1 Job Sat 4 8/8 3 Jobs Sun 5 Mon 6 Tue 7 Wed 8 6/10 1 Job Thu 9 Fri 1…" at bounding box center [265, 293] width 531 height 429
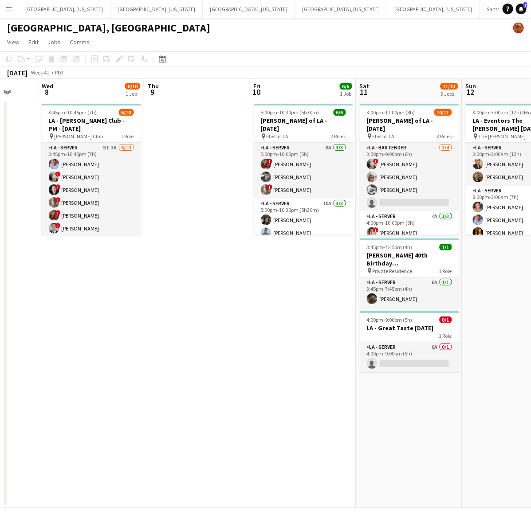
scroll to position [0, 305]
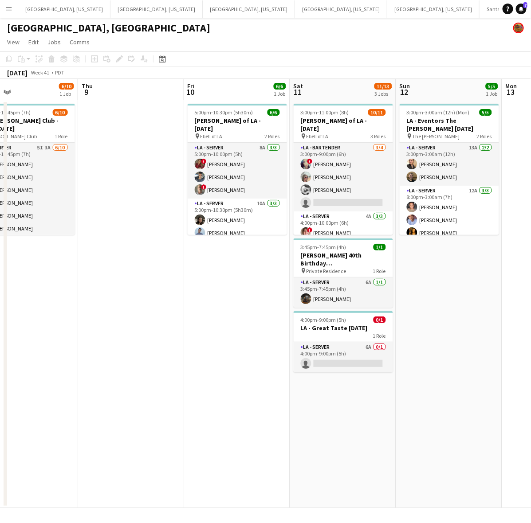
drag, startPoint x: 300, startPoint y: 281, endPoint x: 151, endPoint y: 310, distance: 151.9
click at [169, 307] on app-calendar-viewport "Sun 5 Mon 6 Tue 7 Wed 8 6/10 1 Job Thu 9 Fri 10 6/6 1 Job Sat 11 11/13 3 Jobs S…" at bounding box center [265, 293] width 531 height 429
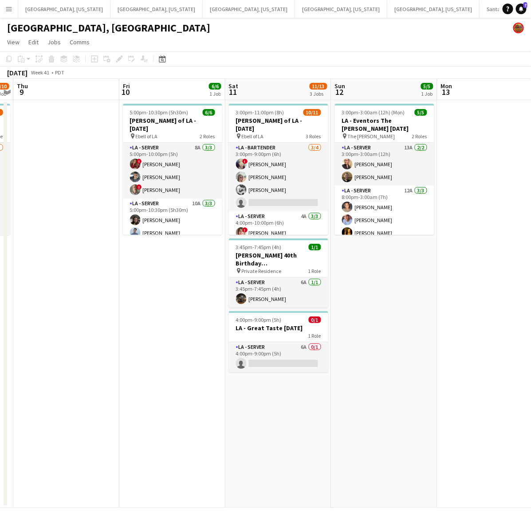
drag, startPoint x: 401, startPoint y: 314, endPoint x: 177, endPoint y: 365, distance: 229.8
click at [121, 362] on app-calendar-viewport "Mon 6 Tue 7 Wed 8 6/10 1 Job Thu 9 Fri 10 6/6 1 Job Sat 11 11/13 3 Jobs Sun 12 …" at bounding box center [265, 293] width 531 height 429
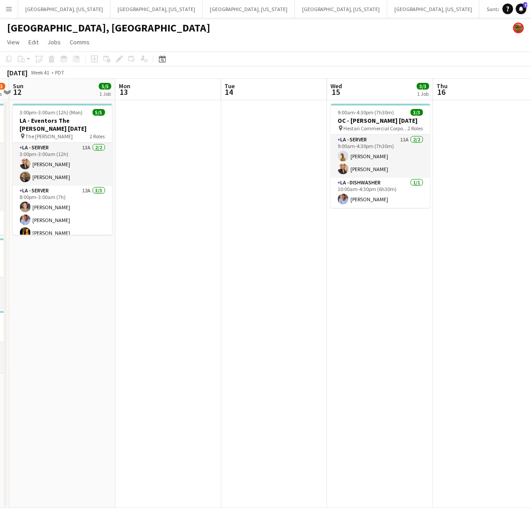
drag, startPoint x: 306, startPoint y: 365, endPoint x: 151, endPoint y: 374, distance: 155.5
click at [169, 371] on app-calendar-viewport "Thu 9 Fri 10 6/6 1 Job Sat 11 11/13 3 Jobs Sun 12 5/5 1 Job Mon 13 Tue 14 Wed 1…" at bounding box center [265, 293] width 531 height 429
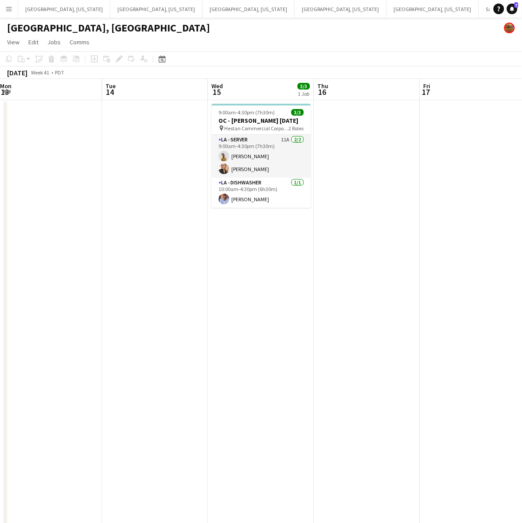
drag, startPoint x: 286, startPoint y: 336, endPoint x: 131, endPoint y: 360, distance: 157.5
click at [141, 357] on app-calendar-viewport "Fri 10 6/6 1 Job Sat 11 11/13 3 Jobs Sun 12 5/5 1 Job Mon 13 Tue 14 Wed 15 3/3 …" at bounding box center [261, 326] width 522 height 494
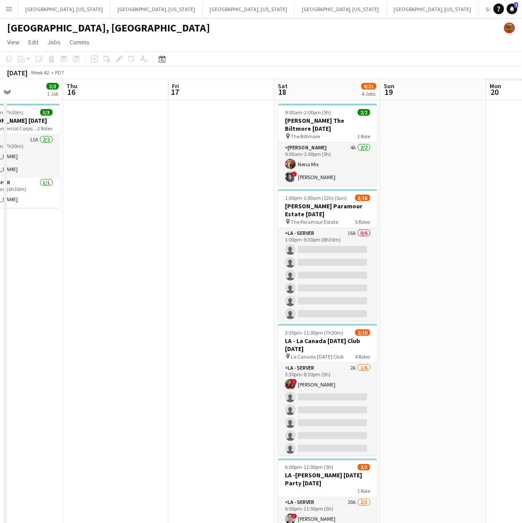
drag, startPoint x: 289, startPoint y: 344, endPoint x: 157, endPoint y: 361, distance: 132.7
click at [158, 361] on app-calendar-viewport "Mon 13 Tue 14 Wed 15 3/3 1 Job Thu 16 Fri 17 Sat 18 9/31 4 Jobs Sun 19 Mon 20 T…" at bounding box center [261, 326] width 522 height 494
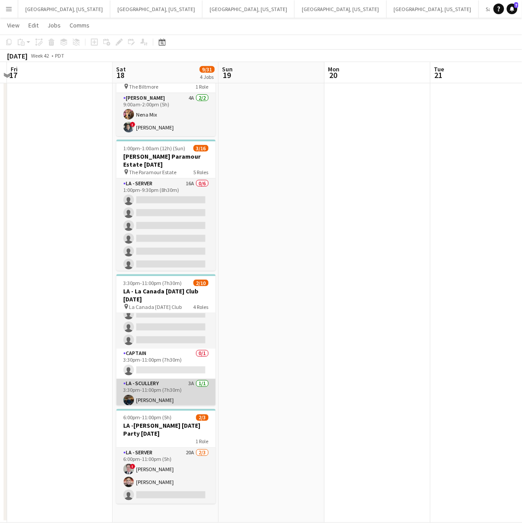
scroll to position [106, 0]
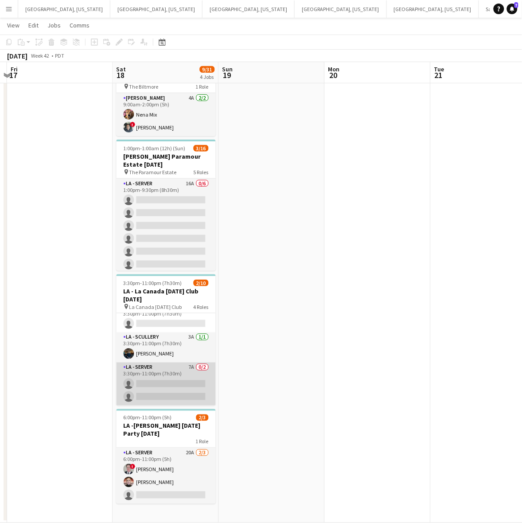
click at [171, 382] on app-card-role "LA - Server 7A 0/2 3:30pm-11:00pm (7h30m) single-neutral-actions single-neutral…" at bounding box center [166, 384] width 99 height 43
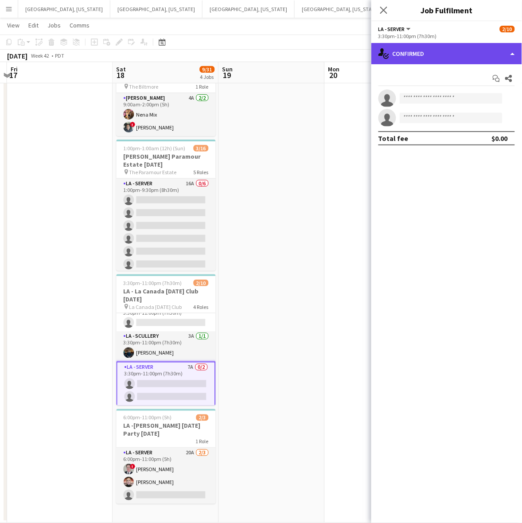
click at [428, 55] on div "single-neutral-actions-check-2 Confirmed" at bounding box center [447, 53] width 151 height 21
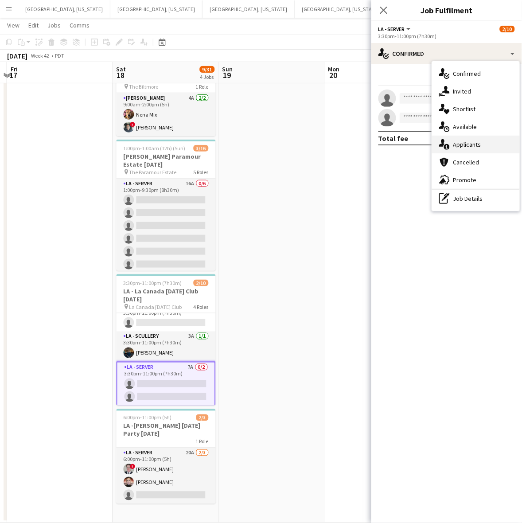
click at [473, 142] on span "Applicants" at bounding box center [468, 145] width 28 height 8
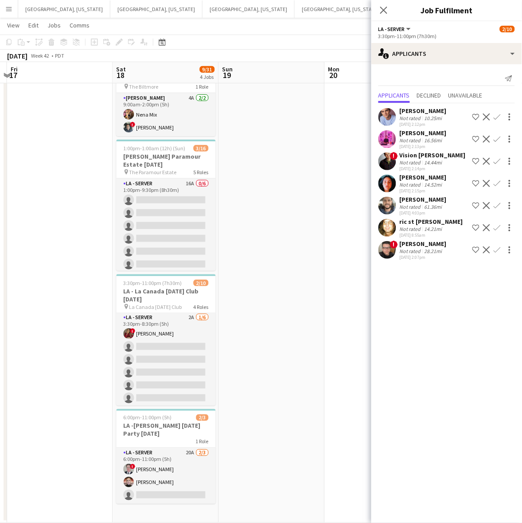
scroll to position [0, 0]
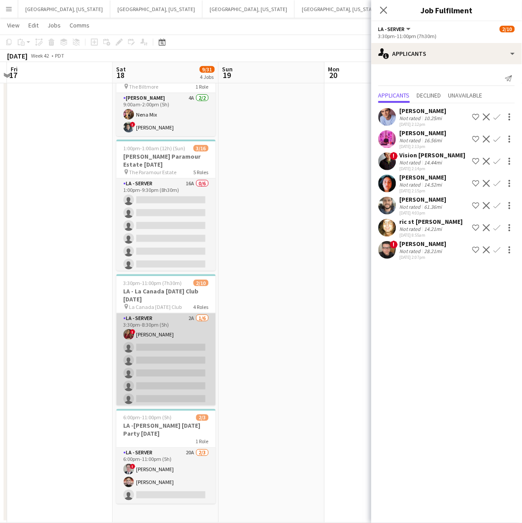
click at [169, 365] on app-card-role "LA - Server 2A 1/6 3:30pm-8:30pm (5h) ! Kristina Vo single-neutral-actions sing…" at bounding box center [166, 361] width 99 height 94
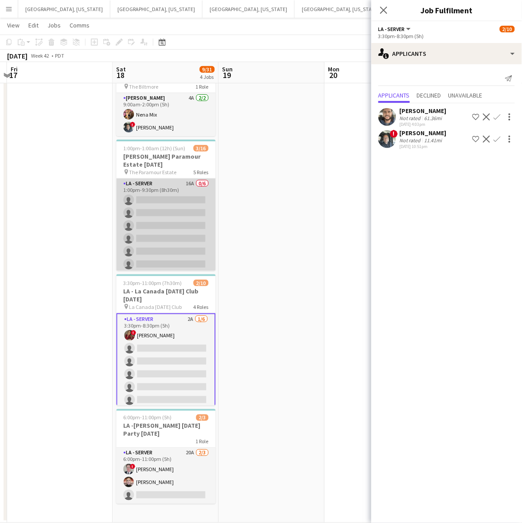
click at [153, 202] on app-card-role "LA - Server 16A 0/6 1:00pm-9:30pm (8h30m) single-neutral-actions single-neutral…" at bounding box center [166, 226] width 99 height 94
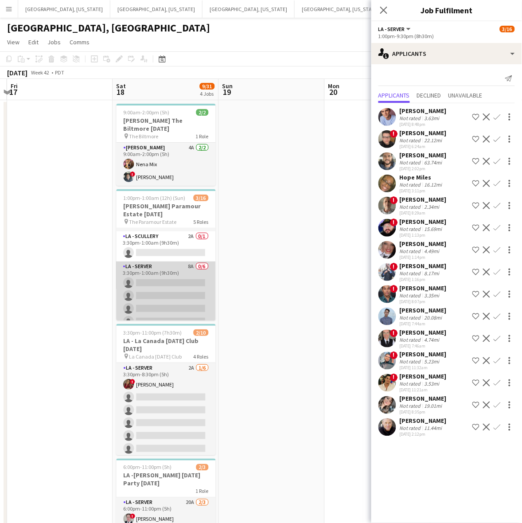
click at [187, 282] on app-card-role "LA - Server 8A 0/6 3:30pm-1:00am (9h30m) single-neutral-actions single-neutral-…" at bounding box center [166, 309] width 99 height 94
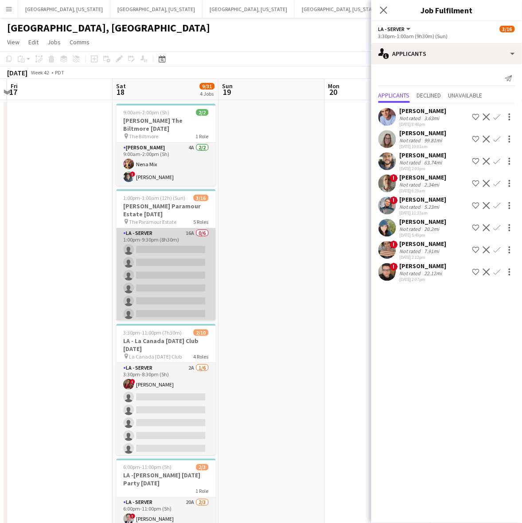
click at [175, 278] on app-card-role "LA - Server 16A 0/6 1:00pm-9:30pm (8h30m) single-neutral-actions single-neutral…" at bounding box center [166, 275] width 99 height 94
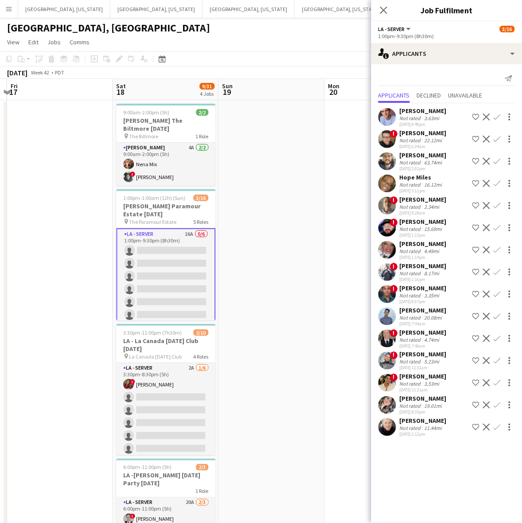
click at [498, 180] on app-icon "Confirm" at bounding box center [497, 183] width 7 height 7
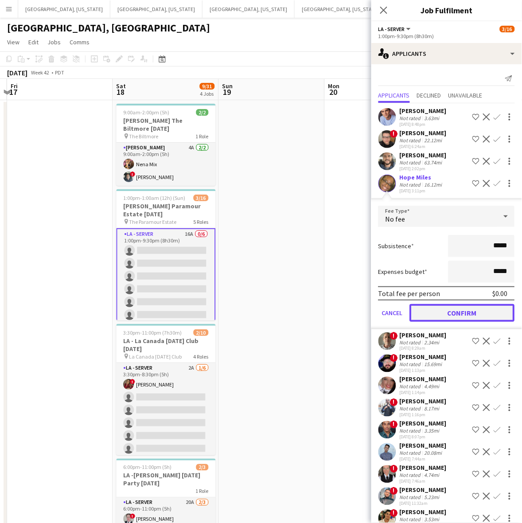
click at [439, 310] on button "Confirm" at bounding box center [462, 313] width 105 height 18
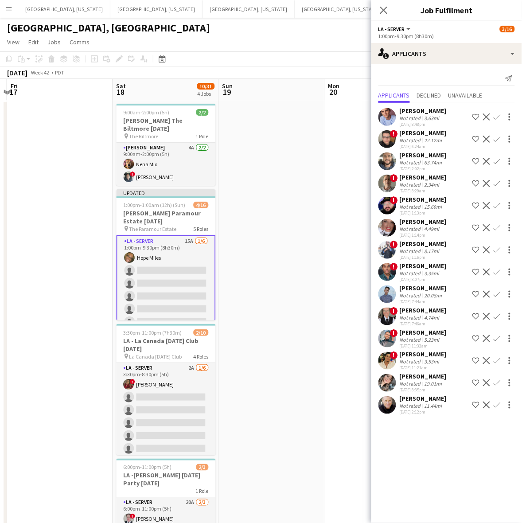
click at [316, 40] on app-page-menu "View Day view expanded Day view collapsed Month view Date picker Jump to [DATE]…" at bounding box center [261, 43] width 522 height 17
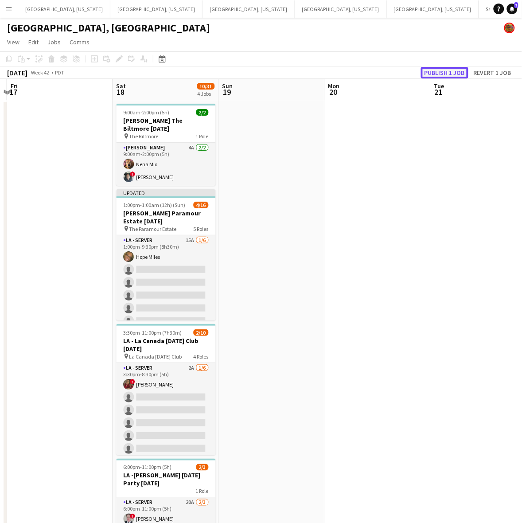
click at [454, 71] on button "Publish 1 job" at bounding box center [444, 73] width 47 height 12
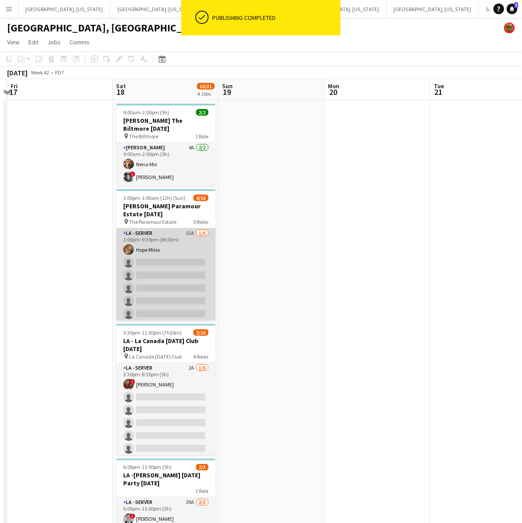
click at [161, 263] on app-card-role "LA - Server 15A 1/6 1:00pm-9:30pm (8h30m) Hope Miles single-neutral-actions sin…" at bounding box center [166, 275] width 99 height 94
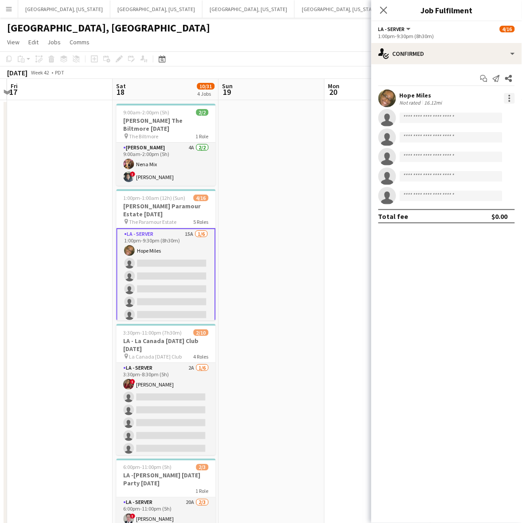
click at [511, 98] on div at bounding box center [510, 98] width 11 height 11
click at [497, 137] on span "Switch crew" at bounding box center [481, 136] width 55 height 8
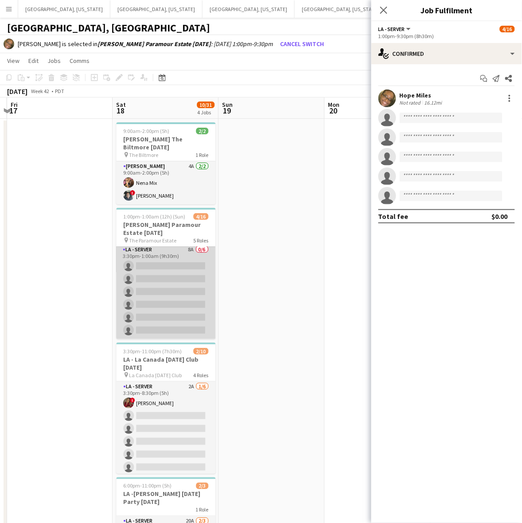
click at [161, 320] on app-card-role "LA - Server 8A 0/6 3:30pm-1:00am (9h30m) single-neutral-actions single-neutral-…" at bounding box center [166, 292] width 99 height 94
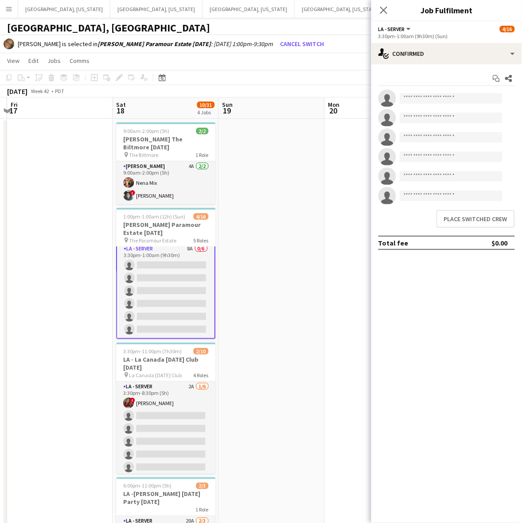
scroll to position [202, 0]
click at [491, 221] on button "Place switched crew" at bounding box center [476, 219] width 78 height 18
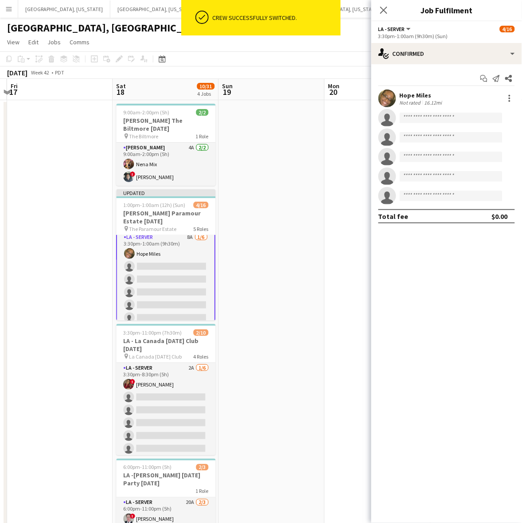
click at [321, 234] on app-date-cell at bounding box center [272, 336] width 106 height 473
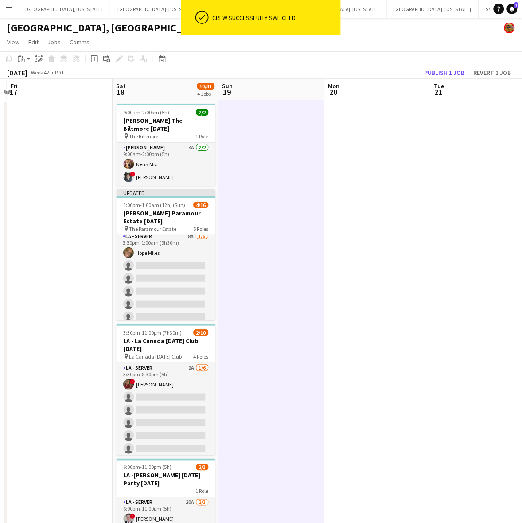
scroll to position [201, 0]
click at [440, 70] on button "Publish 1 job" at bounding box center [444, 73] width 47 height 12
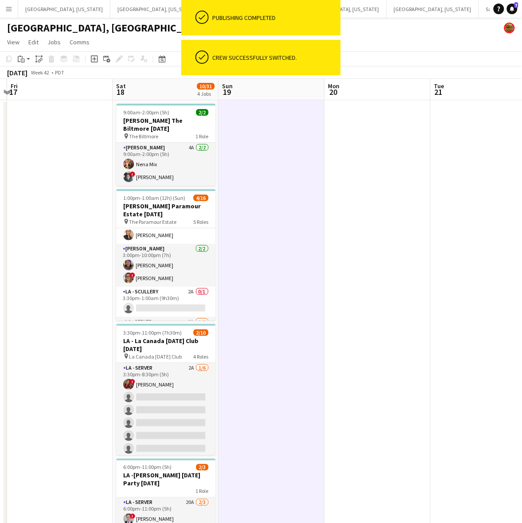
scroll to position [0, 0]
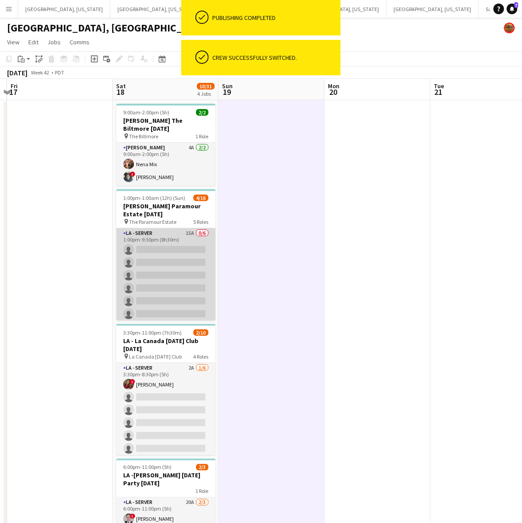
click at [170, 252] on app-card-role "LA - Server 15A 0/6 1:00pm-9:30pm (8h30m) single-neutral-actions single-neutral…" at bounding box center [166, 275] width 99 height 94
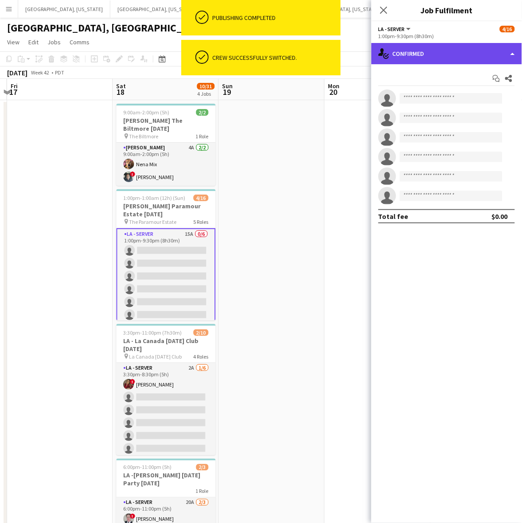
click at [410, 53] on div "single-neutral-actions-check-2 Confirmed" at bounding box center [447, 53] width 151 height 21
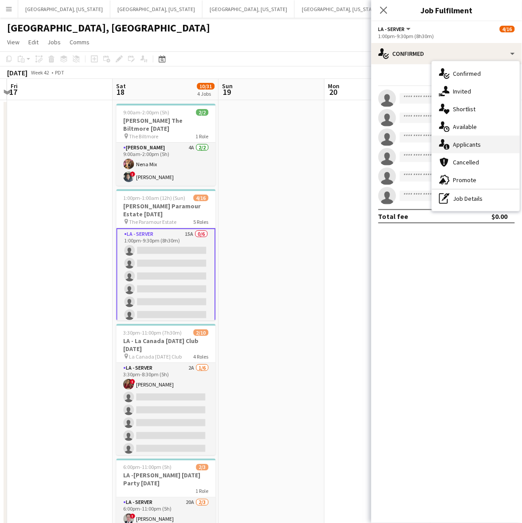
click at [460, 145] on span "Applicants" at bounding box center [468, 145] width 28 height 8
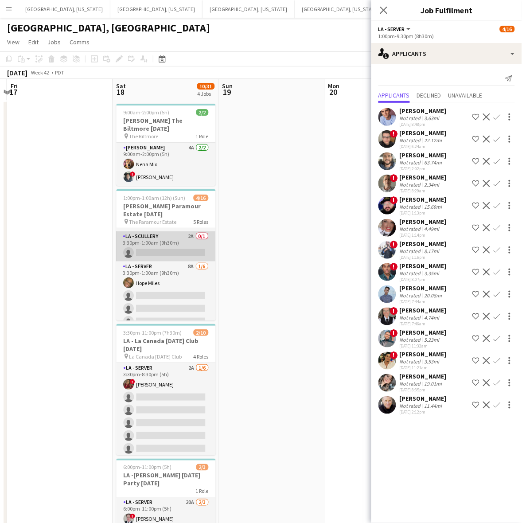
click at [158, 245] on app-card-role "LA - Scullery 2A 0/1 3:30pm-1:00am (9h30m) single-neutral-actions" at bounding box center [166, 246] width 99 height 30
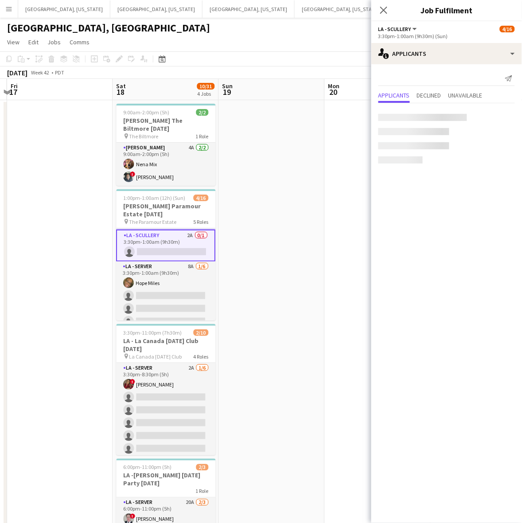
scroll to position [165, 0]
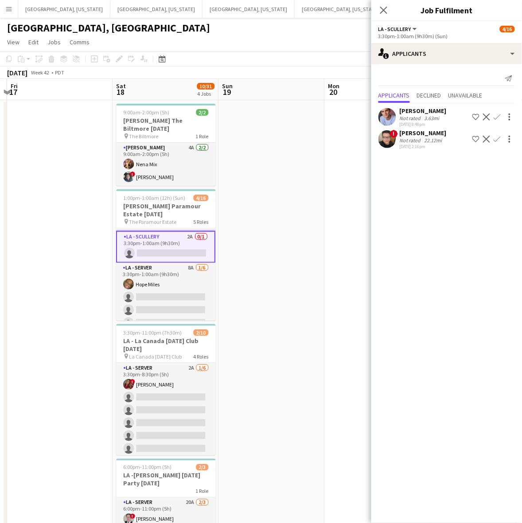
click at [500, 138] on app-icon "Confirm" at bounding box center [497, 139] width 7 height 7
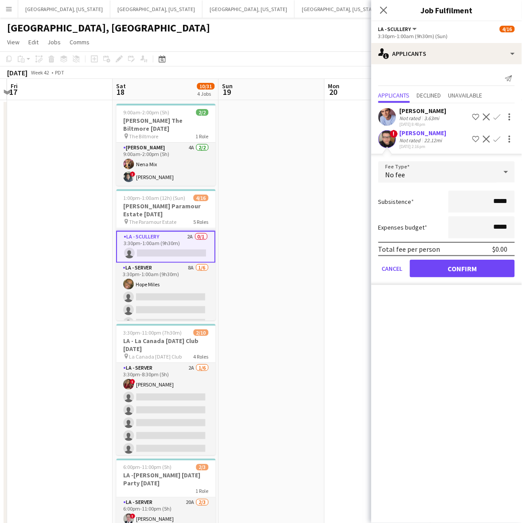
click at [235, 372] on app-date-cell at bounding box center [272, 336] width 106 height 473
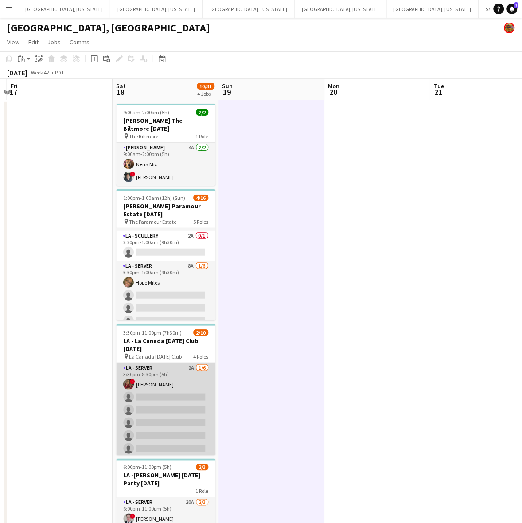
click at [179, 395] on app-card-role "LA - Server 2A 1/6 3:30pm-8:30pm (5h) ! Kristina Vo single-neutral-actions sing…" at bounding box center [166, 410] width 99 height 94
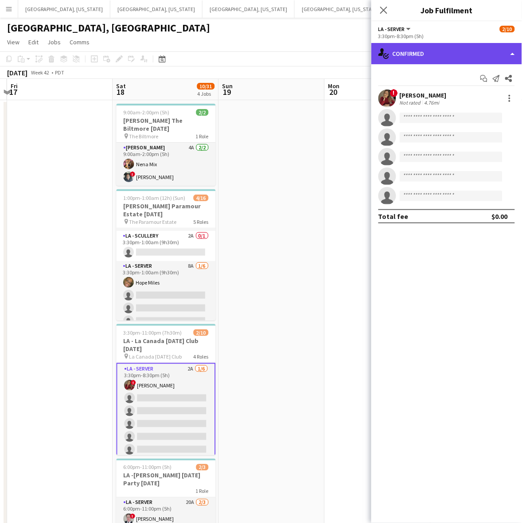
click at [431, 52] on div "single-neutral-actions-check-2 Confirmed" at bounding box center [447, 53] width 151 height 21
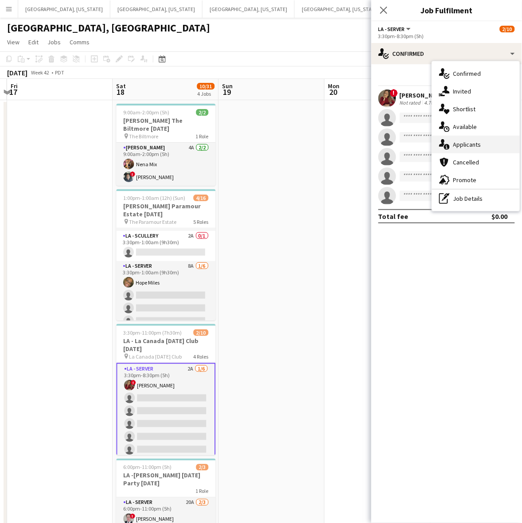
click at [463, 142] on span "Applicants" at bounding box center [468, 145] width 28 height 8
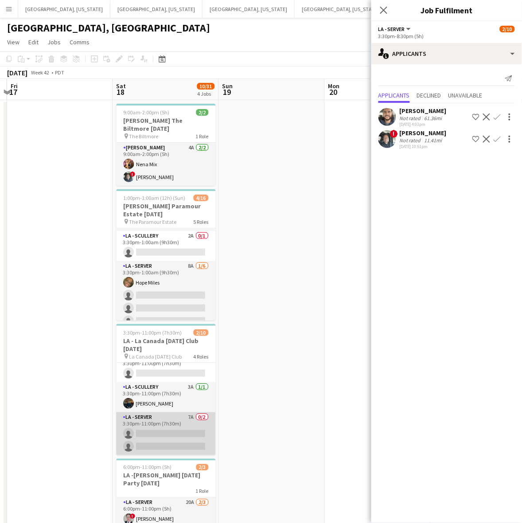
click at [157, 431] on app-card-role "LA - Server 7A 0/2 3:30pm-11:00pm (7h30m) single-neutral-actions single-neutral…" at bounding box center [166, 433] width 99 height 43
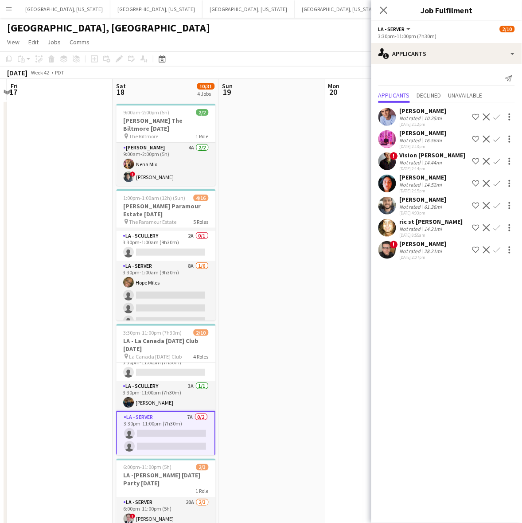
scroll to position [107, 0]
click at [310, 213] on app-date-cell at bounding box center [272, 336] width 106 height 473
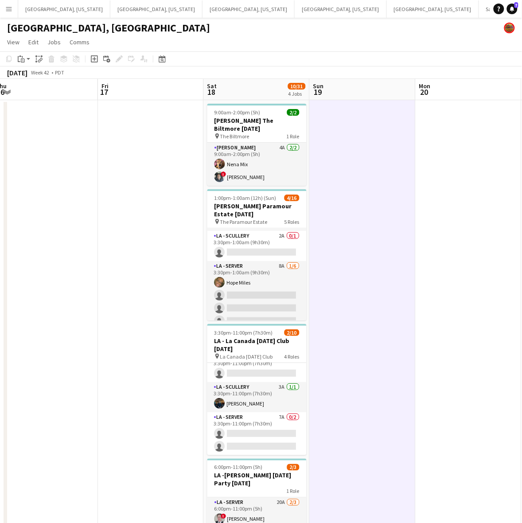
drag, startPoint x: 305, startPoint y: 209, endPoint x: 393, endPoint y: 212, distance: 88.3
click at [400, 205] on app-calendar-viewport "Tue 14 Wed 15 3/3 1 Job Thu 16 Fri 17 Sat 18 10/31 4 Jobs Sun 19 Mon 20 Tue 21 …" at bounding box center [261, 326] width 522 height 494
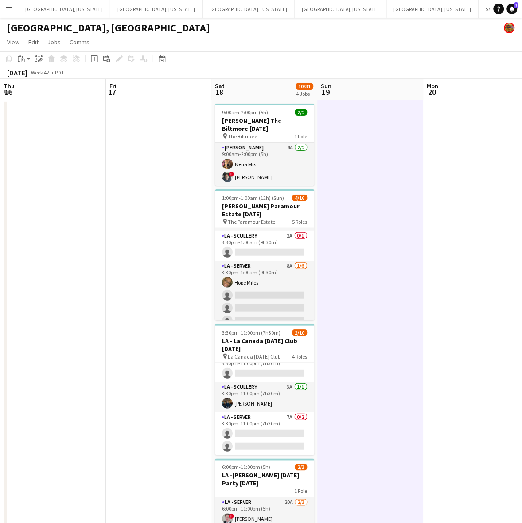
drag, startPoint x: 148, startPoint y: 333, endPoint x: 422, endPoint y: 225, distance: 294.8
click at [417, 228] on app-calendar-viewport "Tue 14 Wed 15 3/3 1 Job Thu 16 Fri 17 Sat 18 10/31 4 Jobs Sun 19 Mon 20 Tue 21 …" at bounding box center [261, 326] width 522 height 494
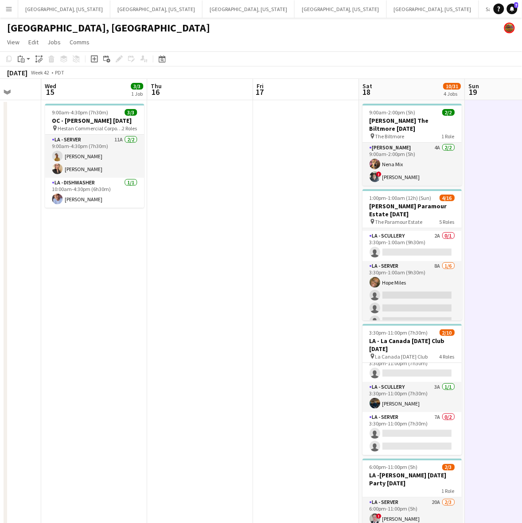
drag, startPoint x: 351, startPoint y: 210, endPoint x: 188, endPoint y: 242, distance: 165.4
click at [188, 242] on app-calendar-viewport "Sat 11 11/13 3 Jobs Sun 12 5/5 1 Job Mon 13 Tue 14 Wed 15 3/3 1 Job Thu 16 Fri …" at bounding box center [261, 326] width 522 height 494
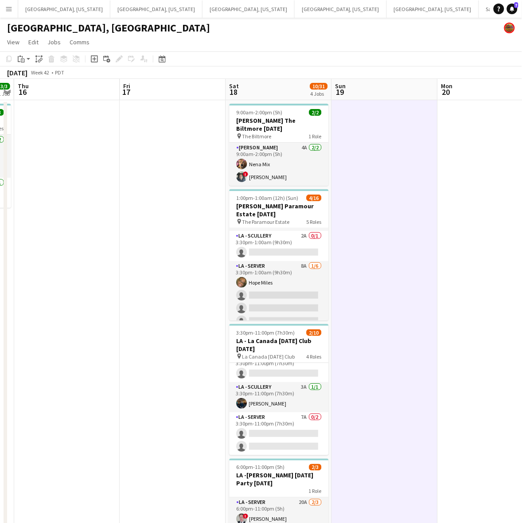
drag, startPoint x: 238, startPoint y: 341, endPoint x: 54, endPoint y: 370, distance: 186.0
click at [54, 370] on app-calendar-viewport "Mon 13 Tue 14 Wed 15 3/3 1 Job Thu 16 Fri 17 Sat 18 10/31 4 Jobs Sun 19 Mon 20 …" at bounding box center [261, 326] width 522 height 494
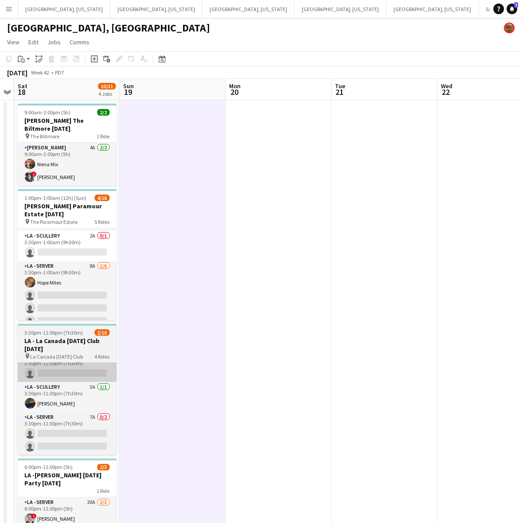
scroll to position [0, 304]
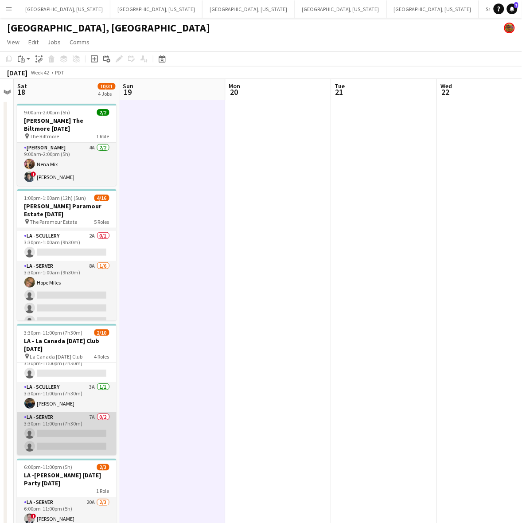
click at [67, 423] on app-card-role "LA - Server 7A 0/2 3:30pm-11:00pm (7h30m) single-neutral-actions single-neutral…" at bounding box center [66, 433] width 99 height 43
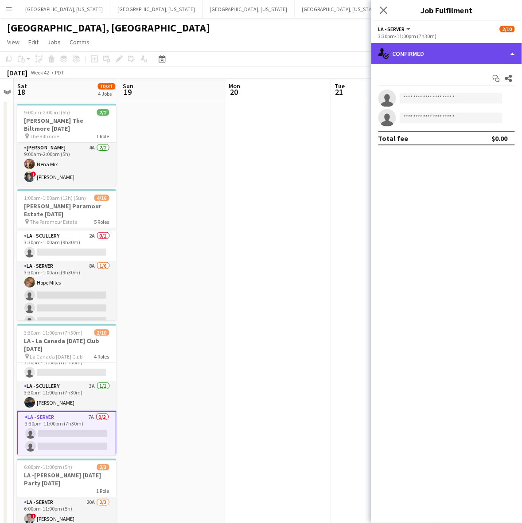
click at [436, 47] on div "single-neutral-actions-check-2 Confirmed" at bounding box center [447, 53] width 151 height 21
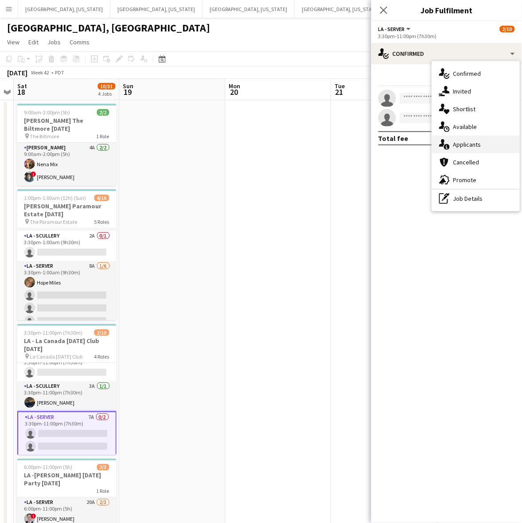
click at [482, 138] on div "single-neutral-actions-information Applicants" at bounding box center [476, 145] width 88 height 18
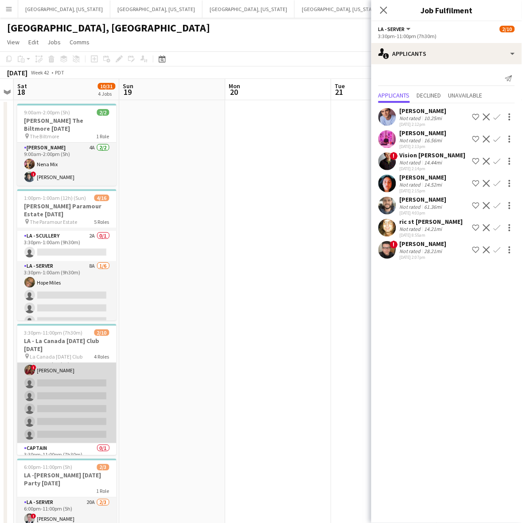
scroll to position [0, 0]
click at [78, 409] on app-card-role "LA - Server 2A 1/6 3:30pm-8:30pm (5h) ! Kristina Vo single-neutral-actions sing…" at bounding box center [66, 410] width 99 height 94
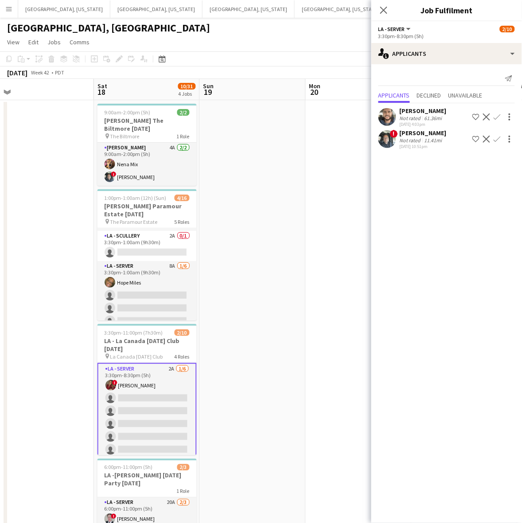
scroll to position [0, 223]
drag, startPoint x: 202, startPoint y: 368, endPoint x: 269, endPoint y: 351, distance: 69.2
click at [269, 351] on app-calendar-viewport "Wed 15 3/3 1 Job Thu 16 Fri 17 Sat 18 10/31 4 Jobs Sun 19 Mon 20 Tue 21 Wed 22 …" at bounding box center [261, 326] width 522 height 494
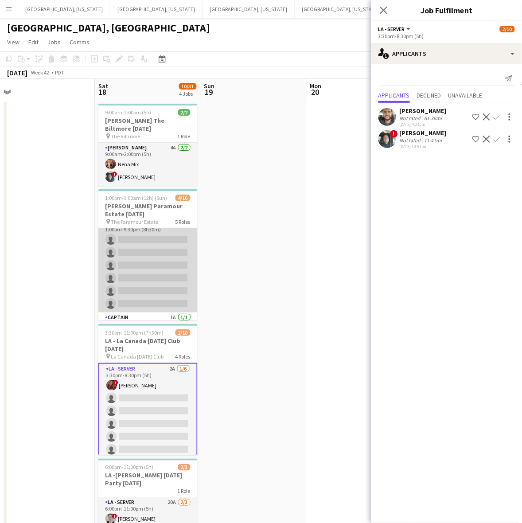
scroll to position [0, 0]
click at [147, 267] on app-card-role "LA - Server 15A 0/6 1:00pm-9:30pm (8h30m) single-neutral-actions single-neutral…" at bounding box center [147, 275] width 99 height 94
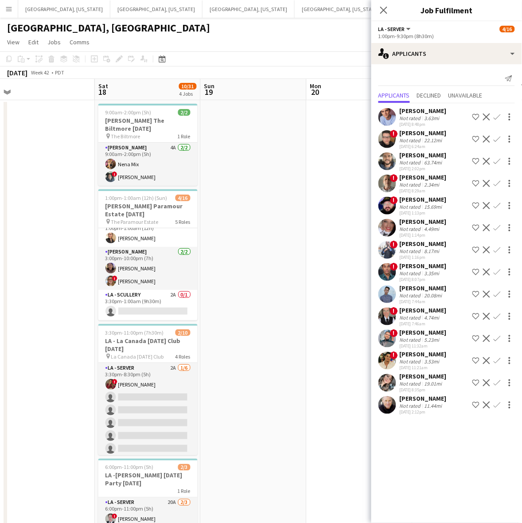
scroll to position [111, 0]
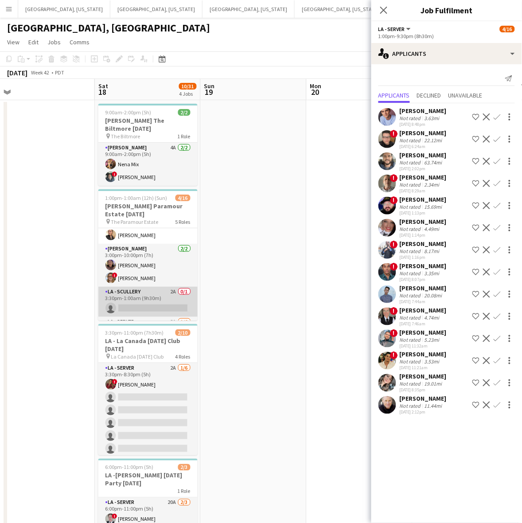
click at [170, 299] on app-card-role "LA - Scullery 2A 0/1 3:30pm-1:00am (9h30m) single-neutral-actions" at bounding box center [147, 302] width 99 height 30
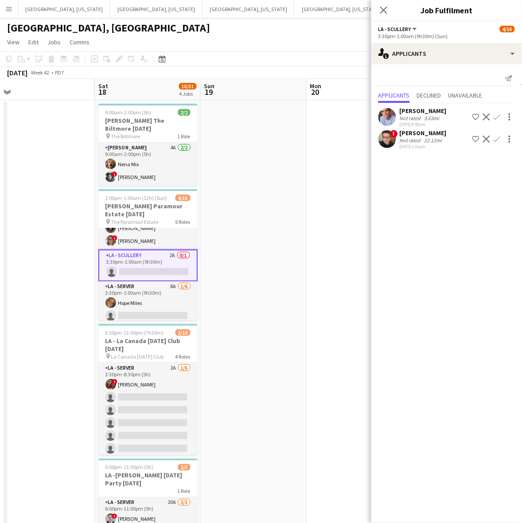
scroll to position [165, 0]
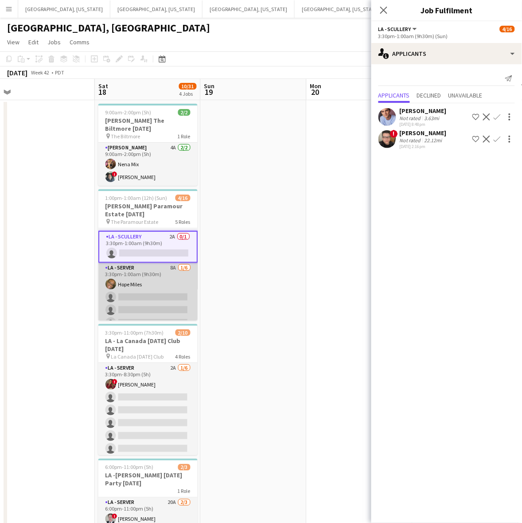
click at [161, 286] on app-card-role "LA - Server 8A 1/6 3:30pm-1:00am (9h30m) Hope Miles single-neutral-actions sing…" at bounding box center [147, 310] width 99 height 94
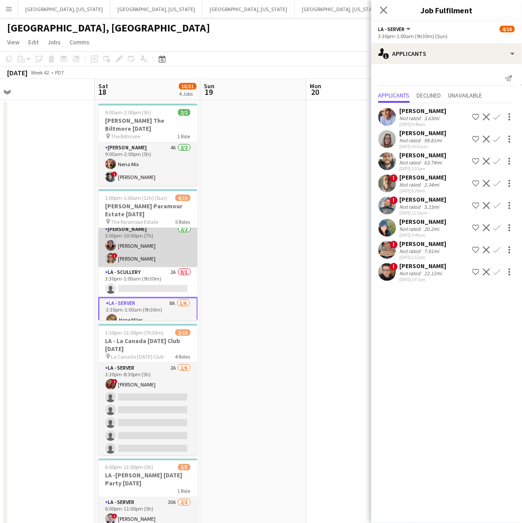
scroll to position [110, 0]
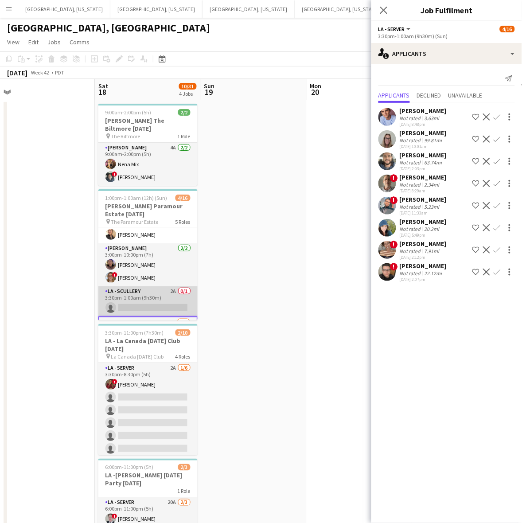
click at [149, 300] on app-card-role "LA - Scullery 2A 0/1 3:30pm-1:00am (9h30m) single-neutral-actions" at bounding box center [147, 301] width 99 height 30
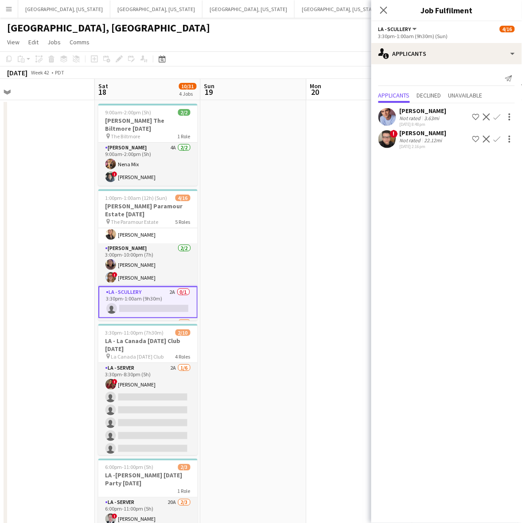
click at [500, 138] on app-icon "Confirm" at bounding box center [497, 139] width 7 height 7
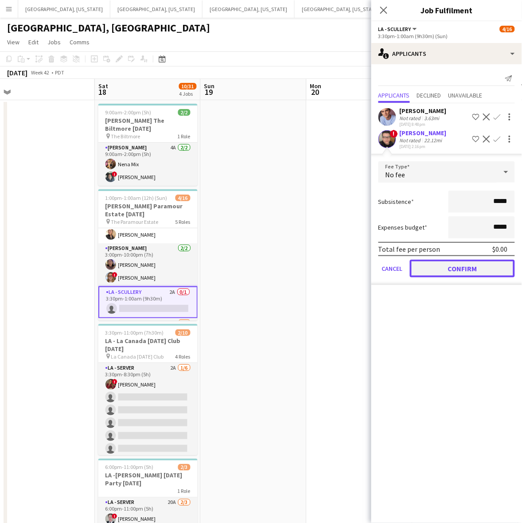
click at [469, 269] on button "Confirm" at bounding box center [462, 269] width 105 height 18
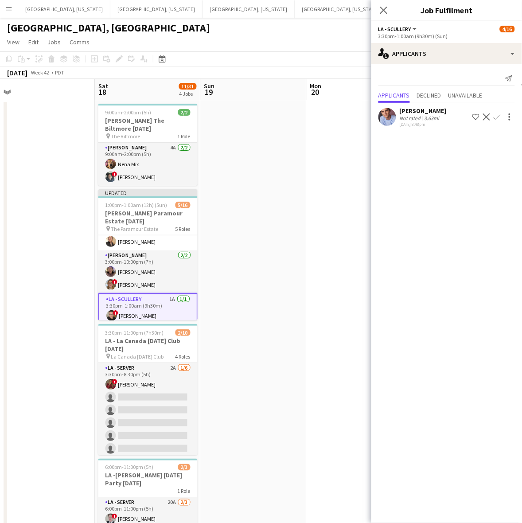
click at [234, 134] on app-date-cell at bounding box center [254, 336] width 106 height 473
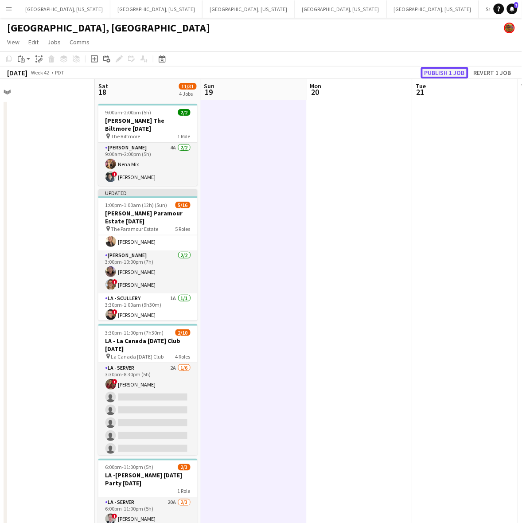
click at [439, 68] on button "Publish 1 job" at bounding box center [444, 73] width 47 height 12
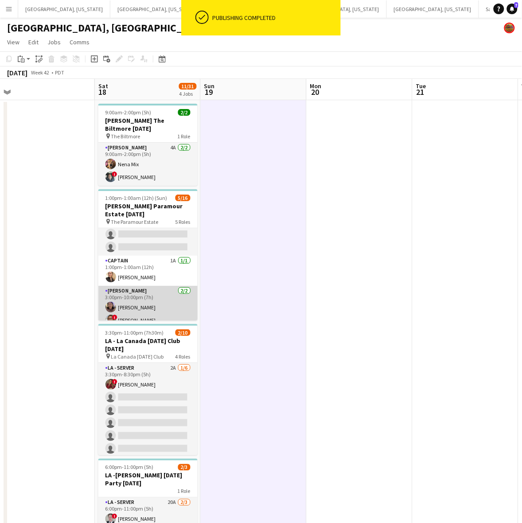
scroll to position [0, 0]
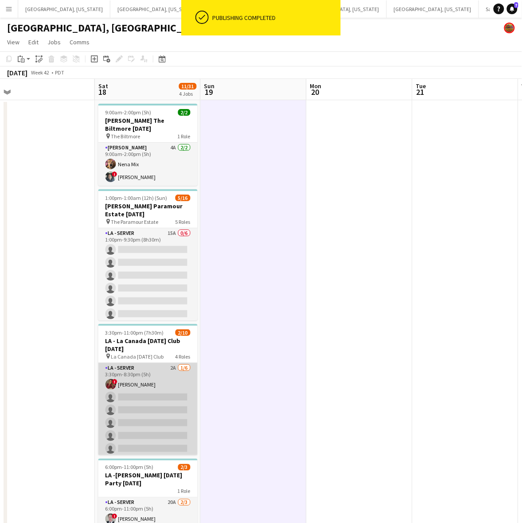
click at [163, 391] on app-card-role "LA - Server 2A 1/6 3:30pm-8:30pm (5h) ! Kristina Vo single-neutral-actions sing…" at bounding box center [147, 410] width 99 height 94
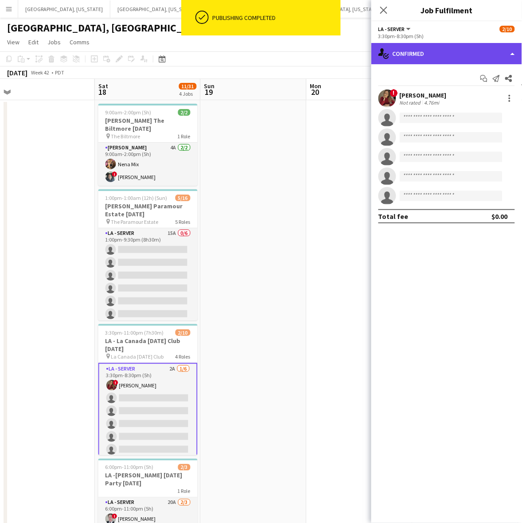
click at [424, 46] on div "single-neutral-actions-check-2 Confirmed" at bounding box center [447, 53] width 151 height 21
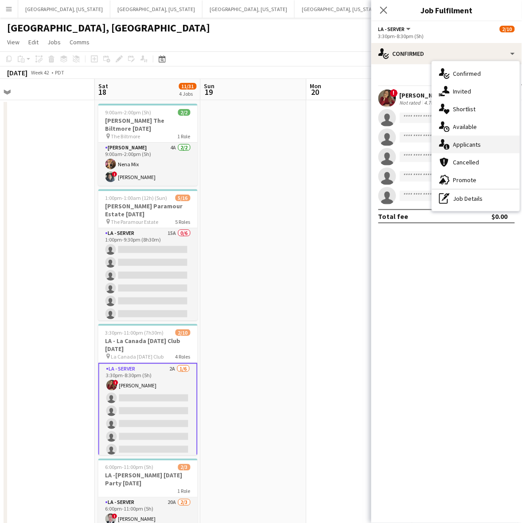
click at [469, 142] on span "Applicants" at bounding box center [468, 145] width 28 height 8
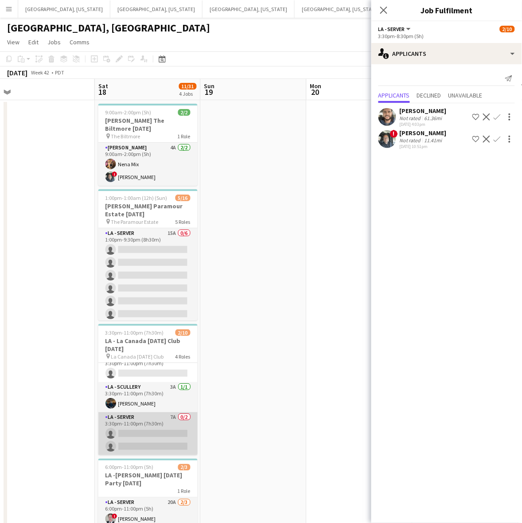
click at [165, 422] on app-card-role "LA - Server 7A 0/2 3:30pm-11:00pm (7h30m) single-neutral-actions single-neutral…" at bounding box center [147, 433] width 99 height 43
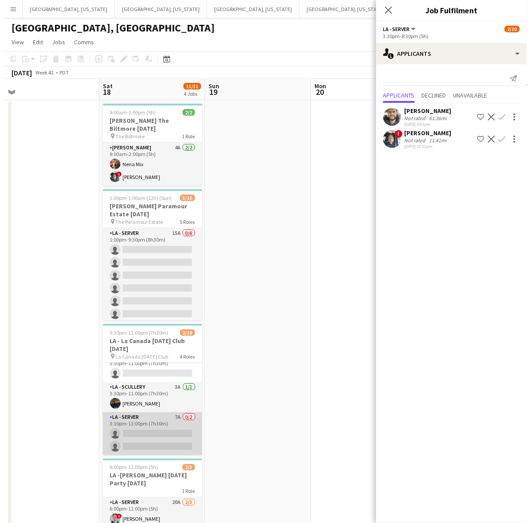
scroll to position [106, 0]
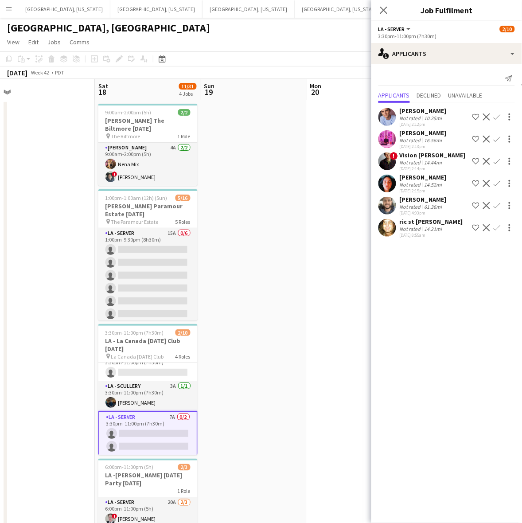
click at [479, 4] on button "Santa [PERSON_NAME] Close" at bounding box center [512, 8] width 67 height 17
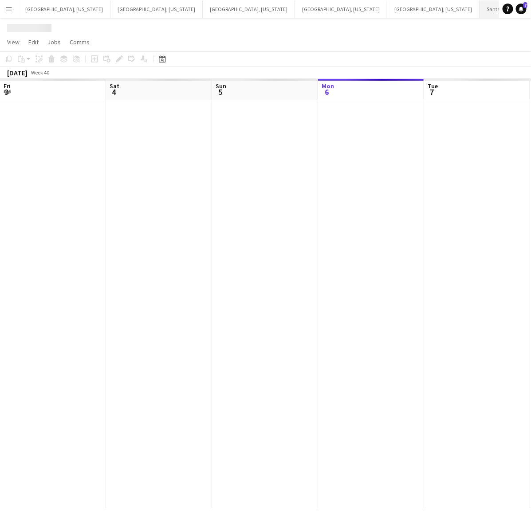
scroll to position [0, 212]
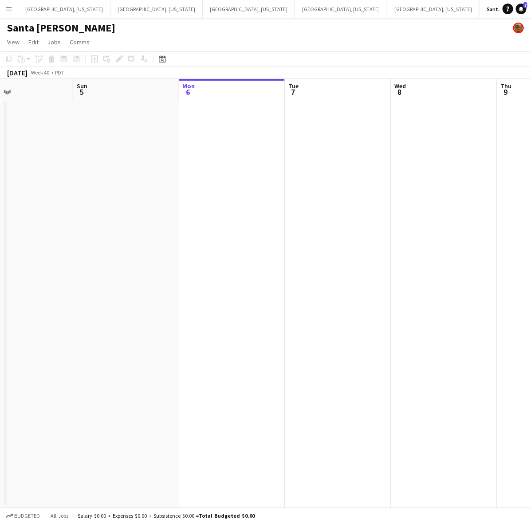
drag, startPoint x: 270, startPoint y: 262, endPoint x: -32, endPoint y: 412, distance: 338.3
click at [0, 412] on html "Menu Boards Boards Boards All jobs Status Workforce Workforce My Workforce Recr…" at bounding box center [265, 261] width 531 height 523
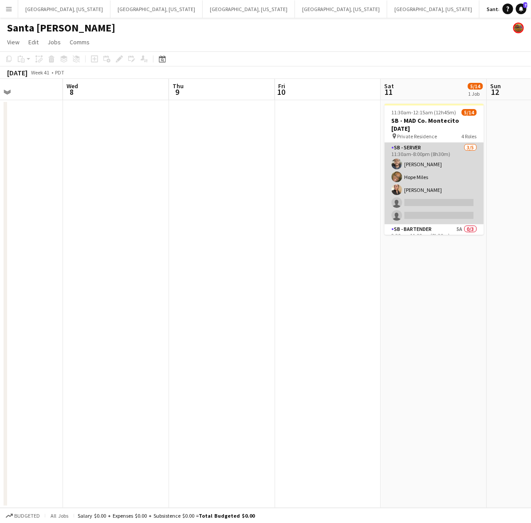
scroll to position [55, 0]
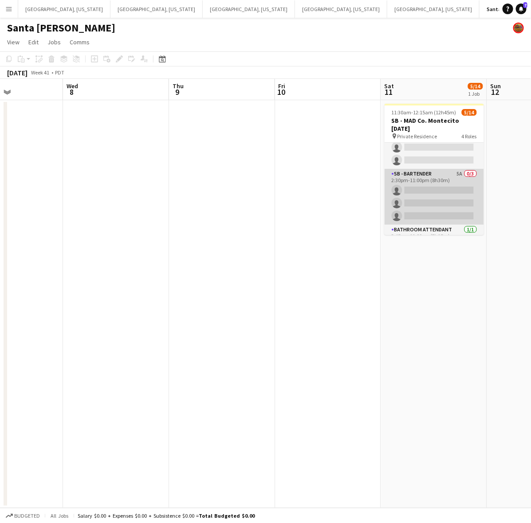
click at [447, 200] on app-card-role "SB - Bartender 5A 0/3 2:30pm-11:00pm (8h30m) single-neutral-actions single-neut…" at bounding box center [433, 197] width 99 height 56
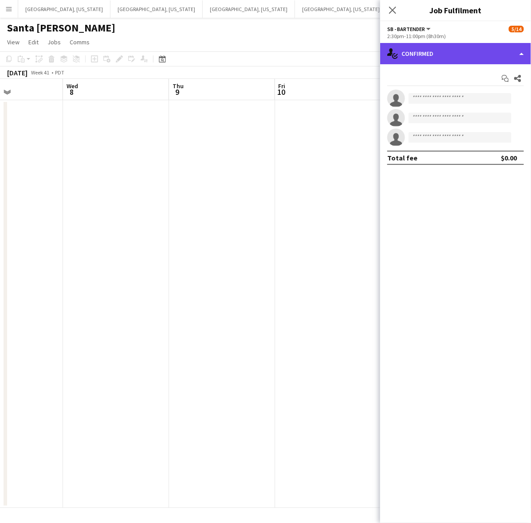
click at [442, 60] on div "single-neutral-actions-check-2 Confirmed" at bounding box center [455, 53] width 151 height 21
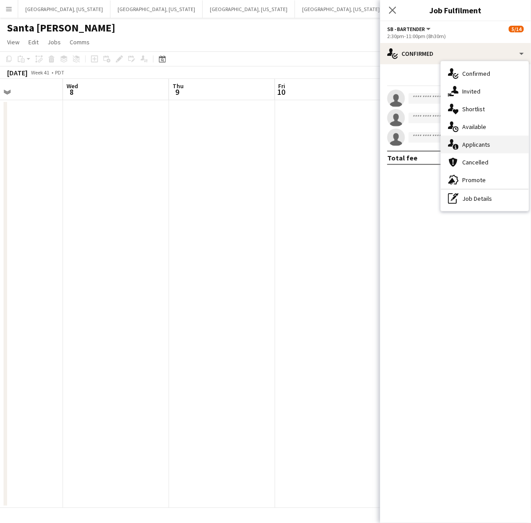
click at [485, 138] on div "single-neutral-actions-information Applicants" at bounding box center [485, 145] width 88 height 18
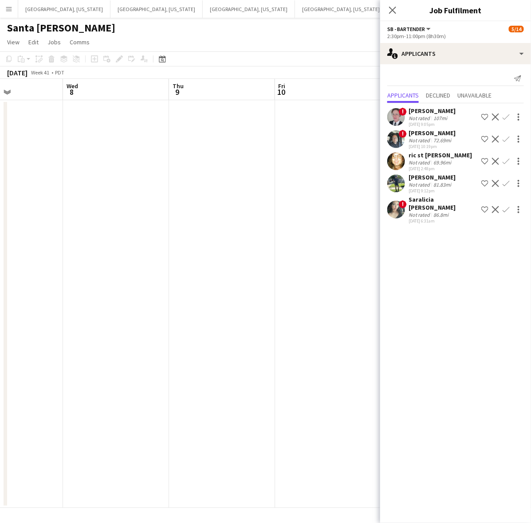
click at [309, 195] on app-date-cell at bounding box center [328, 304] width 106 height 408
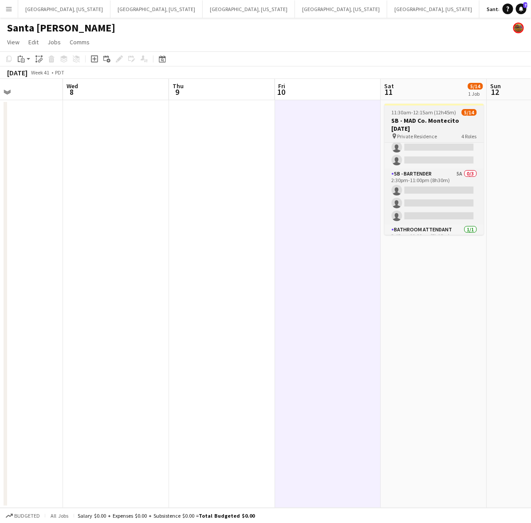
click at [418, 118] on h3 "SB - MAD Co. Montecito [DATE]" at bounding box center [433, 125] width 99 height 16
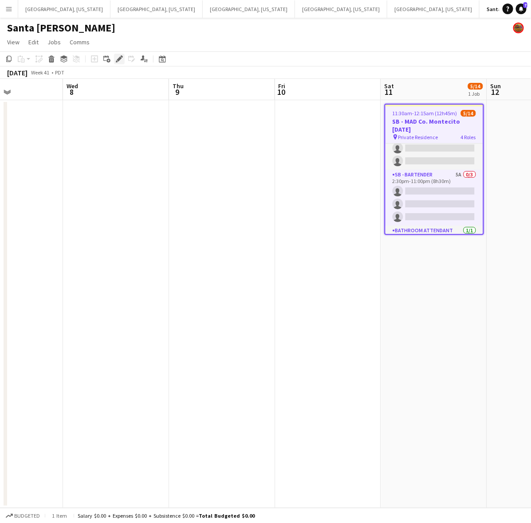
click at [122, 54] on div "Edit" at bounding box center [119, 59] width 11 height 11
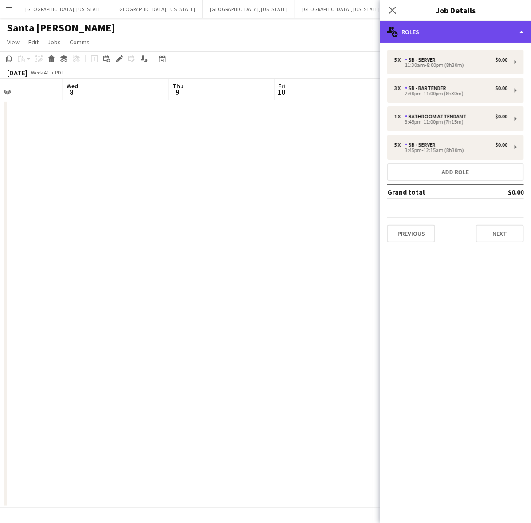
click at [419, 32] on div "multiple-users-add Roles" at bounding box center [455, 31] width 151 height 21
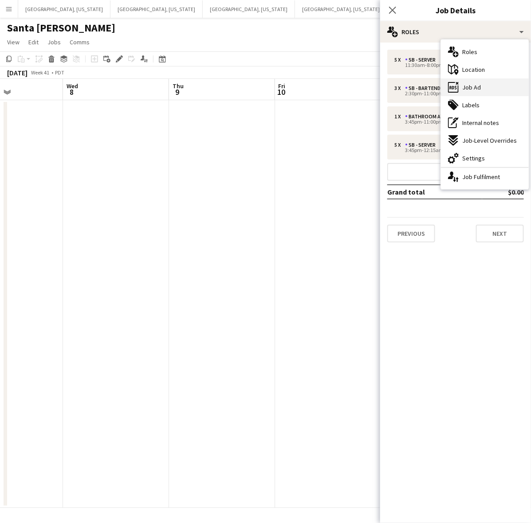
click at [486, 87] on div "ads-window Job Ad" at bounding box center [485, 87] width 88 height 18
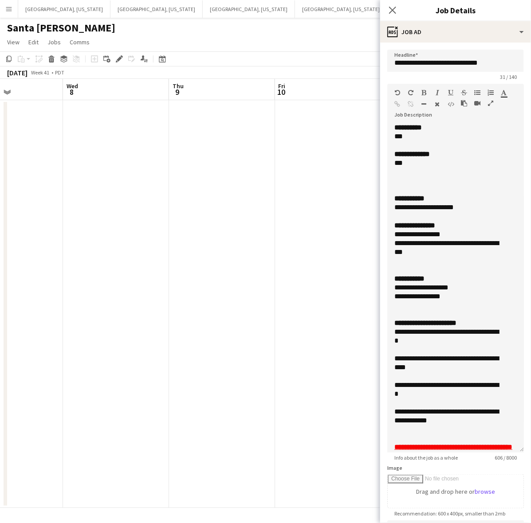
drag, startPoint x: 521, startPoint y: 172, endPoint x: 511, endPoint y: 421, distance: 249.8
click at [529, 447] on mat-expansion-panel "**********" at bounding box center [455, 283] width 151 height 481
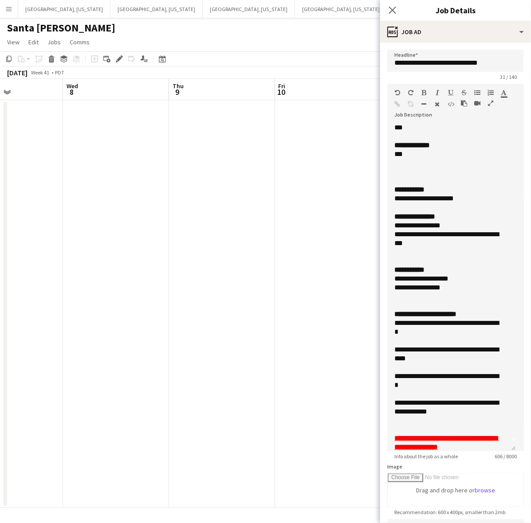
scroll to position [0, 0]
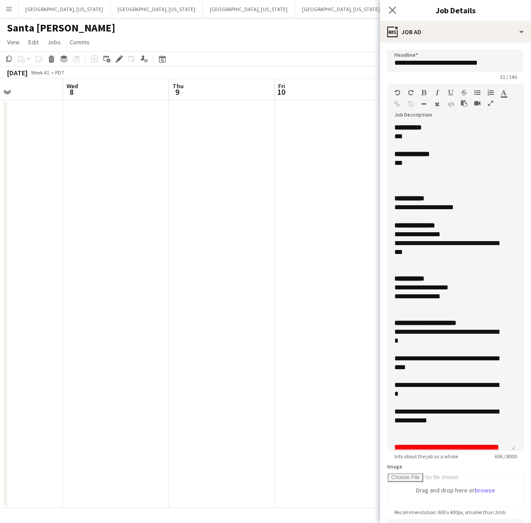
click at [225, 39] on app-page-menu "View Day view expanded Day view collapsed Month view Date picker Jump to [DATE]…" at bounding box center [265, 43] width 531 height 17
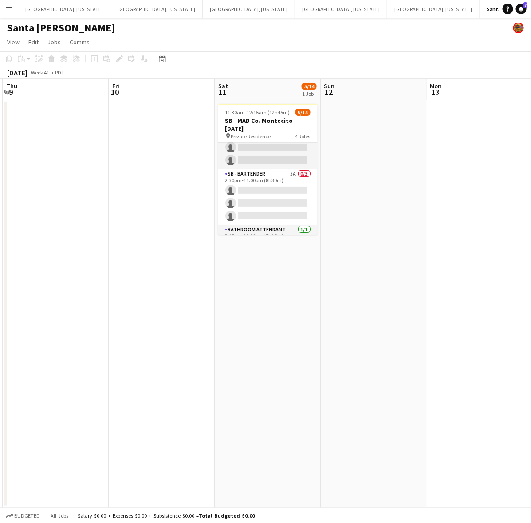
scroll to position [0, 196]
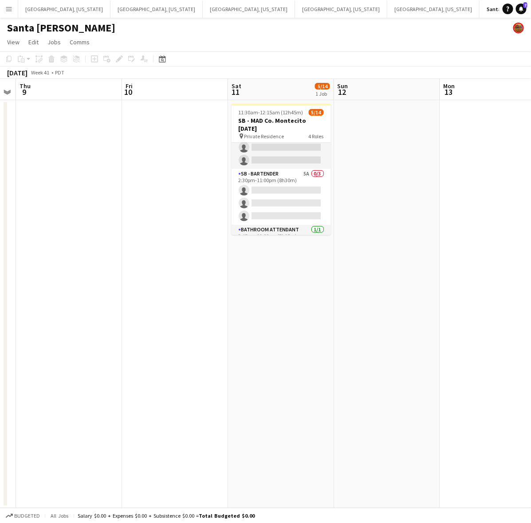
drag, startPoint x: 359, startPoint y: 204, endPoint x: 207, endPoint y: 228, distance: 154.5
click at [207, 229] on app-calendar-viewport "Tue 7 Wed 8 Thu 9 Fri 10 Sat 11 5/14 1 Job Sun 12 Mon 13 Tue 14 Wed 15 Thu 16 1…" at bounding box center [265, 293] width 531 height 429
drag, startPoint x: 288, startPoint y: 195, endPoint x: 346, endPoint y: 171, distance: 62.4
click at [288, 195] on app-card-role "SB - Bartender 5A 0/3 2:30pm-11:00pm (8h30m) single-neutral-actions single-neut…" at bounding box center [280, 197] width 99 height 56
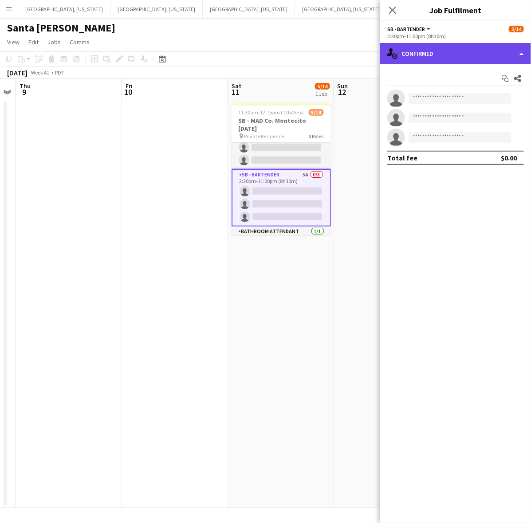
click at [445, 60] on div "single-neutral-actions-check-2 Confirmed" at bounding box center [455, 53] width 151 height 21
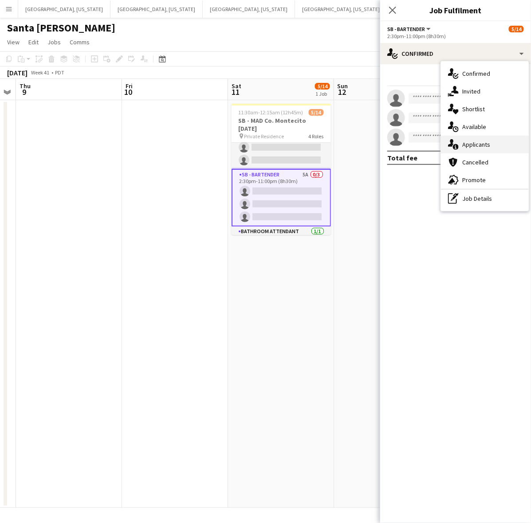
click at [467, 146] on span "Applicants" at bounding box center [476, 145] width 28 height 8
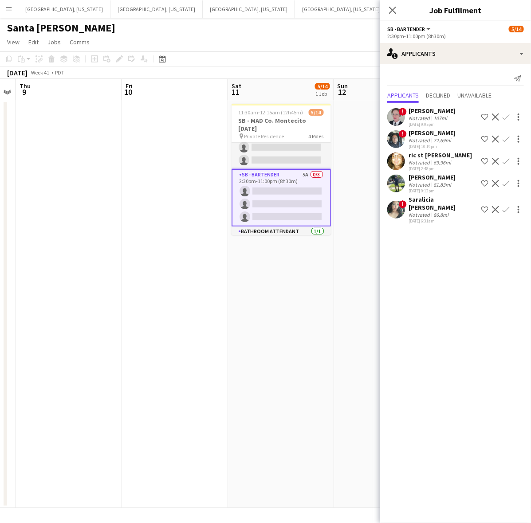
click at [506, 116] on app-icon "Confirm" at bounding box center [505, 117] width 7 height 7
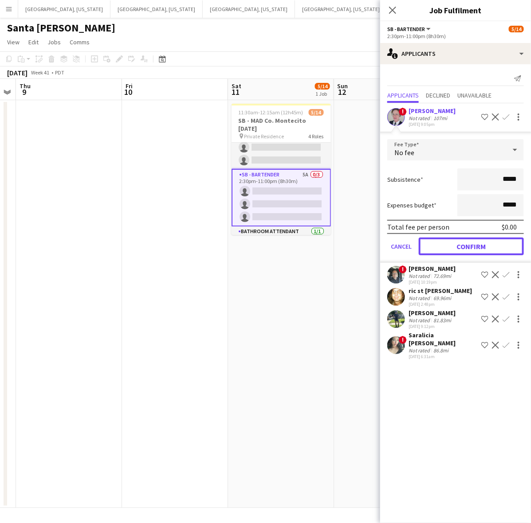
click at [462, 239] on button "Confirm" at bounding box center [471, 247] width 105 height 18
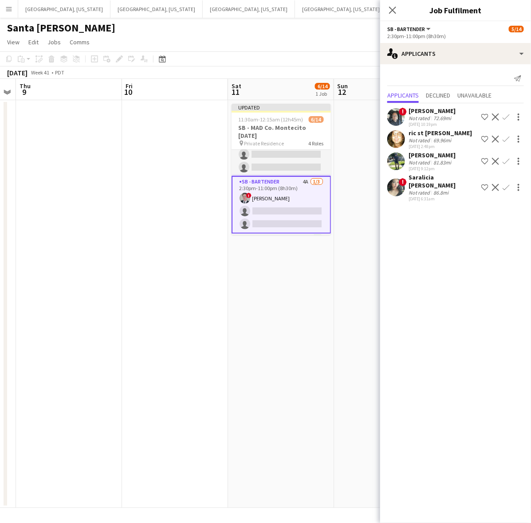
click at [312, 305] on app-date-cell "Updated 11:30am-12:15am (12h45m) (Sun) 6/14 SB - MAD Co. Montecito 10.11.25 pin…" at bounding box center [281, 304] width 106 height 408
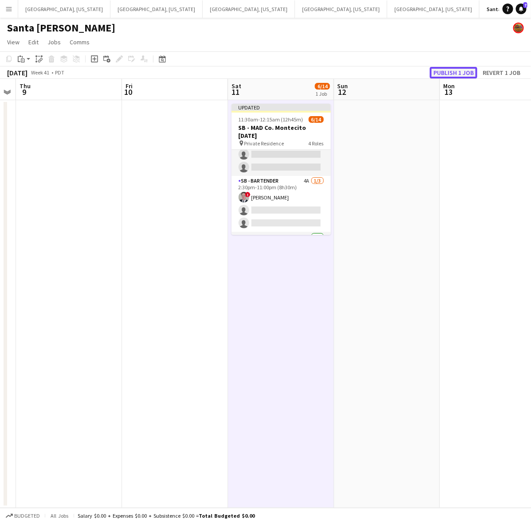
click at [446, 72] on button "Publish 1 job" at bounding box center [453, 73] width 47 height 12
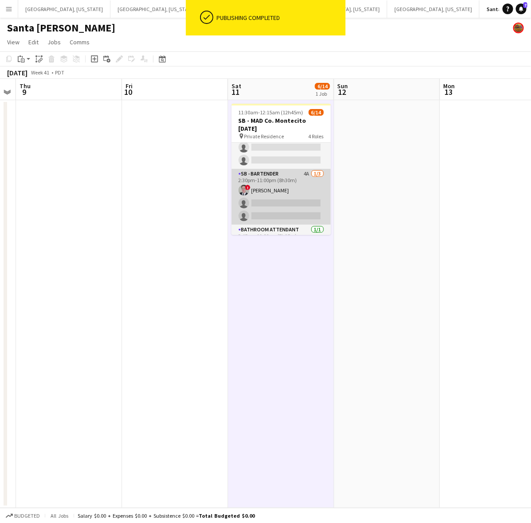
click at [278, 196] on app-card-role "SB - Bartender 4A 1/3 2:30pm-11:00pm (8h30m) ! Ginger Pennington single-neutral…" at bounding box center [280, 197] width 99 height 56
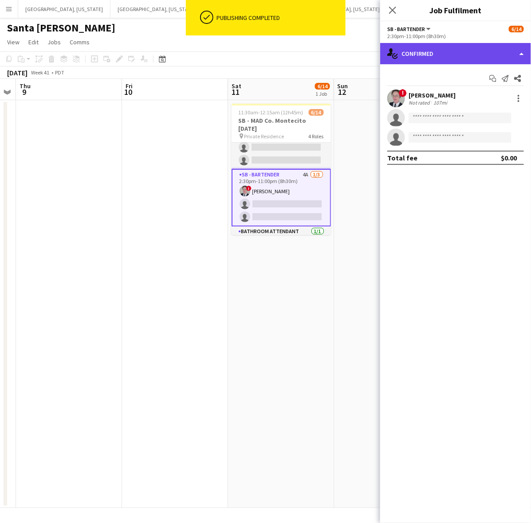
click at [451, 50] on div "single-neutral-actions-check-2 Confirmed" at bounding box center [455, 53] width 151 height 21
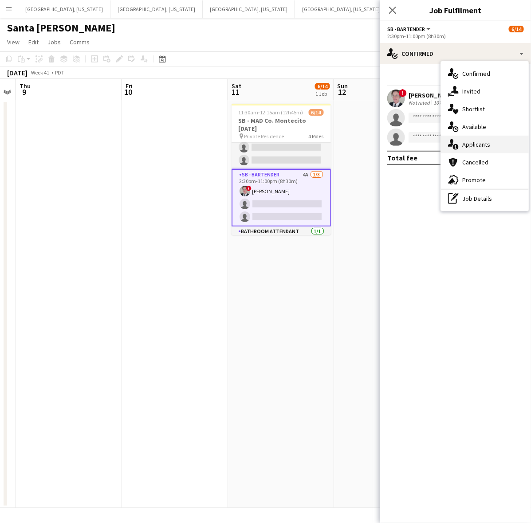
click at [478, 148] on span "Applicants" at bounding box center [476, 145] width 28 height 8
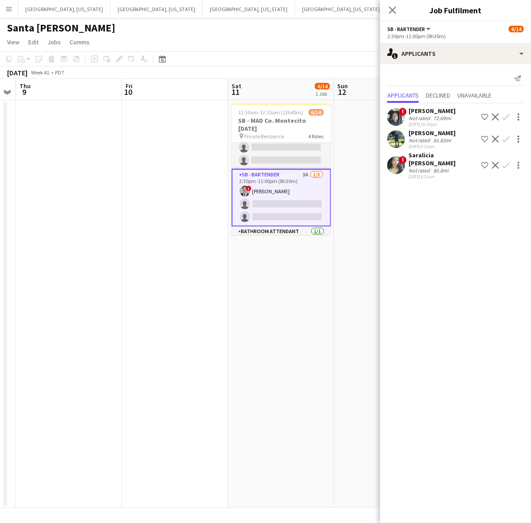
click at [393, 144] on app-user-avatar at bounding box center [396, 139] width 18 height 18
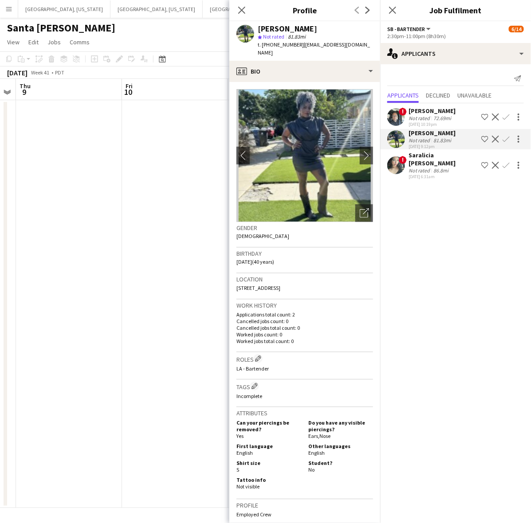
click at [275, 45] on span "t. +13109363994" at bounding box center [281, 44] width 46 height 7
click at [276, 45] on span "t. +13109363994" at bounding box center [281, 44] width 46 height 7
copy span "13109363994"
click at [398, 165] on app-user-avatar at bounding box center [396, 166] width 18 height 18
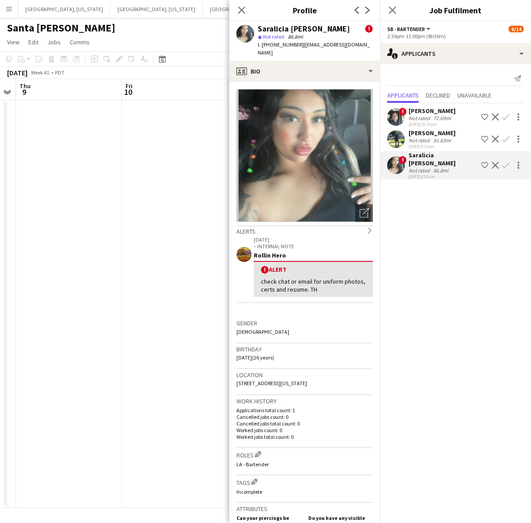
click at [278, 43] on span "t. +13238035248" at bounding box center [281, 44] width 46 height 7
click at [278, 42] on span "t. +13238035248" at bounding box center [281, 44] width 46 height 7
copy span "13238035248"
click at [98, 176] on app-date-cell at bounding box center [69, 304] width 106 height 408
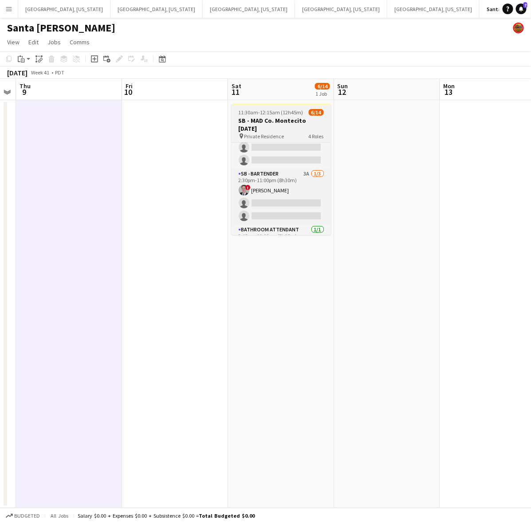
click at [252, 122] on h3 "SB - MAD Co. Montecito [DATE]" at bounding box center [280, 125] width 99 height 16
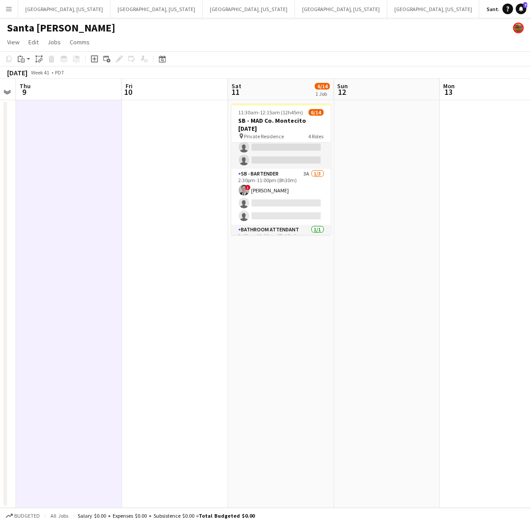
scroll to position [0, 195]
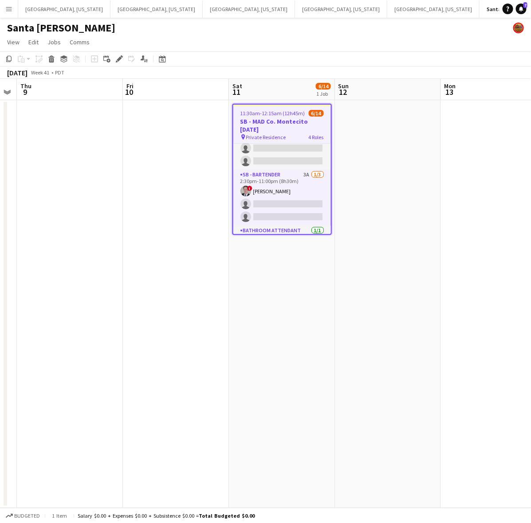
click at [121, 58] on icon at bounding box center [119, 59] width 5 height 5
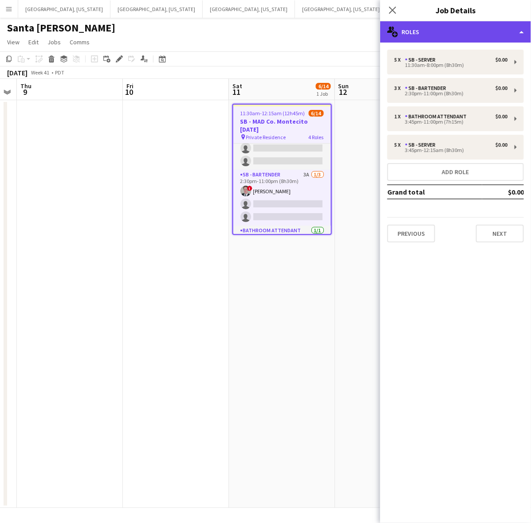
click at [450, 32] on div "multiple-users-add Roles" at bounding box center [455, 31] width 151 height 21
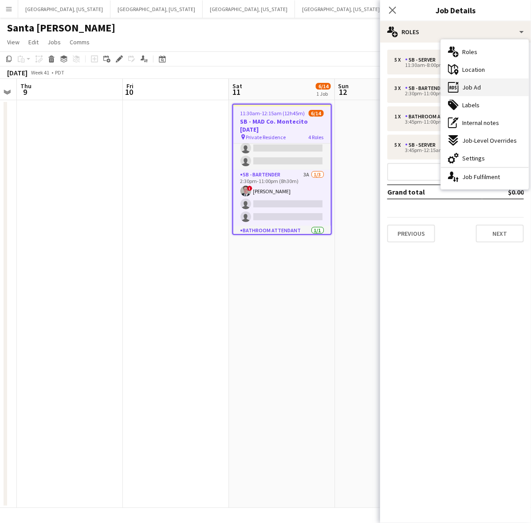
click at [482, 84] on div "ads-window Job Ad" at bounding box center [485, 87] width 88 height 18
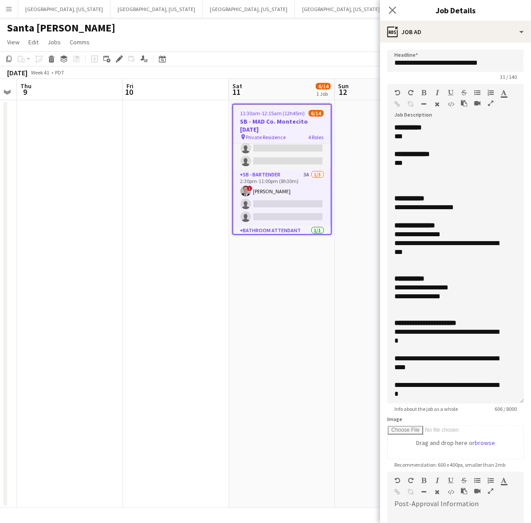
drag, startPoint x: 521, startPoint y: 171, endPoint x: 466, endPoint y: 383, distance: 218.7
click at [529, 398] on mat-expansion-panel "**********" at bounding box center [455, 283] width 151 height 481
drag, startPoint x: 172, startPoint y: 175, endPoint x: 161, endPoint y: 174, distance: 11.6
click at [172, 175] on app-date-cell at bounding box center [176, 304] width 106 height 408
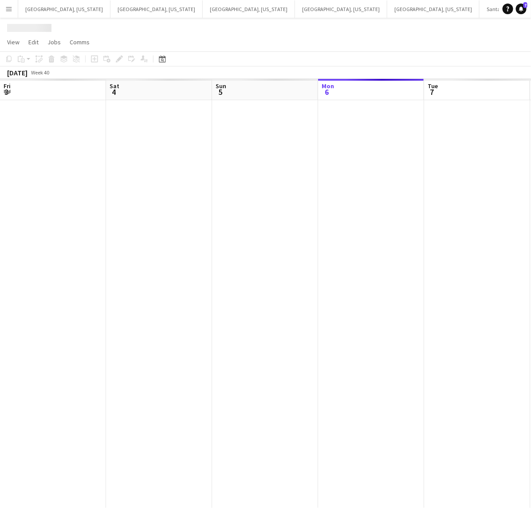
scroll to position [0, 212]
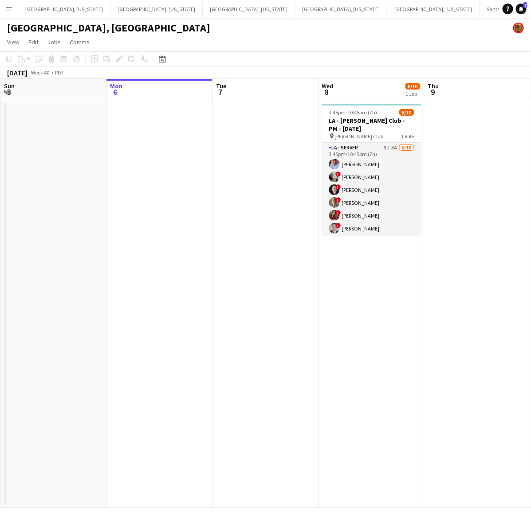
drag, startPoint x: 358, startPoint y: 273, endPoint x: 311, endPoint y: 253, distance: 50.8
click at [342, 271] on app-calendar-viewport "Fri 3 8/8 1 Job Sat 4 8/8 3 Jobs Sun 5 Mon 6 Tue 7 Wed 8 6/10 1 Job Thu 9 Fri 1…" at bounding box center [265, 293] width 531 height 429
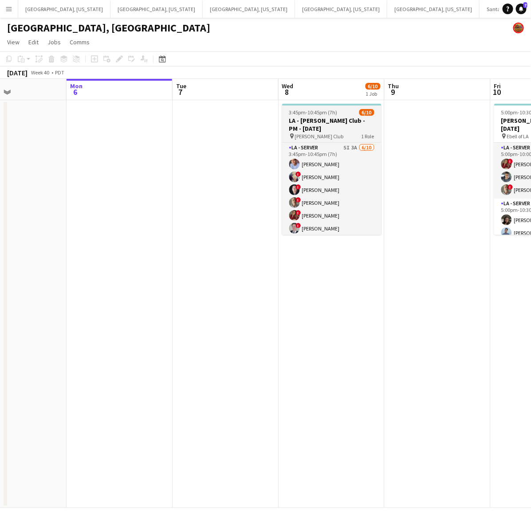
click at [337, 192] on app-card-role "LA - Server 5I 3A 6/10 3:45pm-10:45pm (7h) Robert Solomon ! Christina Martinez …" at bounding box center [331, 216] width 99 height 146
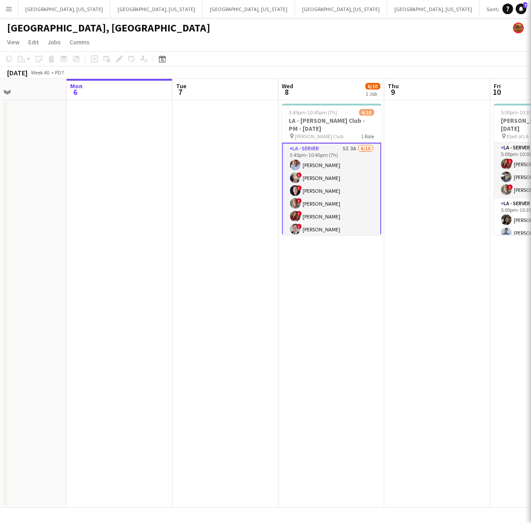
scroll to position [0, 251]
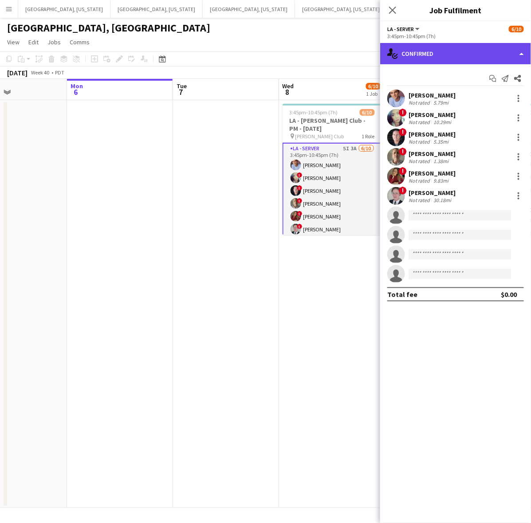
click at [438, 55] on div "single-neutral-actions-check-2 Confirmed" at bounding box center [455, 53] width 151 height 21
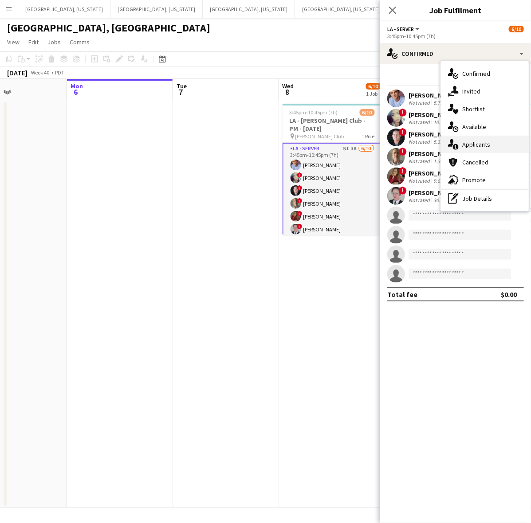
click at [491, 145] on div "single-neutral-actions-information Applicants" at bounding box center [485, 145] width 88 height 18
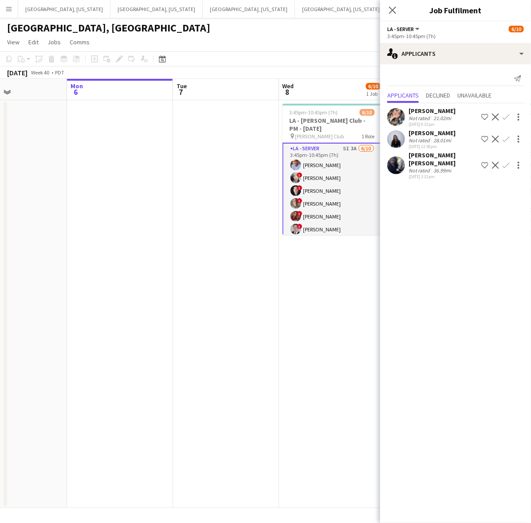
click at [405, 118] on div "Janessa Revelez Not rated 21.02mi 10-05-2025 8:32pm Shortlist crew Decline Conf…" at bounding box center [455, 117] width 151 height 20
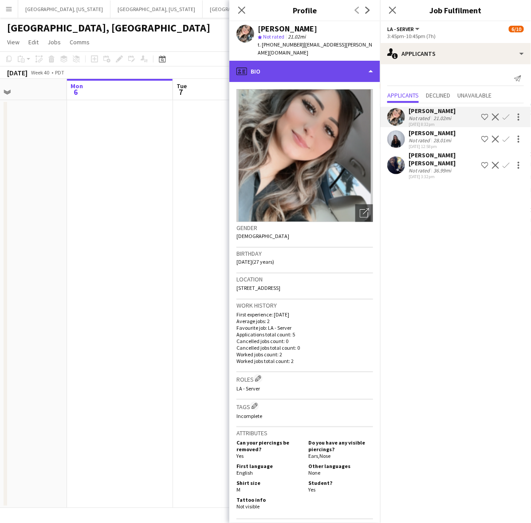
click at [338, 61] on div "profile Bio" at bounding box center [304, 71] width 151 height 21
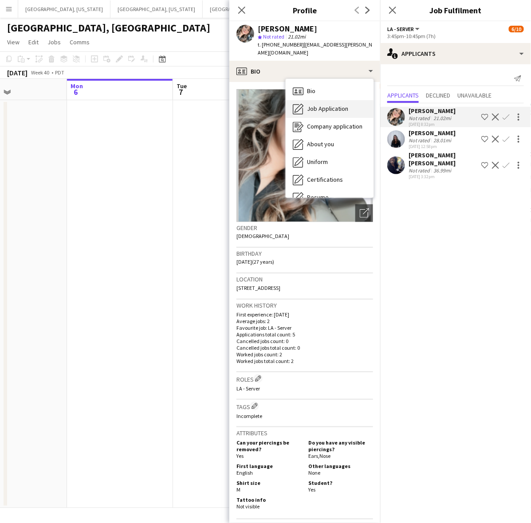
click at [338, 105] on span "Job Application" at bounding box center [327, 109] width 41 height 8
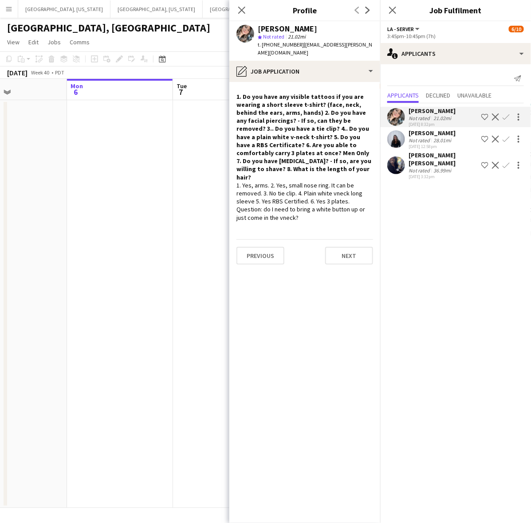
click at [504, 113] on button "Confirm" at bounding box center [506, 117] width 11 height 11
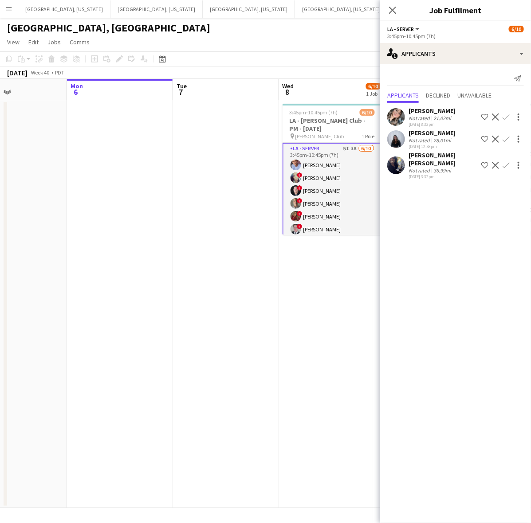
click at [510, 116] on button "Confirm" at bounding box center [506, 117] width 11 height 11
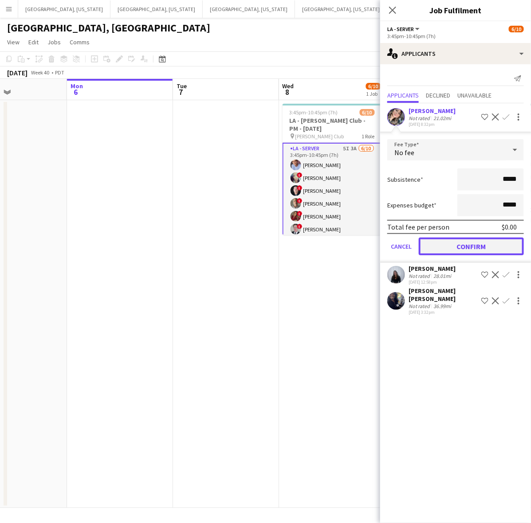
click at [479, 238] on button "Confirm" at bounding box center [471, 247] width 105 height 18
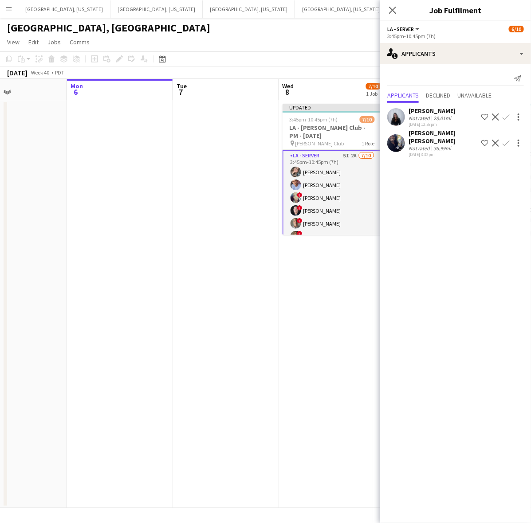
click at [420, 112] on div "[PERSON_NAME]" at bounding box center [431, 111] width 47 height 8
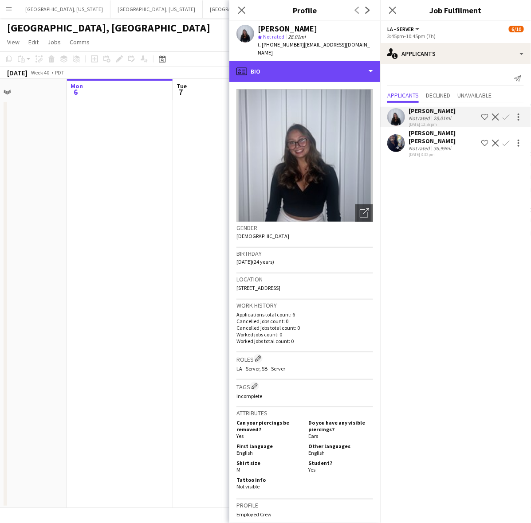
click at [326, 71] on div "profile Bio" at bounding box center [304, 71] width 151 height 21
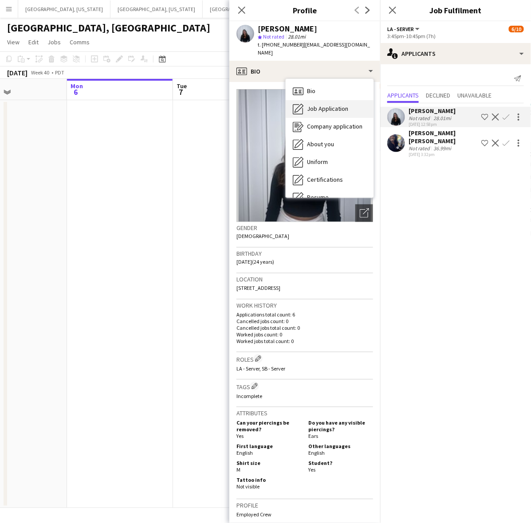
click at [328, 105] on span "Job Application" at bounding box center [327, 109] width 41 height 8
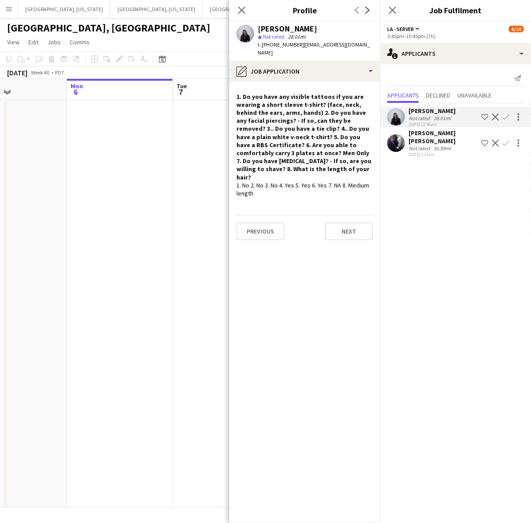
click at [509, 118] on app-icon "Confirm" at bounding box center [505, 117] width 7 height 7
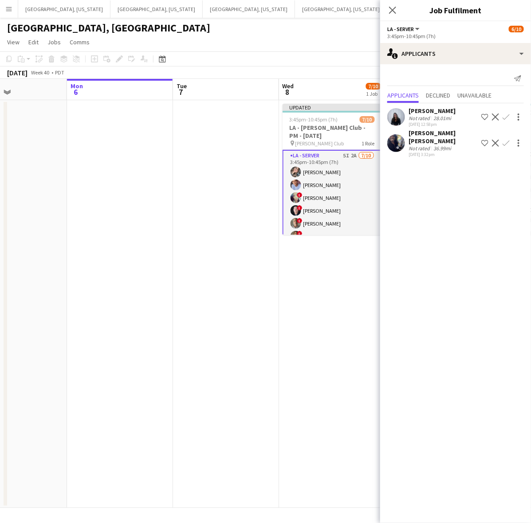
click at [508, 114] on app-icon "Confirm" at bounding box center [505, 117] width 7 height 7
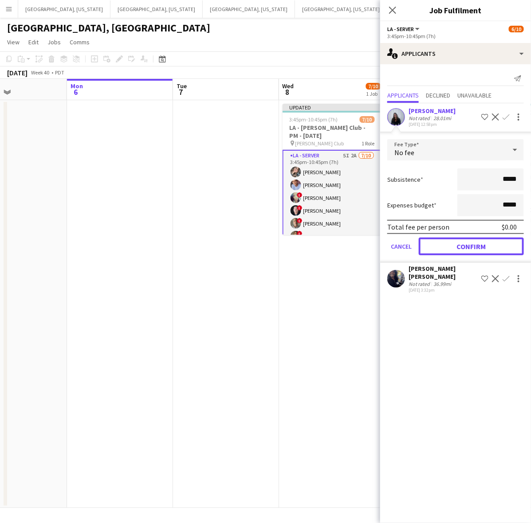
drag, startPoint x: 472, startPoint y: 247, endPoint x: 473, endPoint y: 211, distance: 36.4
click at [472, 247] on button "Confirm" at bounding box center [471, 247] width 105 height 18
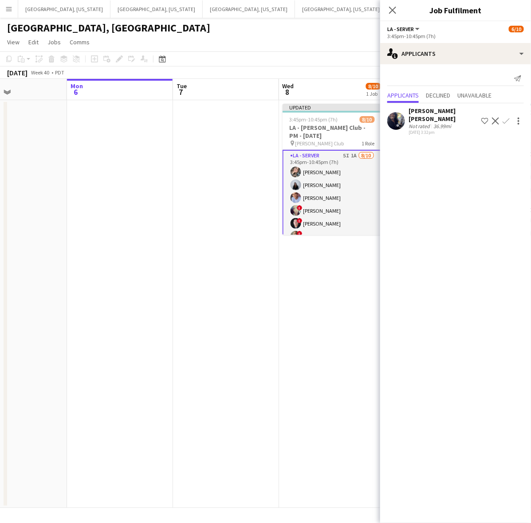
click at [429, 123] on div "Not rated" at bounding box center [419, 126] width 23 height 7
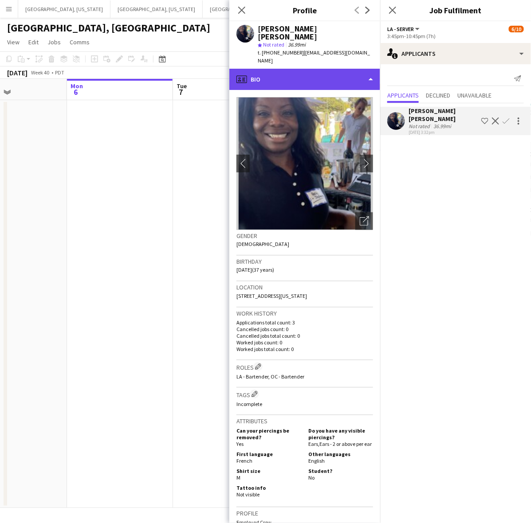
click at [299, 69] on div "profile Bio" at bounding box center [304, 79] width 151 height 21
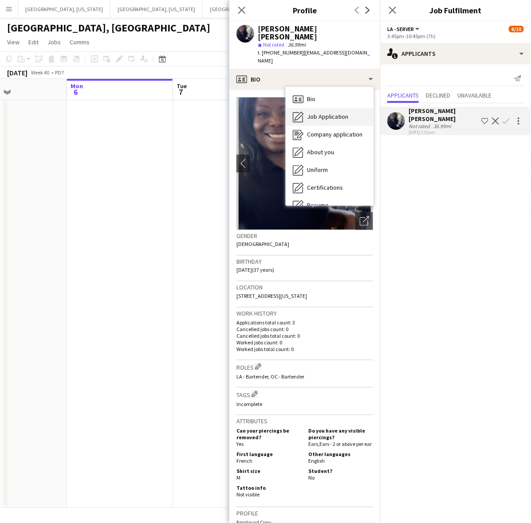
click at [321, 113] on span "Job Application" at bounding box center [327, 117] width 41 height 8
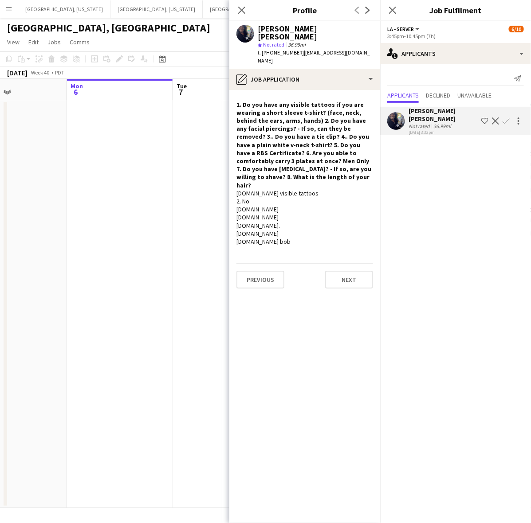
click at [173, 157] on app-date-cell at bounding box center [226, 304] width 106 height 408
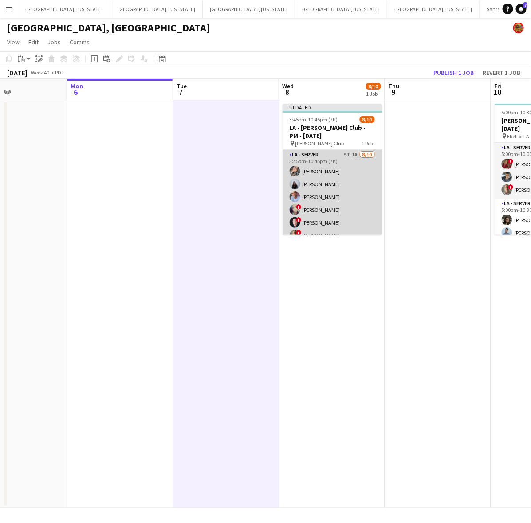
click at [304, 183] on app-card-role "LA - Server 5I 1A 8/10 3:45pm-10:45pm (7h) Janessa Revelez Isabella Merino Robe…" at bounding box center [331, 223] width 99 height 146
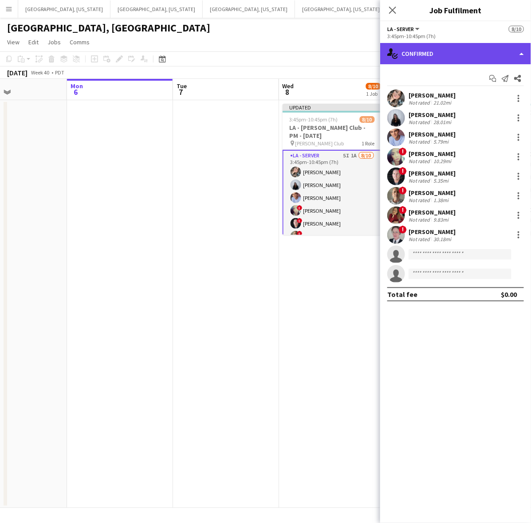
click at [435, 62] on div "single-neutral-actions-check-2 Confirmed" at bounding box center [455, 53] width 151 height 21
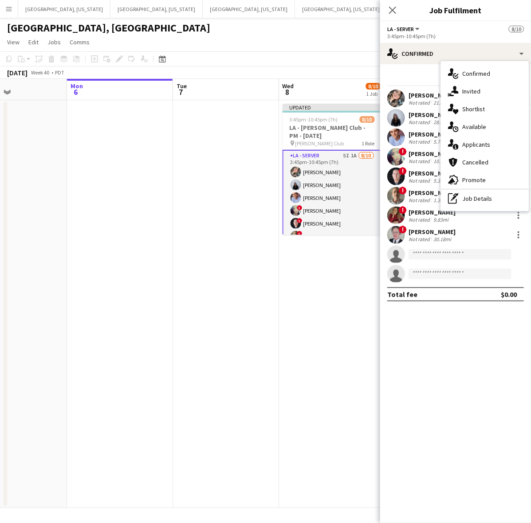
drag, startPoint x: 428, startPoint y: 351, endPoint x: 426, endPoint y: 193, distance: 157.9
click at [429, 349] on mat-expansion-panel "check Confirmed Start chat Send notification Share Janessa Revelez Not rated 21…" at bounding box center [455, 293] width 151 height 459
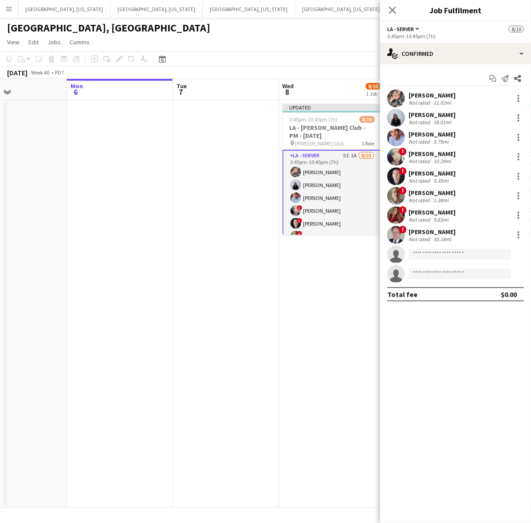
click at [398, 118] on app-user-avatar at bounding box center [396, 118] width 18 height 18
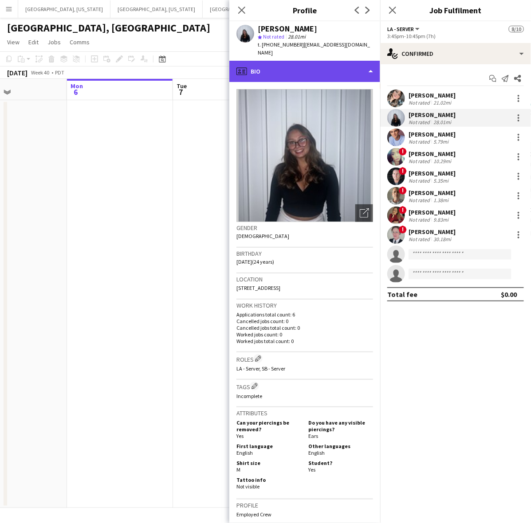
click at [338, 68] on div "profile Bio" at bounding box center [304, 71] width 151 height 21
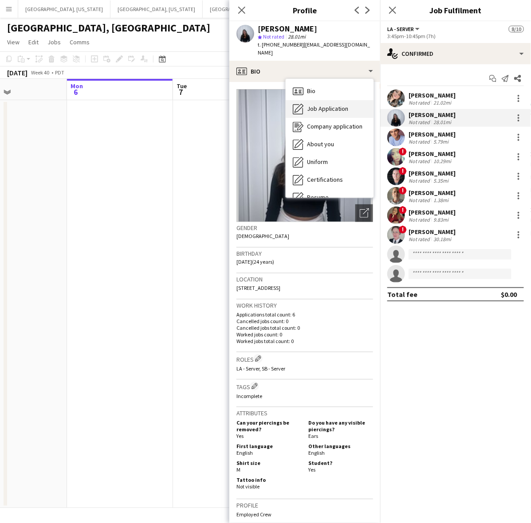
click at [340, 100] on div "Job Application Job Application" at bounding box center [330, 109] width 88 height 18
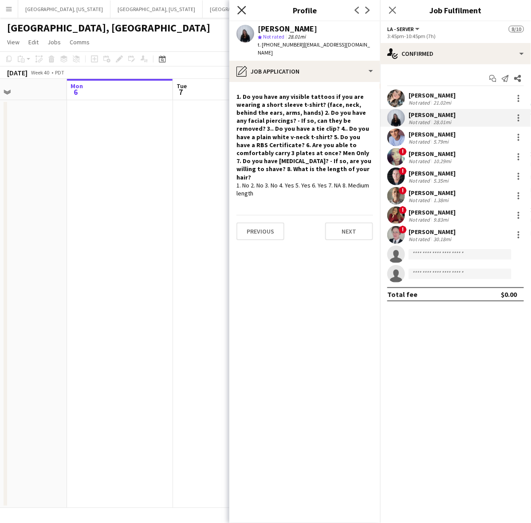
click at [245, 7] on icon at bounding box center [241, 10] width 8 height 8
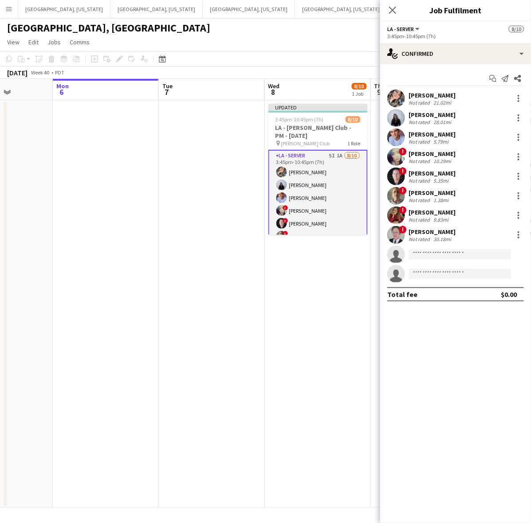
drag, startPoint x: 240, startPoint y: 212, endPoint x: 224, endPoint y: 209, distance: 15.7
click at [225, 211] on app-calendar-viewport "Fri 3 8/8 1 Job Sat 4 8/8 3 Jobs Sun 5 Mon 6 Tue 7 Wed 8 8/10 1 Job Thu 9 Fri 1…" at bounding box center [265, 293] width 531 height 429
click at [333, 176] on app-card-role "LA - Server 5I 1A 8/10 3:45pm-10:45pm (7h) Janessa Revelez Isabella Merino Robe…" at bounding box center [316, 224] width 99 height 148
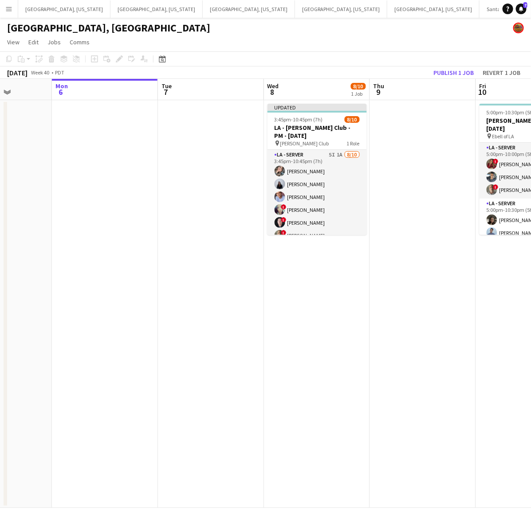
click at [338, 174] on app-calendar-viewport "Fri 3 8/8 1 Job Sat 4 8/8 3 Jobs Sun 5 Mon 6 Tue 7 Wed 8 8/10 1 Job Thu 9 Fri 1…" at bounding box center [265, 293] width 531 height 429
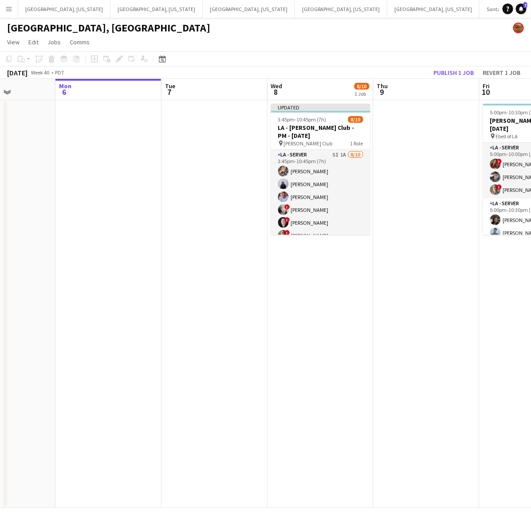
click at [317, 182] on app-card-role "LA - Server 5I 1A 8/10 3:45pm-10:45pm (7h) Janessa Revelez Isabella Merino Robe…" at bounding box center [320, 223] width 99 height 146
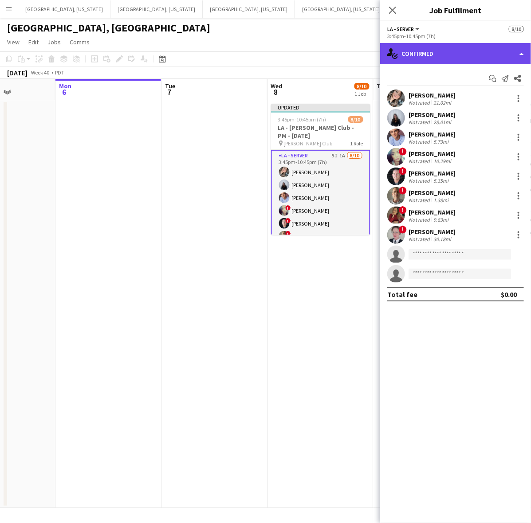
click at [431, 52] on div "single-neutral-actions-check-2 Confirmed" at bounding box center [455, 53] width 151 height 21
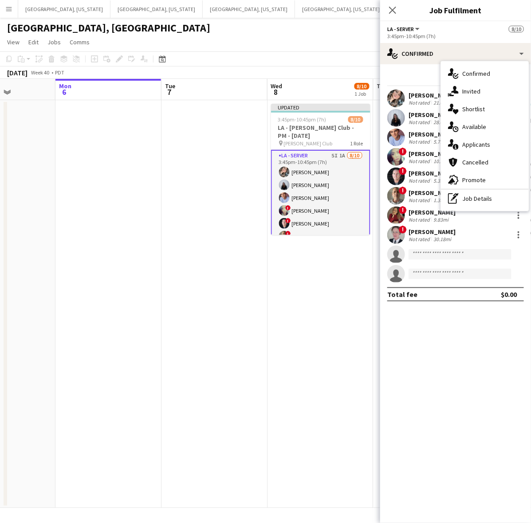
click at [491, 140] on div "single-neutral-actions-information Applicants" at bounding box center [485, 145] width 88 height 18
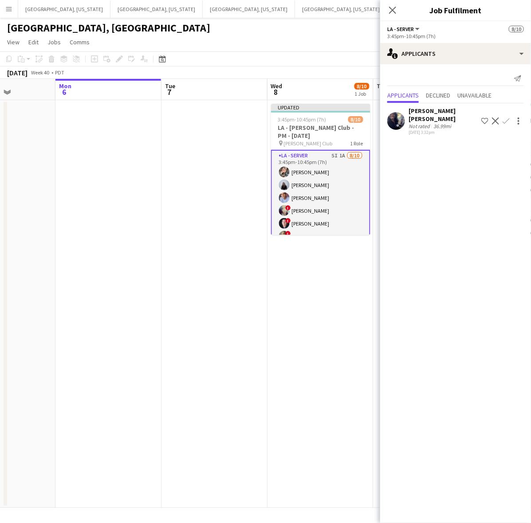
click at [430, 112] on div "[PERSON_NAME] [PERSON_NAME]" at bounding box center [442, 115] width 69 height 16
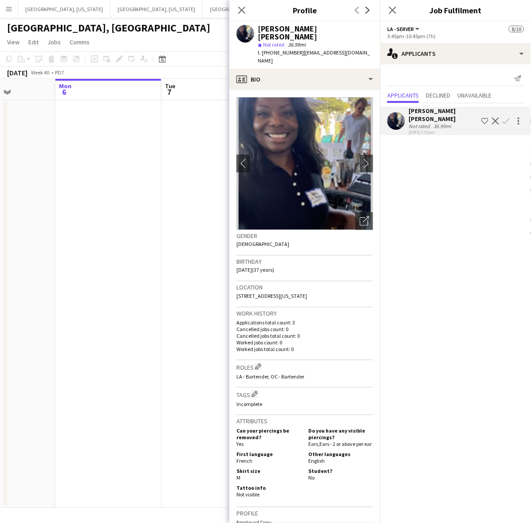
click at [282, 49] on span "t. [PHONE_NUMBER]" at bounding box center [281, 52] width 46 height 7
copy span "17729857885"
drag, startPoint x: 158, startPoint y: 149, endPoint x: 142, endPoint y: 129, distance: 26.2
click at [145, 132] on app-calendar-viewport "Fri 3 8/8 1 Job Sat 4 8/8 3 Jobs Sun 5 Mon 6 Tue 7 Wed 8 8/10 1 Job Thu 9 Fri 1…" at bounding box center [265, 293] width 531 height 429
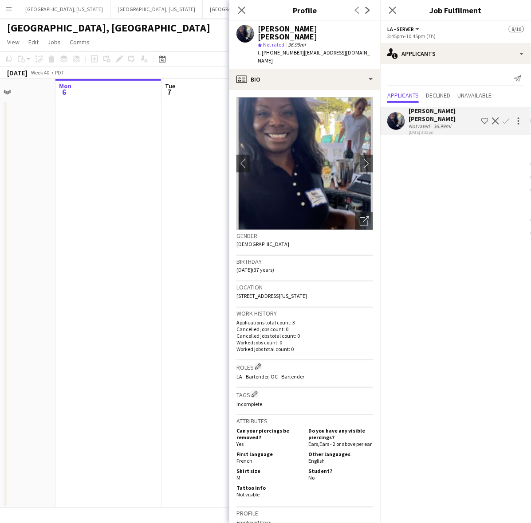
scroll to position [0, 275]
click at [159, 239] on app-date-cell at bounding box center [202, 304] width 106 height 408
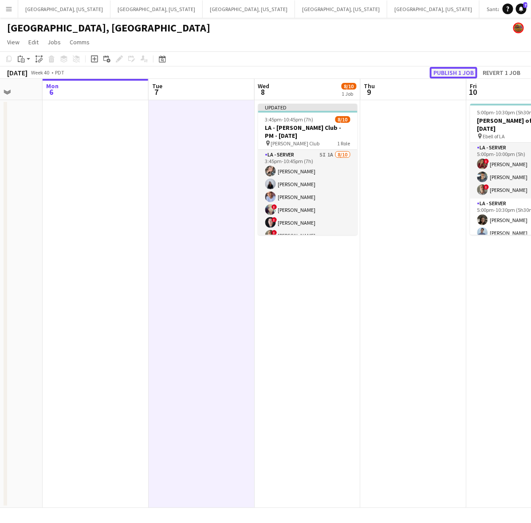
click at [456, 72] on button "Publish 1 job" at bounding box center [453, 73] width 47 height 12
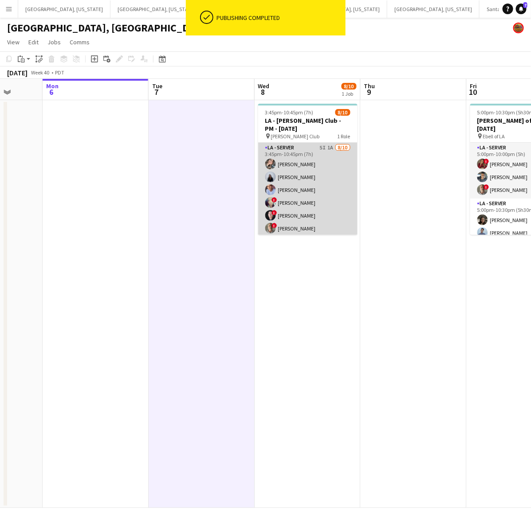
click at [319, 188] on app-card-role "LA - Server 5I 1A 8/10 3:45pm-10:45pm (7h) Janessa Revelez Isabella Merino Robe…" at bounding box center [307, 216] width 99 height 146
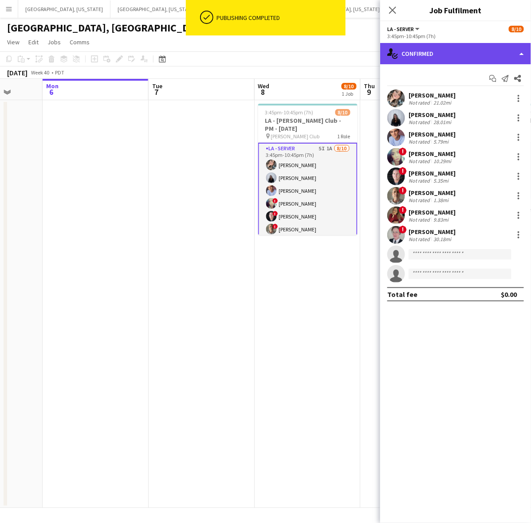
drag, startPoint x: 416, startPoint y: 45, endPoint x: 406, endPoint y: 67, distance: 24.0
click at [416, 45] on div "single-neutral-actions-check-2 Confirmed" at bounding box center [455, 53] width 151 height 21
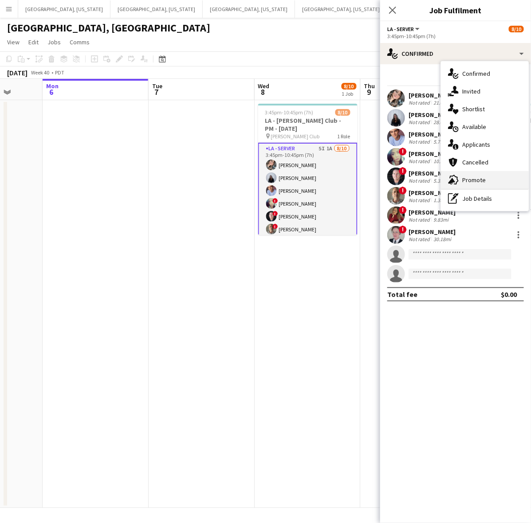
click at [470, 177] on span "Promote" at bounding box center [474, 180] width 24 height 8
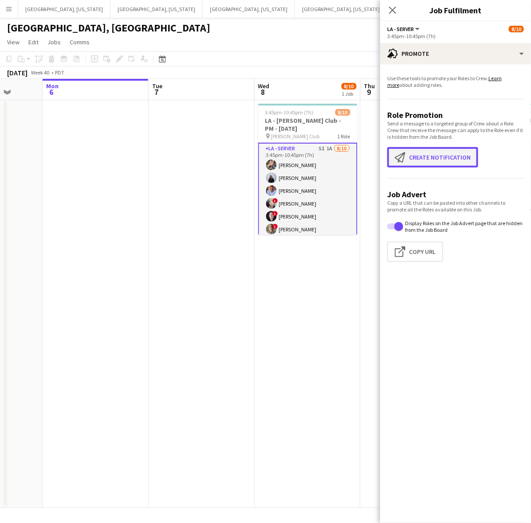
click at [417, 152] on button "Create notification Create notification" at bounding box center [432, 157] width 91 height 20
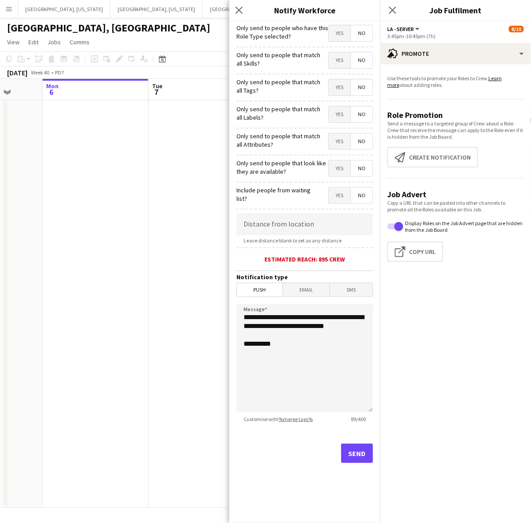
click at [337, 34] on span "Yes" at bounding box center [340, 33] width 22 height 16
click at [361, 462] on button "Send" at bounding box center [357, 454] width 32 height 20
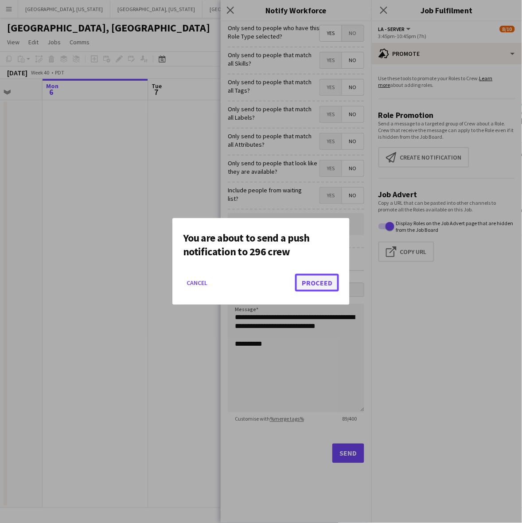
click at [316, 278] on button "Proceed" at bounding box center [317, 283] width 44 height 18
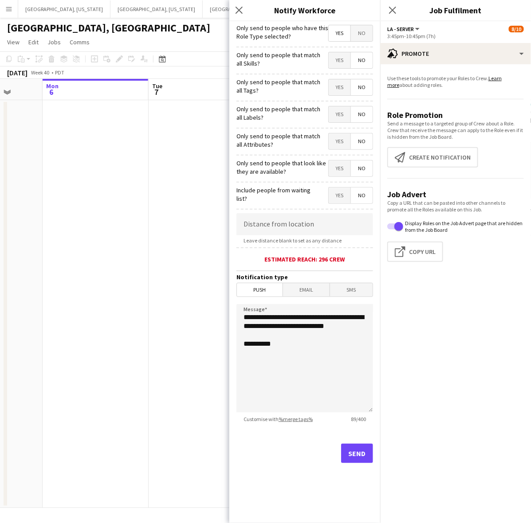
click at [194, 342] on app-date-cell at bounding box center [202, 304] width 106 height 408
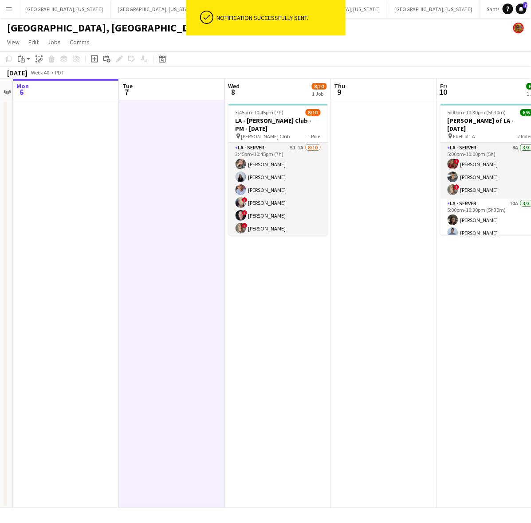
drag, startPoint x: 356, startPoint y: 279, endPoint x: 195, endPoint y: 335, distance: 170.4
click at [216, 327] on app-calendar-viewport "Fri 3 8/8 1 Job Sat 4 8/8 3 Jobs Sun 5 Mon 6 Tue 7 Wed 8 8/10 1 Job Thu 9 Fri 1…" at bounding box center [265, 293] width 531 height 429
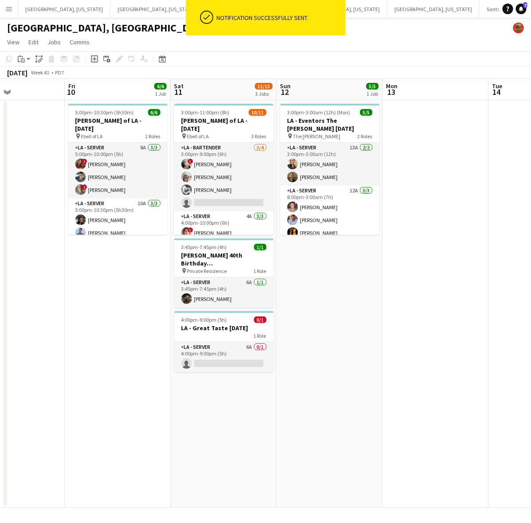
drag, startPoint x: 326, startPoint y: 270, endPoint x: 142, endPoint y: 323, distance: 190.9
click at [145, 321] on app-calendar-viewport "Mon 6 Tue 7 Wed 8 8/10 1 Job Thu 9 Fri 10 6/6 1 Job Sat 11 11/13 3 Jobs Sun 12 …" at bounding box center [265, 293] width 531 height 429
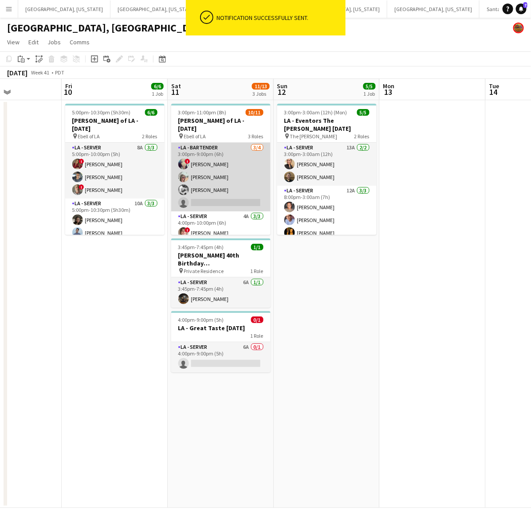
scroll to position [94, 0]
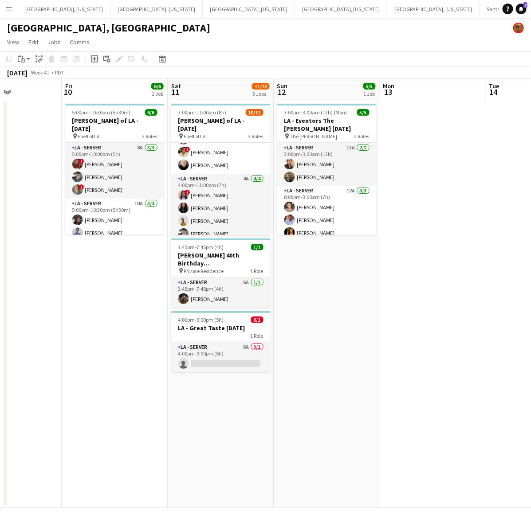
drag, startPoint x: 244, startPoint y: 362, endPoint x: 267, endPoint y: 310, distance: 56.8
click at [245, 361] on app-card-role "LA - Server 6A 0/1 4:00pm-9:00pm (5h) single-neutral-actions" at bounding box center [220, 357] width 99 height 30
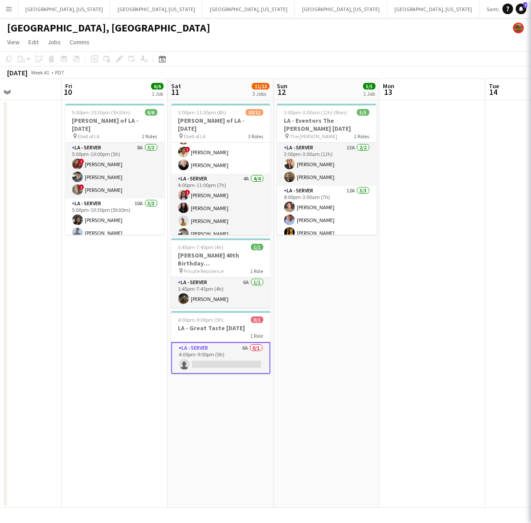
scroll to position [0, 256]
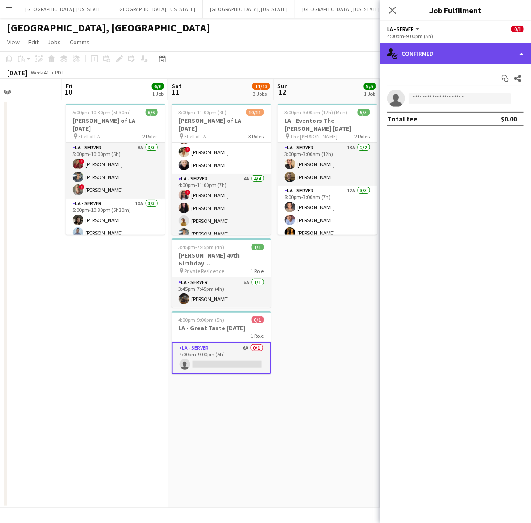
click at [436, 51] on div "single-neutral-actions-check-2 Confirmed" at bounding box center [455, 53] width 151 height 21
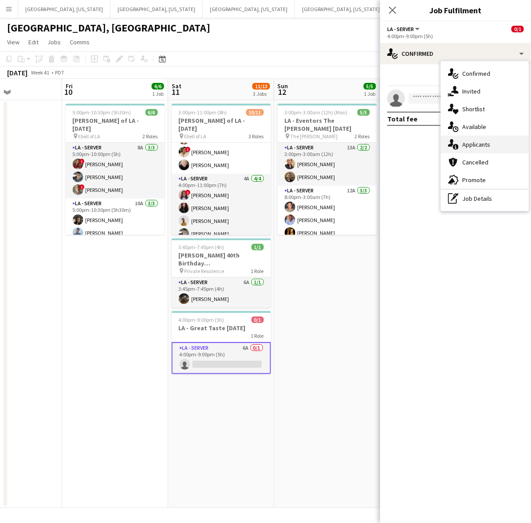
click at [480, 140] on div "single-neutral-actions-information Applicants" at bounding box center [485, 145] width 88 height 18
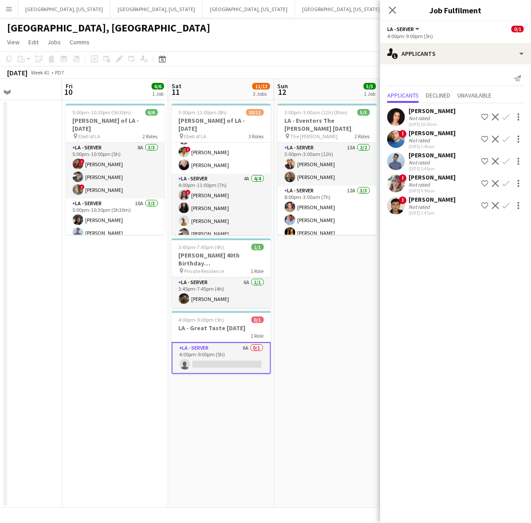
click at [397, 191] on app-user-avatar at bounding box center [396, 184] width 18 height 18
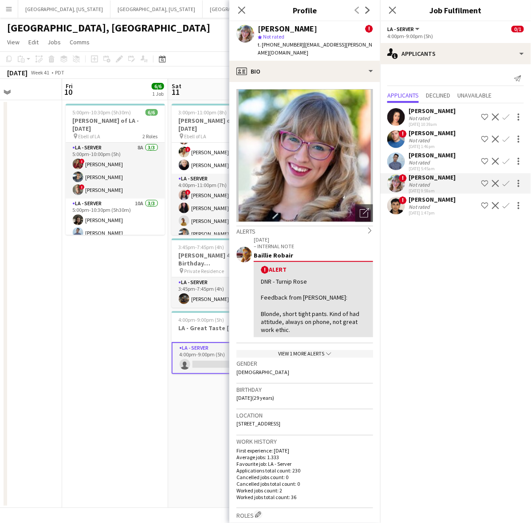
click at [82, 299] on app-date-cell "5:00pm-10:30pm (5h30m) 6/6 LA - Ebell of LA - 10.10.25 pin Ebell of LA 2 Roles …" at bounding box center [115, 304] width 106 height 408
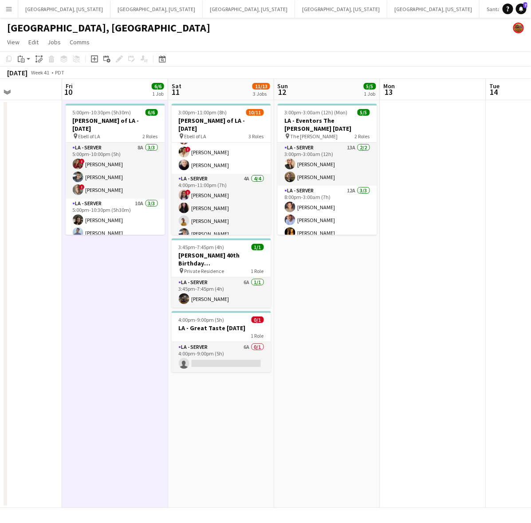
drag, startPoint x: 154, startPoint y: 377, endPoint x: 396, endPoint y: 336, distance: 245.7
click at [497, 334] on app-calendar-viewport "Tue 7 Wed 8 8/10 1 Job Thu 9 Fri 10 6/6 1 Job Sat 11 11/13 3 Jobs Sun 12 5/5 1 …" at bounding box center [265, 293] width 531 height 429
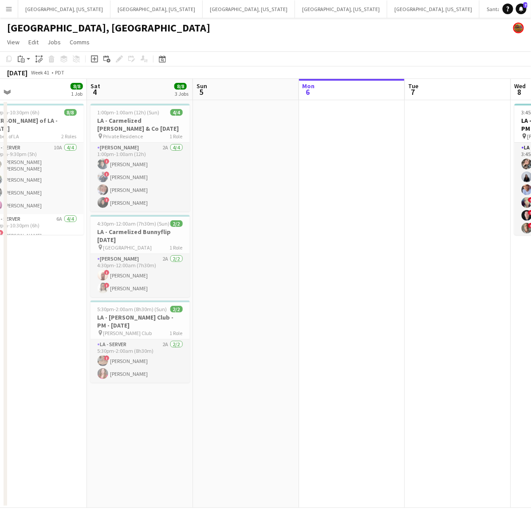
drag, startPoint x: 438, startPoint y: 326, endPoint x: 510, endPoint y: 311, distance: 74.3
click at [510, 311] on app-calendar-viewport "Wed 1 Thu 2 Fri 3 8/8 1 Job Sat 4 8/8 3 Jobs Sun 5 Mon 6 Tue 7 Wed 8 8/10 1 Job…" at bounding box center [265, 293] width 531 height 429
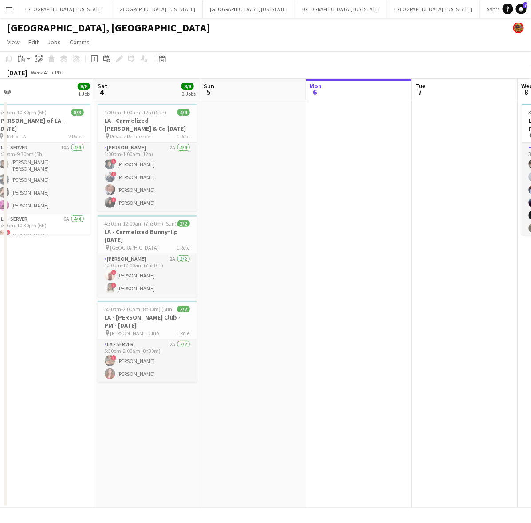
drag, startPoint x: 400, startPoint y: 299, endPoint x: 429, endPoint y: 255, distance: 52.3
click at [530, 247] on html "Menu Boards Boards Boards All jobs Status Workforce Workforce My Workforce Recr…" at bounding box center [265, 261] width 531 height 523
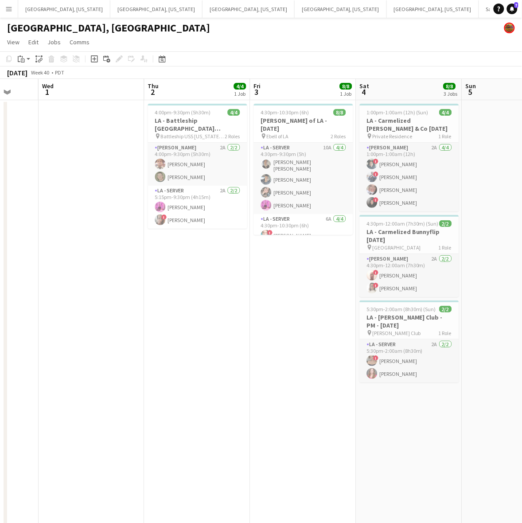
scroll to position [0, 353]
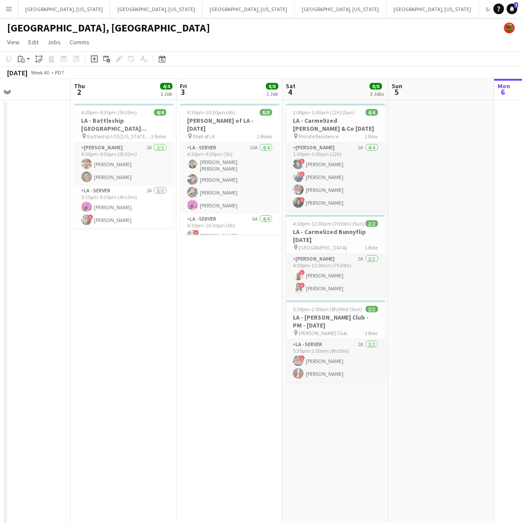
drag, startPoint x: 482, startPoint y: 300, endPoint x: 331, endPoint y: 320, distance: 152.5
click at [331, 320] on app-calendar-viewport "Sun 28 4/4 2 Jobs Mon 29 Tue 30 Wed 1 Thu 2 4/4 1 Job Fri 3 8/8 1 Job Sat 4 8/8…" at bounding box center [261, 406] width 522 height 654
drag, startPoint x: 200, startPoint y: 352, endPoint x: 531, endPoint y: 225, distance: 354.3
click at [522, 225] on html "Menu Boards Boards Boards All jobs Status Workforce Workforce My Workforce Recr…" at bounding box center [261, 366] width 522 height 733
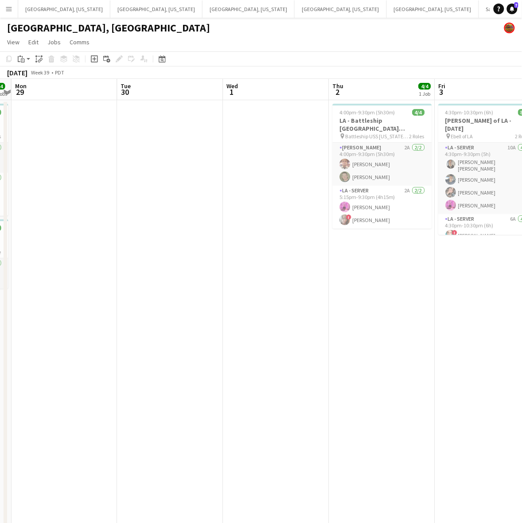
click at [391, 236] on app-calendar-viewport "Fri 26 Sat 27 23/28 6 Jobs Sun 28 4/4 2 Jobs Mon 29 Tue 30 Wed 1 Thu 2 4/4 1 Jo…" at bounding box center [261, 406] width 522 height 654
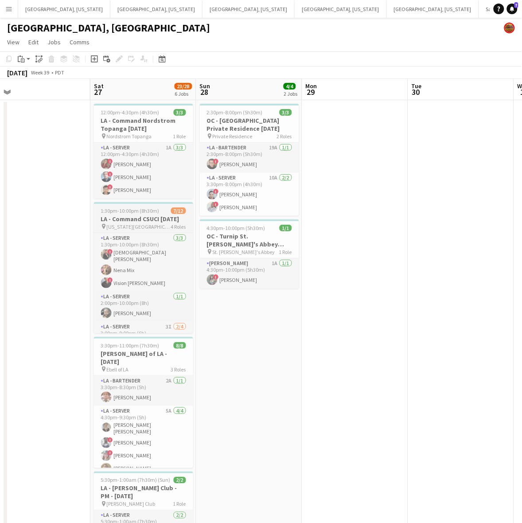
click at [119, 227] on span "California State University Channel Islands" at bounding box center [139, 226] width 64 height 7
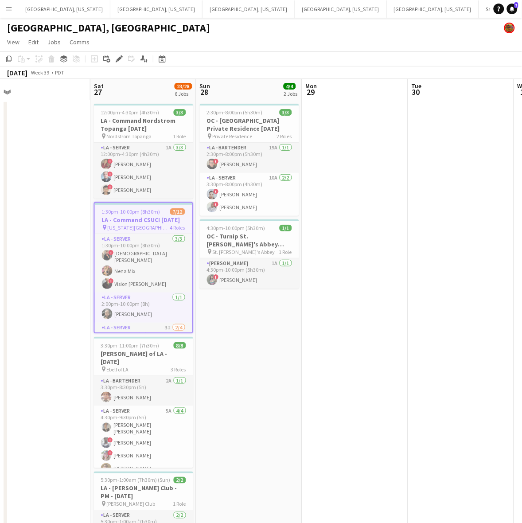
click at [159, 295] on app-calendar-viewport "Wed 24 Thu 25 4/4 2 Jobs Fri 26 Sat 27 23/28 6 Jobs Sun 28 4/4 2 Jobs Mon 29 Tu…" at bounding box center [261, 406] width 522 height 654
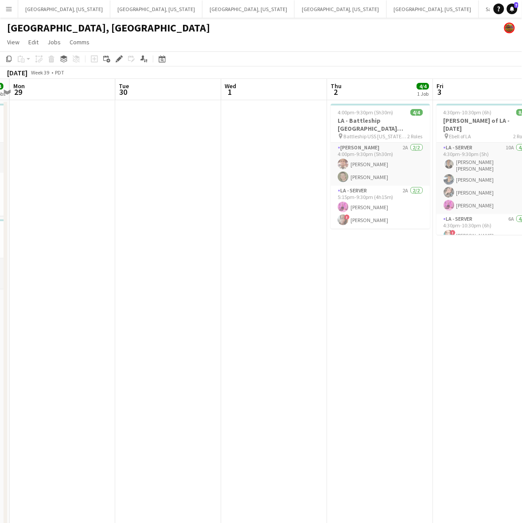
drag, startPoint x: 429, startPoint y: 247, endPoint x: 72, endPoint y: 288, distance: 358.9
click at [149, 279] on app-calendar-viewport "Fri 26 Sat 27 23/28 6 Jobs Sun 28 4/4 2 Jobs Mon 29 Tue 30 Wed 1 Thu 2 4/4 1 Jo…" at bounding box center [261, 406] width 522 height 654
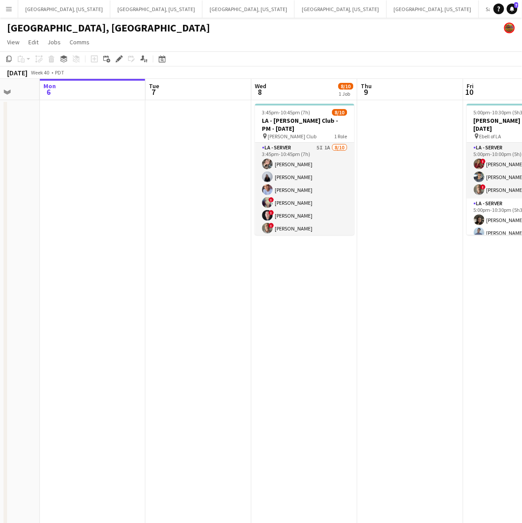
scroll to position [0, 278]
drag, startPoint x: 449, startPoint y: 216, endPoint x: 31, endPoint y: 280, distance: 423.0
click at [31, 280] on app-calendar-viewport "Fri 3 8/8 1 Job Sat 4 8/8 3 Jobs Sun 5 Mon 6 Tue 7 Wed 8 8/10 1 Job Thu 9 Fri 1…" at bounding box center [261, 406] width 522 height 654
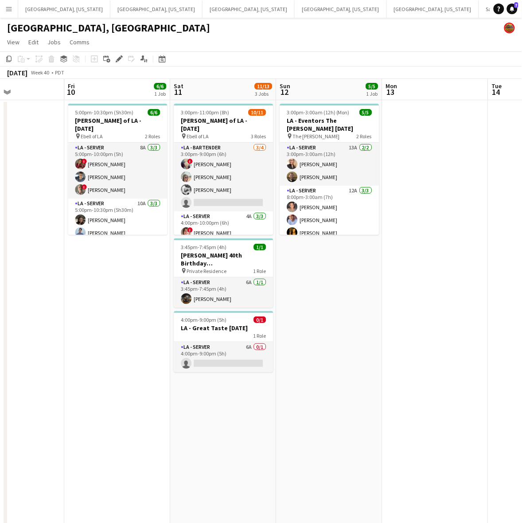
scroll to position [0, 267]
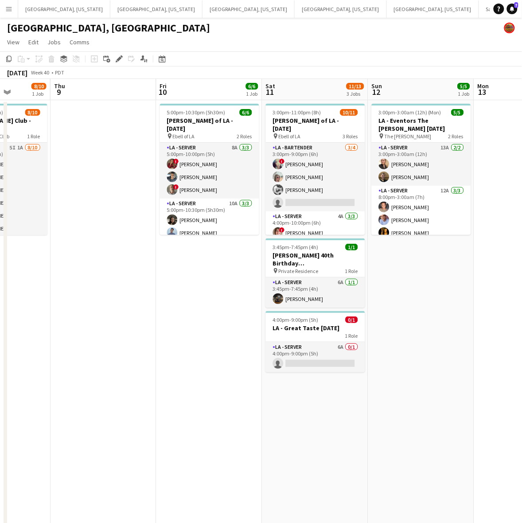
drag, startPoint x: 174, startPoint y: 246, endPoint x: 85, endPoint y: 267, distance: 92.1
click at [58, 265] on app-calendar-viewport "Mon 6 Tue 7 Wed 8 8/10 1 Job Thu 9 Fri 10 6/6 1 Job Sat 11 11/13 3 Jobs Sun 12 …" at bounding box center [261, 406] width 522 height 654
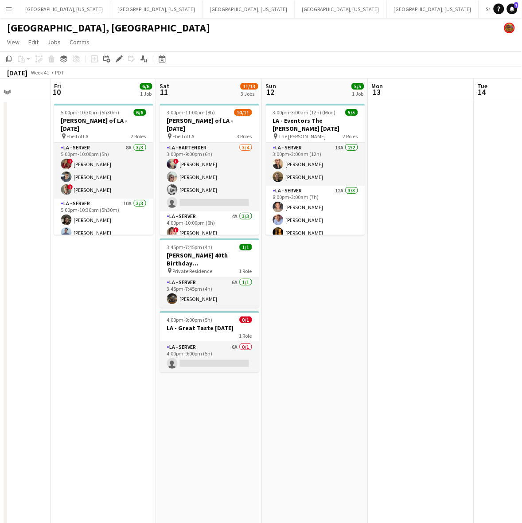
click at [208, 454] on app-date-cell "3:00pm-11:00pm (8h) 10/11 LA - Ebell of LA - 10.11.25 pin Ebell of LA 3 Roles L…" at bounding box center [210, 416] width 106 height 632
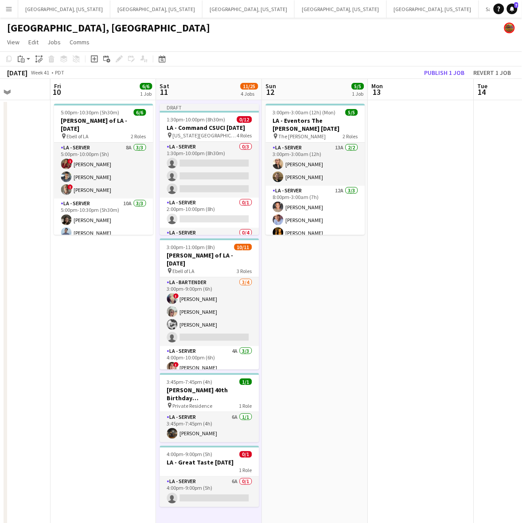
drag, startPoint x: 200, startPoint y: 125, endPoint x: 163, endPoint y: 88, distance: 52.7
click at [200, 124] on h3 "LA - Command CSUCI 9.27.25" at bounding box center [209, 128] width 99 height 8
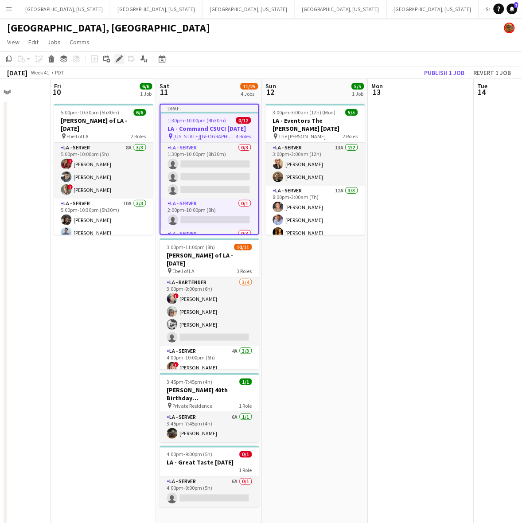
click at [118, 59] on icon at bounding box center [119, 59] width 5 height 5
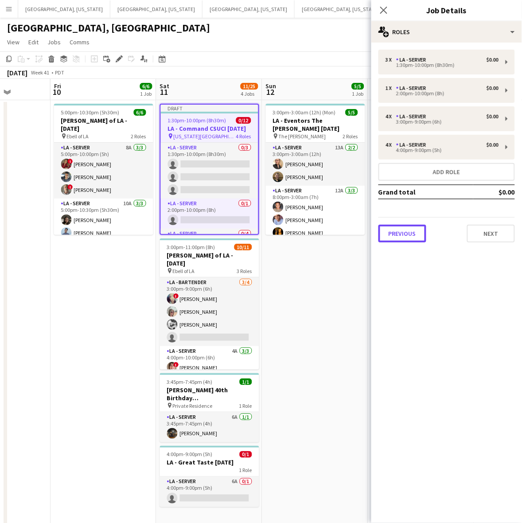
click at [397, 237] on button "Previous" at bounding box center [403, 234] width 48 height 18
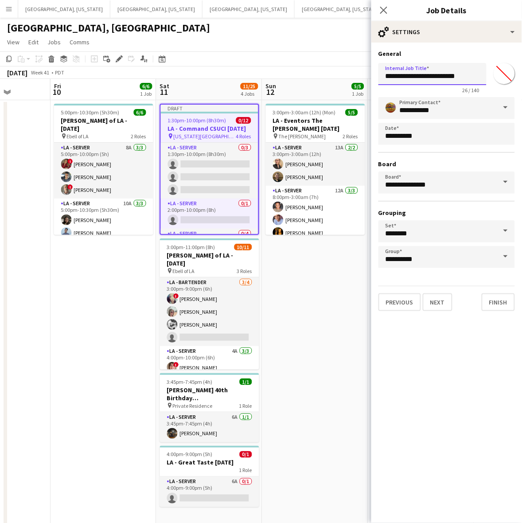
drag, startPoint x: 465, startPoint y: 78, endPoint x: 531, endPoint y: 80, distance: 66.1
click at [522, 80] on html "Menu Boards Boards Boards All jobs Status Workforce Workforce My Workforce Recr…" at bounding box center [261, 366] width 522 height 733
click at [480, 74] on input "**********" at bounding box center [433, 74] width 108 height 22
click at [474, 76] on input "**********" at bounding box center [433, 74] width 108 height 22
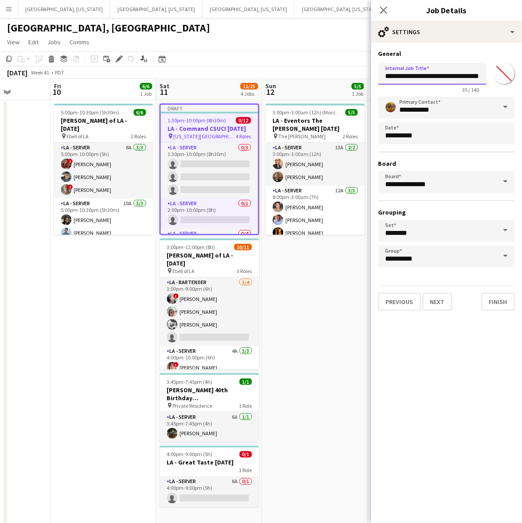
click at [483, 76] on input "**********" at bounding box center [433, 74] width 108 height 22
click at [482, 75] on input "**********" at bounding box center [433, 74] width 108 height 22
click at [479, 74] on input "**********" at bounding box center [433, 74] width 108 height 22
type input "**********"
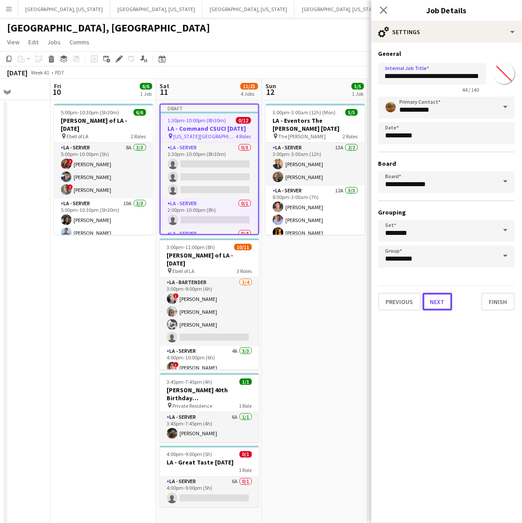
click at [430, 295] on button "Next" at bounding box center [438, 302] width 30 height 18
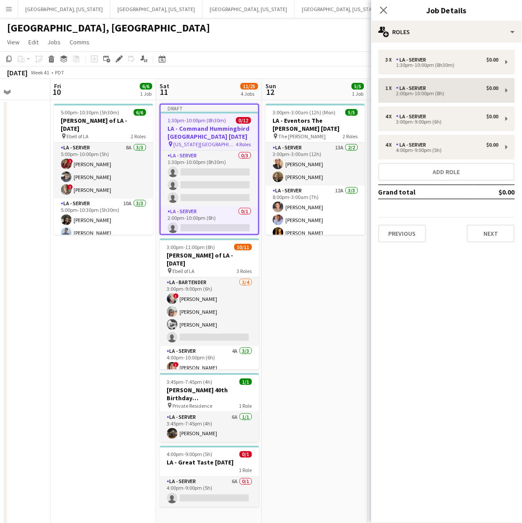
scroll to position [0, 0]
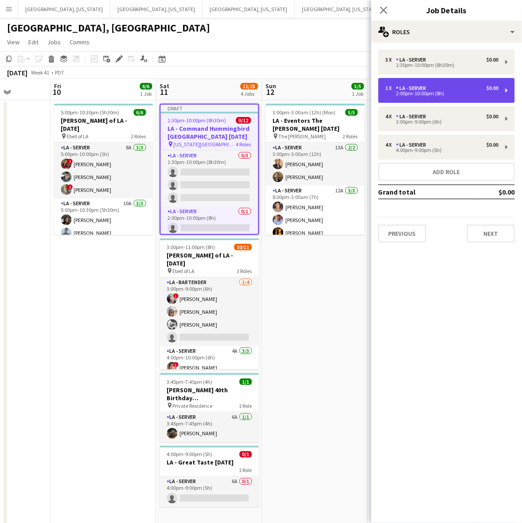
click at [427, 85] on div "LA - Server" at bounding box center [413, 88] width 34 height 6
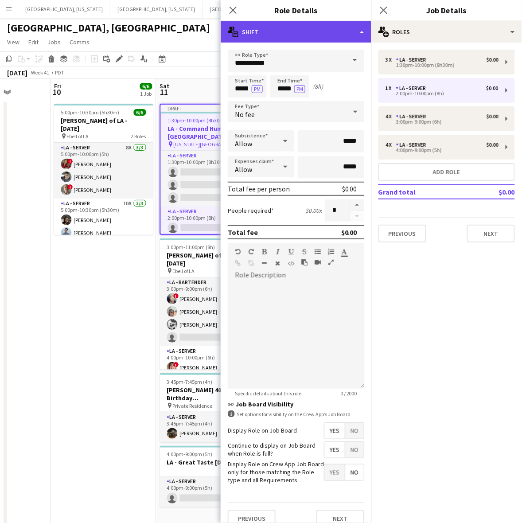
click at [278, 31] on div "multiple-actions-text Shift" at bounding box center [296, 31] width 151 height 21
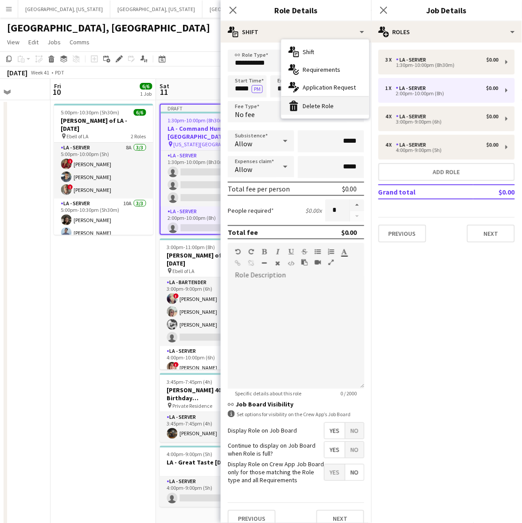
click at [314, 98] on div "bin-2 Delete Role" at bounding box center [326, 106] width 88 height 18
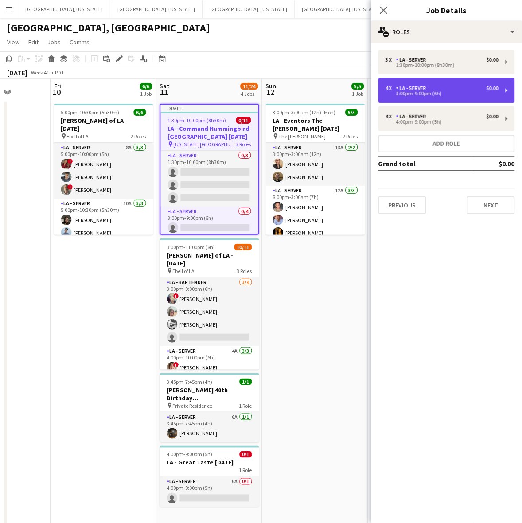
click at [455, 78] on div "4 x LA - Server $0.00 3:00pm-9:00pm (6h)" at bounding box center [447, 90] width 137 height 25
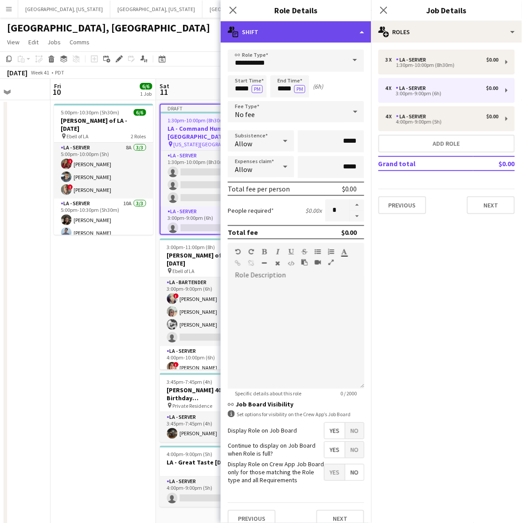
click at [333, 29] on div "multiple-actions-text Shift" at bounding box center [296, 31] width 151 height 21
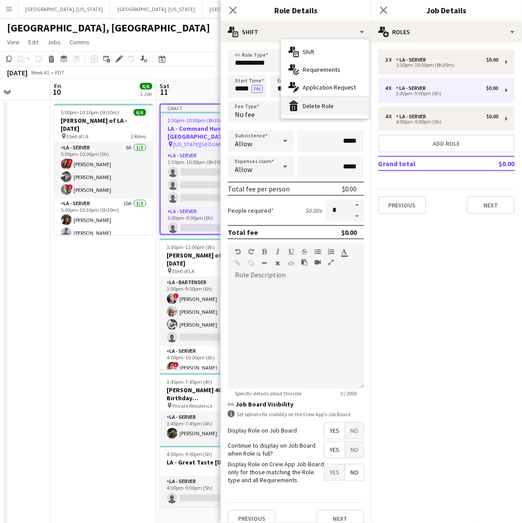
click at [318, 105] on div "bin-2 Delete Role" at bounding box center [326, 106] width 88 height 18
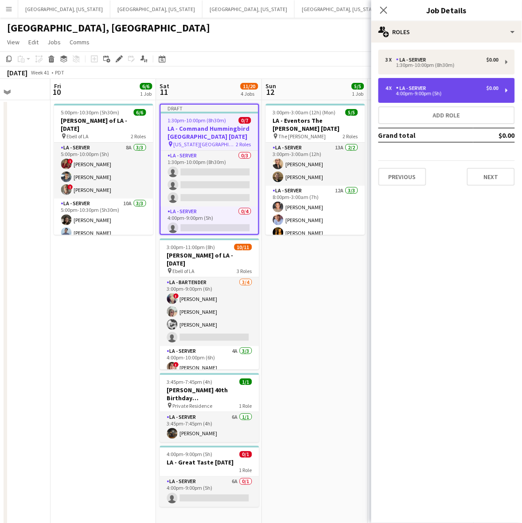
drag, startPoint x: 426, startPoint y: 86, endPoint x: 414, endPoint y: 78, distance: 14.1
click at [426, 85] on div "LA - Server" at bounding box center [413, 88] width 34 height 6
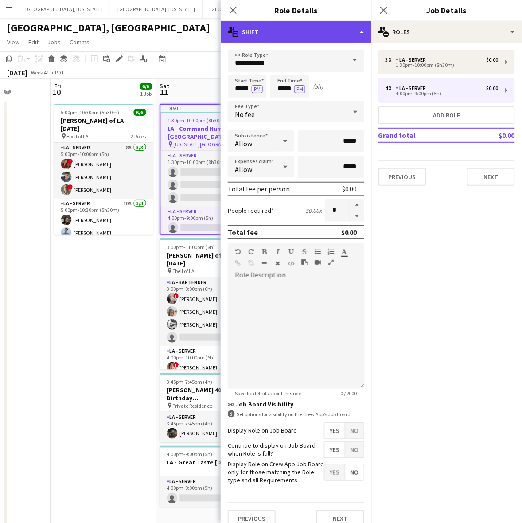
click at [331, 32] on div "multiple-actions-text Shift" at bounding box center [296, 31] width 151 height 21
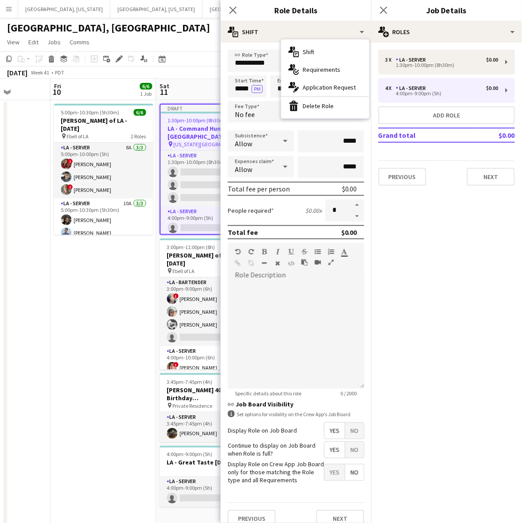
click at [338, 103] on div "bin-2 Delete Role" at bounding box center [326, 106] width 88 height 18
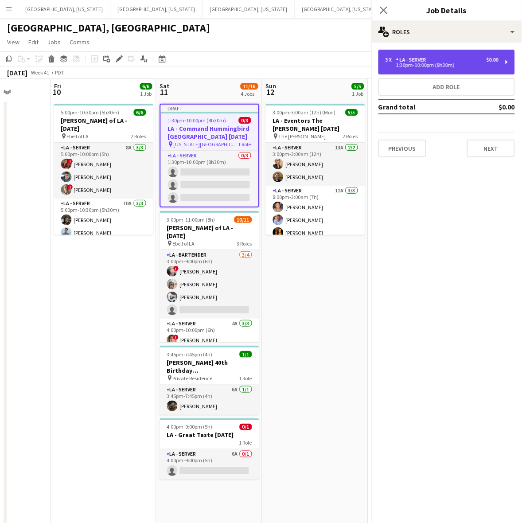
click at [408, 56] on div "3 x LA - Server $0.00 1:30pm-10:00pm (8h30m)" at bounding box center [447, 62] width 137 height 25
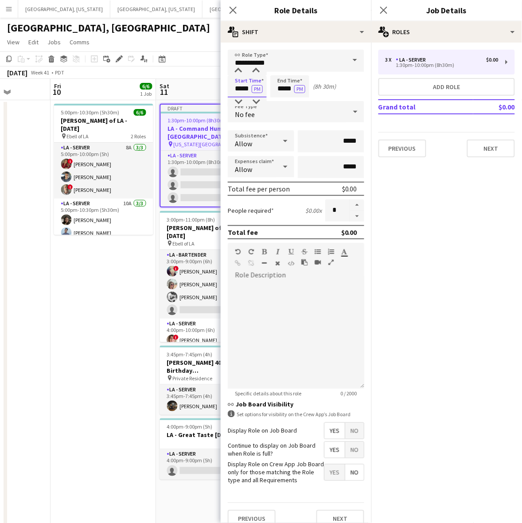
drag, startPoint x: 249, startPoint y: 89, endPoint x: 270, endPoint y: 89, distance: 20.4
click at [270, 89] on div "Start Time ***** PM End Time ***** PM (8h 30m)" at bounding box center [296, 86] width 137 height 22
type input "*****"
click at [300, 91] on button "PM" at bounding box center [299, 89] width 11 height 8
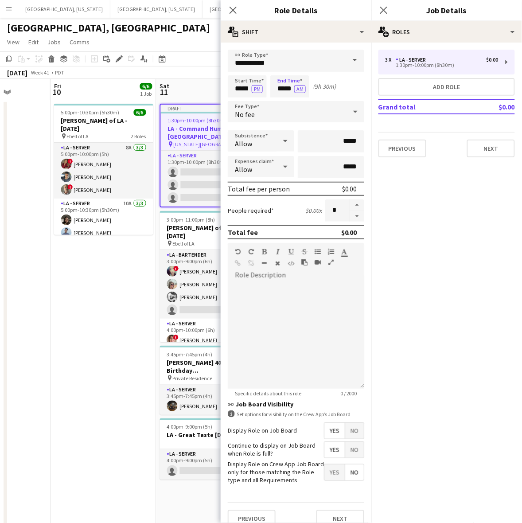
click at [349, 196] on form "**********" at bounding box center [296, 293] width 151 height 486
click at [350, 200] on button "button" at bounding box center [357, 206] width 14 height 12
type input "*"
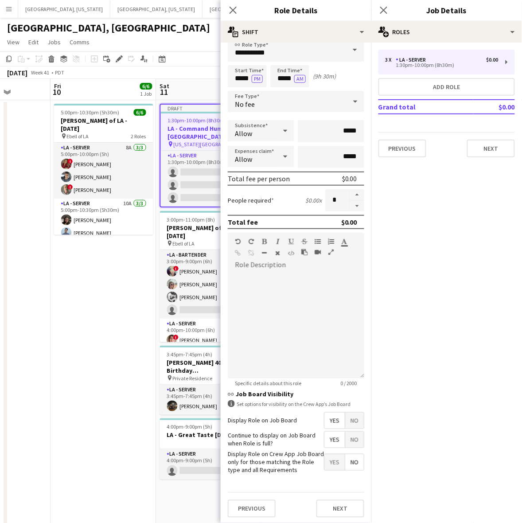
scroll to position [18, 0]
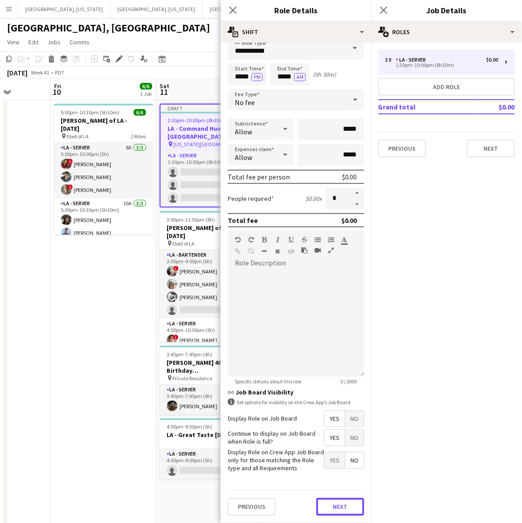
click at [340, 507] on button "Next" at bounding box center [341, 507] width 48 height 18
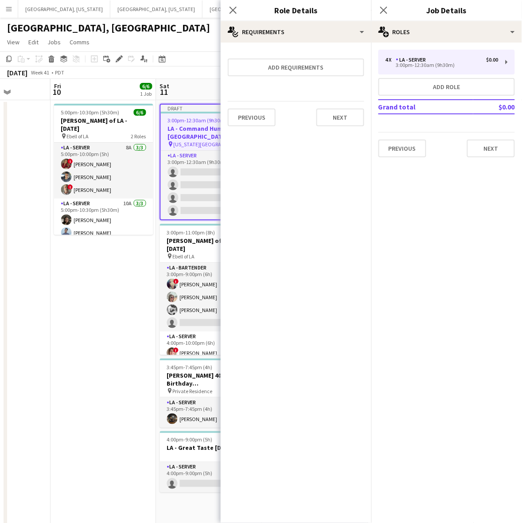
scroll to position [0, 0]
click at [231, 10] on icon "Close pop-in" at bounding box center [233, 10] width 8 height 8
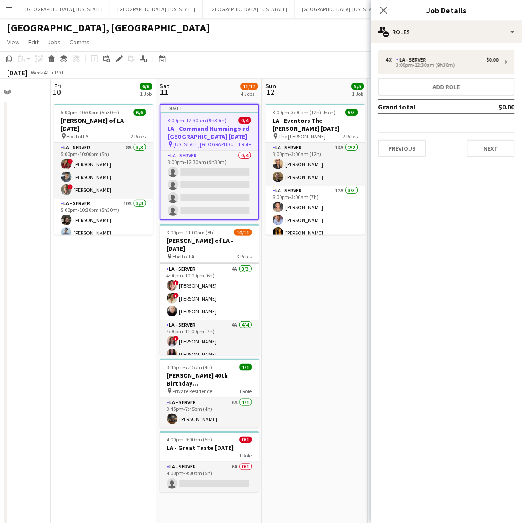
scroll to position [94, 0]
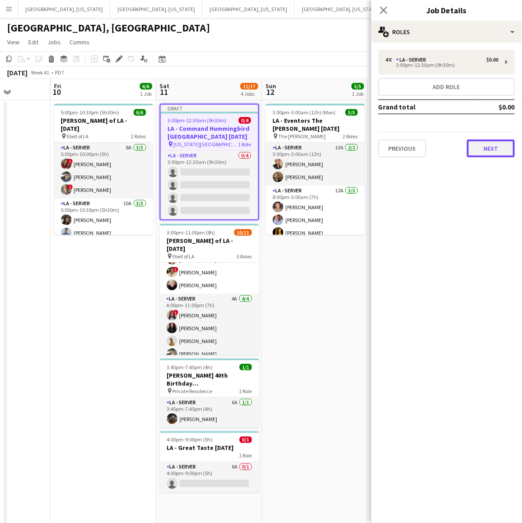
click at [498, 149] on button "Next" at bounding box center [491, 149] width 48 height 18
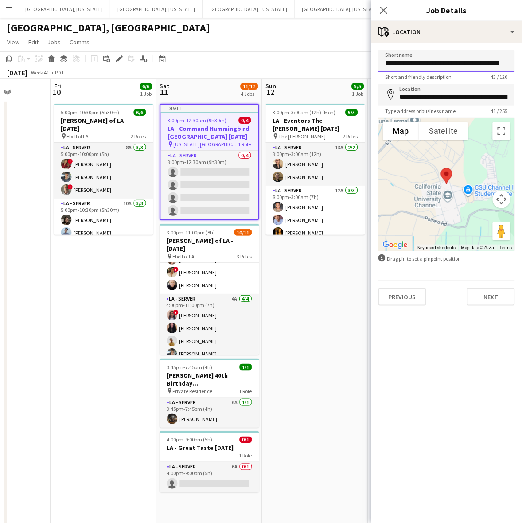
click at [411, 65] on input "**********" at bounding box center [447, 61] width 137 height 22
type input "**********"
click at [429, 96] on input "**********" at bounding box center [447, 95] width 137 height 22
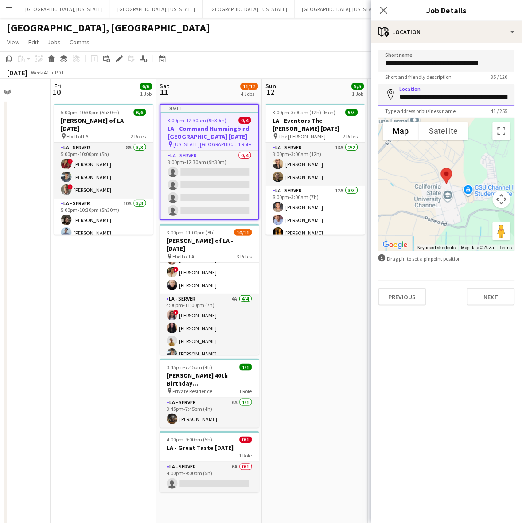
click at [429, 96] on input "**********" at bounding box center [447, 95] width 137 height 22
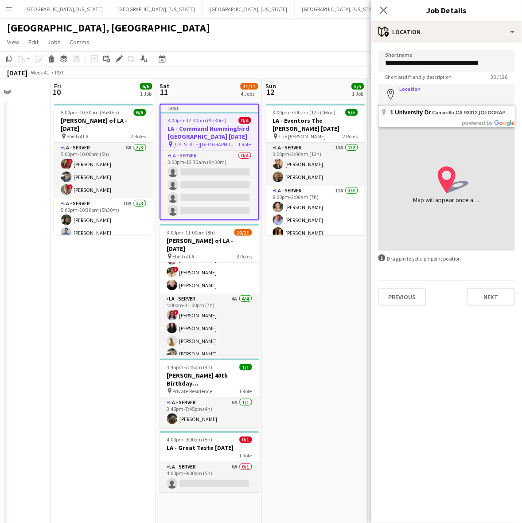
paste input "**********"
type input "**********"
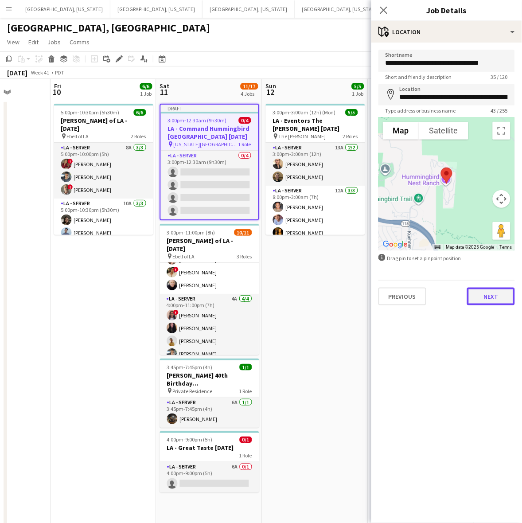
click at [486, 294] on button "Next" at bounding box center [491, 297] width 48 height 18
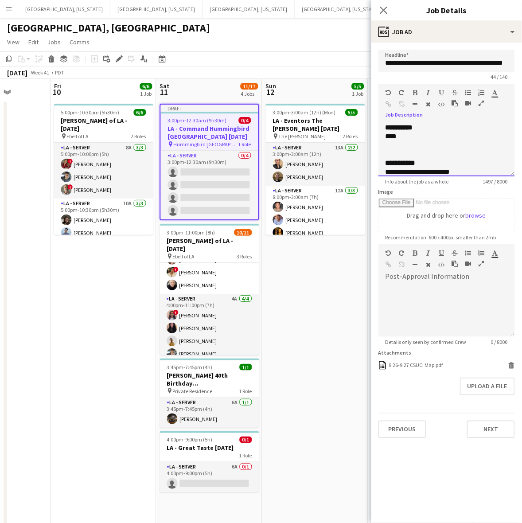
drag, startPoint x: 404, startPoint y: 136, endPoint x: 370, endPoint y: 137, distance: 33.7
click at [370, 137] on body "Menu Boards Boards Boards All jobs Status Workforce Workforce My Workforce Recr…" at bounding box center [261, 366] width 522 height 733
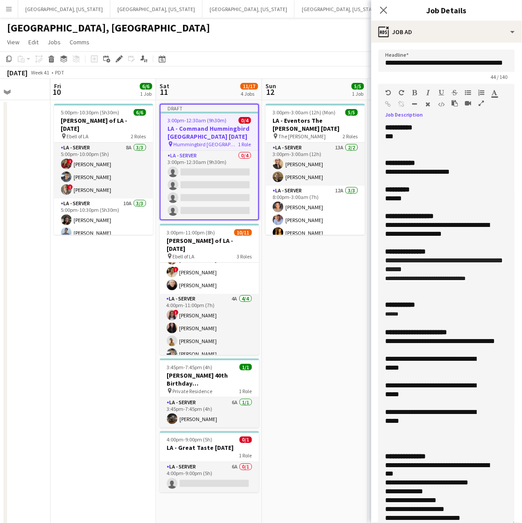
drag, startPoint x: 511, startPoint y: 171, endPoint x: 493, endPoint y: 388, distance: 218.0
click at [522, 515] on html "Menu Boards Boards Boards All jobs Status Workforce Workforce My Workforce Recr…" at bounding box center [261, 366] width 522 height 733
drag, startPoint x: 472, startPoint y: 171, endPoint x: 378, endPoint y: 176, distance: 94.6
click at [378, 176] on form "**********" at bounding box center [447, 416] width 151 height 733
drag, startPoint x: 409, startPoint y: 196, endPoint x: 380, endPoint y: 189, distance: 29.7
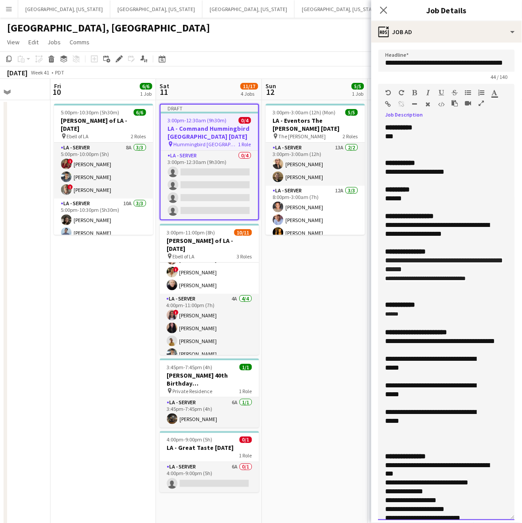
click at [380, 189] on div "**********" at bounding box center [447, 321] width 137 height 397
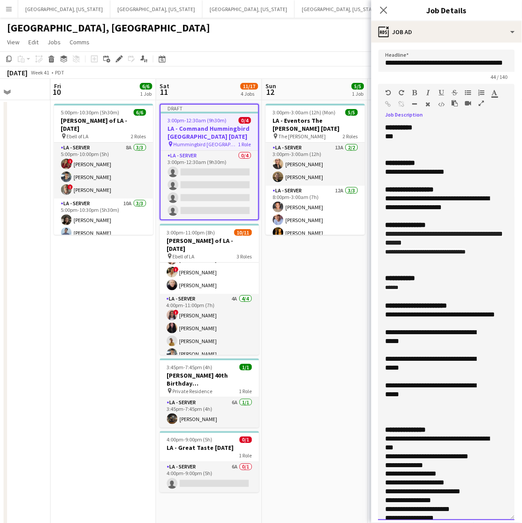
click at [395, 200] on div "**********" at bounding box center [439, 203] width 106 height 18
click at [479, 208] on div "**********" at bounding box center [439, 203] width 106 height 18
click at [399, 200] on div "**********" at bounding box center [439, 203] width 106 height 18
click at [479, 205] on div "**********" at bounding box center [439, 203] width 106 height 18
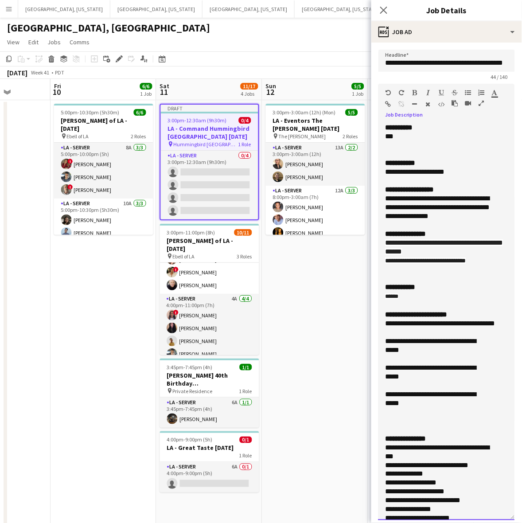
drag, startPoint x: 489, startPoint y: 263, endPoint x: 376, endPoint y: 242, distance: 115.3
click at [376, 242] on form "**********" at bounding box center [447, 416] width 151 height 733
click at [417, 265] on div at bounding box center [447, 260] width 122 height 9
click at [422, 301] on div "******" at bounding box center [447, 296] width 122 height 9
drag, startPoint x: 418, startPoint y: 422, endPoint x: 385, endPoint y: 339, distance: 88.8
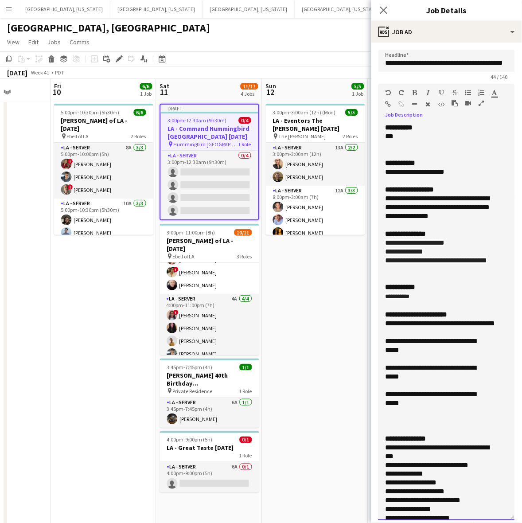
click at [385, 339] on div "**********" at bounding box center [447, 321] width 137 height 397
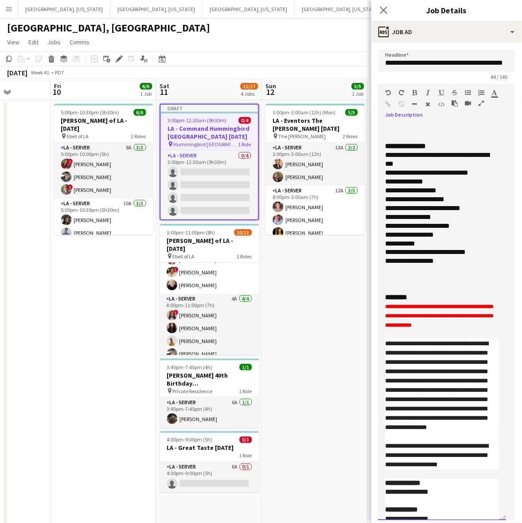
scroll to position [55, 0]
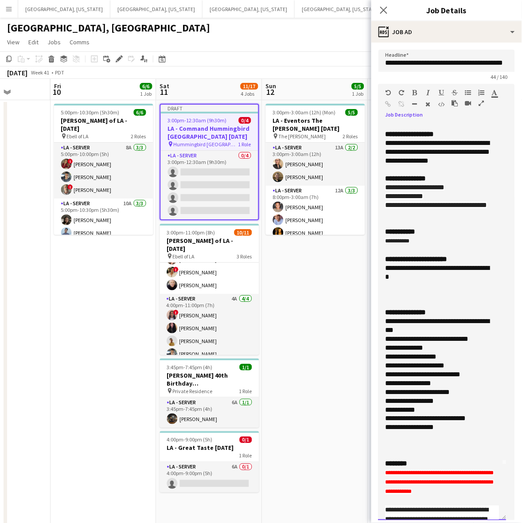
click at [384, 251] on div "**********" at bounding box center [443, 321] width 128 height 397
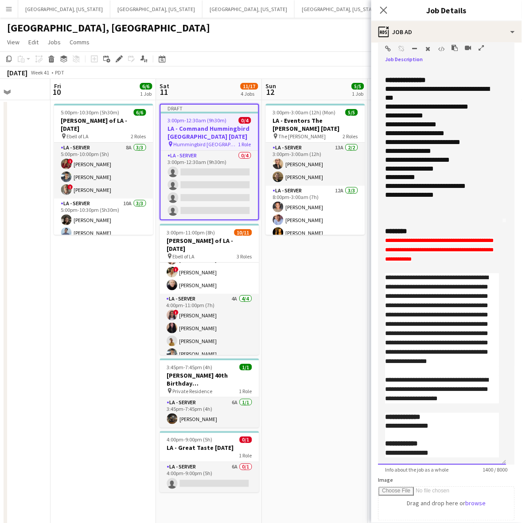
drag, startPoint x: 435, startPoint y: 389, endPoint x: 375, endPoint y: 231, distance: 169.6
click at [375, 231] on form "**********" at bounding box center [447, 360] width 151 height 733
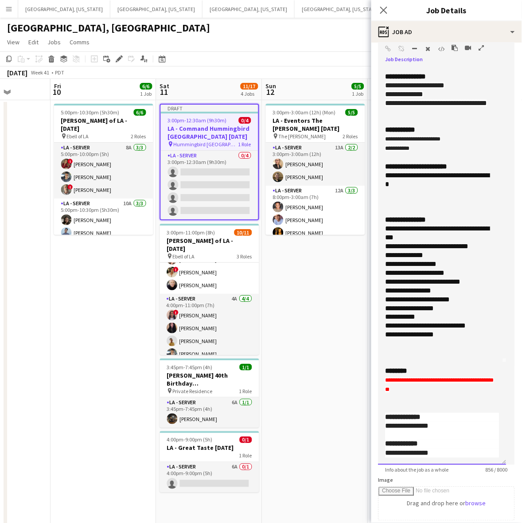
scroll to position [127, 0]
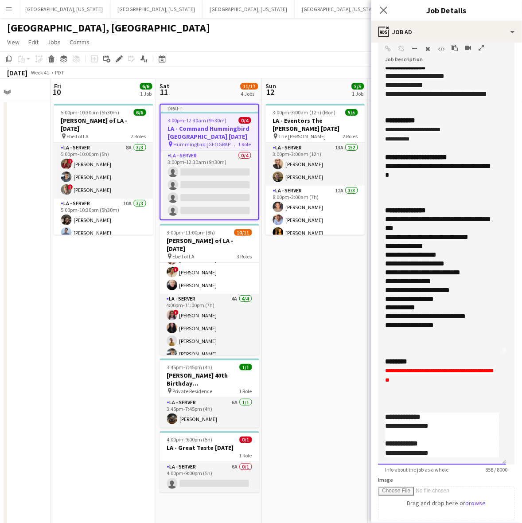
click at [400, 396] on div at bounding box center [443, 399] width 114 height 9
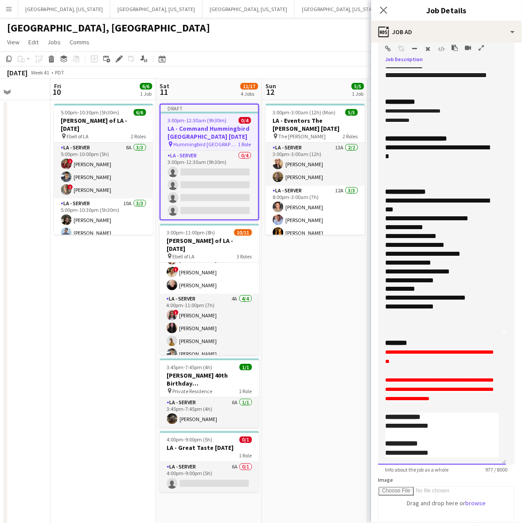
drag, startPoint x: 423, startPoint y: 427, endPoint x: 373, endPoint y: 426, distance: 49.7
click at [373, 426] on form "**********" at bounding box center [447, 360] width 151 height 733
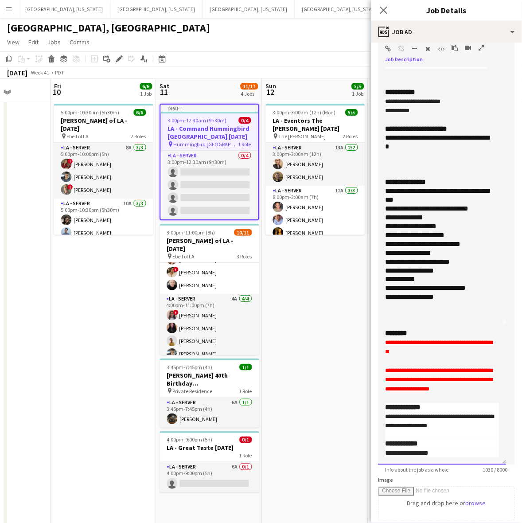
drag, startPoint x: 447, startPoint y: 451, endPoint x: 371, endPoint y: 454, distance: 75.9
click at [371, 454] on body "Menu Boards Boards Boards All jobs Status Workforce Workforce My Workforce Recr…" at bounding box center [261, 366] width 522 height 733
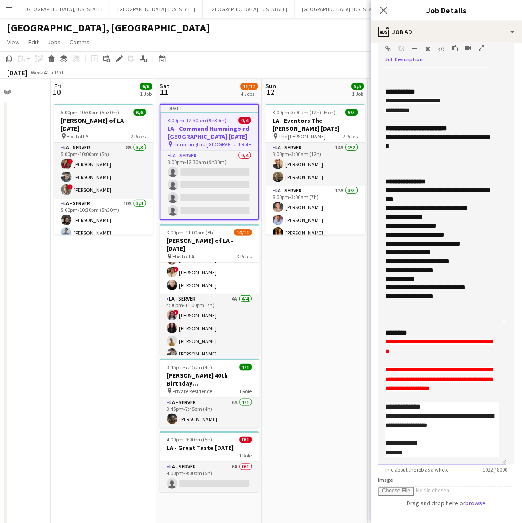
scroll to position [158, 0]
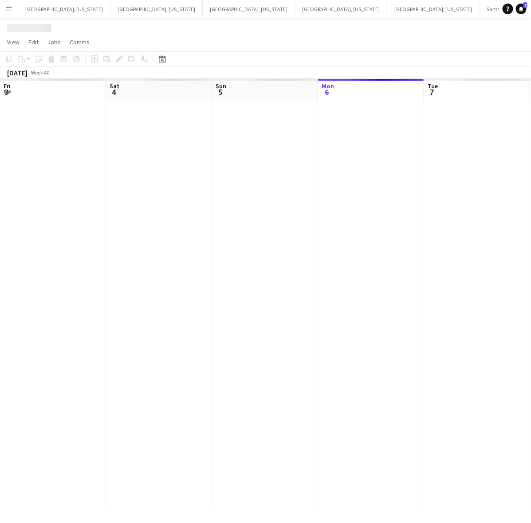
scroll to position [0, 212]
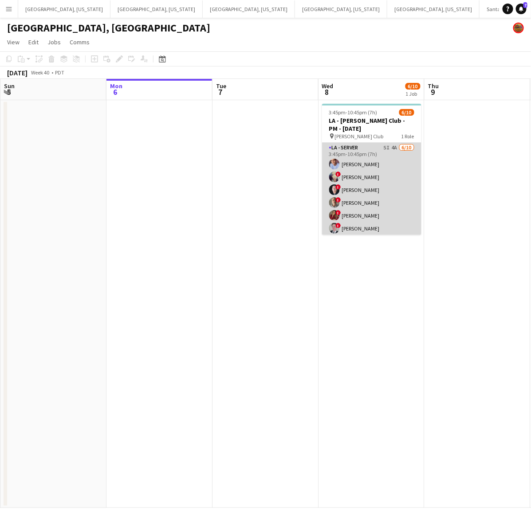
click at [398, 194] on app-card-role "LA - Server 5I 4A 6/10 3:45pm-10:45pm (7h) Robert Solomon ! Christina Martinez …" at bounding box center [371, 216] width 99 height 146
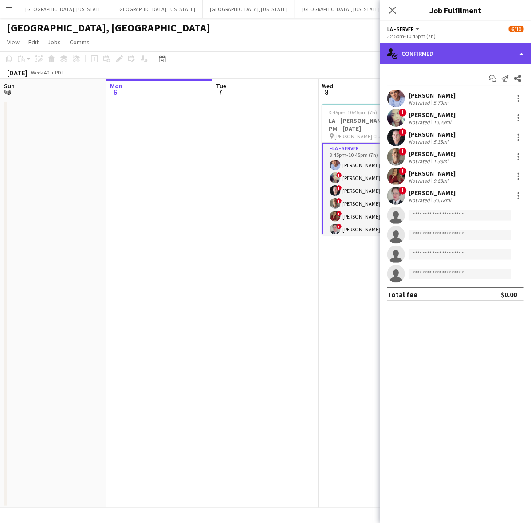
click at [455, 51] on div "single-neutral-actions-check-2 Confirmed" at bounding box center [455, 53] width 151 height 21
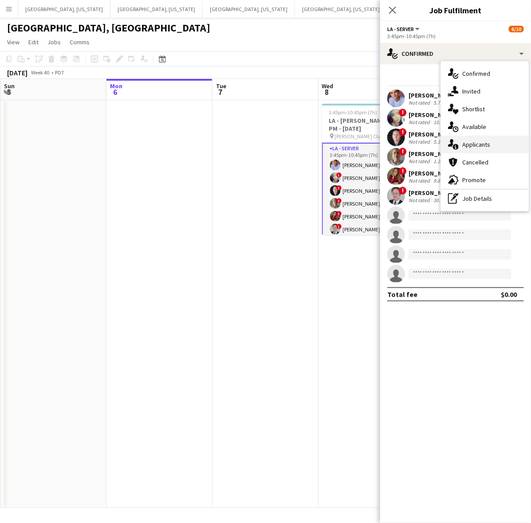
click at [466, 143] on span "Applicants" at bounding box center [476, 145] width 28 height 8
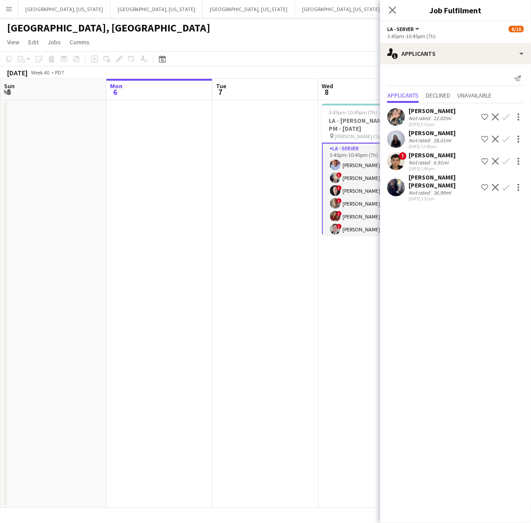
click at [496, 160] on app-icon "Decline" at bounding box center [495, 161] width 7 height 7
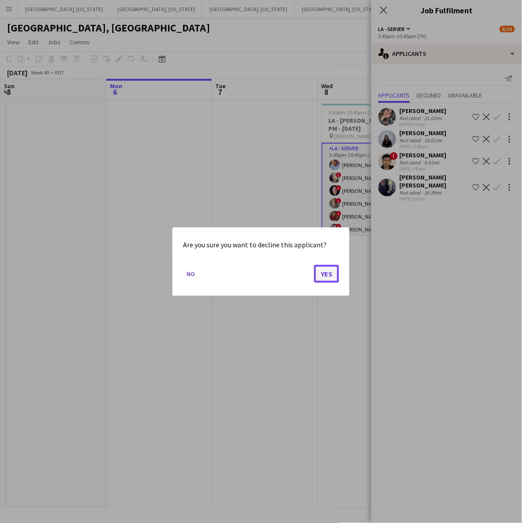
click at [333, 272] on button "Yes" at bounding box center [326, 274] width 25 height 18
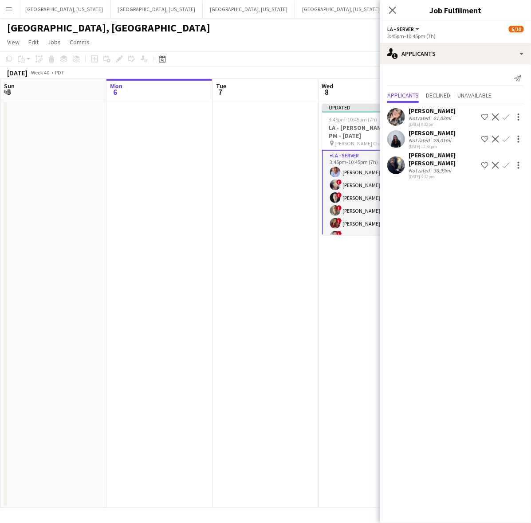
click at [325, 43] on app-page-menu "View Day view expanded Day view collapsed Month view Date picker Jump to [DATE]…" at bounding box center [265, 43] width 531 height 17
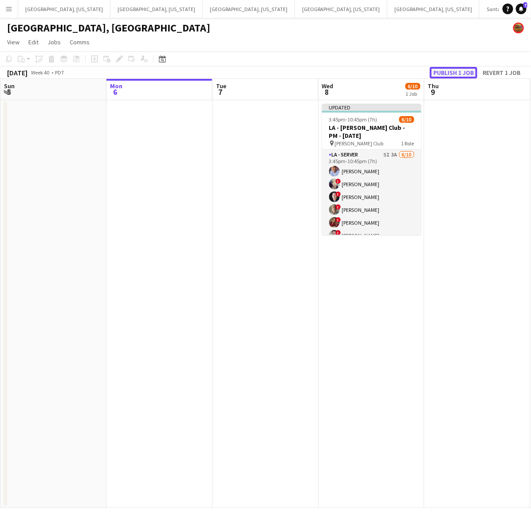
click at [455, 68] on button "Publish 1 job" at bounding box center [453, 73] width 47 height 12
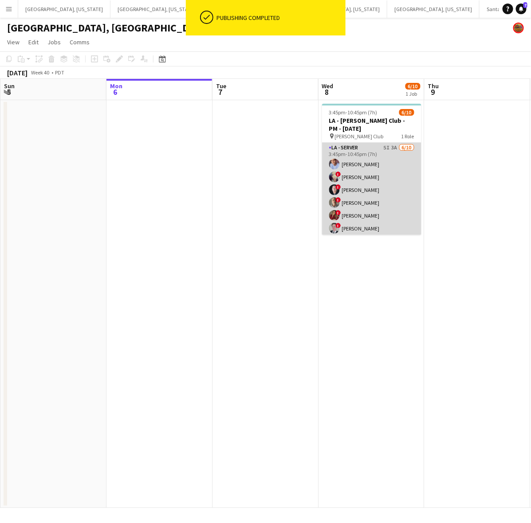
click at [367, 176] on app-card-role "LA - Server 5I 3A 6/10 3:45pm-10:45pm (7h) Robert Solomon ! Christina Martinez …" at bounding box center [371, 216] width 99 height 146
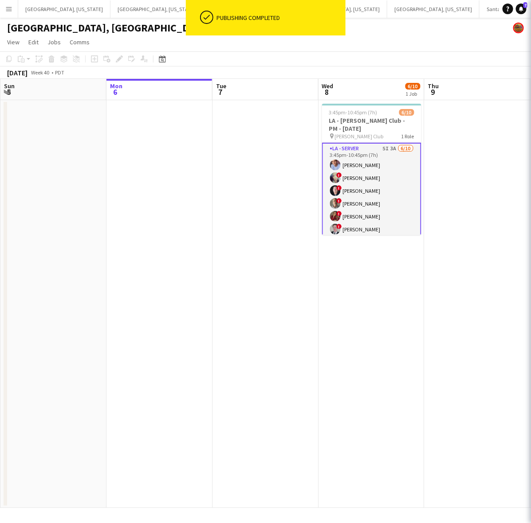
scroll to position [0, 211]
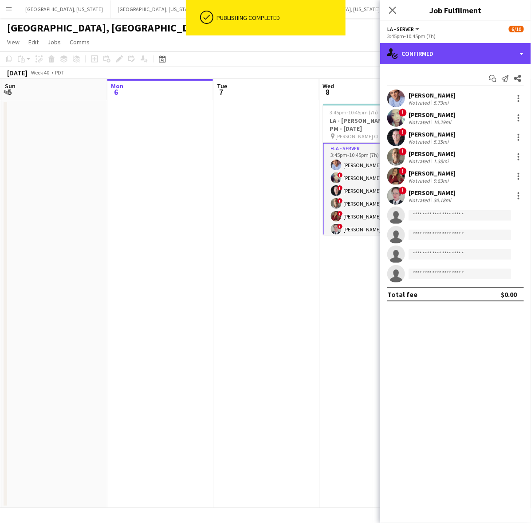
drag, startPoint x: 431, startPoint y: 56, endPoint x: 434, endPoint y: 73, distance: 17.6
click at [431, 56] on div "single-neutral-actions-check-2 Confirmed" at bounding box center [455, 53] width 151 height 21
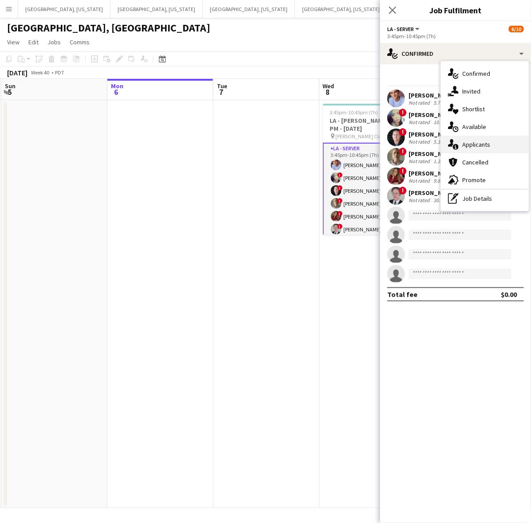
click at [480, 142] on span "Applicants" at bounding box center [476, 145] width 28 height 8
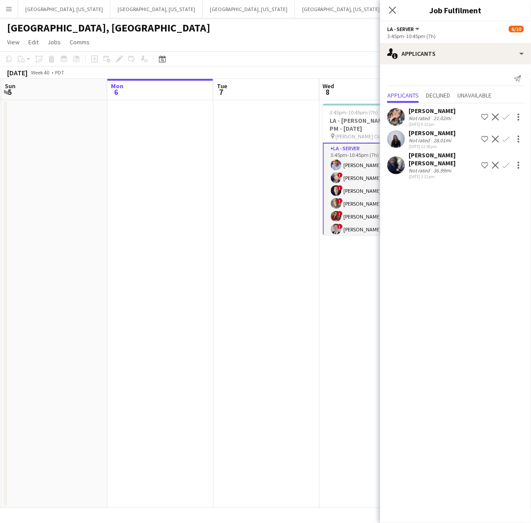
click at [402, 123] on app-user-avatar at bounding box center [396, 117] width 18 height 18
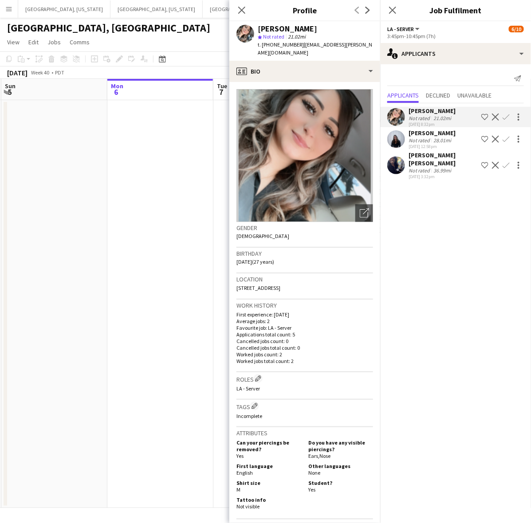
click at [406, 142] on div "Isabella Merino Not rated 28.01mi 10-06-2025 12:58pm Shortlist crew Decline Con…" at bounding box center [455, 139] width 151 height 20
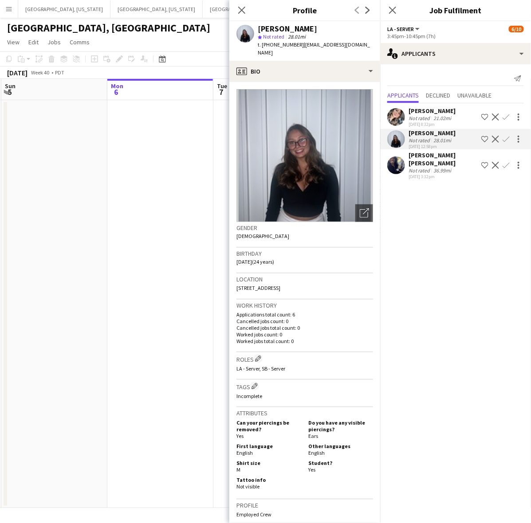
drag, startPoint x: 404, startPoint y: 161, endPoint x: 397, endPoint y: 160, distance: 7.2
click at [403, 161] on app-user-avatar at bounding box center [396, 166] width 18 height 18
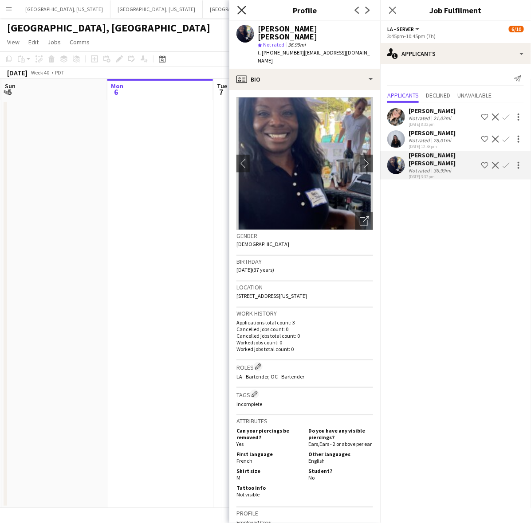
click at [244, 12] on icon at bounding box center [241, 10] width 8 height 8
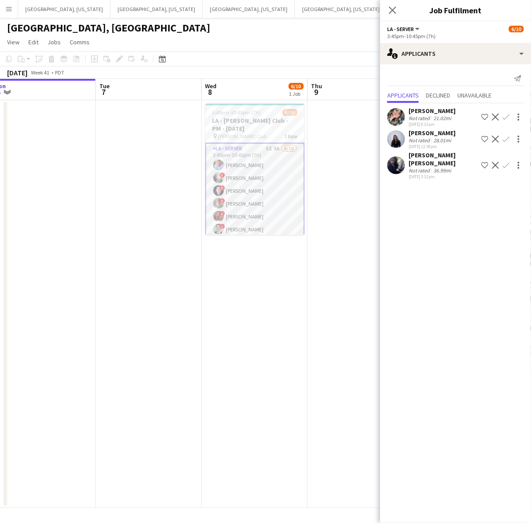
scroll to position [0, 335]
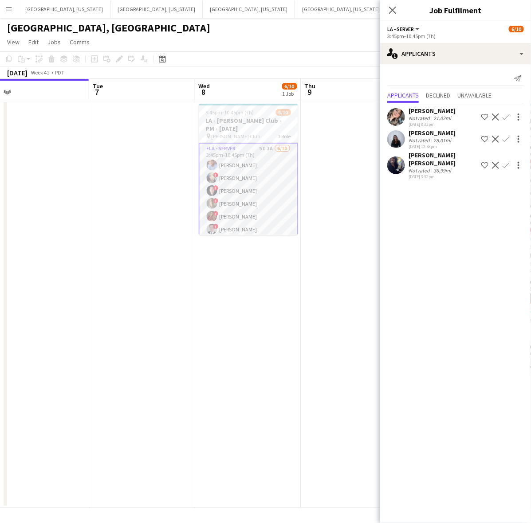
drag, startPoint x: 264, startPoint y: 246, endPoint x: 140, endPoint y: 245, distance: 124.2
click at [140, 245] on app-calendar-viewport "Fri 3 8/8 1 Job Sat 4 8/8 3 Jobs Sun 5 Mon 6 Tue 7 Wed 8 6/10 1 Job Thu 9 Fri 1…" at bounding box center [265, 293] width 531 height 429
click at [394, 136] on app-user-avatar at bounding box center [396, 139] width 18 height 18
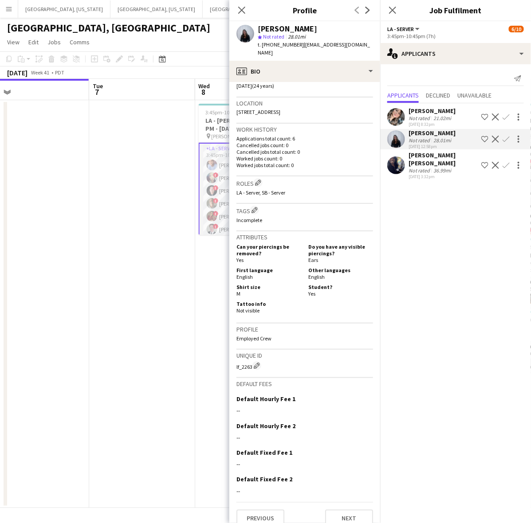
scroll to position [0, 0]
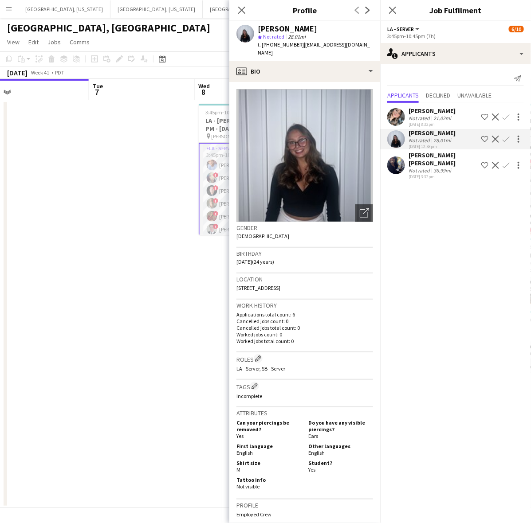
click at [404, 119] on app-user-avatar at bounding box center [396, 117] width 18 height 18
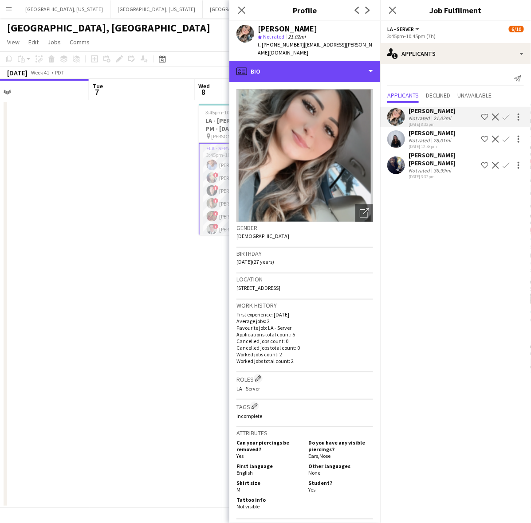
drag, startPoint x: 332, startPoint y: 63, endPoint x: 339, endPoint y: 71, distance: 11.6
click at [333, 63] on div "profile Bio" at bounding box center [304, 71] width 151 height 21
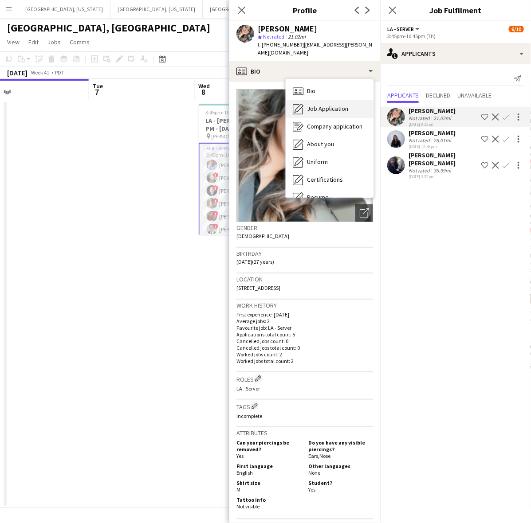
click at [343, 105] on span "Job Application" at bounding box center [327, 109] width 41 height 8
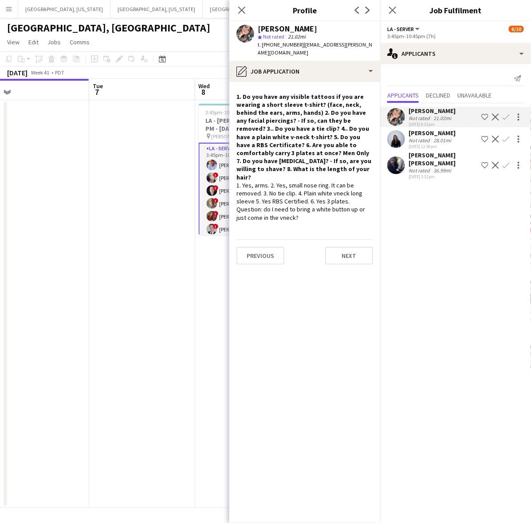
drag, startPoint x: 177, startPoint y: 29, endPoint x: 122, endPoint y: 25, distance: 55.6
click at [176, 29] on div "[GEOGRAPHIC_DATA], [GEOGRAPHIC_DATA]" at bounding box center [265, 26] width 531 height 17
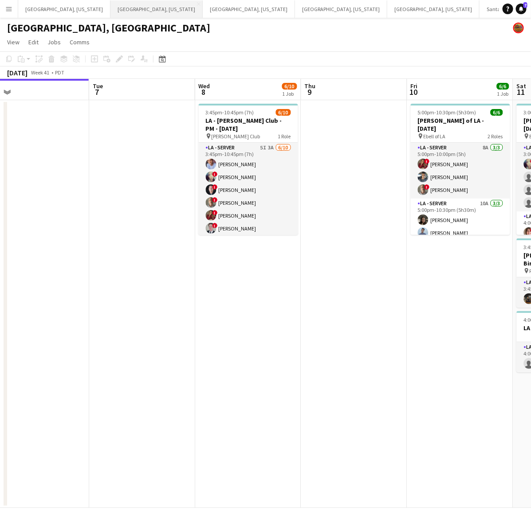
click at [112, 10] on button "Dallas, Texas Close" at bounding box center [156, 8] width 92 height 17
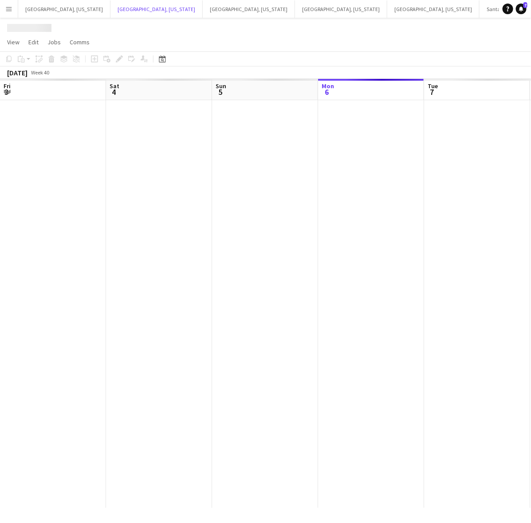
scroll to position [0, 212]
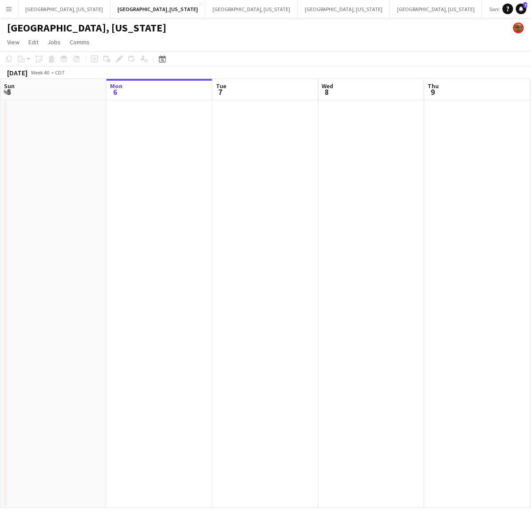
drag, startPoint x: 321, startPoint y: 247, endPoint x: 223, endPoint y: 263, distance: 98.9
click at [262, 258] on app-calendar-viewport "Fri 3 Sat 4 Sun 5 Mon 6 Tue 7 Wed 8 Thu 9 Fri 10 Sat 11 4/9 2 Jobs Sun 12 3:30p…" at bounding box center [265, 293] width 531 height 429
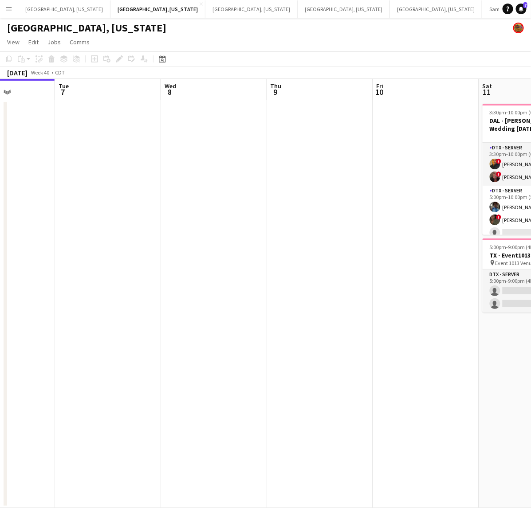
drag, startPoint x: 213, startPoint y: 302, endPoint x: 96, endPoint y: 315, distance: 118.3
click at [105, 315] on app-calendar-viewport "Sat 4 Sun 5 Mon 6 Tue 7 Wed 8 Thu 9 Fri 10 Sat 11 4/9 2 Jobs Sun 12 Mon 13 3:30…" at bounding box center [265, 293] width 531 height 429
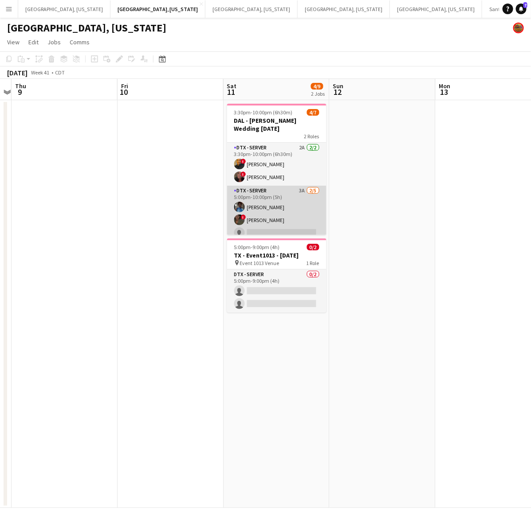
click at [304, 211] on app-card-role "DTX - Server 3A 2/5 5:00pm-10:00pm (5h) Shelley Lynch ! Bwalya Chisanga single-…" at bounding box center [276, 227] width 99 height 82
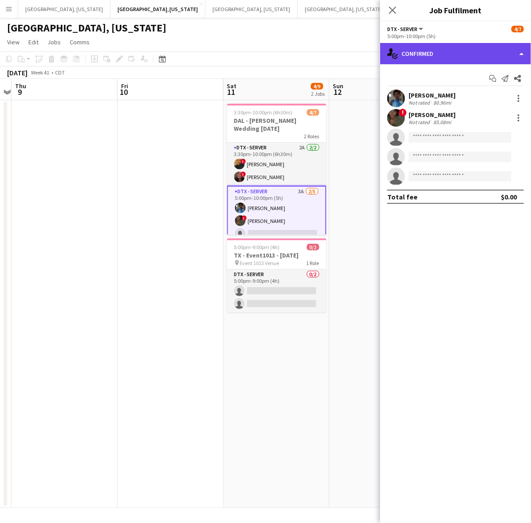
click at [494, 52] on div "single-neutral-actions-check-2 Confirmed" at bounding box center [455, 53] width 151 height 21
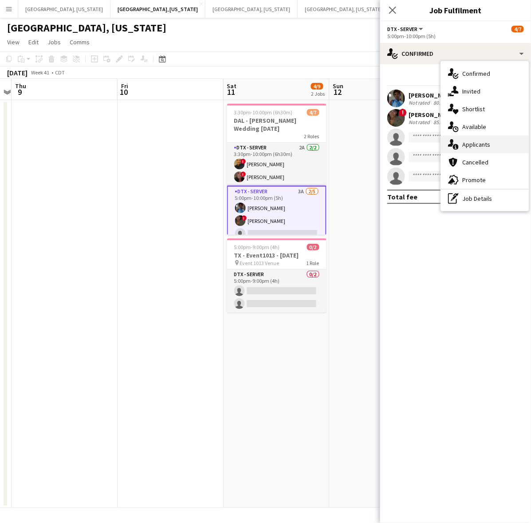
click at [480, 148] on span "Applicants" at bounding box center [476, 145] width 28 height 8
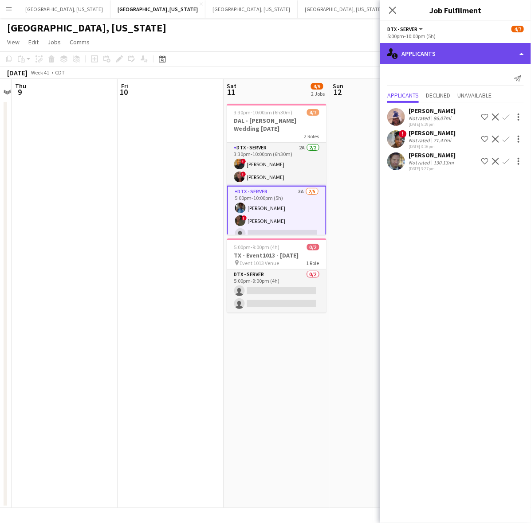
click at [459, 57] on div "single-neutral-actions-information Applicants" at bounding box center [455, 53] width 151 height 21
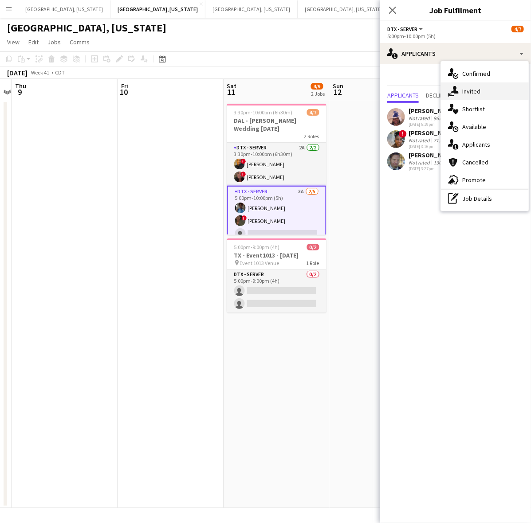
click at [471, 90] on span "Invited" at bounding box center [471, 91] width 18 height 8
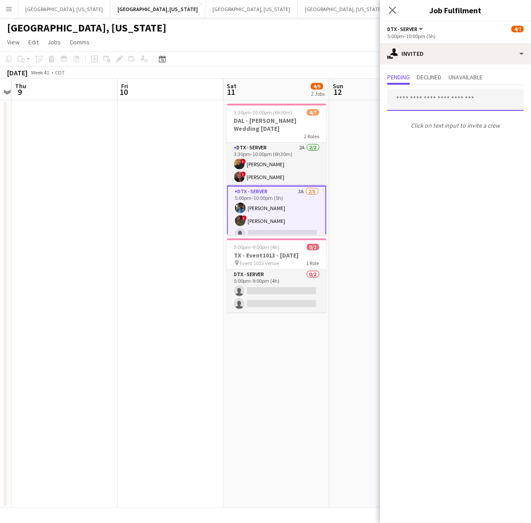
click at [428, 95] on input "text" at bounding box center [455, 100] width 137 height 22
type input "******"
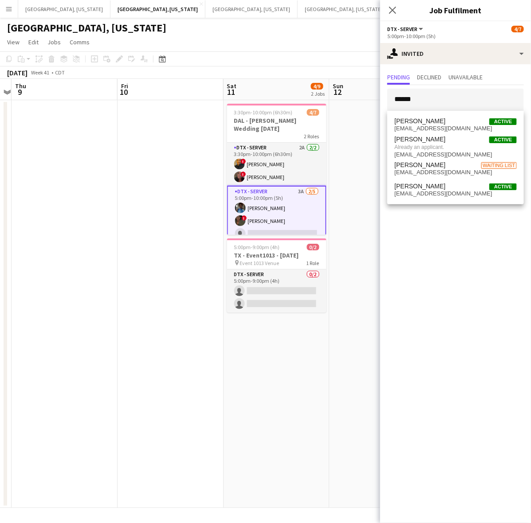
click at [282, 208] on app-card-role "DTX - Server 3A 2/5 5:00pm-10:00pm (5h) Shelley Lynch ! Bwalya Chisanga single-…" at bounding box center [276, 227] width 99 height 83
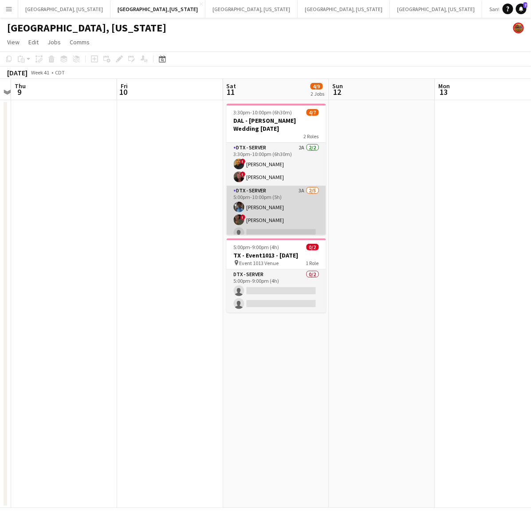
click at [285, 202] on app-card-role "DTX - Server 3A 2/5 5:00pm-10:00pm (5h) Shelley Lynch ! Bwalya Chisanga single-…" at bounding box center [276, 227] width 99 height 82
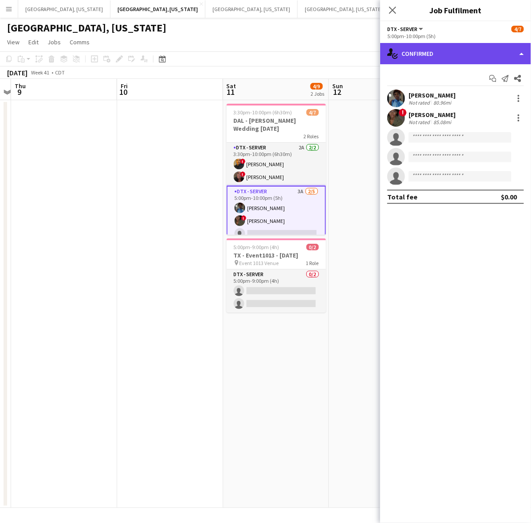
click at [470, 55] on div "single-neutral-actions-check-2 Confirmed" at bounding box center [455, 53] width 151 height 21
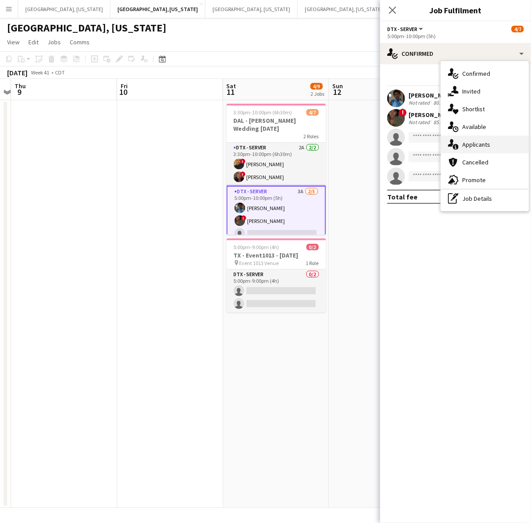
click at [485, 145] on span "Applicants" at bounding box center [476, 145] width 28 height 8
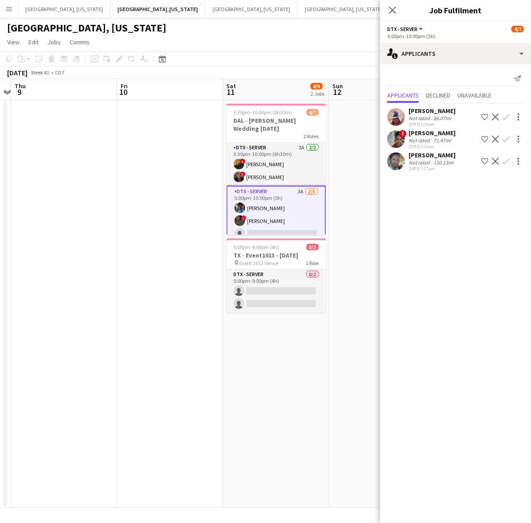
click at [411, 166] on div "07-09-2025 3:27pm" at bounding box center [431, 169] width 47 height 6
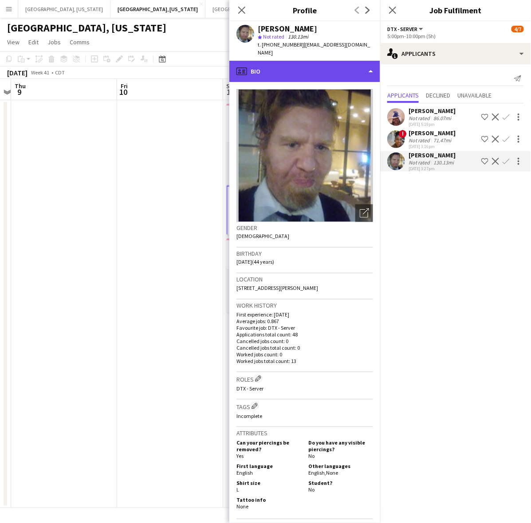
click at [329, 61] on div "profile Bio" at bounding box center [304, 71] width 151 height 21
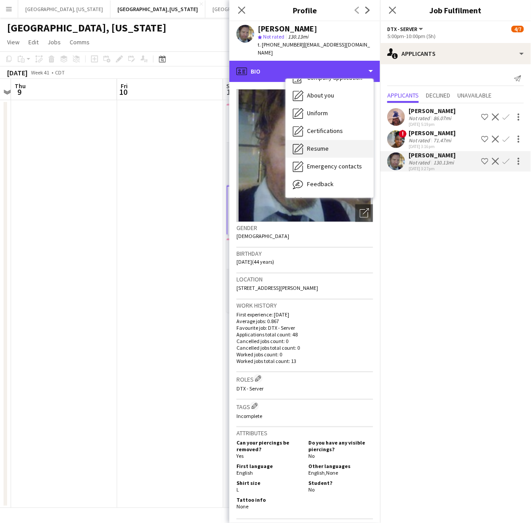
scroll to position [47, 0]
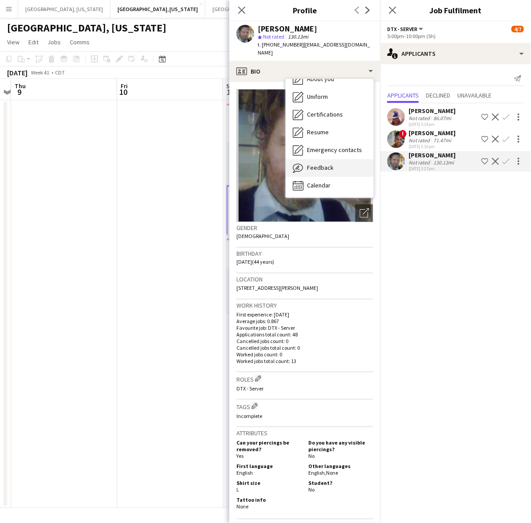
click at [329, 164] on span "Feedback" at bounding box center [320, 168] width 27 height 8
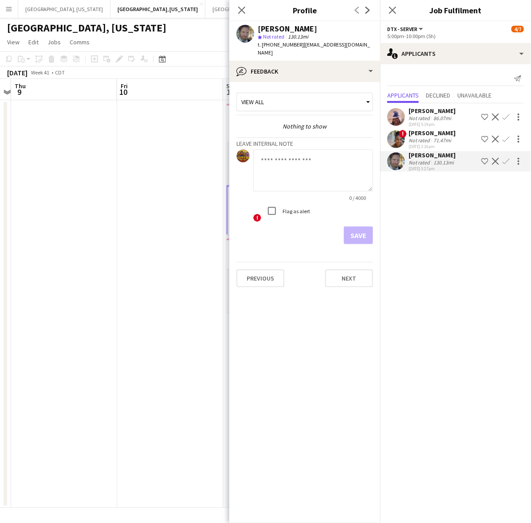
click at [306, 168] on textarea at bounding box center [313, 170] width 120 height 42
type textarea "**********"
click at [357, 227] on button "Save" at bounding box center [358, 236] width 29 height 18
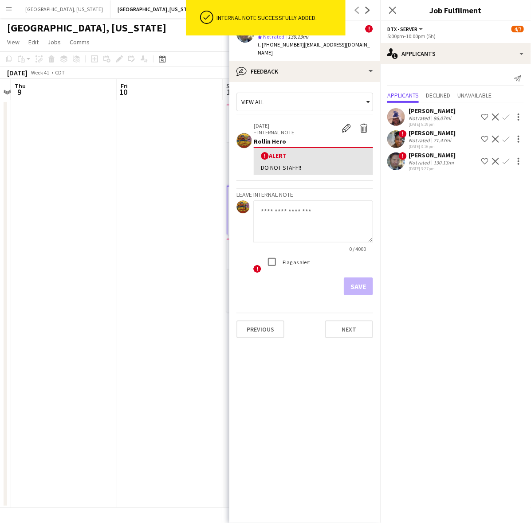
click at [448, 234] on mat-expansion-panel "users2 Applicants Send notification Applicants Declined Unavailable Tina Floyd …" at bounding box center [455, 293] width 151 height 459
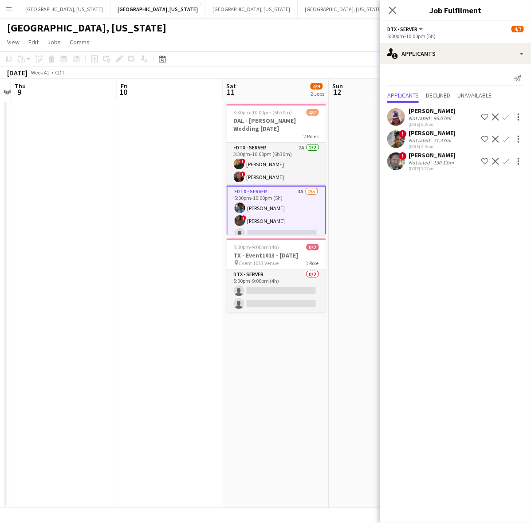
click at [411, 165] on div "Not rated" at bounding box center [419, 162] width 23 height 7
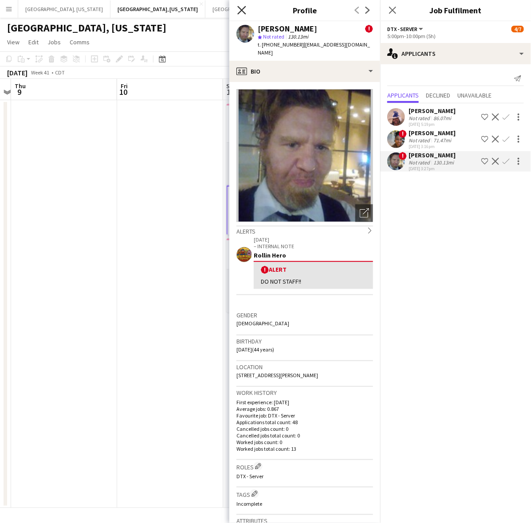
click at [244, 7] on icon "Close pop-in" at bounding box center [241, 10] width 8 height 8
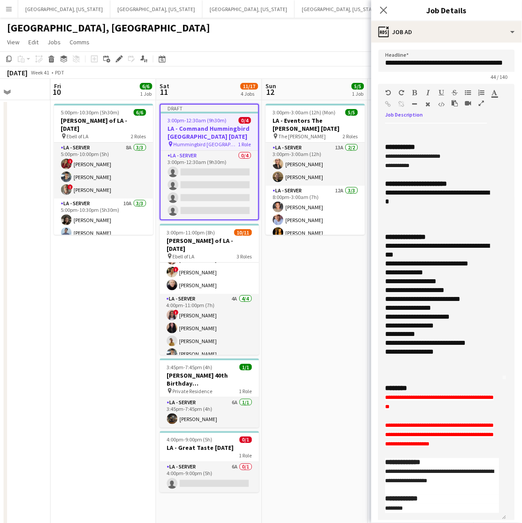
scroll to position [265, 0]
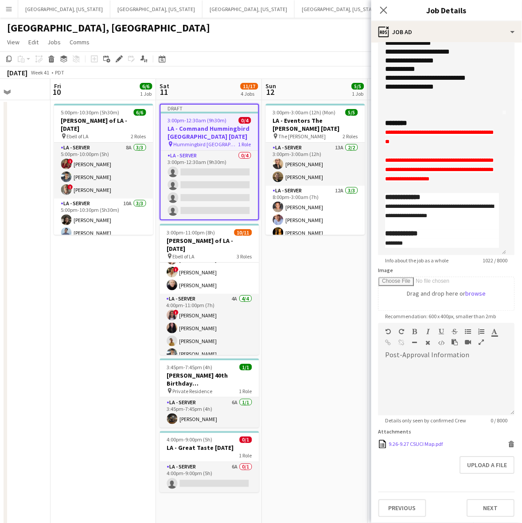
click at [509, 443] on icon at bounding box center [512, 442] width 6 height 2
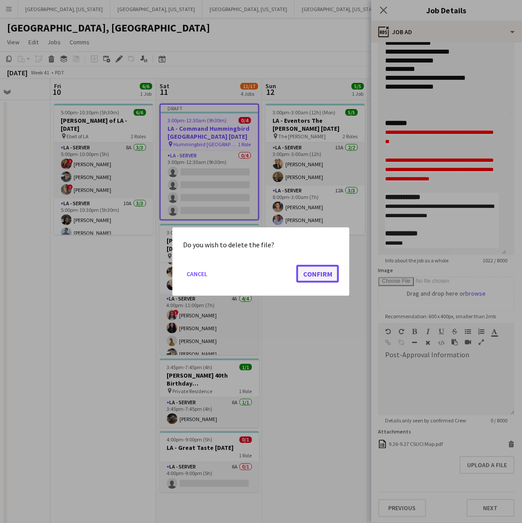
click at [328, 278] on button "Confirm" at bounding box center [318, 274] width 43 height 18
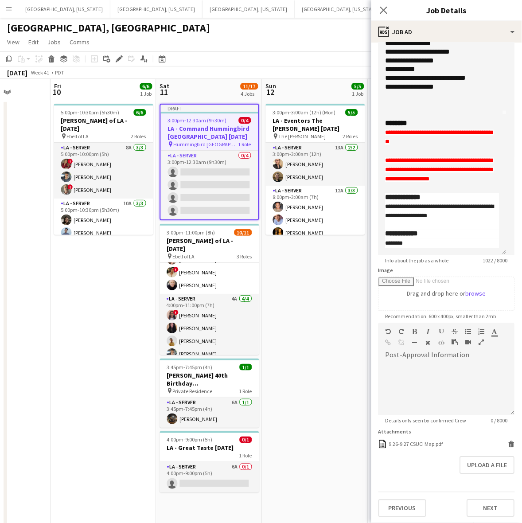
scroll to position [259, 0]
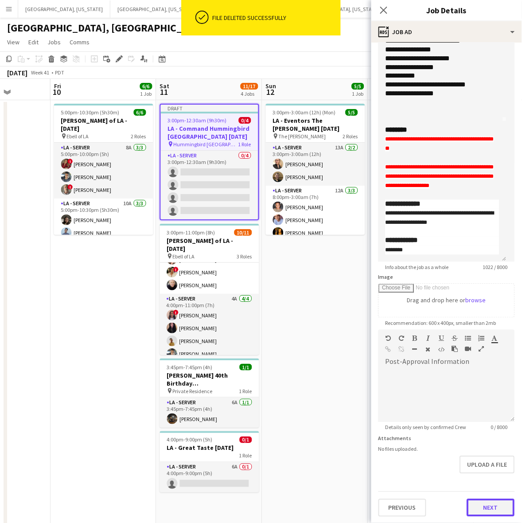
click at [483, 504] on button "Next" at bounding box center [491, 508] width 48 height 18
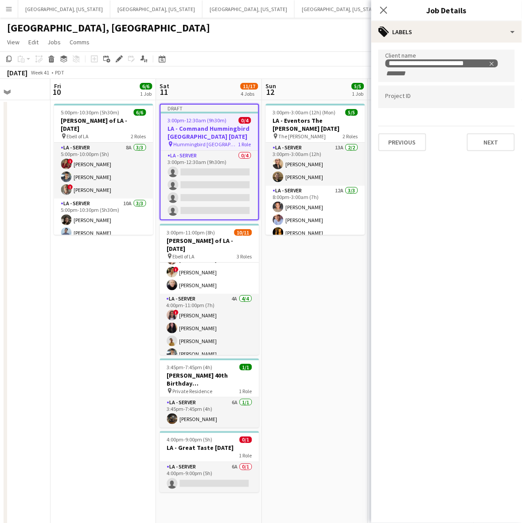
scroll to position [0, 0]
click at [384, 12] on icon "Close pop-in" at bounding box center [384, 10] width 8 height 8
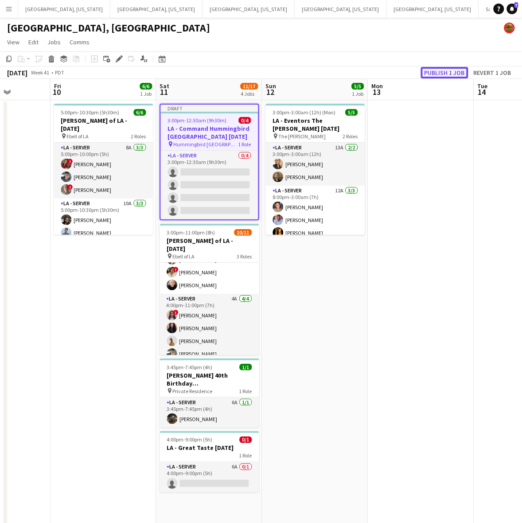
click at [435, 71] on button "Publish 1 job" at bounding box center [444, 73] width 47 height 12
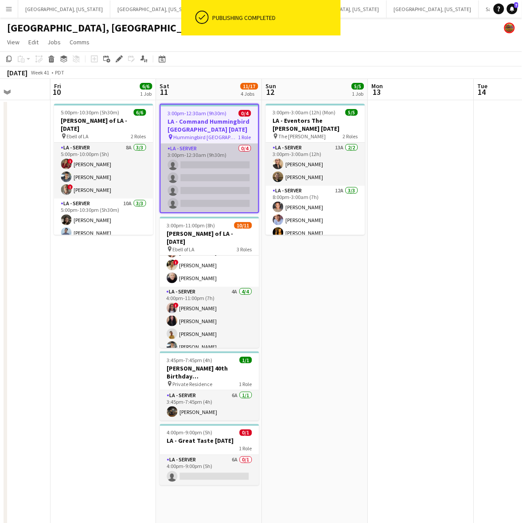
click at [227, 176] on app-card-role "LA - Server 0/4 3:00pm-12:30am (9h30m) single-neutral-actions single-neutral-ac…" at bounding box center [210, 178] width 98 height 69
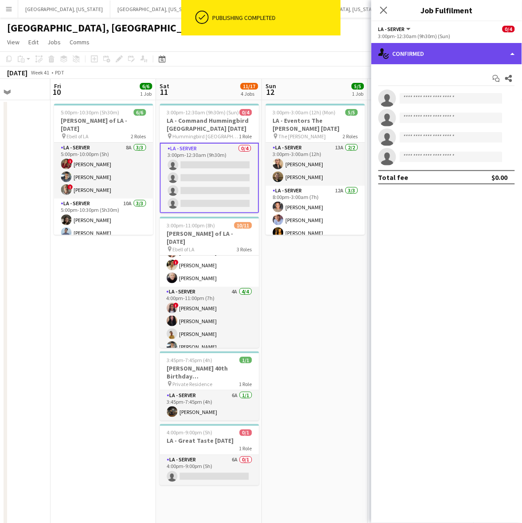
click at [429, 59] on div "single-neutral-actions-check-2 Confirmed" at bounding box center [447, 53] width 151 height 21
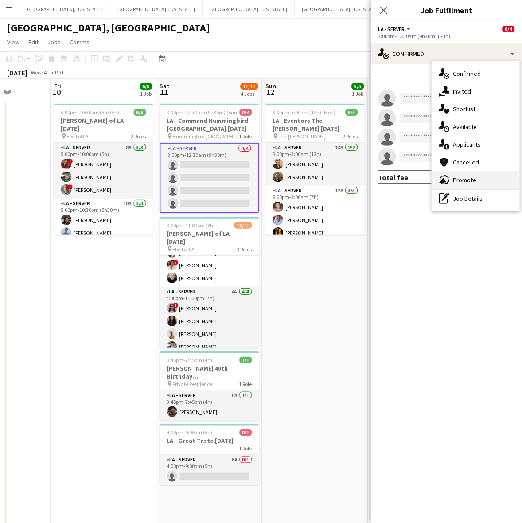
click at [468, 181] on span "Promote" at bounding box center [466, 180] width 24 height 8
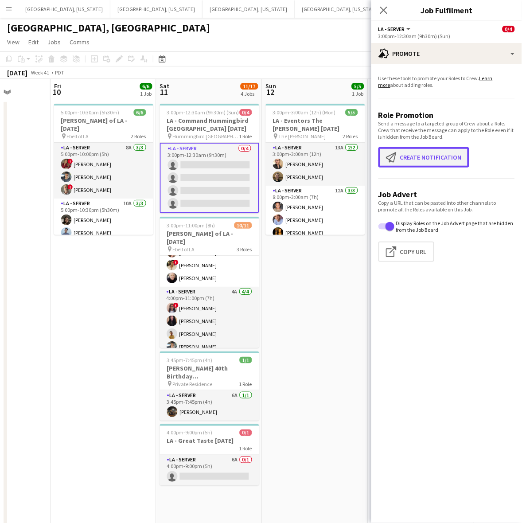
click at [430, 165] on button "Create notification Create notification" at bounding box center [424, 157] width 91 height 20
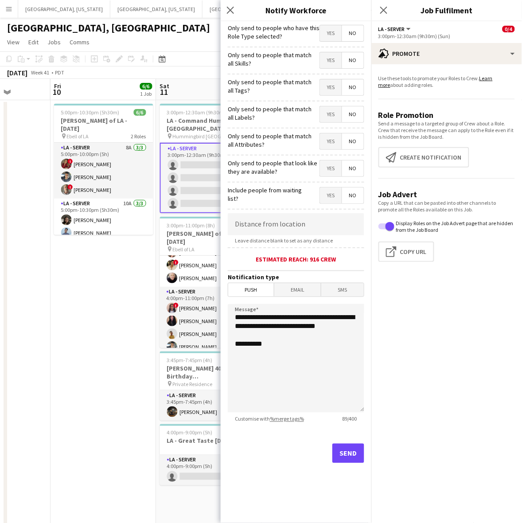
click at [326, 29] on span "Yes" at bounding box center [331, 33] width 22 height 16
click at [343, 459] on button "Send" at bounding box center [349, 454] width 32 height 20
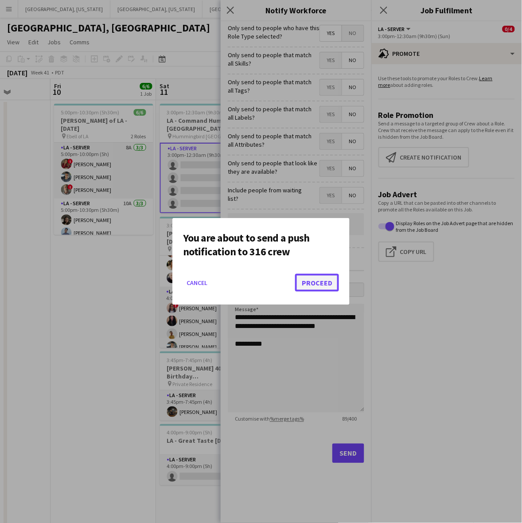
click at [327, 277] on button "Proceed" at bounding box center [317, 283] width 44 height 18
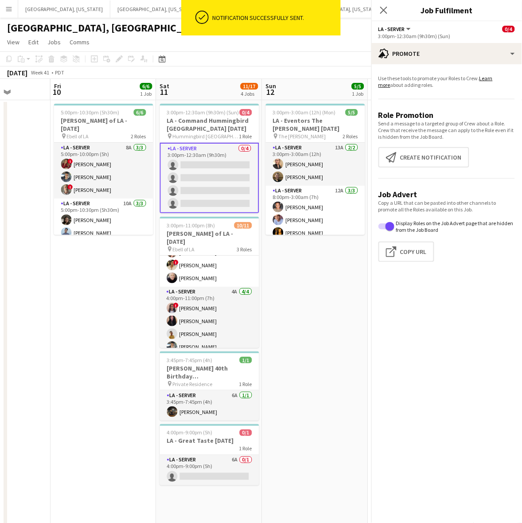
click at [196, 180] on app-card-role "LA - Server 0/4 3:00pm-12:30am (9h30m) single-neutral-actions single-neutral-ac…" at bounding box center [209, 178] width 99 height 71
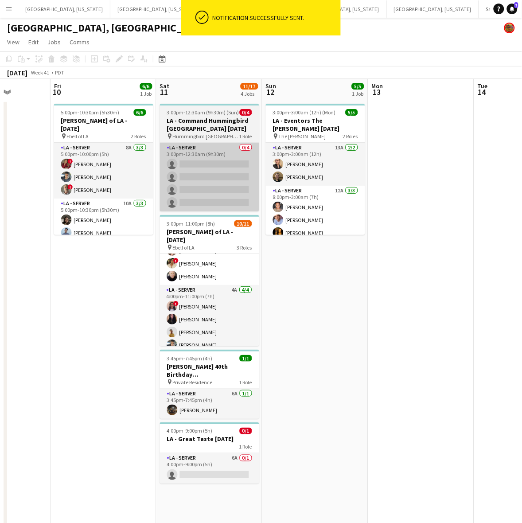
click at [231, 174] on app-card-role "LA - Server 0/4 3:00pm-12:30am (9h30m) single-neutral-actions single-neutral-ac…" at bounding box center [209, 177] width 99 height 69
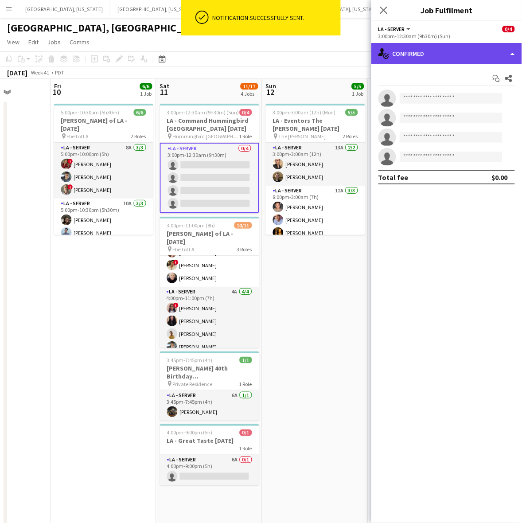
click at [426, 50] on div "single-neutral-actions-check-2 Confirmed" at bounding box center [447, 53] width 151 height 21
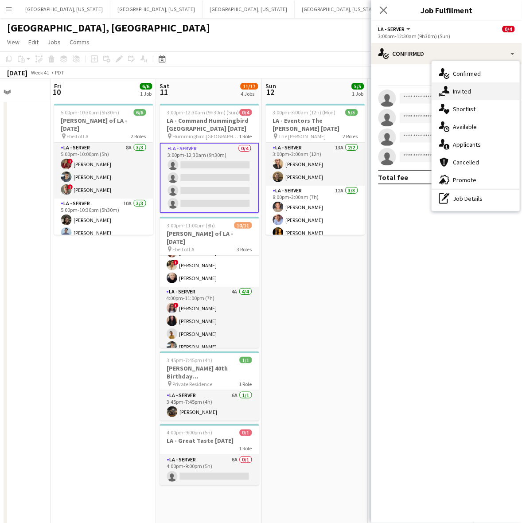
click at [462, 89] on span "Invited" at bounding box center [463, 91] width 18 height 8
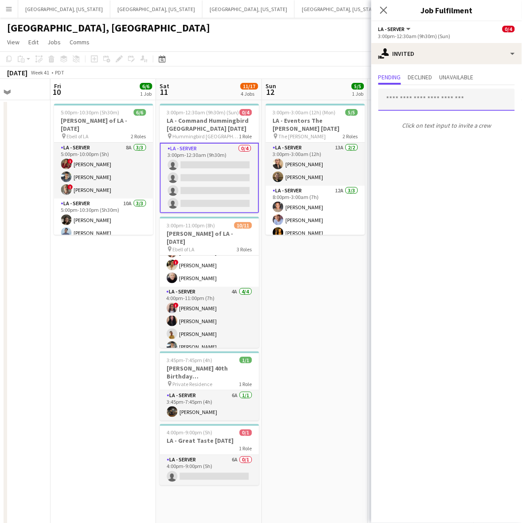
click at [413, 99] on input "text" at bounding box center [447, 100] width 137 height 22
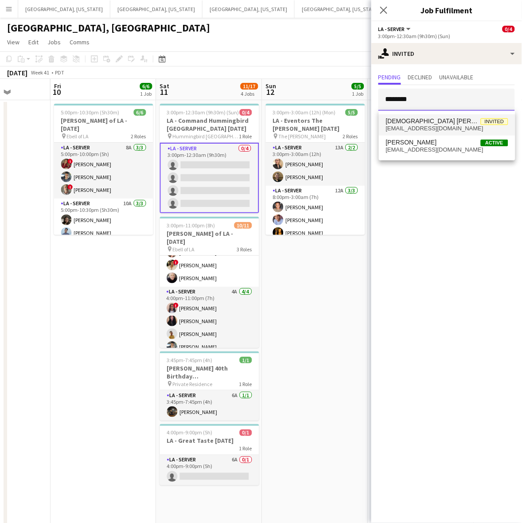
type input "********"
click at [413, 121] on span "Lady Katherine Quijije" at bounding box center [433, 122] width 95 height 8
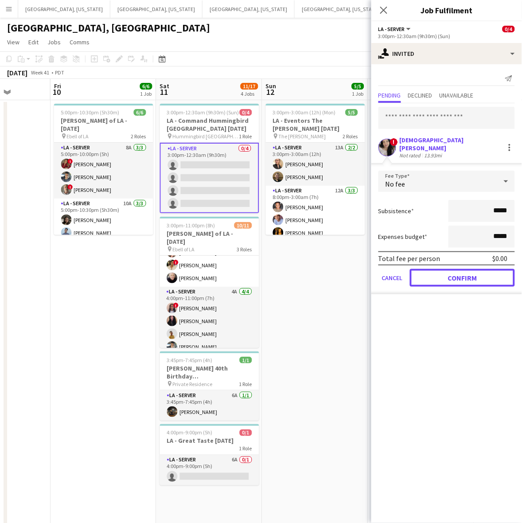
click at [432, 278] on button "Confirm" at bounding box center [462, 278] width 105 height 18
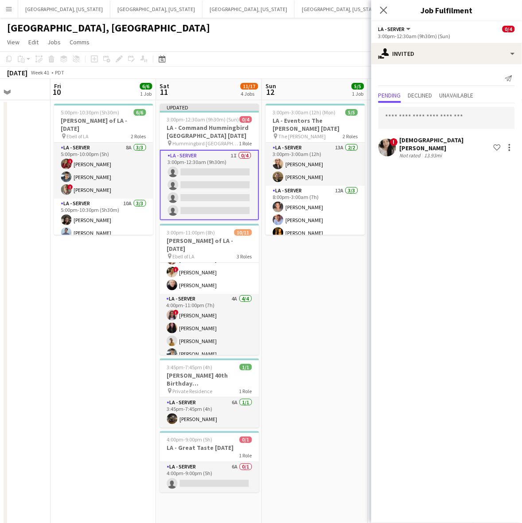
click at [296, 52] on app-toolbar "Copy Paste Paste Ctrl+V Paste with crew Ctrl+Shift+V Paste linked Job Delete Gr…" at bounding box center [261, 58] width 522 height 15
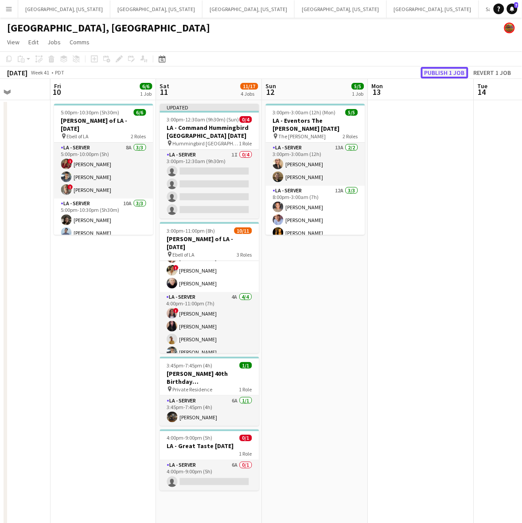
click at [445, 71] on button "Publish 1 job" at bounding box center [444, 73] width 47 height 12
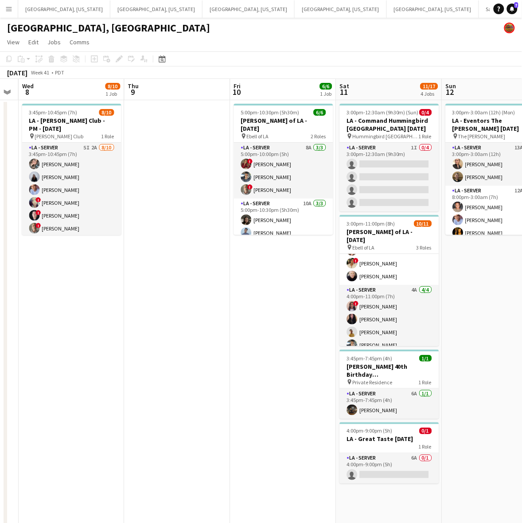
scroll to position [0, 309]
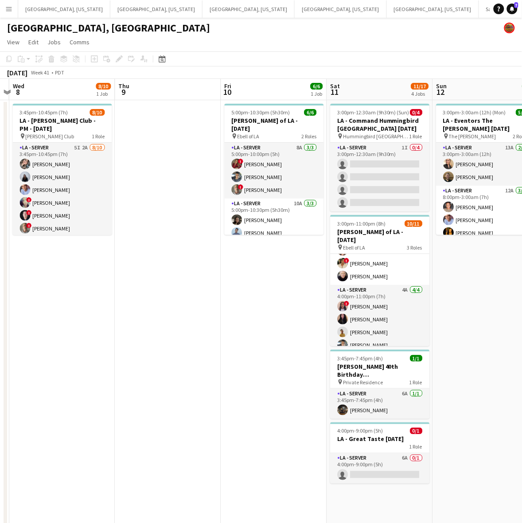
drag, startPoint x: 101, startPoint y: 335, endPoint x: 272, endPoint y: 303, distance: 173.8
click at [272, 303] on app-calendar-viewport "Sun 5 Mon 6 Tue 7 Wed 8 8/10 1 Job Thu 9 Fri 10 6/6 1 Job Sat 11 11/17 4 Jobs S…" at bounding box center [261, 406] width 522 height 654
click at [74, 167] on app-card-role "LA - Server 5I 2A 8/10 3:45pm-10:45pm (7h) Janessa Revelez Isabella Merino Robe…" at bounding box center [62, 216] width 99 height 146
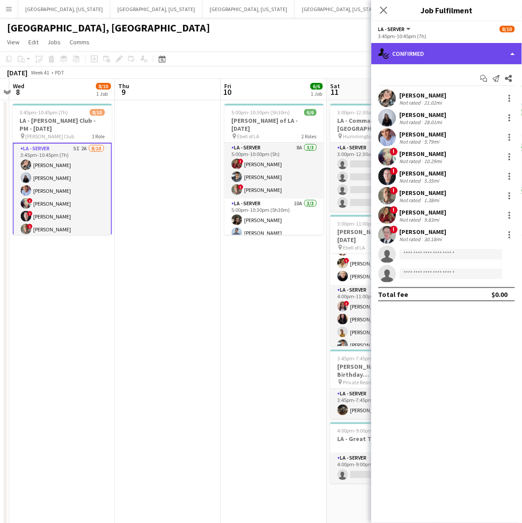
click at [421, 55] on div "single-neutral-actions-check-2 Confirmed" at bounding box center [447, 53] width 151 height 21
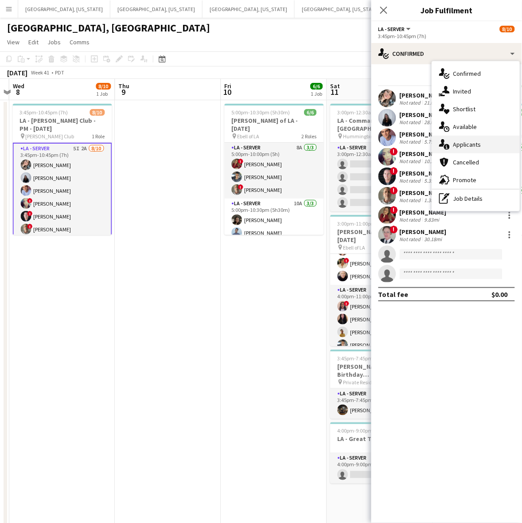
click at [442, 142] on icon at bounding box center [442, 143] width 6 height 8
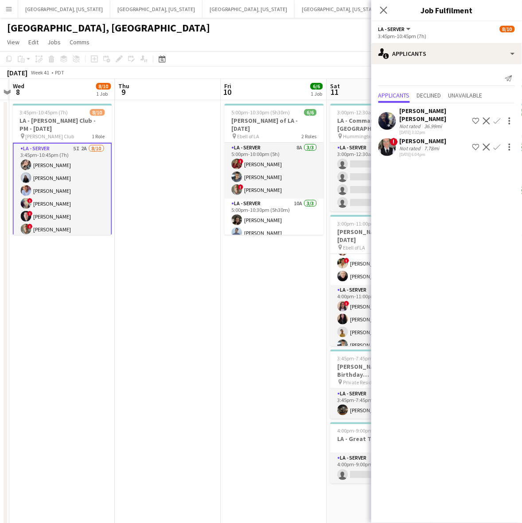
click at [395, 138] on app-user-avatar at bounding box center [388, 147] width 18 height 18
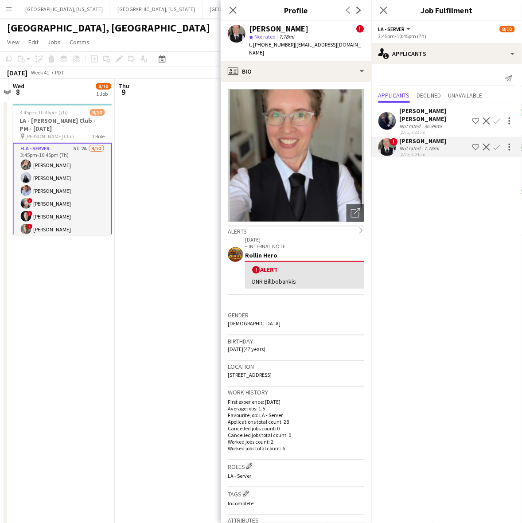
click at [395, 138] on app-user-avatar at bounding box center [388, 147] width 18 height 18
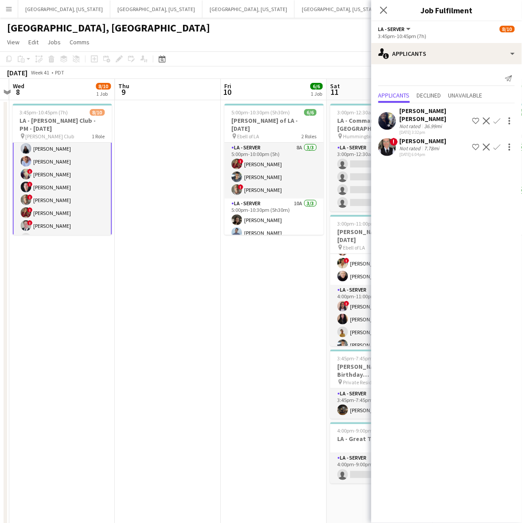
scroll to position [55, 0]
drag, startPoint x: 497, startPoint y: 138, endPoint x: 500, endPoint y: 146, distance: 8.8
click at [498, 144] on app-icon "Confirm" at bounding box center [497, 147] width 7 height 7
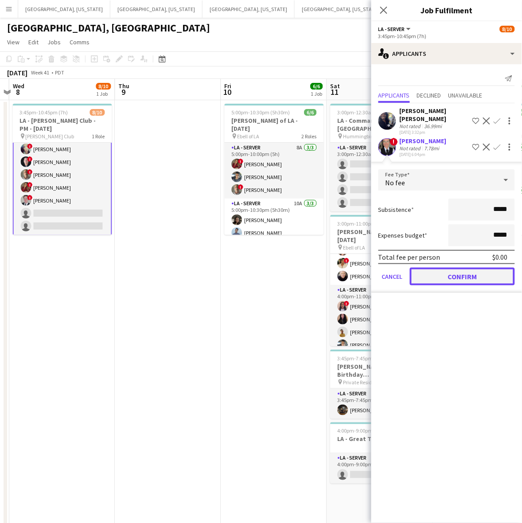
click at [498, 268] on button "Confirm" at bounding box center [462, 277] width 105 height 18
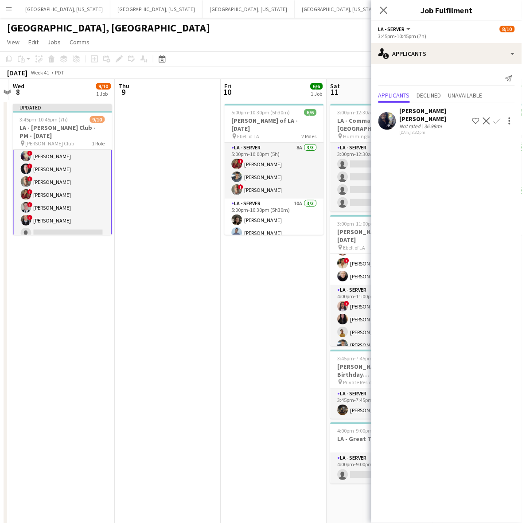
click at [310, 54] on app-toolbar "Copy Paste Paste Ctrl+V Paste with crew Ctrl+Shift+V Paste linked Job Delete Gr…" at bounding box center [261, 58] width 522 height 15
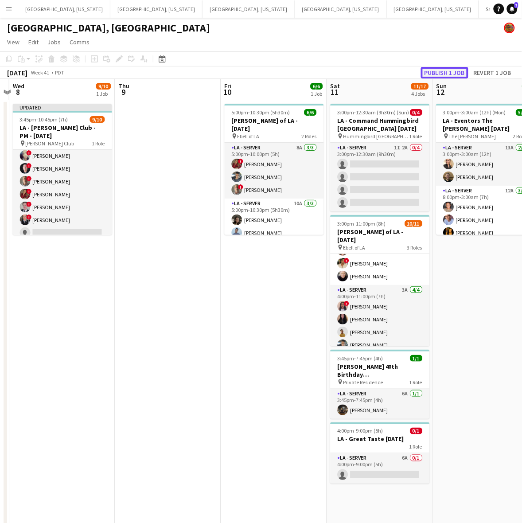
click at [436, 74] on button "Publish 1 job" at bounding box center [444, 73] width 47 height 12
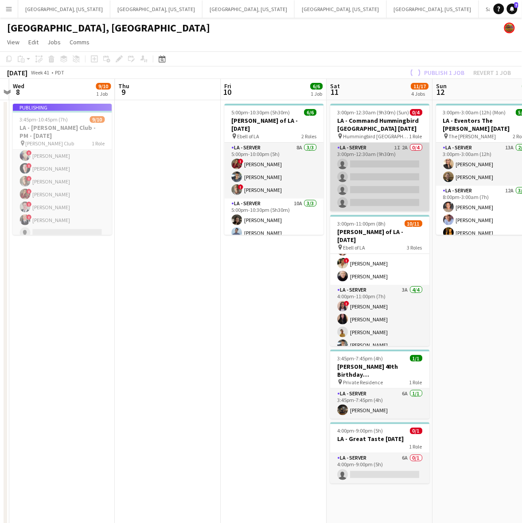
drag, startPoint x: 390, startPoint y: 182, endPoint x: 395, endPoint y: 158, distance: 24.4
click at [390, 180] on app-card-role "LA - Server 1I 2A 0/4 3:00pm-12:30am (9h30m) single-neutral-actions single-neut…" at bounding box center [380, 177] width 99 height 69
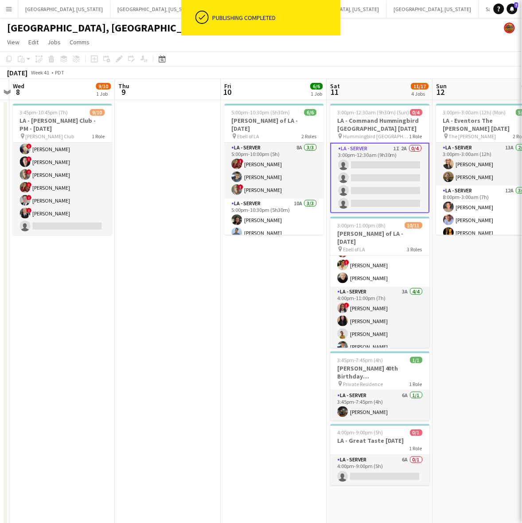
scroll to position [54, 0]
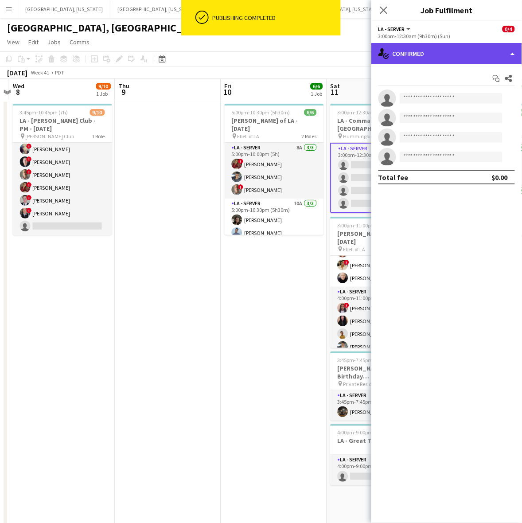
click at [421, 49] on div "single-neutral-actions-check-2 Confirmed" at bounding box center [447, 53] width 151 height 21
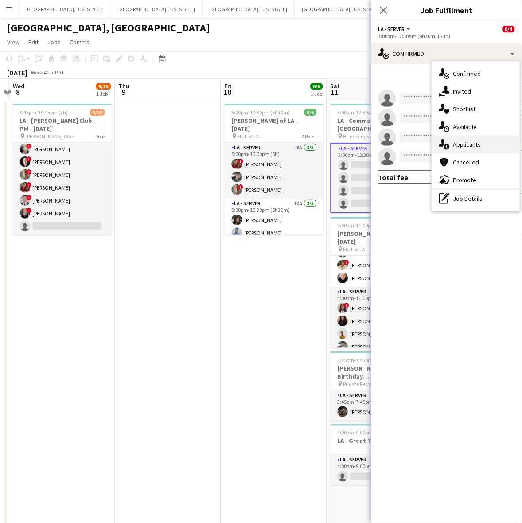
click at [484, 140] on div "single-neutral-actions-information Applicants" at bounding box center [476, 145] width 88 height 18
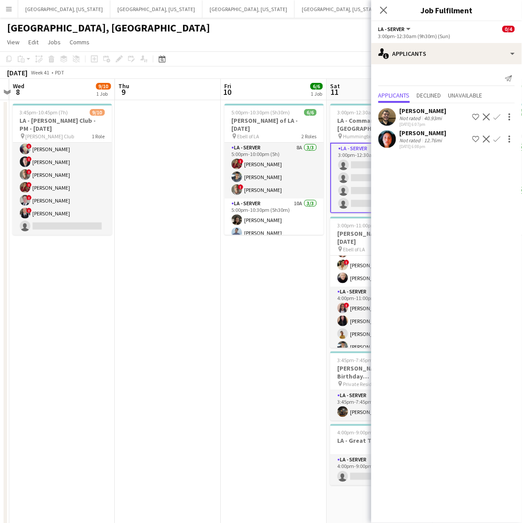
click at [498, 114] on app-icon "Confirm" at bounding box center [497, 117] width 7 height 7
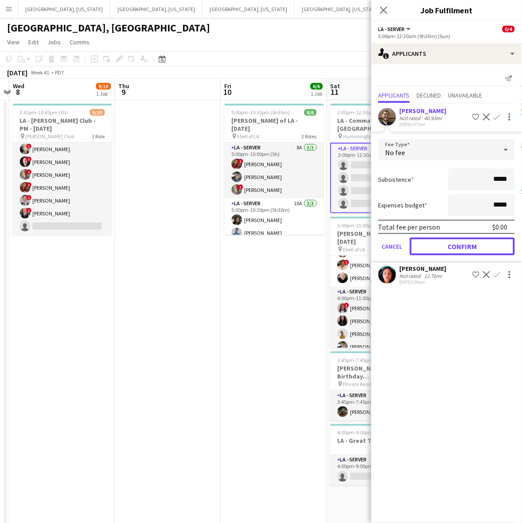
drag, startPoint x: 482, startPoint y: 242, endPoint x: 479, endPoint y: 156, distance: 86.5
click at [481, 241] on button "Confirm" at bounding box center [462, 247] width 105 height 18
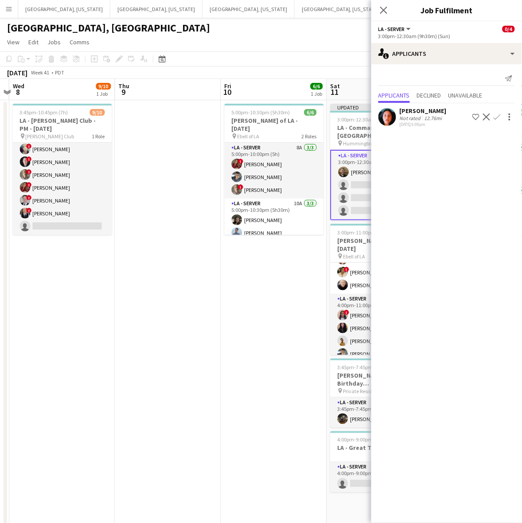
click at [500, 115] on app-icon "Confirm" at bounding box center [497, 117] width 7 height 7
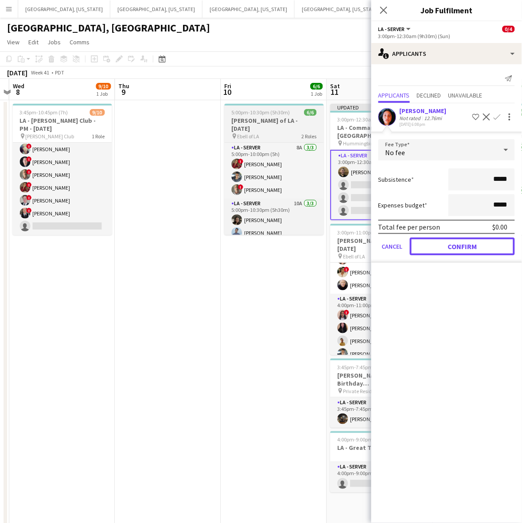
drag, startPoint x: 473, startPoint y: 242, endPoint x: 320, endPoint y: 110, distance: 201.8
click at [472, 242] on button "Confirm" at bounding box center [462, 247] width 105 height 18
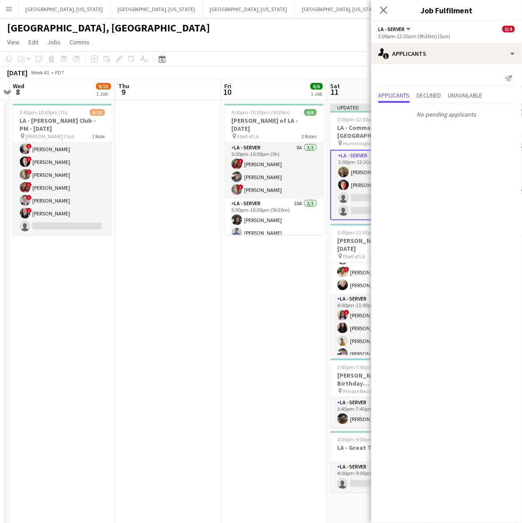
click at [292, 43] on app-page-menu "View Day view expanded Day view collapsed Month view Date picker Jump to [DATE]…" at bounding box center [261, 43] width 522 height 17
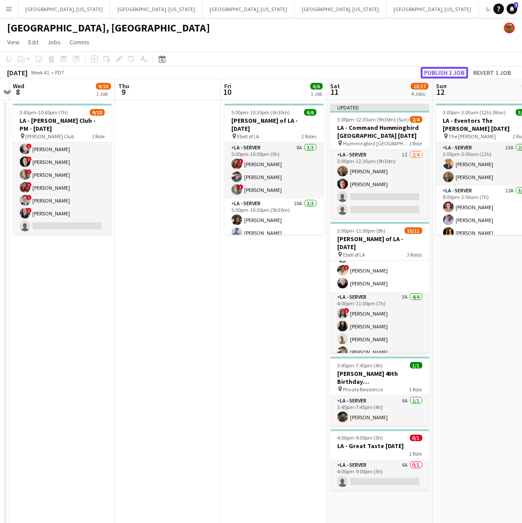
click at [453, 74] on button "Publish 1 job" at bounding box center [444, 73] width 47 height 12
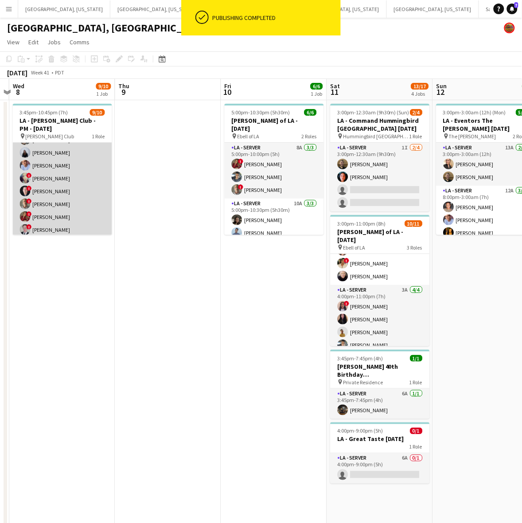
scroll to position [0, 0]
click at [74, 171] on app-card-role "LA - Server 5I 1A 9/10 3:45pm-10:45pm (7h) Janessa Revelez Isabella Merino Robe…" at bounding box center [62, 216] width 99 height 146
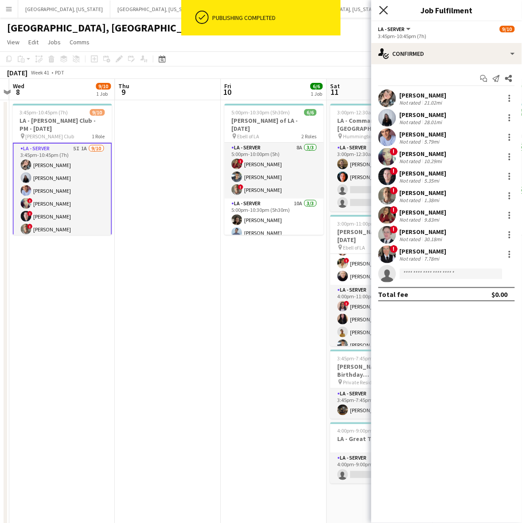
click at [383, 10] on icon "Close pop-in" at bounding box center [384, 10] width 8 height 8
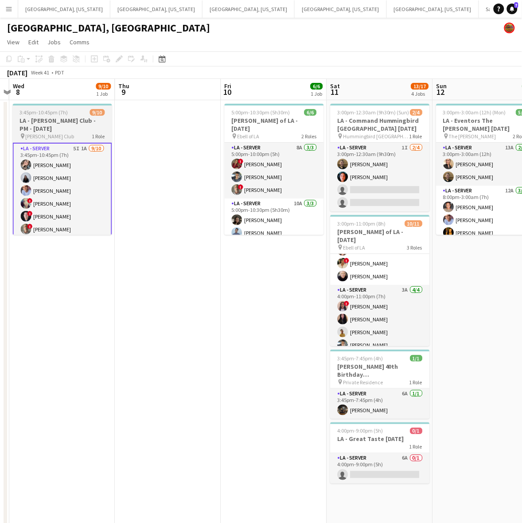
drag, startPoint x: 246, startPoint y: 248, endPoint x: 359, endPoint y: 194, distance: 125.5
click at [371, 202] on app-calendar-viewport "Sun 5 Mon 6 Tue 7 Wed 8 9/10 1 Job Thu 9 Fri 10 6/6 1 Job Sat 11 13/17 4 Jobs S…" at bounding box center [261, 406] width 522 height 654
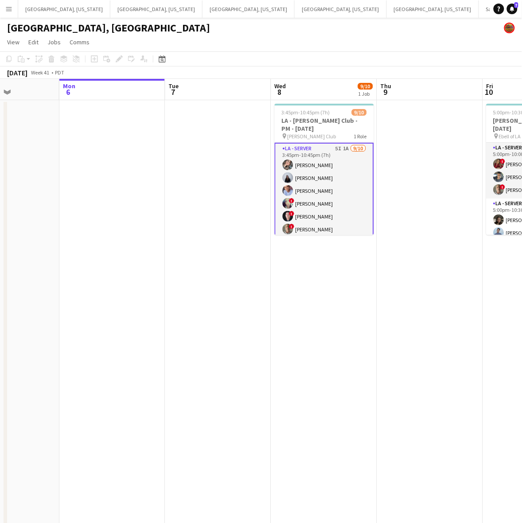
drag, startPoint x: 54, startPoint y: 262, endPoint x: 264, endPoint y: 185, distance: 223.2
click at [249, 200] on app-calendar-viewport "Fri 3 8/8 1 Job Sat 4 8/8 3 Jobs Sun 5 Mon 6 Tue 7 Wed 8 9/10 1 Job Thu 9 Fri 1…" at bounding box center [261, 406] width 522 height 654
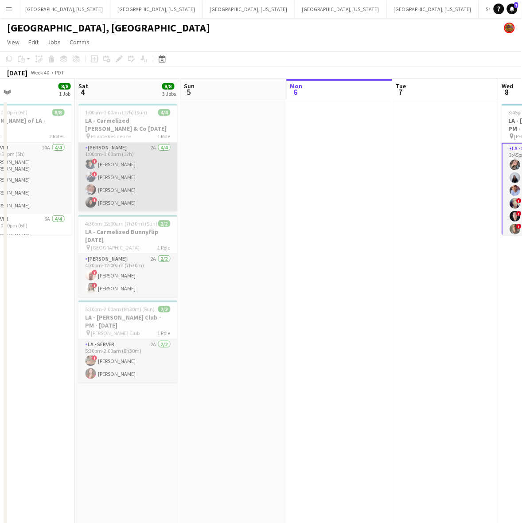
drag, startPoint x: 105, startPoint y: 216, endPoint x: 172, endPoint y: 203, distance: 68.5
click at [163, 206] on app-calendar-viewport "Wed 1 Thu 2 4/4 1 Job Fri 3 8/8 1 Job Sat 4 8/8 3 Jobs Sun 5 Mon 6 Tue 7 Wed 8 …" at bounding box center [261, 406] width 522 height 654
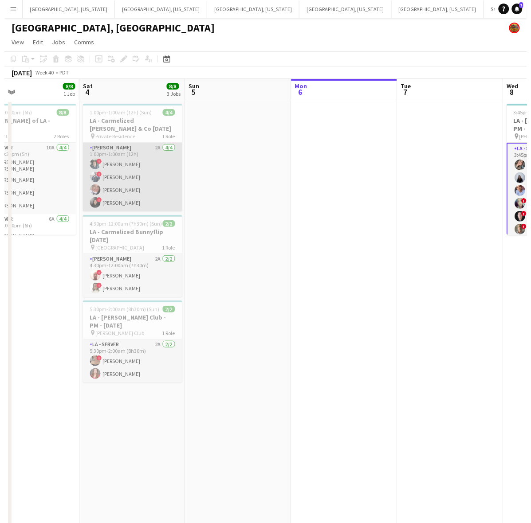
scroll to position [0, 277]
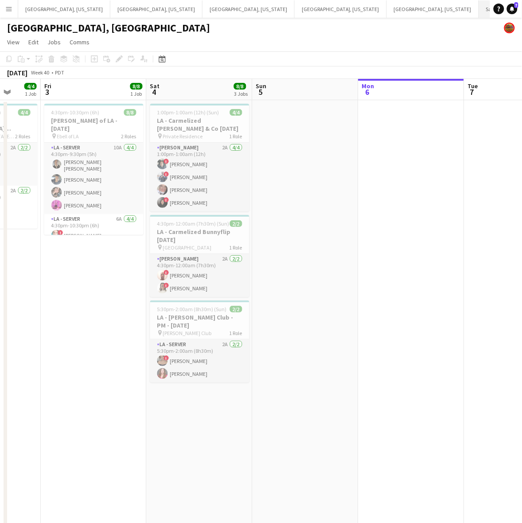
click at [479, 8] on button "Santa [PERSON_NAME] Close" at bounding box center [512, 8] width 67 height 17
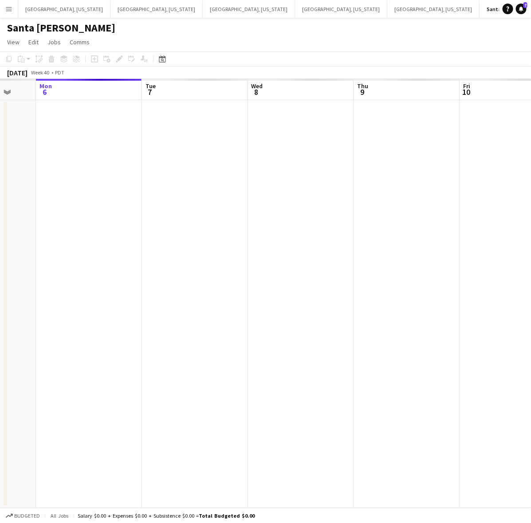
drag, startPoint x: 43, startPoint y: 208, endPoint x: 0, endPoint y: 212, distance: 43.6
click at [12, 211] on app-calendar-viewport "Fri 3 Sat 4 Sun 5 Mon 6 Tue 7 Wed 8 Thu 9 Fri 10 Sat 11 Sun 12" at bounding box center [265, 293] width 531 height 429
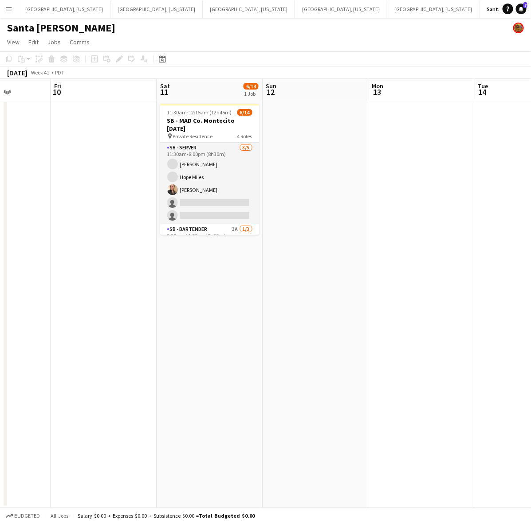
scroll to position [0, 308]
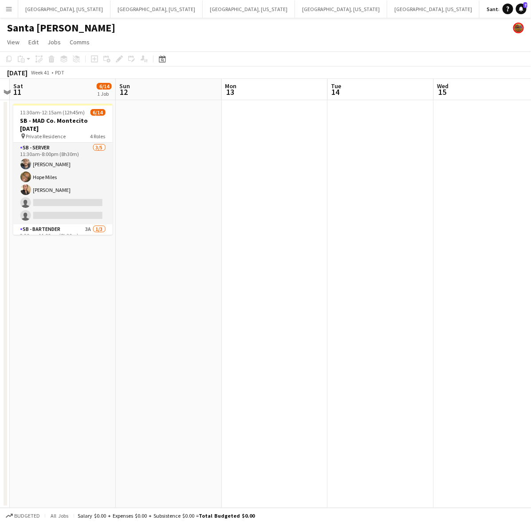
drag, startPoint x: 275, startPoint y: 182, endPoint x: 129, endPoint y: 200, distance: 147.5
click at [129, 200] on app-calendar-viewport "Wed 8 Thu 9 Fri 10 Sat 11 6/14 1 Job Sun 12 Mon 13 Tue 14 Wed 15 Thu 16 Fri 17 …" at bounding box center [265, 293] width 531 height 429
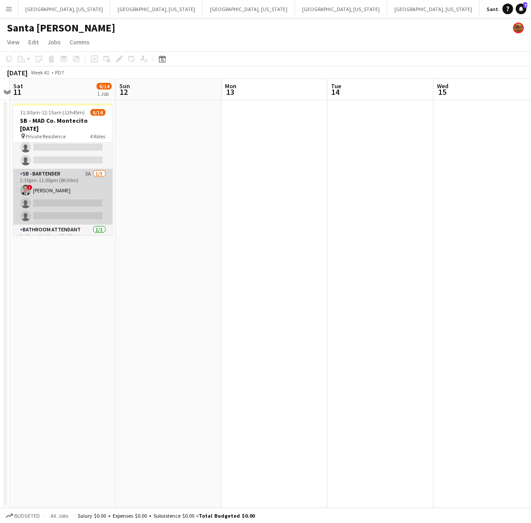
click at [52, 189] on app-card-role "SB - Bartender 3A 1/3 2:30pm-11:00pm (8h30m) ! Ginger Pennington single-neutral…" at bounding box center [62, 197] width 99 height 56
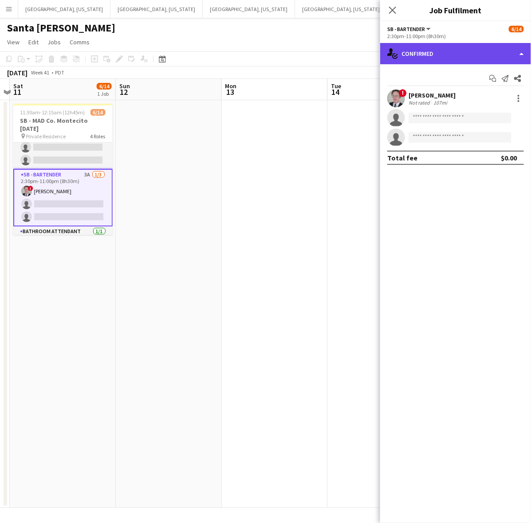
click at [438, 43] on div "single-neutral-actions-check-2 Confirmed" at bounding box center [455, 53] width 151 height 21
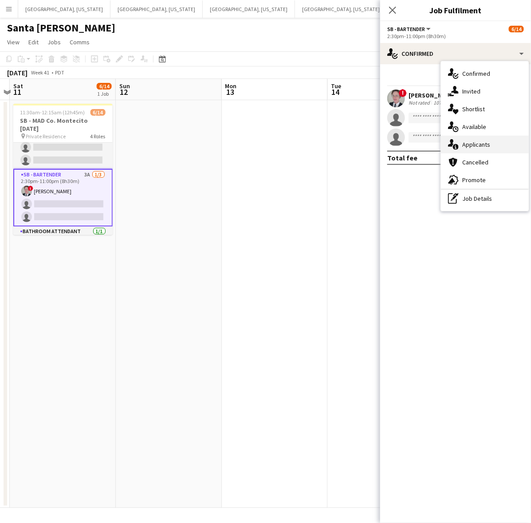
click at [485, 152] on div "single-neutral-actions-information Applicants" at bounding box center [485, 145] width 88 height 18
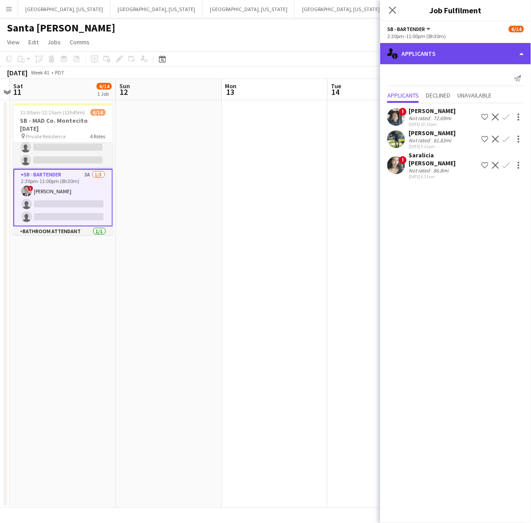
click at [459, 60] on div "single-neutral-actions-information Applicants" at bounding box center [455, 53] width 151 height 21
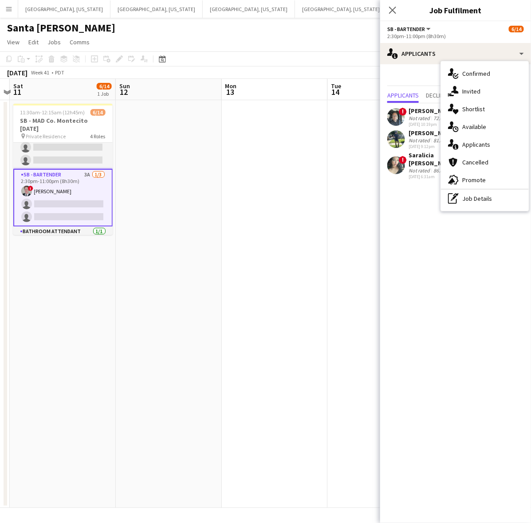
click at [232, 192] on app-date-cell at bounding box center [275, 304] width 106 height 408
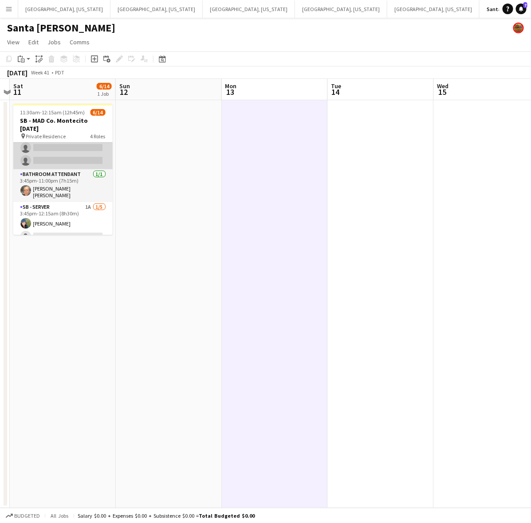
scroll to position [157, 0]
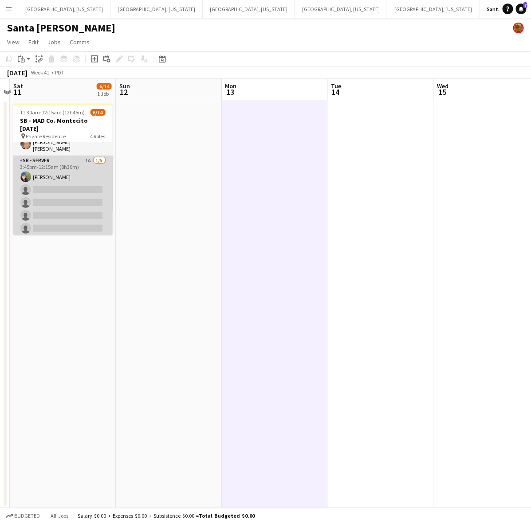
click at [69, 182] on app-card-role "SB - Server 1A [DATE] 3:45pm-12:15am (8h30m) [PERSON_NAME] single-neutral-actio…" at bounding box center [62, 197] width 99 height 82
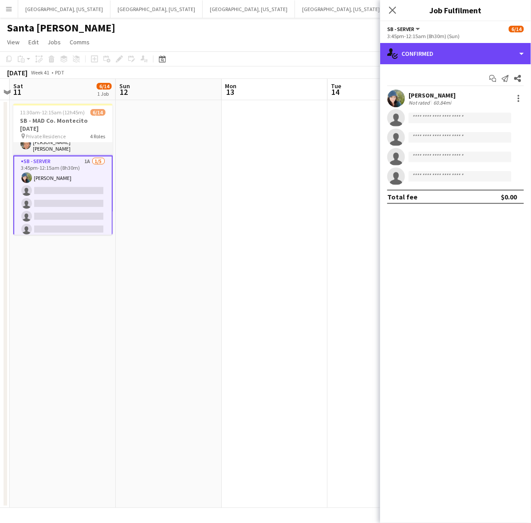
drag, startPoint x: 451, startPoint y: 56, endPoint x: 463, endPoint y: 83, distance: 29.6
click at [451, 56] on div "single-neutral-actions-check-2 Confirmed" at bounding box center [455, 53] width 151 height 21
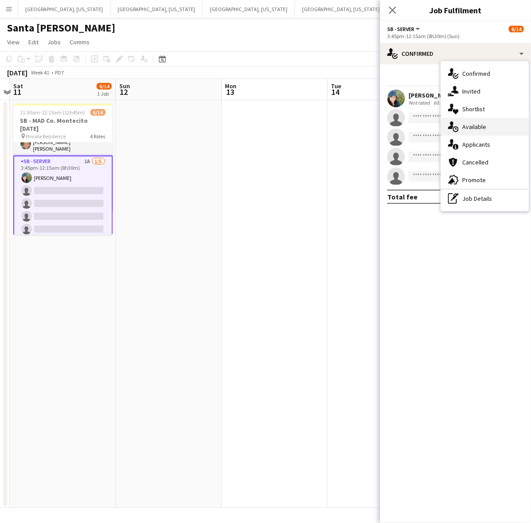
click at [470, 131] on div "single-neutral-actions-upload Available" at bounding box center [485, 127] width 88 height 18
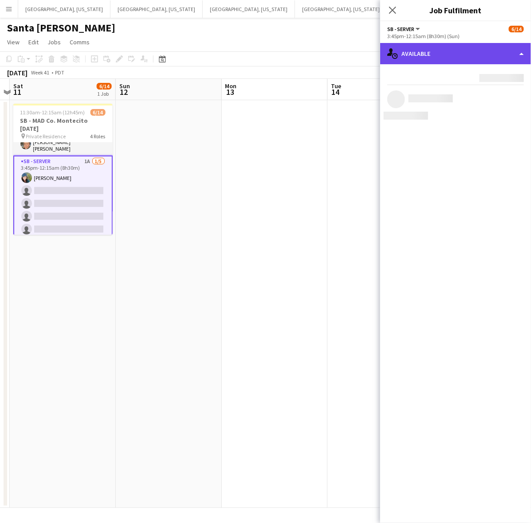
click at [456, 50] on div "single-neutral-actions-upload Available" at bounding box center [455, 53] width 151 height 21
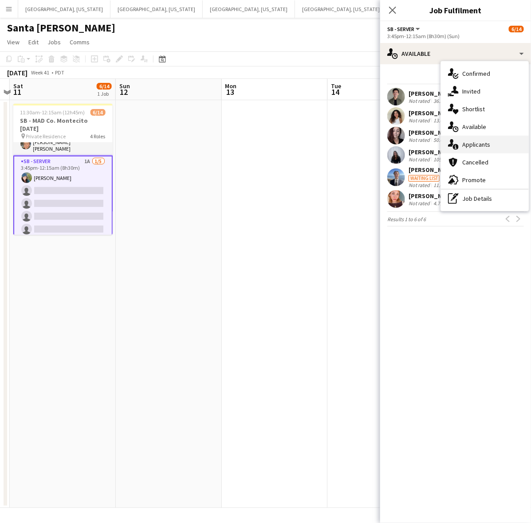
click at [466, 141] on span "Applicants" at bounding box center [476, 145] width 28 height 8
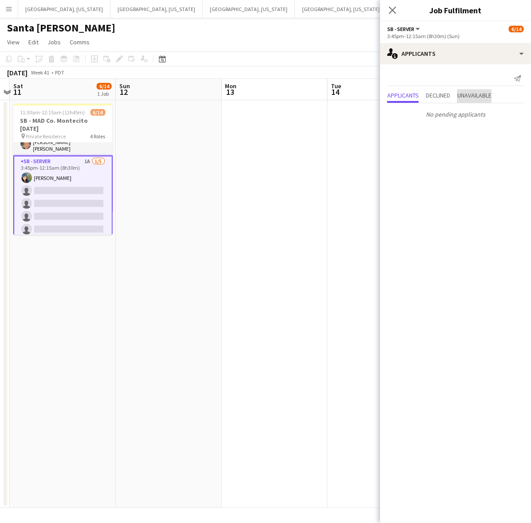
click at [475, 95] on span "Unavailable" at bounding box center [474, 95] width 34 height 6
click at [222, 38] on app-page-menu "View Day view expanded Day view collapsed Month view Date picker Jump to [DATE]…" at bounding box center [265, 43] width 531 height 17
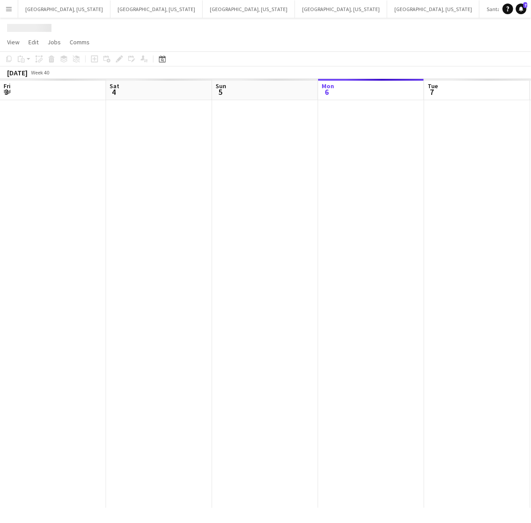
scroll to position [0, 212]
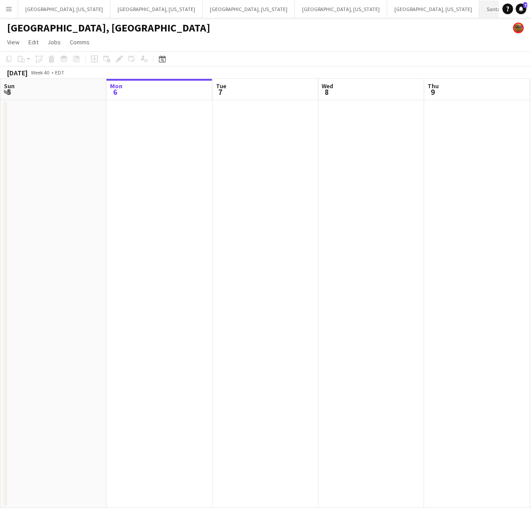
click at [479, 15] on button "Santa [PERSON_NAME] Close" at bounding box center [512, 8] width 67 height 17
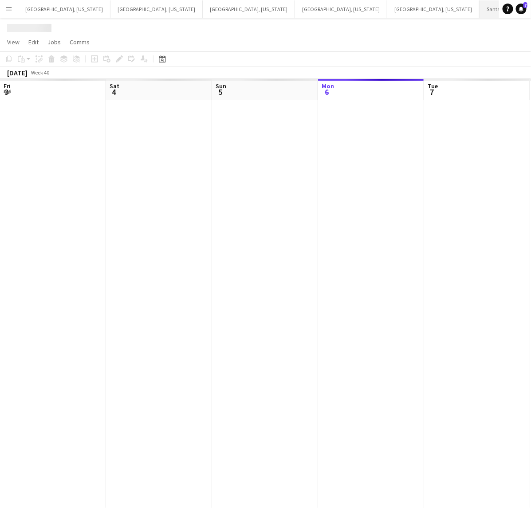
scroll to position [0, 212]
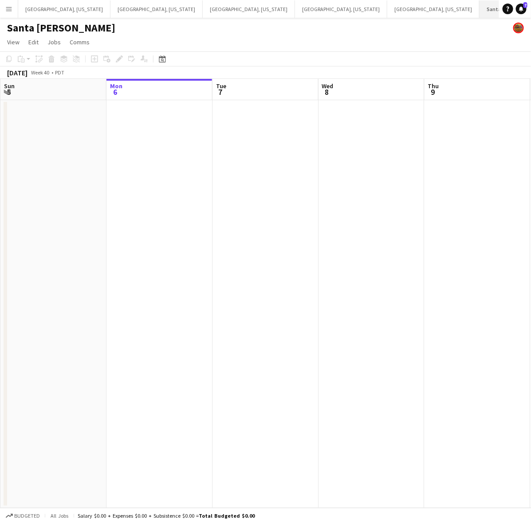
click at [479, 3] on button "Santa [PERSON_NAME] Close" at bounding box center [513, 8] width 69 height 17
click at [110, 10] on button "Dallas, Texas Close" at bounding box center [156, 8] width 92 height 17
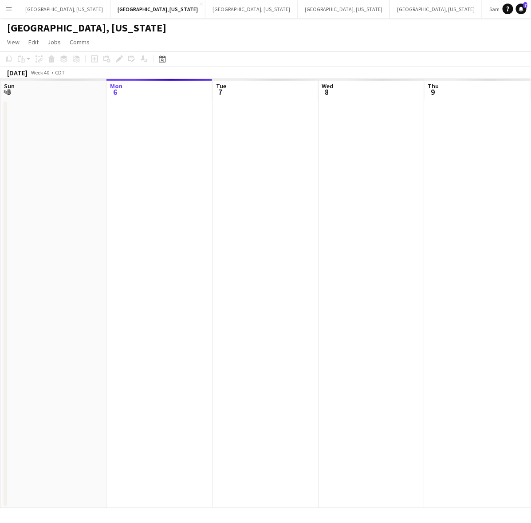
drag, startPoint x: 218, startPoint y: 210, endPoint x: 163, endPoint y: 211, distance: 55.0
click at [165, 211] on app-calendar-viewport "Fri 3 Sat 4 Sun 5 Mon 6 Tue 7 Wed 8 Thu 9 Fri 10 Sat 11 Sun 12" at bounding box center [265, 293] width 531 height 429
drag, startPoint x: 375, startPoint y: 209, endPoint x: 72, endPoint y: 218, distance: 303.0
click at [72, 218] on app-calendar-viewport "Sat 4 Sun 5 Mon 6 Tue 7 Wed 8 Thu 9 Fri 10 Sat 11 Sun 12 Mon 13" at bounding box center [265, 293] width 531 height 429
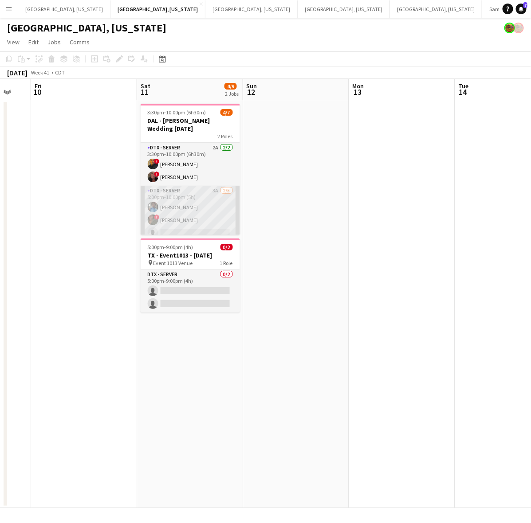
click at [200, 193] on app-card-role "DTX - Server 3A 2/5 5:00pm-10:00pm (5h) Shelley Lynch ! Bwalya Chisanga single-…" at bounding box center [190, 227] width 99 height 82
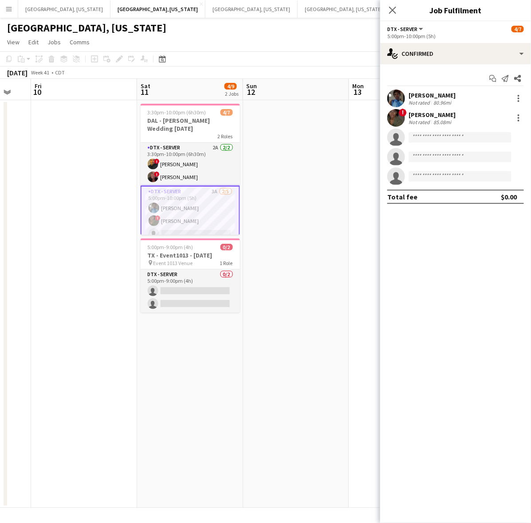
click at [298, 315] on app-calendar-viewport "Tue 7 Wed 8 Thu 9 Fri 10 Sat 11 4/9 2 Jobs Sun 12 Mon 13 Tue 14 Wed 15 Thu 16 3…" at bounding box center [265, 293] width 531 height 429
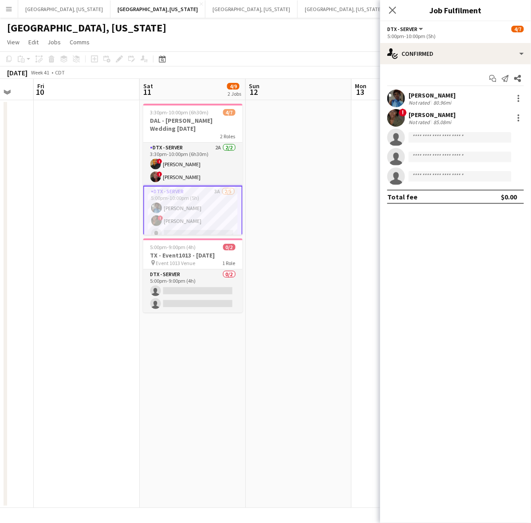
click at [280, 26] on div "[GEOGRAPHIC_DATA], [US_STATE]" at bounding box center [265, 26] width 531 height 17
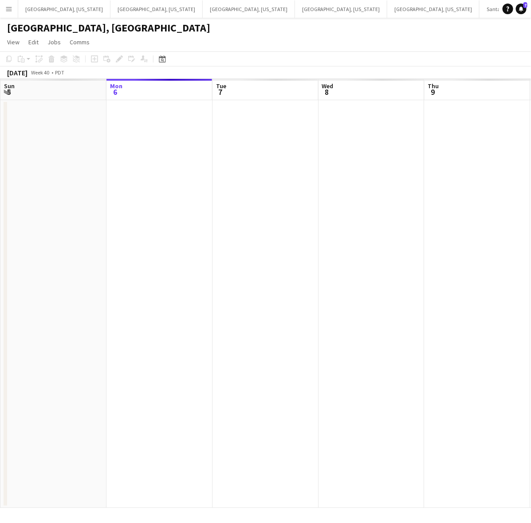
scroll to position [0, 353]
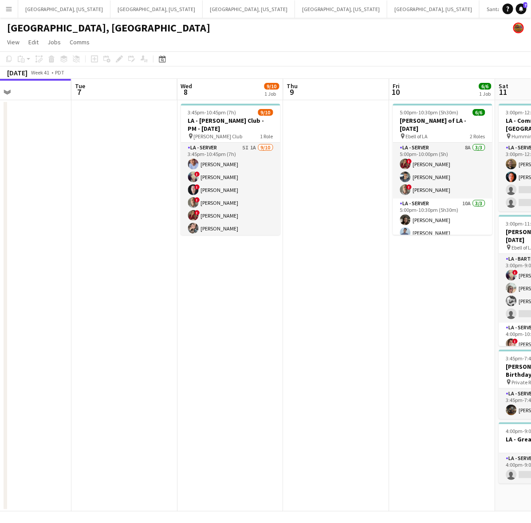
click at [253, 254] on app-calendar-viewport "Fri 3 8/8 1 Job Sat 4 8/8 3 Jobs Sun 5 Mon 6 Tue 7 Wed 8 9/10 1 Job Thu 9 Fri 1…" at bounding box center [265, 295] width 531 height 433
drag, startPoint x: 253, startPoint y: 203, endPoint x: 336, endPoint y: 138, distance: 105.3
click at [255, 198] on app-calendar-viewport "Fri 3 8/8 1 Job Sat 4 8/8 3 Jobs Sun 5 Mon 6 Tue 7 Wed 8 9/10 1 Job Thu 9 Fri 1…" at bounding box center [265, 295] width 531 height 433
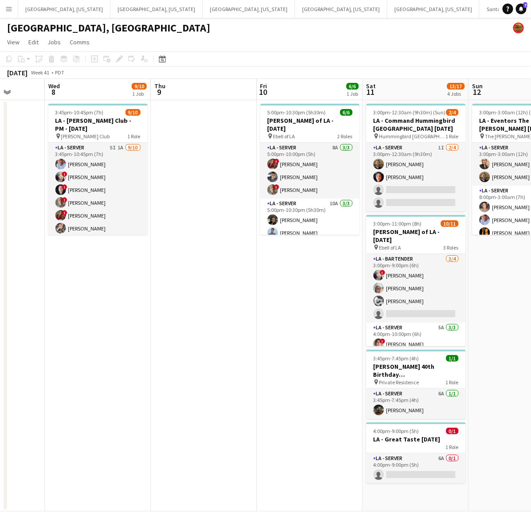
drag, startPoint x: 263, startPoint y: 236, endPoint x: 276, endPoint y: 313, distance: 77.9
click at [204, 260] on app-calendar-viewport "Sun 5 Mon 6 Tue 7 Wed 8 9/10 1 Job Thu 9 Fri 10 6/6 1 Job Sat 11 13/17 4 Jobs S…" at bounding box center [265, 295] width 531 height 433
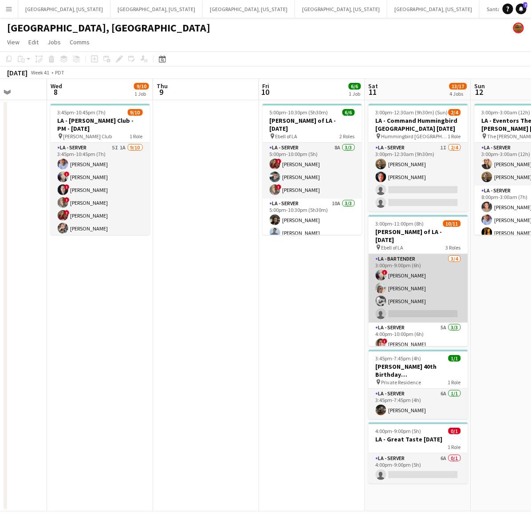
click at [404, 285] on app-card-role "LA - Bartender 3/4 3:00pm-9:00pm (6h) ! Christina Martinez Andrea Krulac Elijah…" at bounding box center [417, 288] width 99 height 69
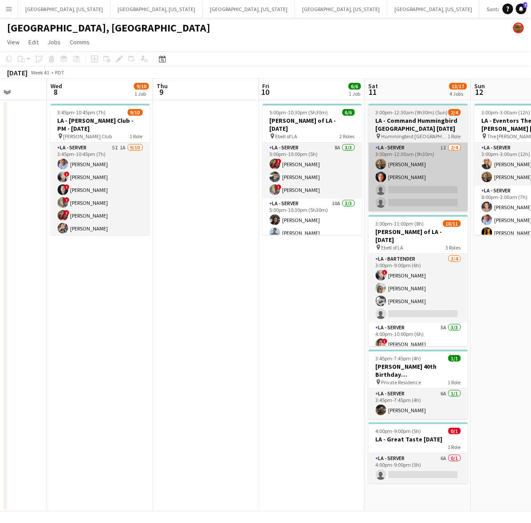
scroll to position [0, 270]
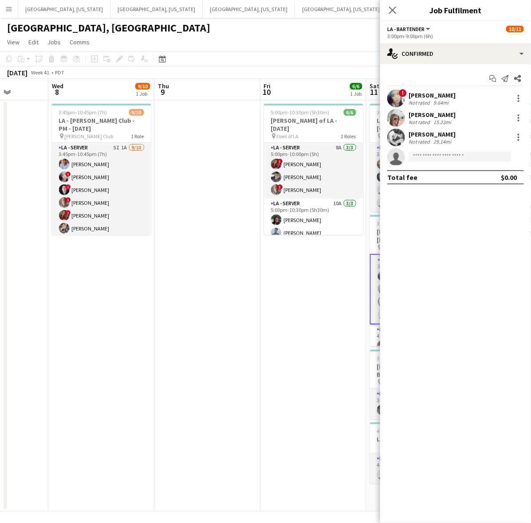
click at [325, 300] on app-date-cell "5:00pm-10:30pm (5h30m) 6/6 LA - Ebell of LA - 10.10.25 pin Ebell of LA 2 Roles …" at bounding box center [313, 306] width 106 height 412
